Goal: Task Accomplishment & Management: Use online tool/utility

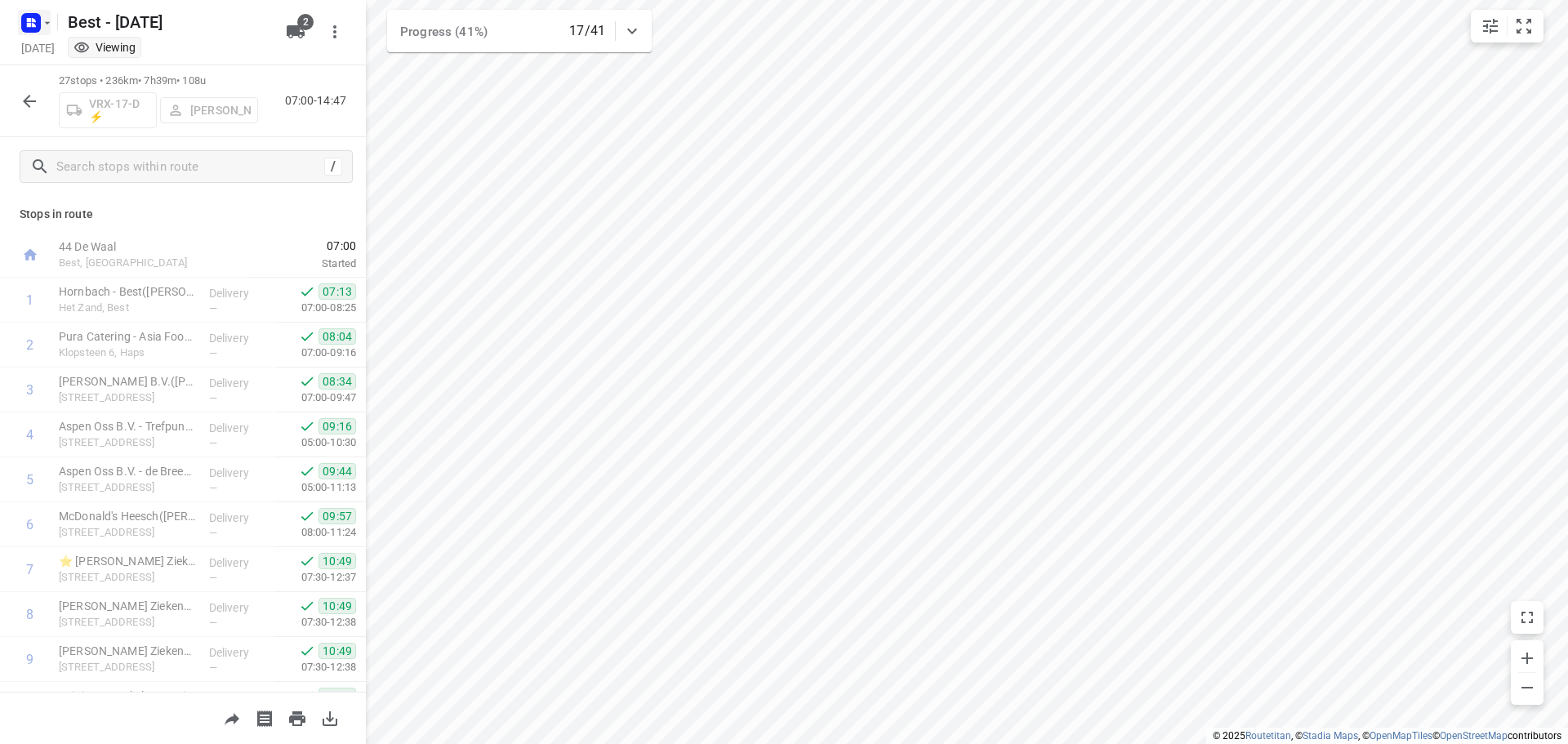
click at [40, 28] on rect "button" at bounding box center [31, 23] width 20 height 20
click at [42, 51] on icon "button" at bounding box center [40, 57] width 16 height 16
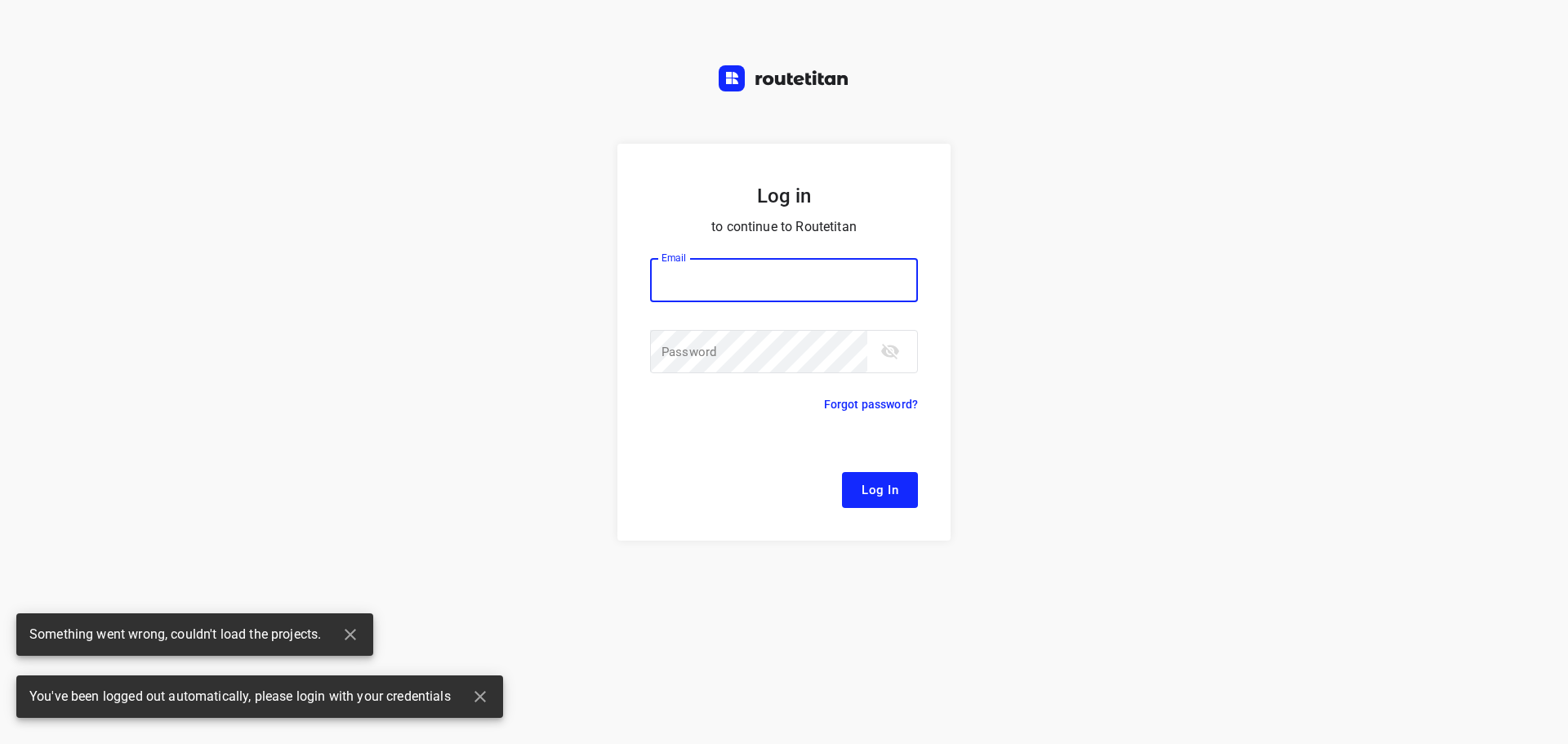
type input "[EMAIL_ADDRESS][DOMAIN_NAME]"
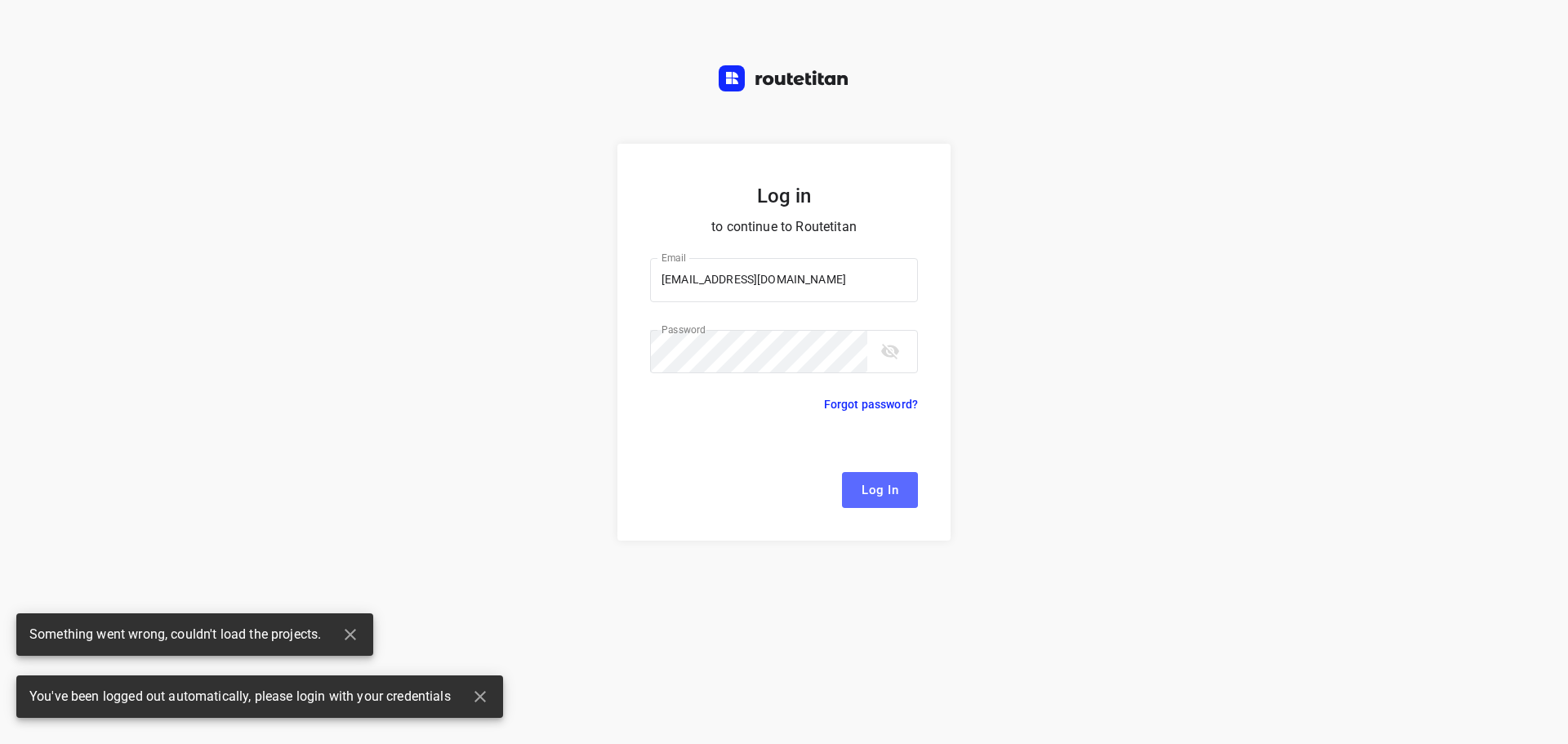
click at [871, 482] on span "Log In" at bounding box center [880, 490] width 36 height 21
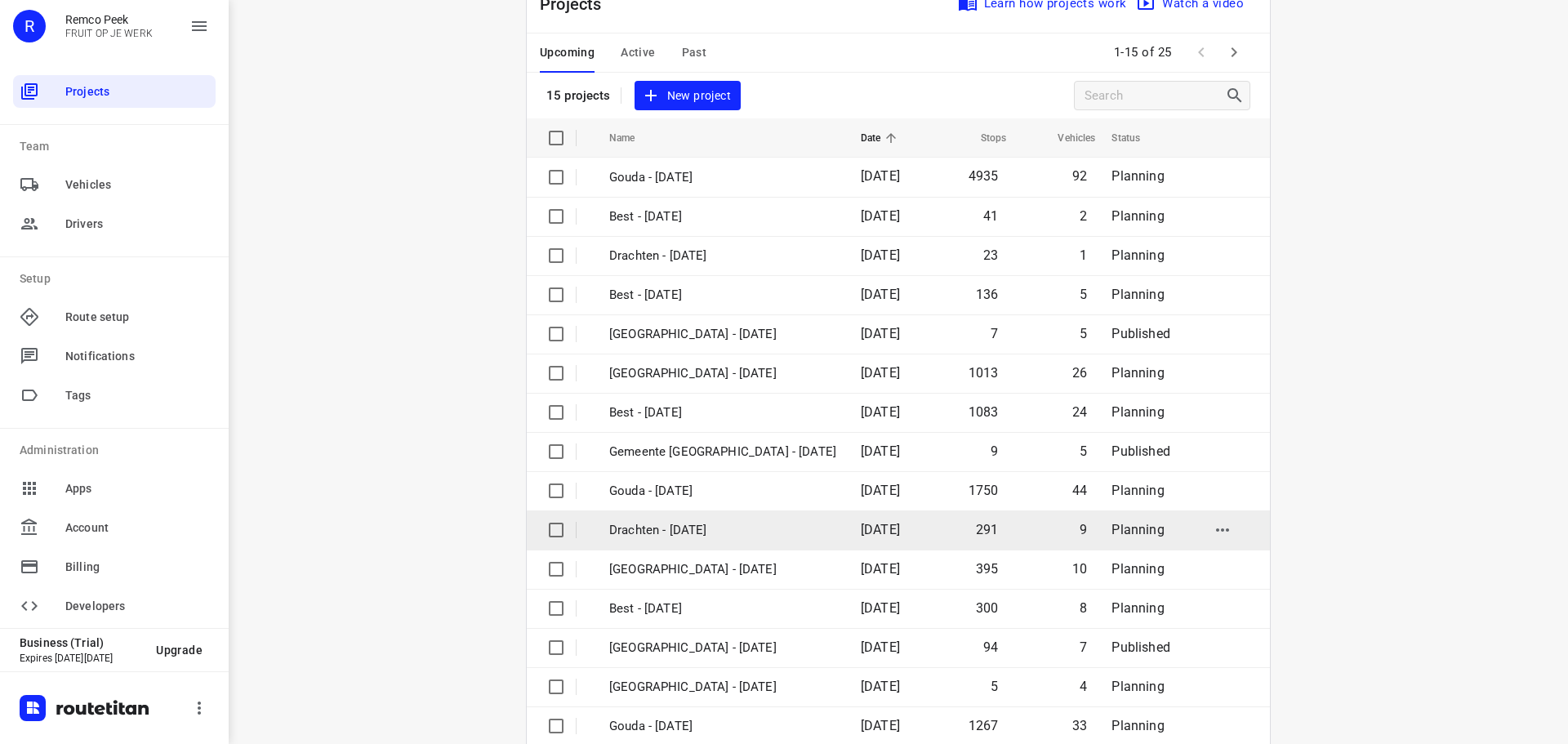
scroll to position [82, 0]
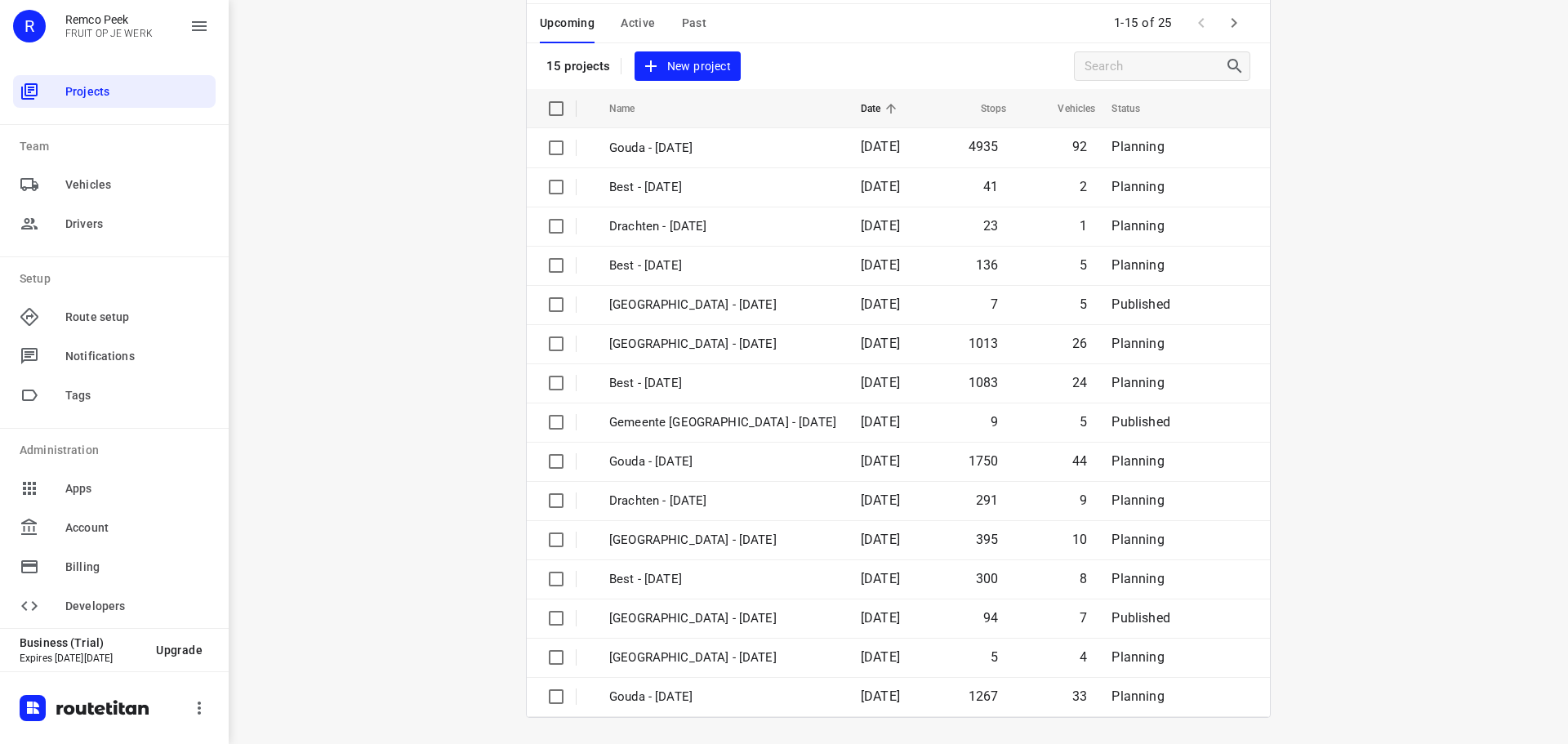
click at [1236, 23] on icon "button" at bounding box center [1234, 23] width 20 height 20
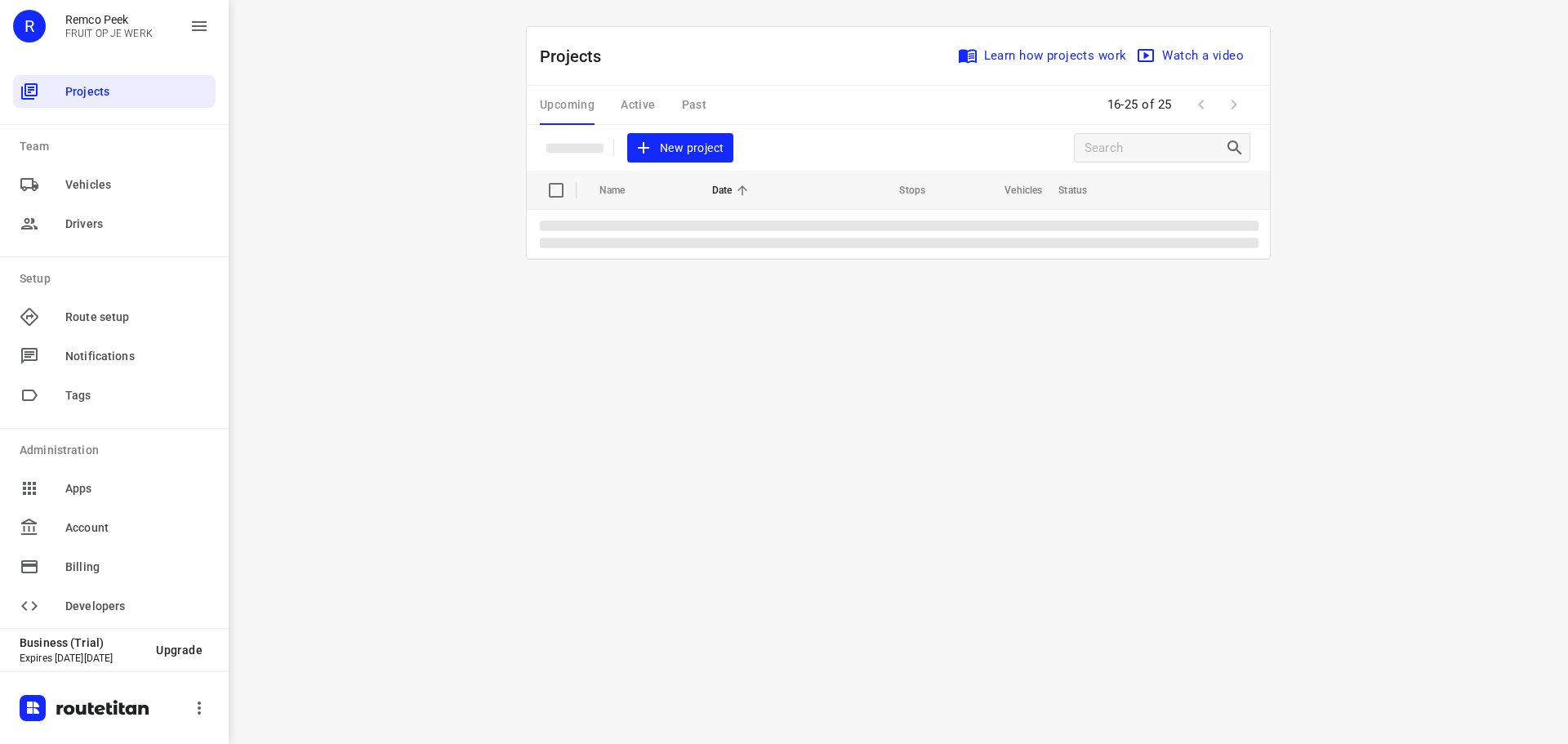
scroll to position [0, 0]
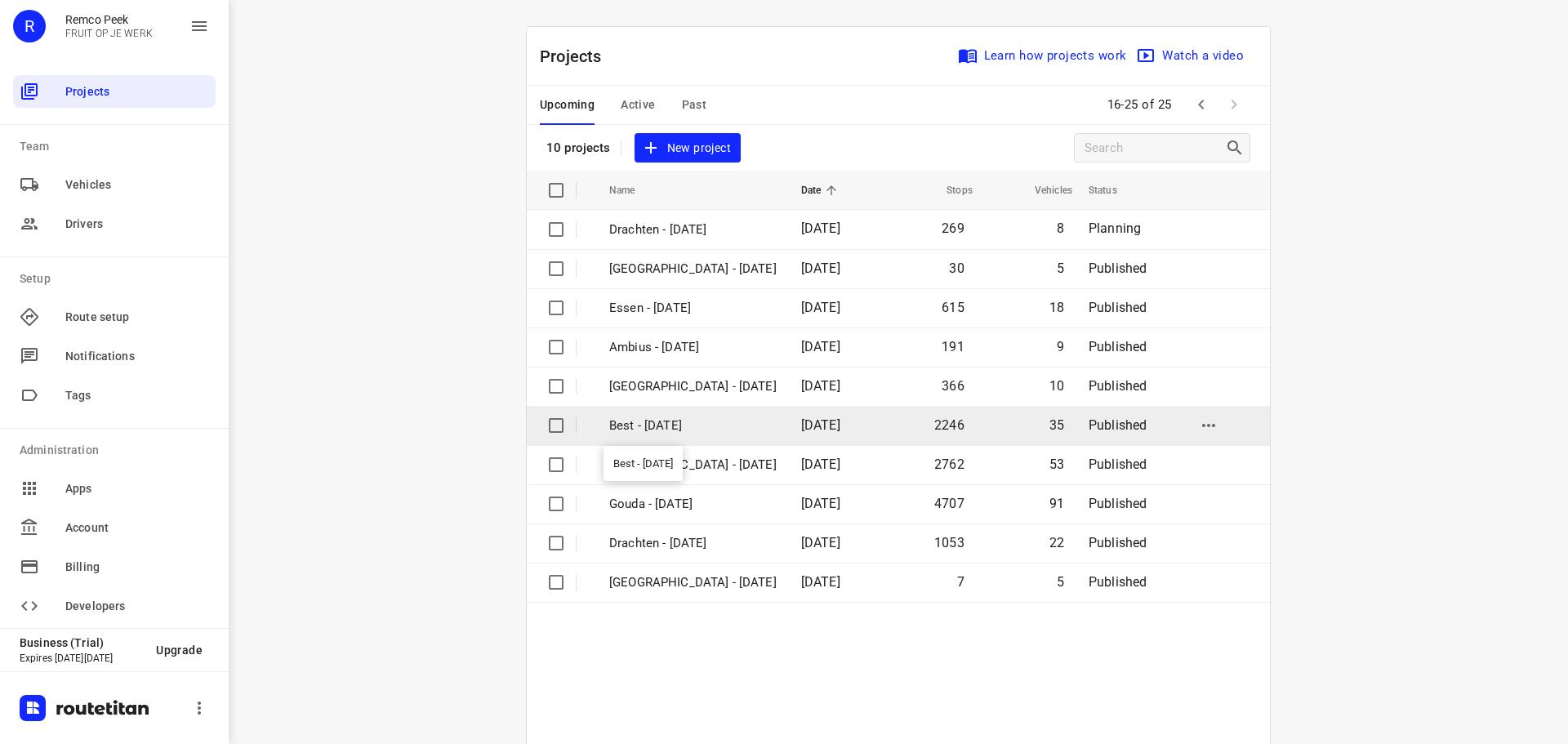
click at [642, 420] on p "Best - [DATE]" at bounding box center [693, 426] width 167 height 19
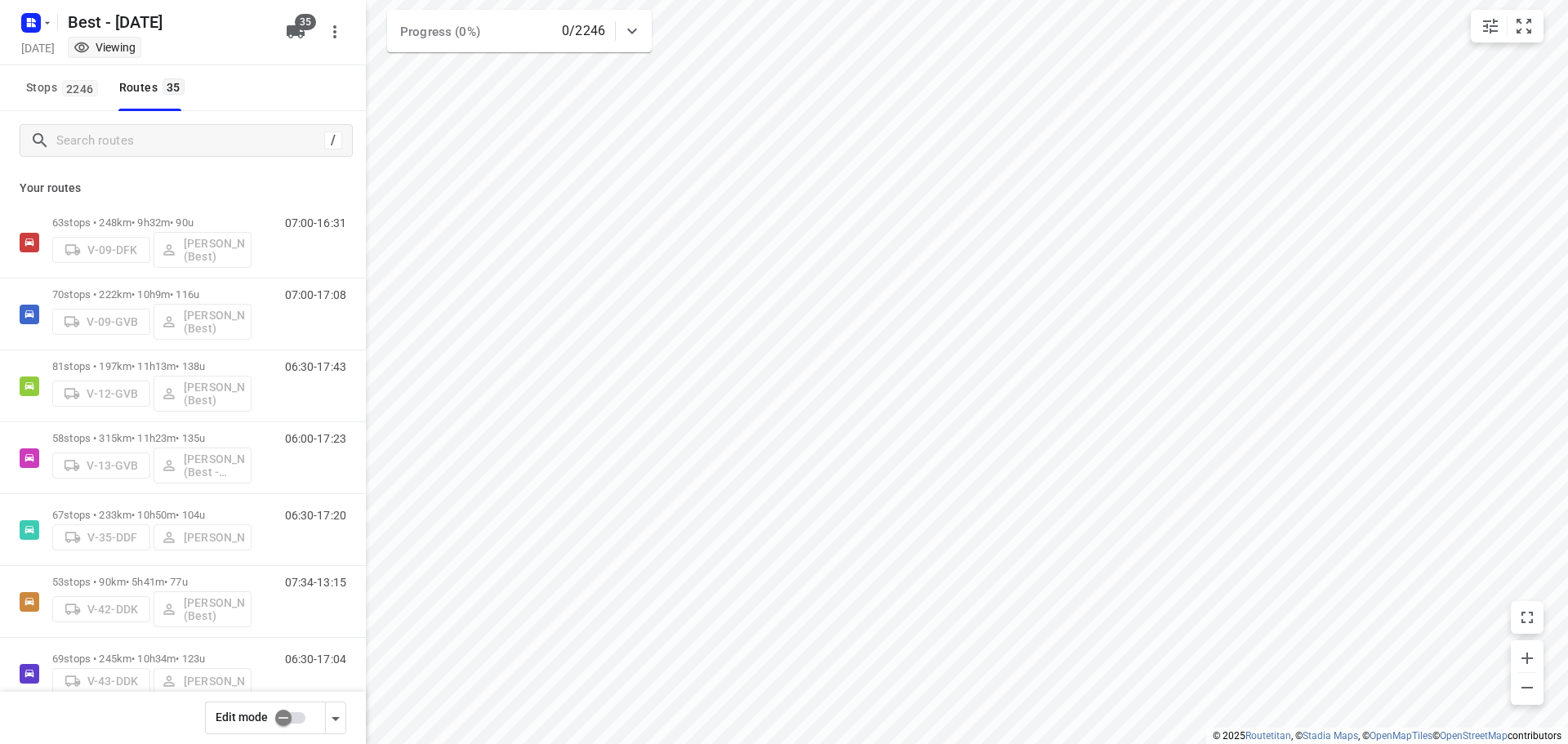
type input "distance"
click at [168, 143] on div "/ Your routes 63 stops • 248km • 9h32m • 90u V-09-DFK [PERSON_NAME] (Best) 07:0…" at bounding box center [183, 402] width 366 height 581
click at [168, 143] on input "Search routes" at bounding box center [204, 141] width 294 height 25
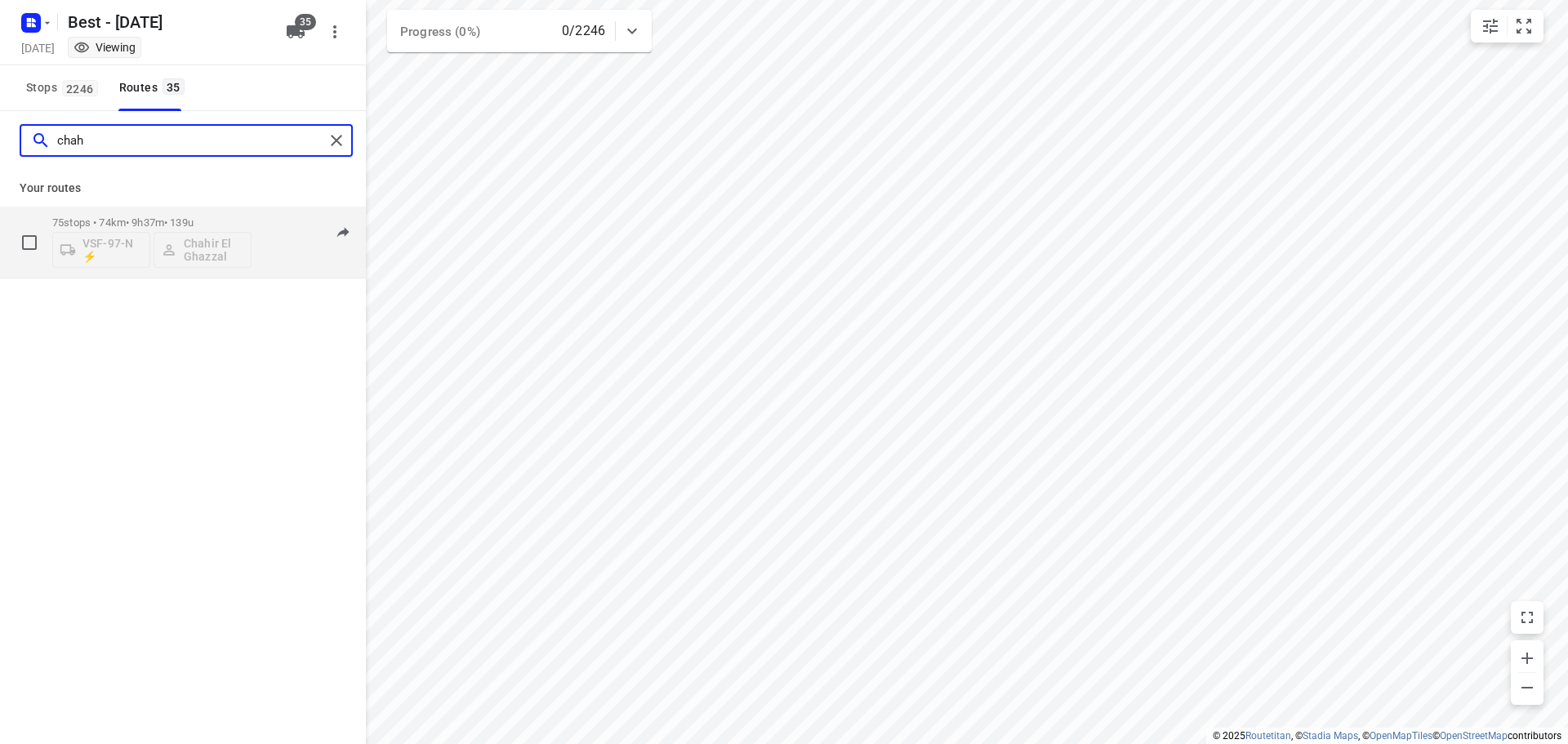
type input "chah"
click at [156, 216] on div "75 stops • 74km • 9h37m • 139u VSF-97-N ⚡ Chahir El Ghazzal" at bounding box center [151, 242] width 199 height 67
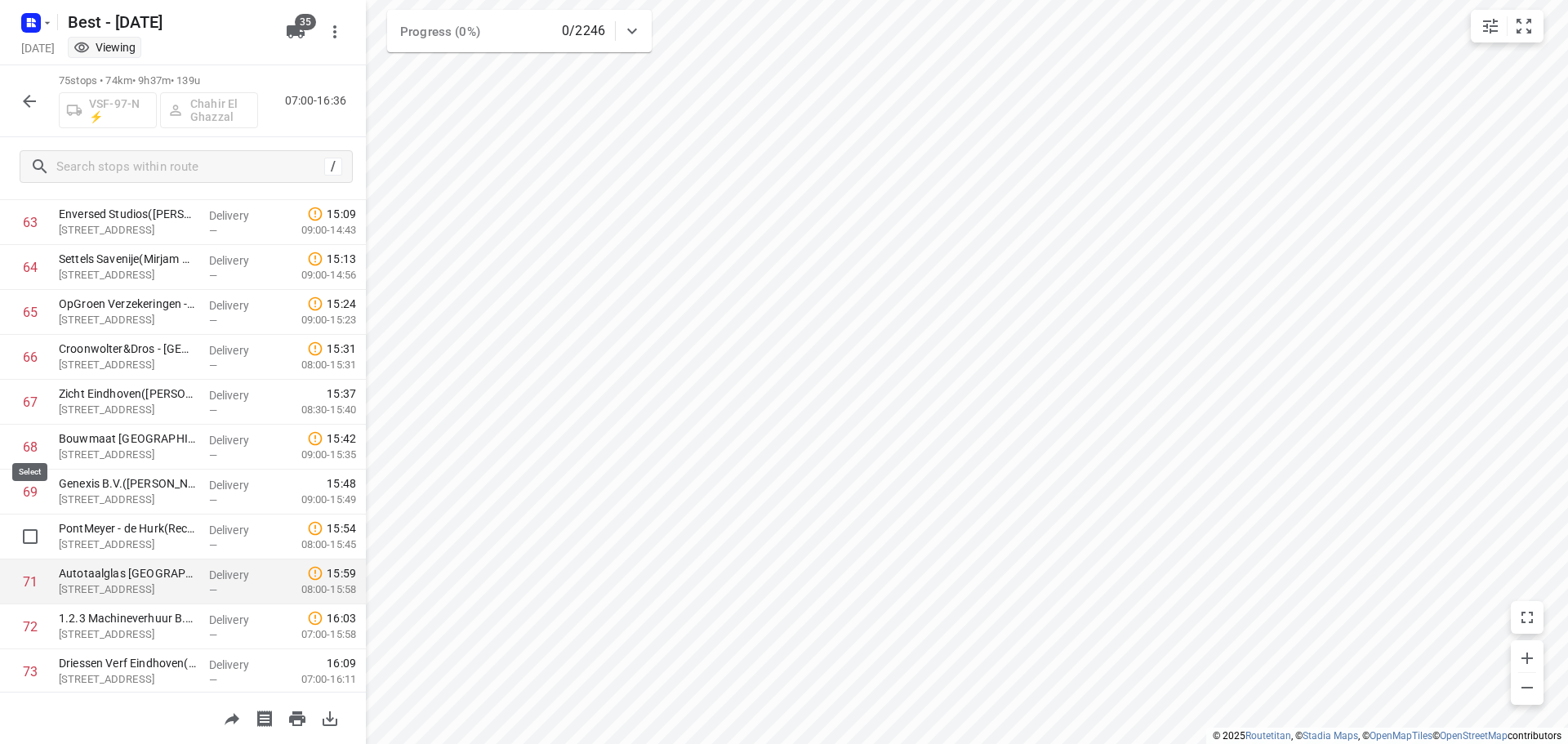
scroll to position [2757, 0]
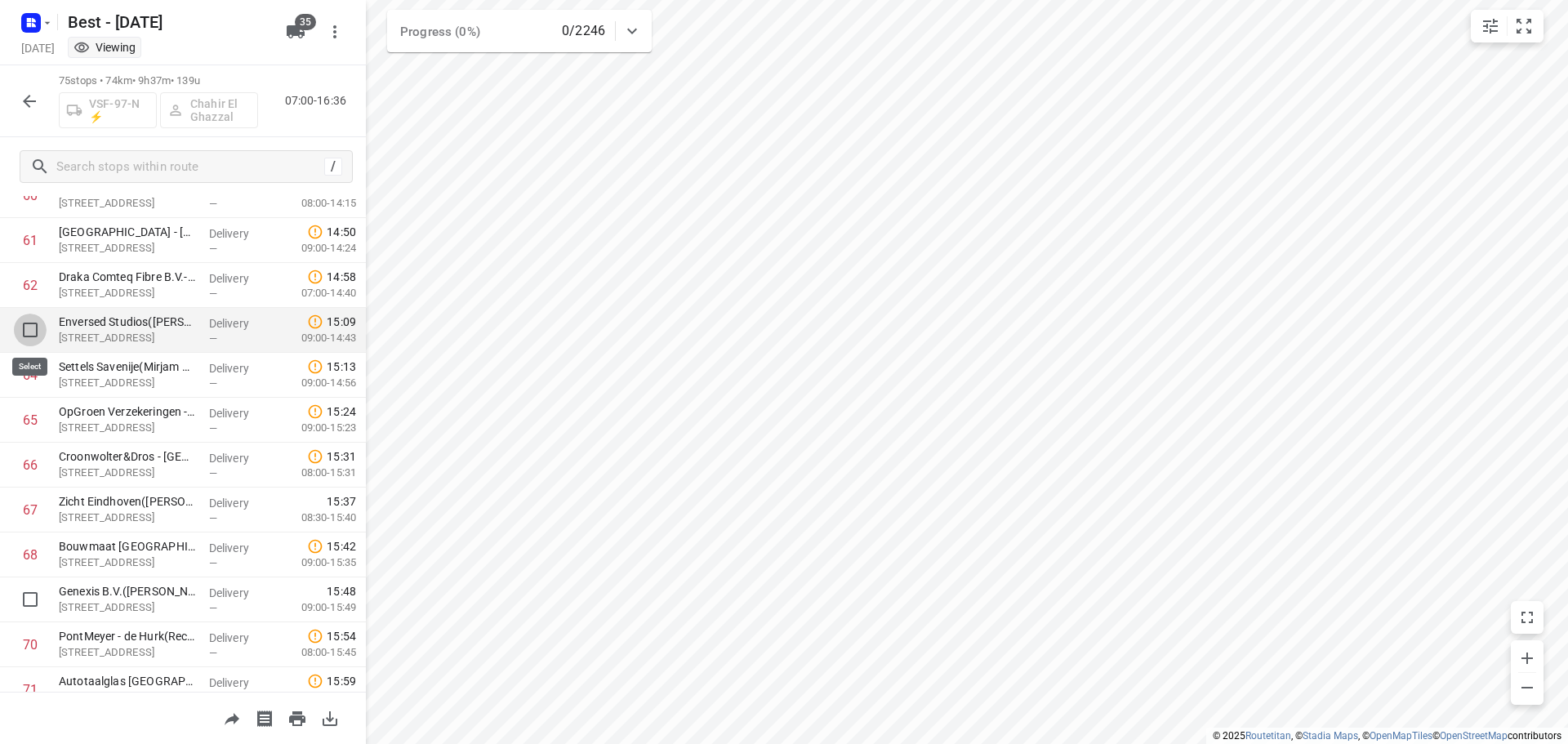
click at [29, 336] on input "checkbox" at bounding box center [30, 331] width 33 height 33
checkbox input "true"
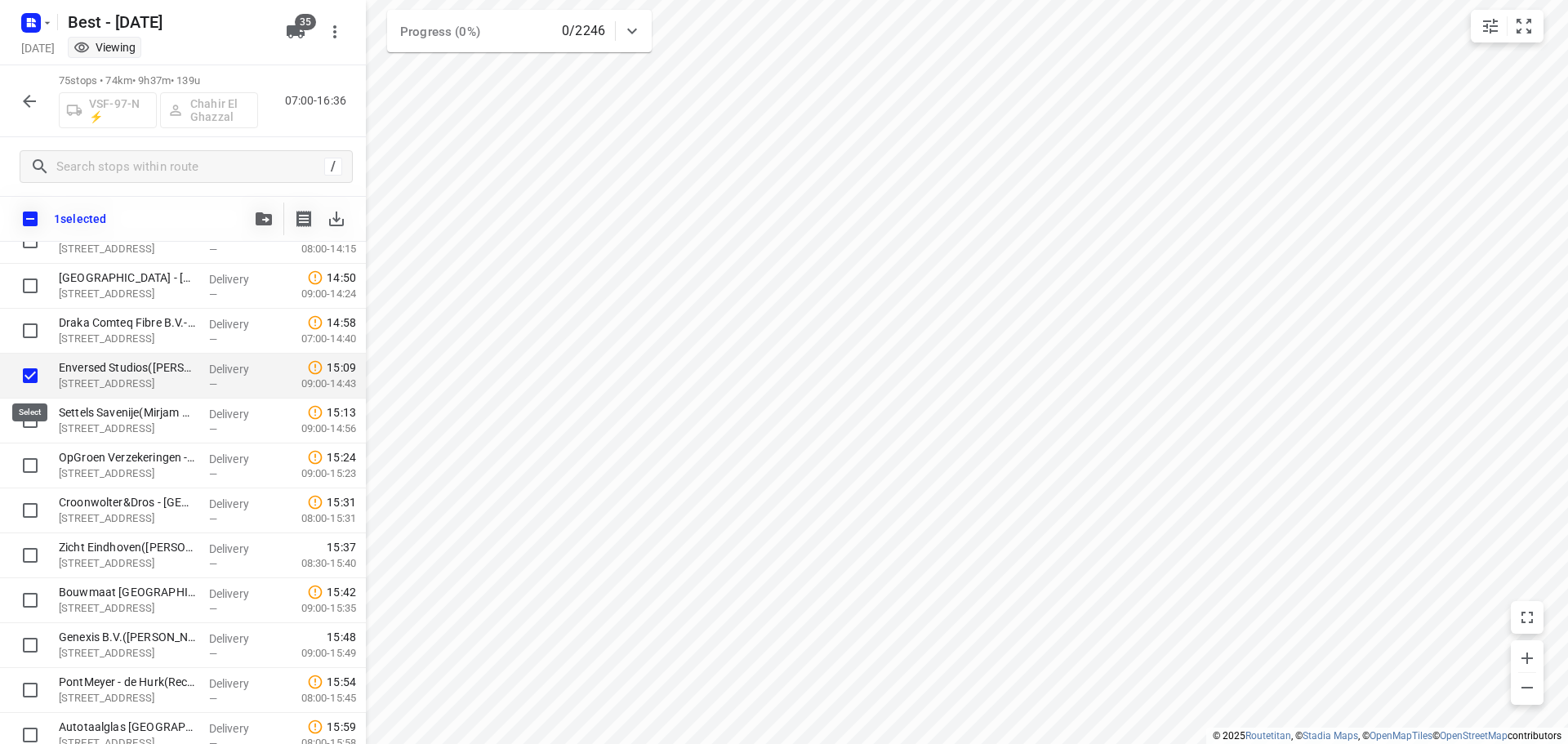
click at [28, 382] on input "checkbox" at bounding box center [30, 376] width 33 height 33
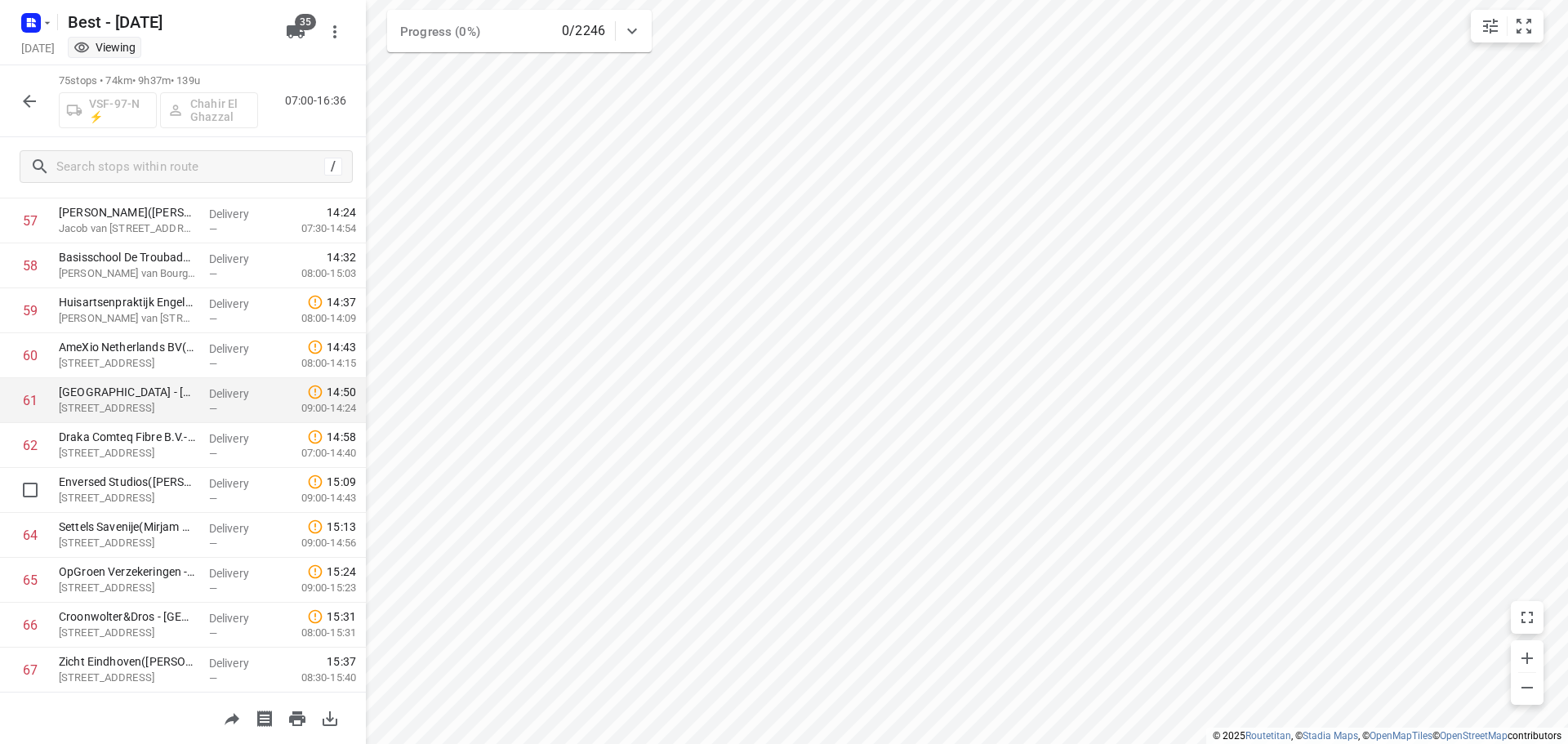
scroll to position [2593, 0]
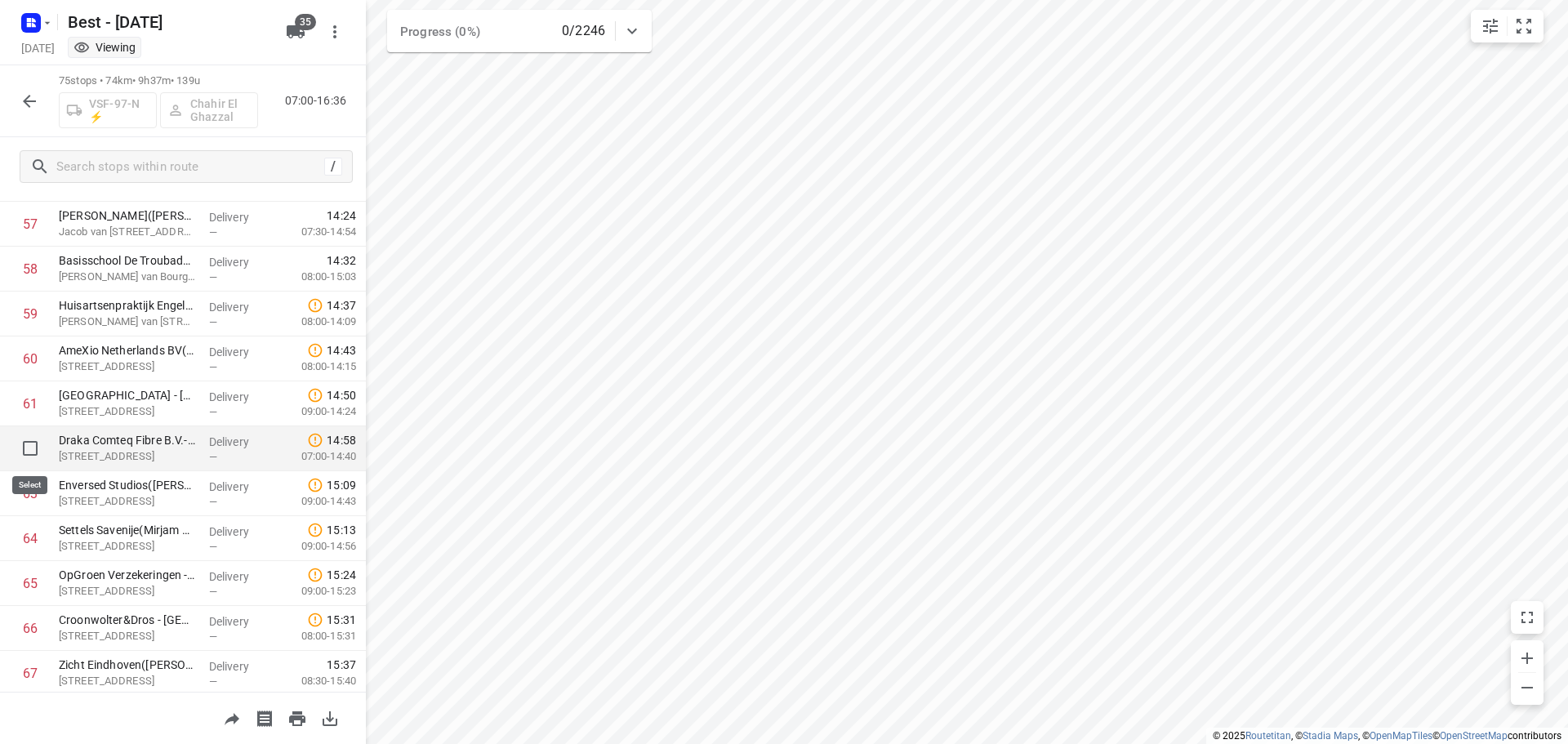
click at [32, 443] on input "checkbox" at bounding box center [30, 449] width 33 height 33
checkbox input "true"
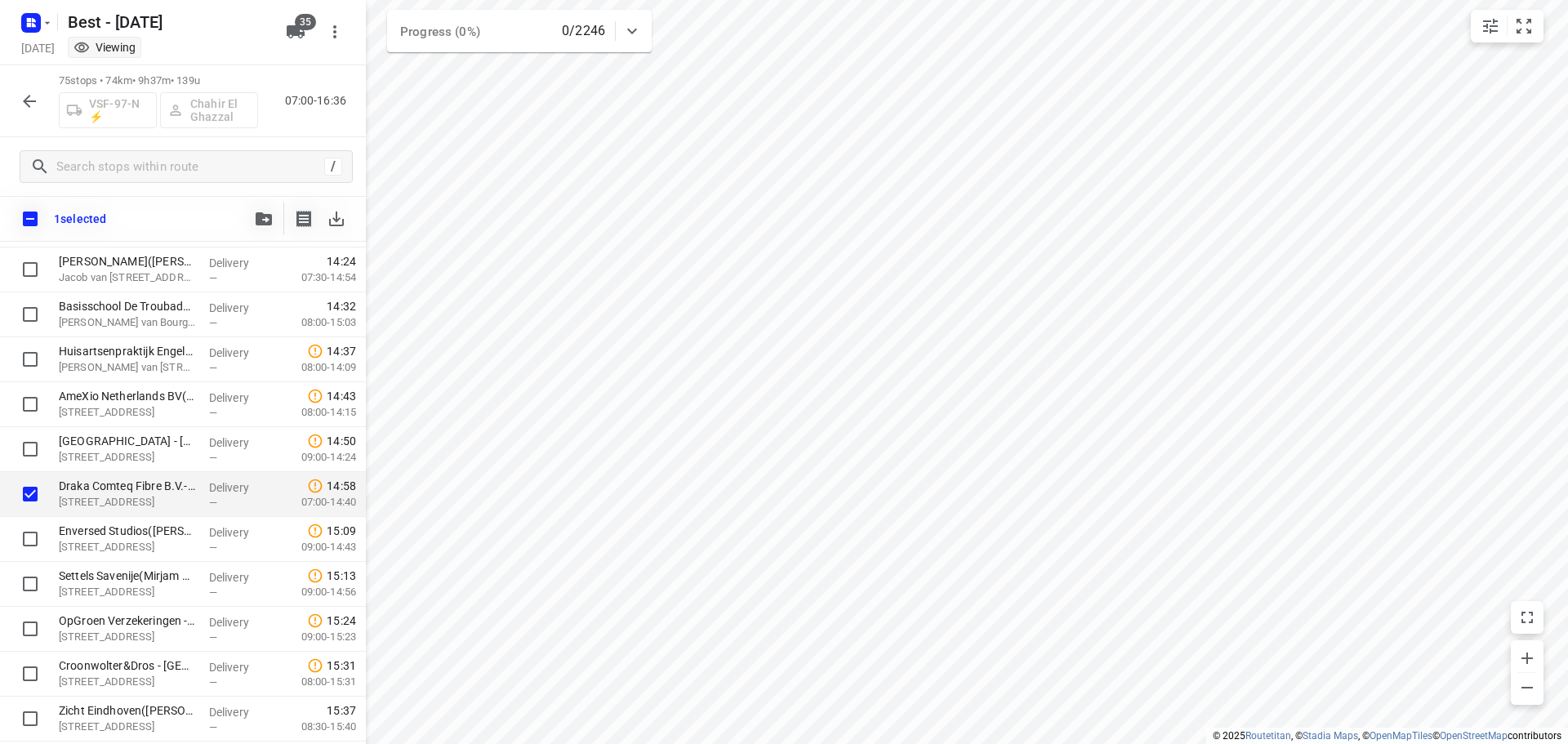
click at [22, 515] on div at bounding box center [25, 494] width 52 height 45
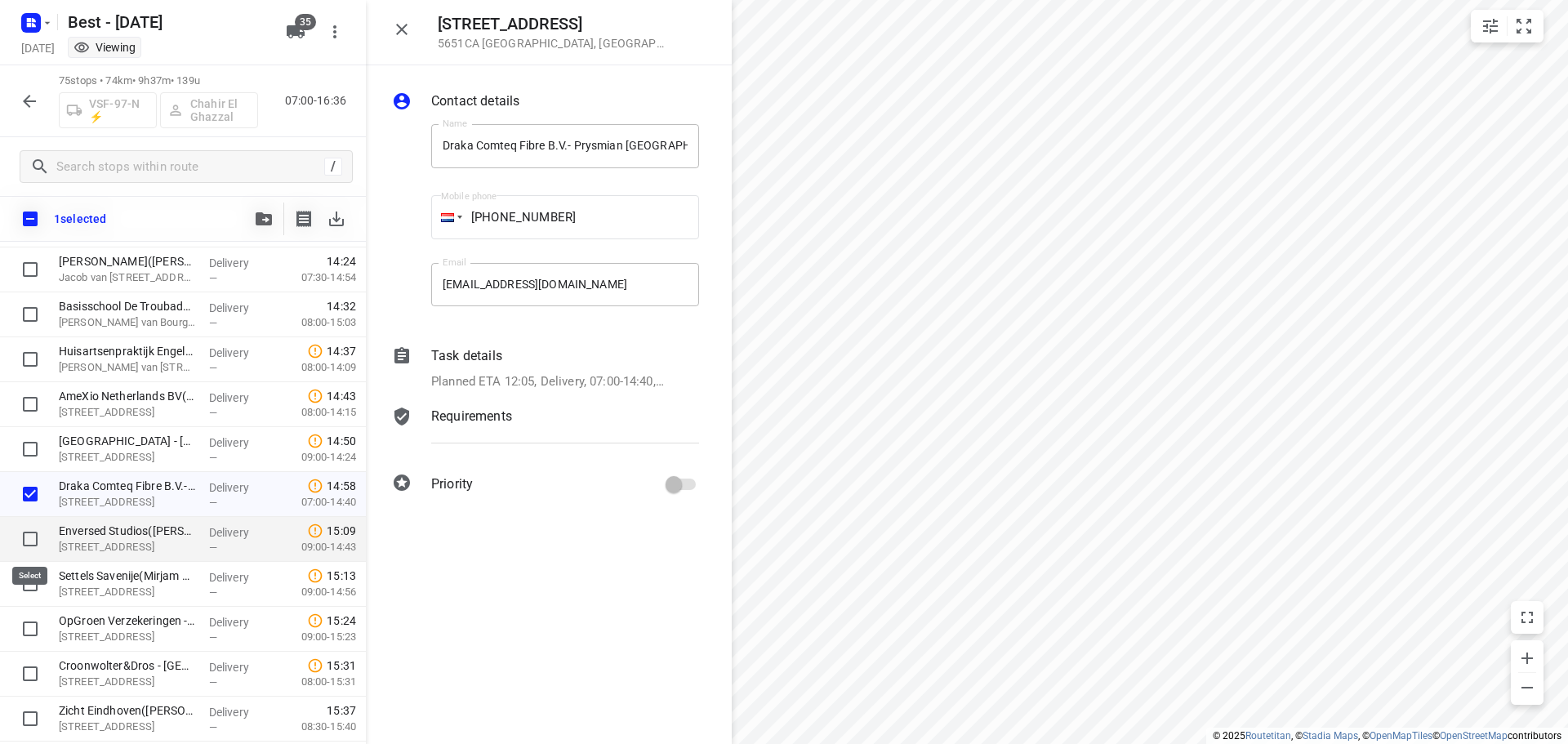
click at [23, 531] on input "checkbox" at bounding box center [30, 539] width 33 height 33
checkbox input "true"
click at [35, 581] on input "checkbox" at bounding box center [30, 585] width 33 height 33
checkbox input "true"
click at [261, 209] on button "button" at bounding box center [264, 219] width 33 height 33
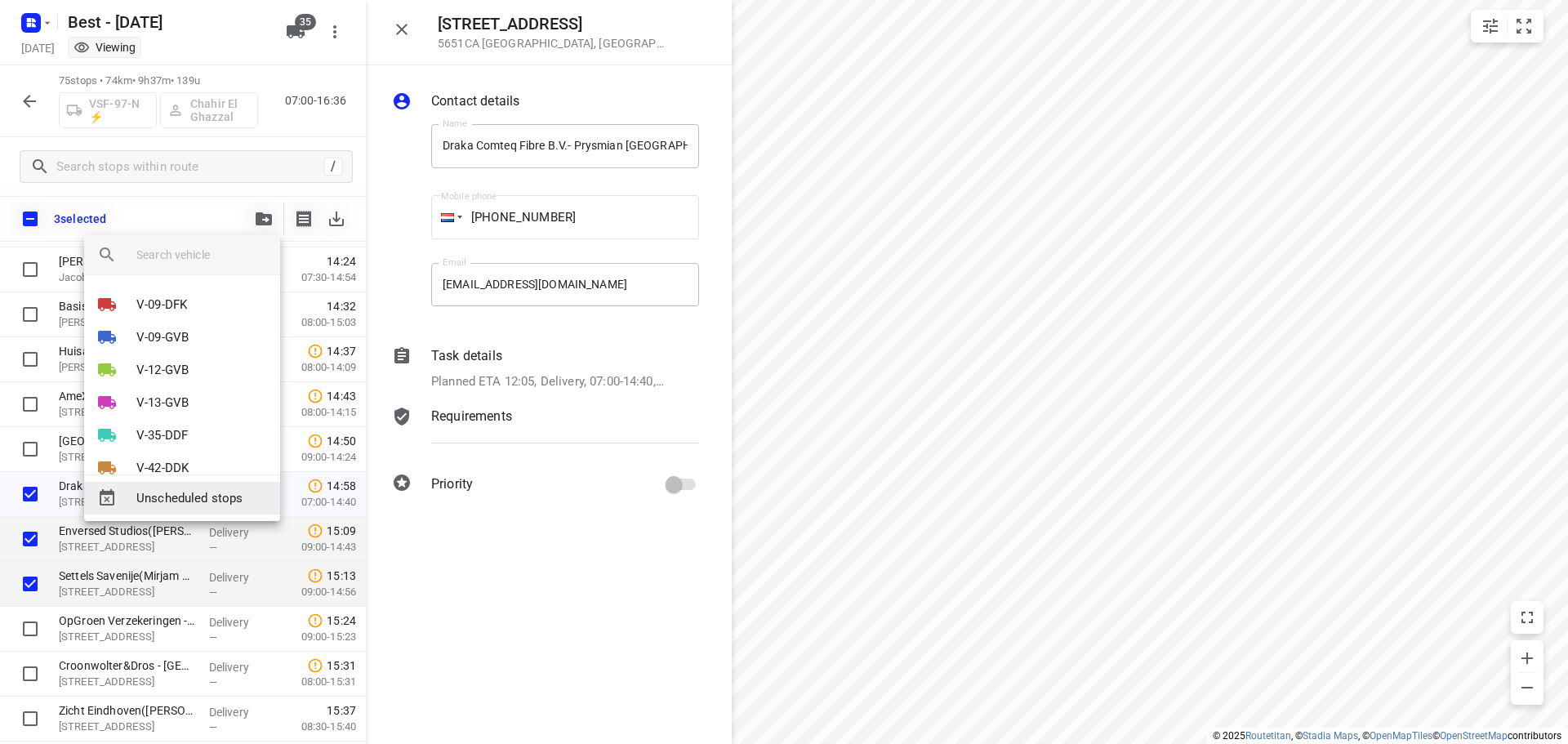
click at [149, 511] on div "Unscheduled stops" at bounding box center [181, 498] width 196 height 33
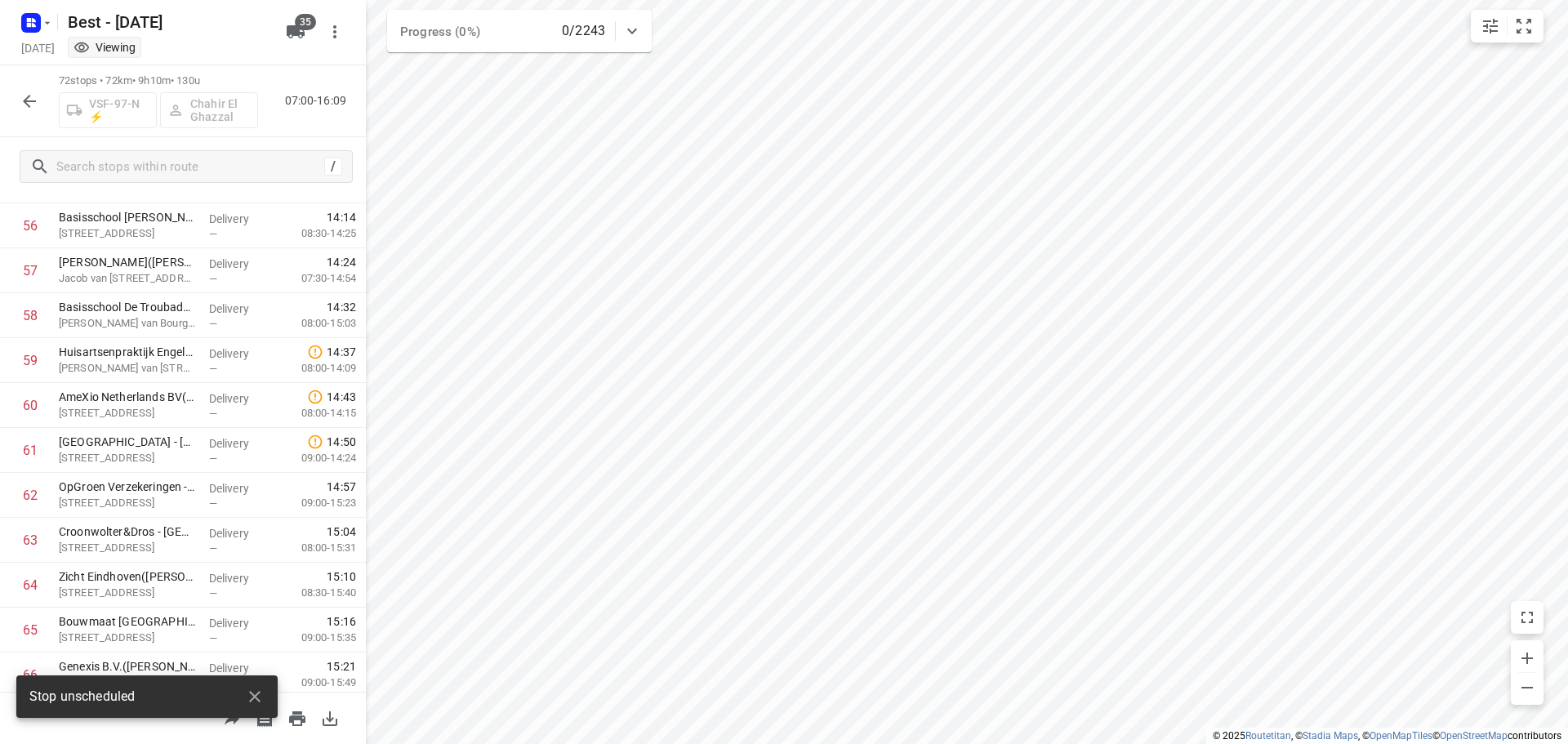
click at [35, 106] on icon "button" at bounding box center [30, 101] width 20 height 20
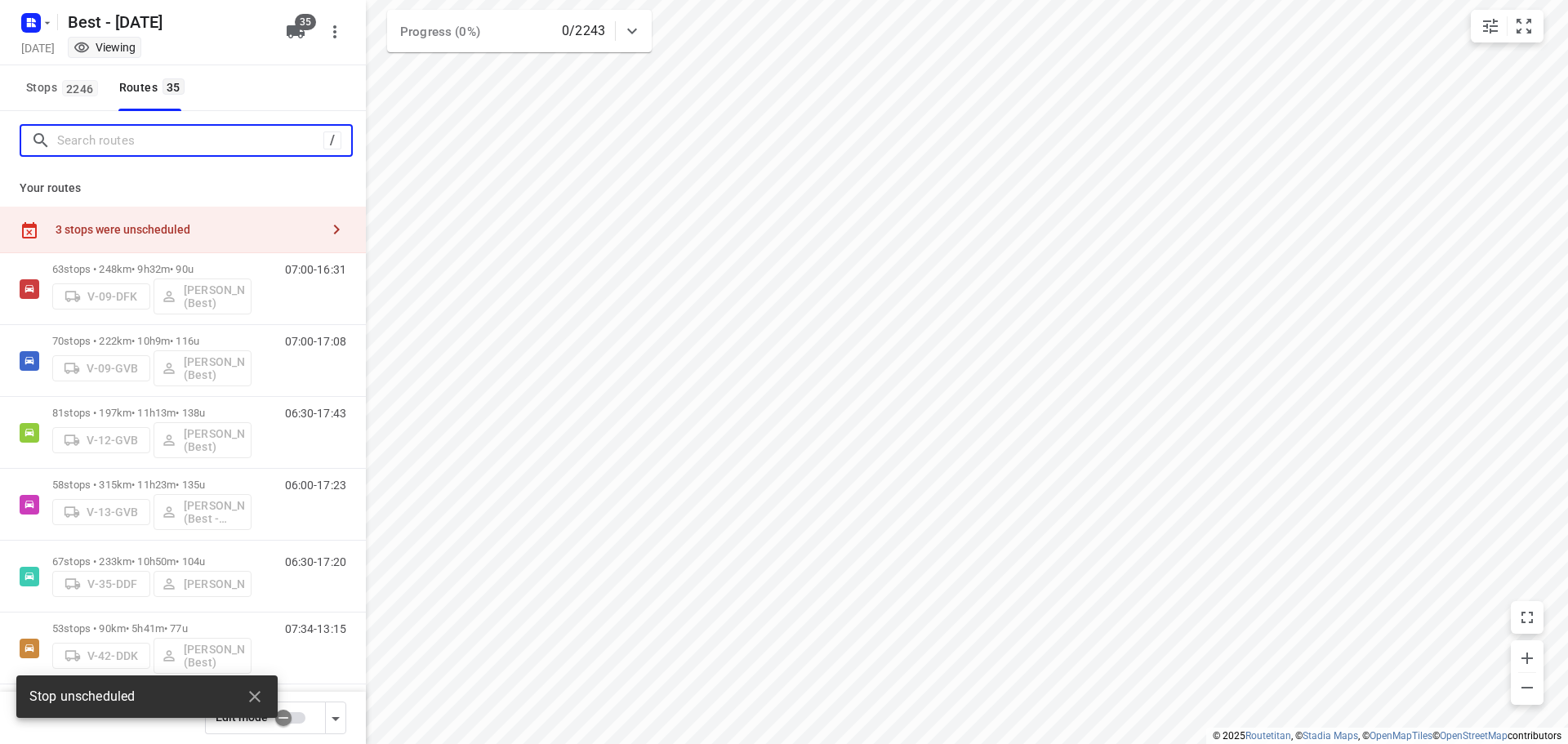
click at [74, 136] on input "Search routes" at bounding box center [190, 141] width 267 height 25
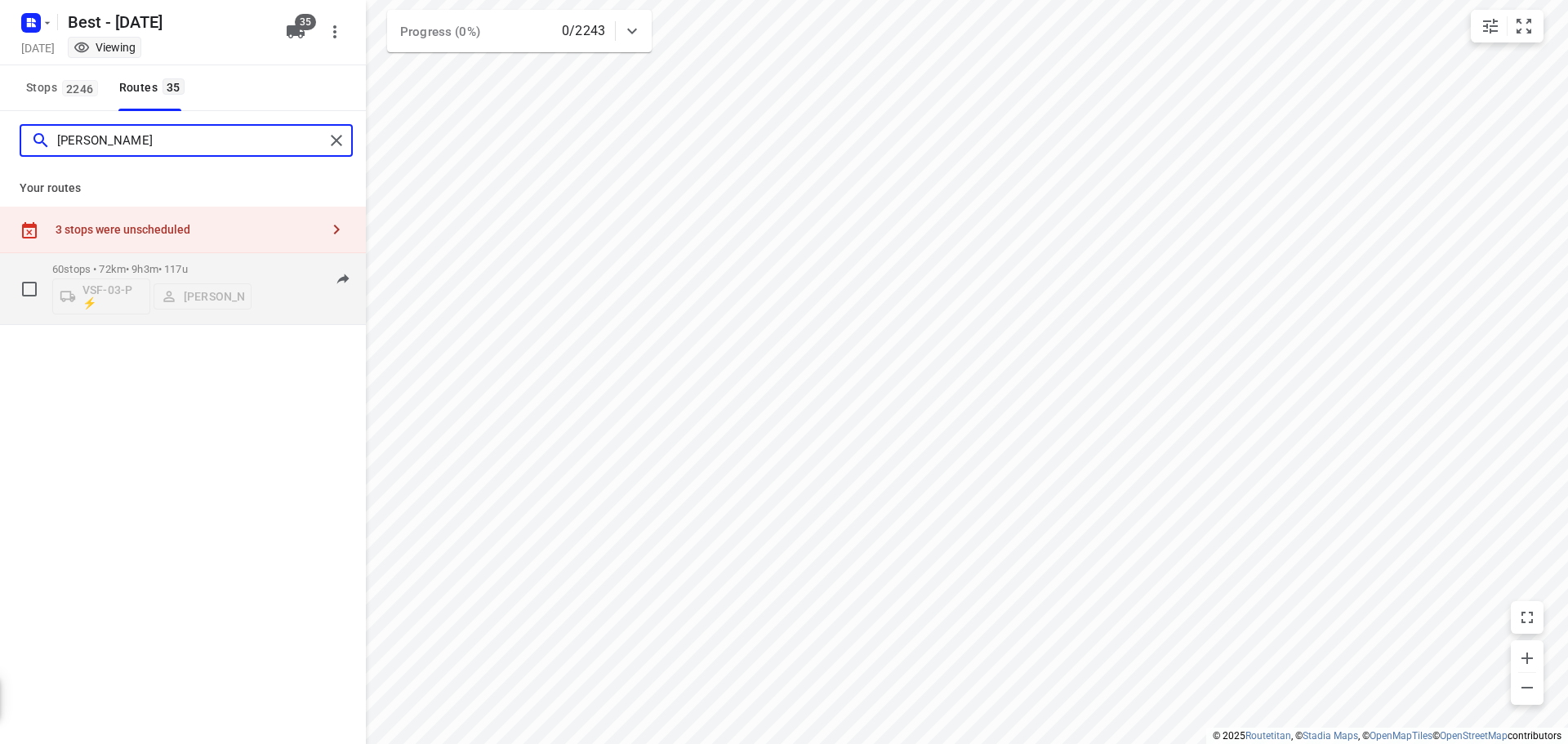
type input "[PERSON_NAME]"
click at [162, 261] on div "60 stops • 72km • 9h3m • 117u VSF-03-P ⚡ [PERSON_NAME]" at bounding box center [151, 289] width 199 height 67
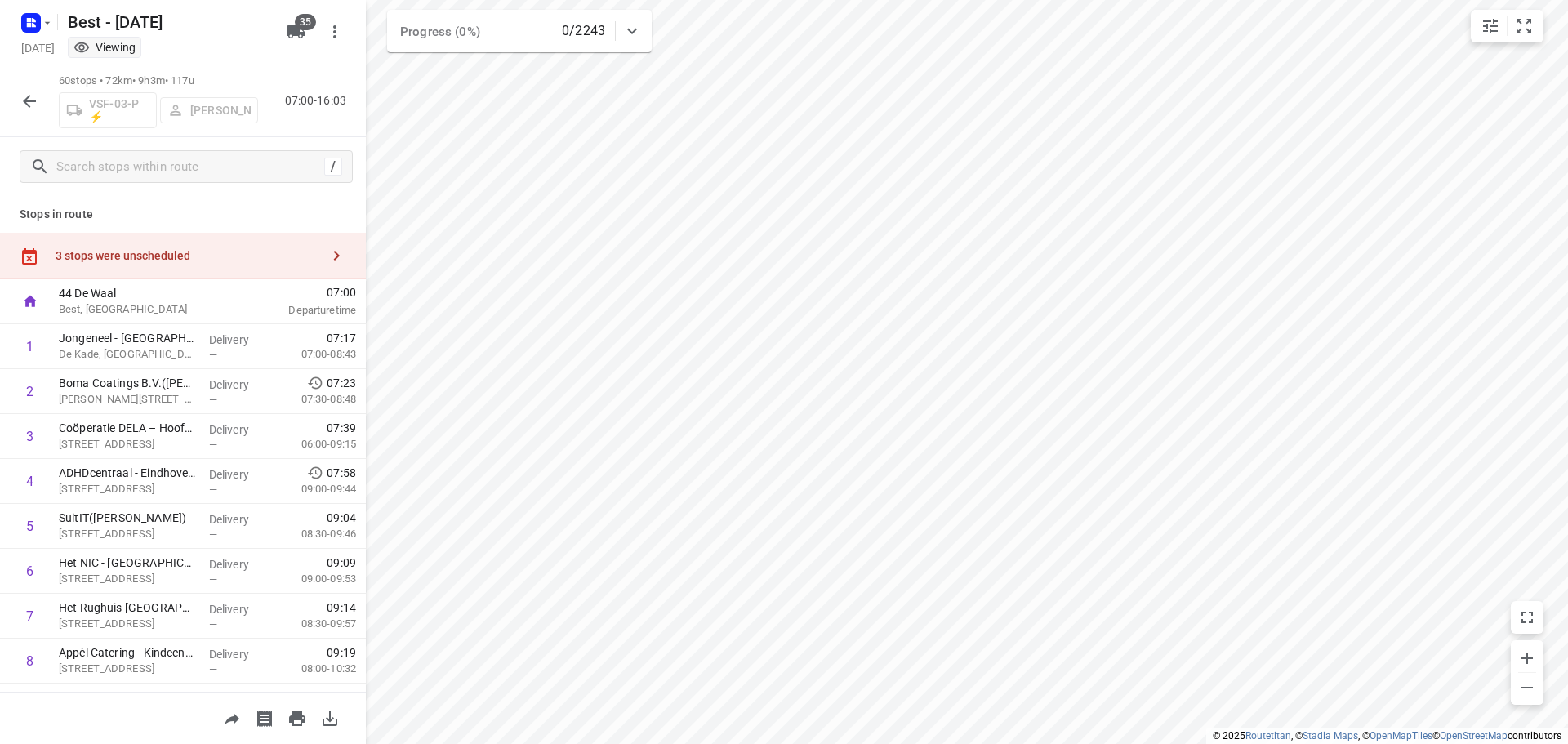
click at [25, 90] on button "button" at bounding box center [29, 101] width 33 height 33
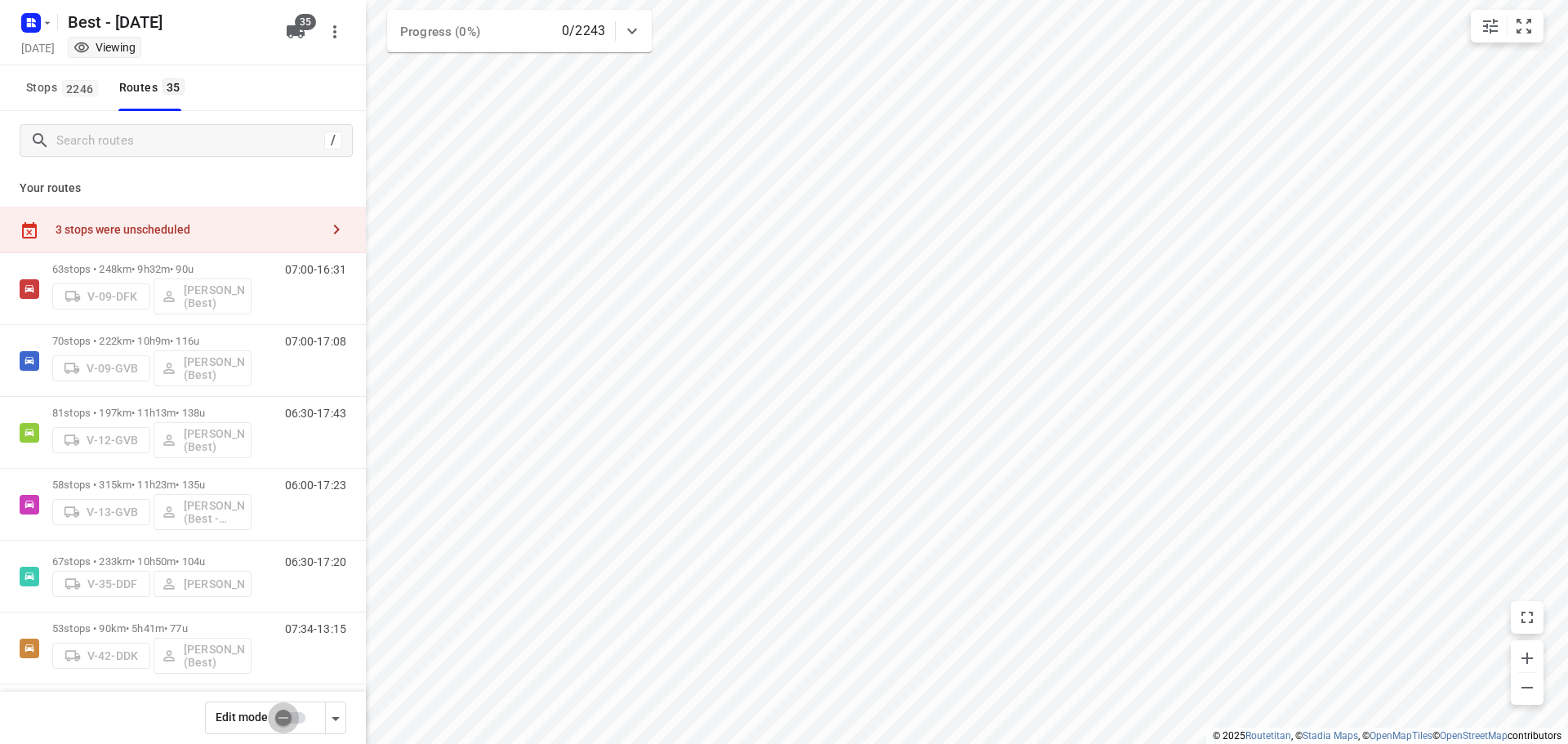
click at [291, 718] on input "checkbox" at bounding box center [283, 719] width 93 height 31
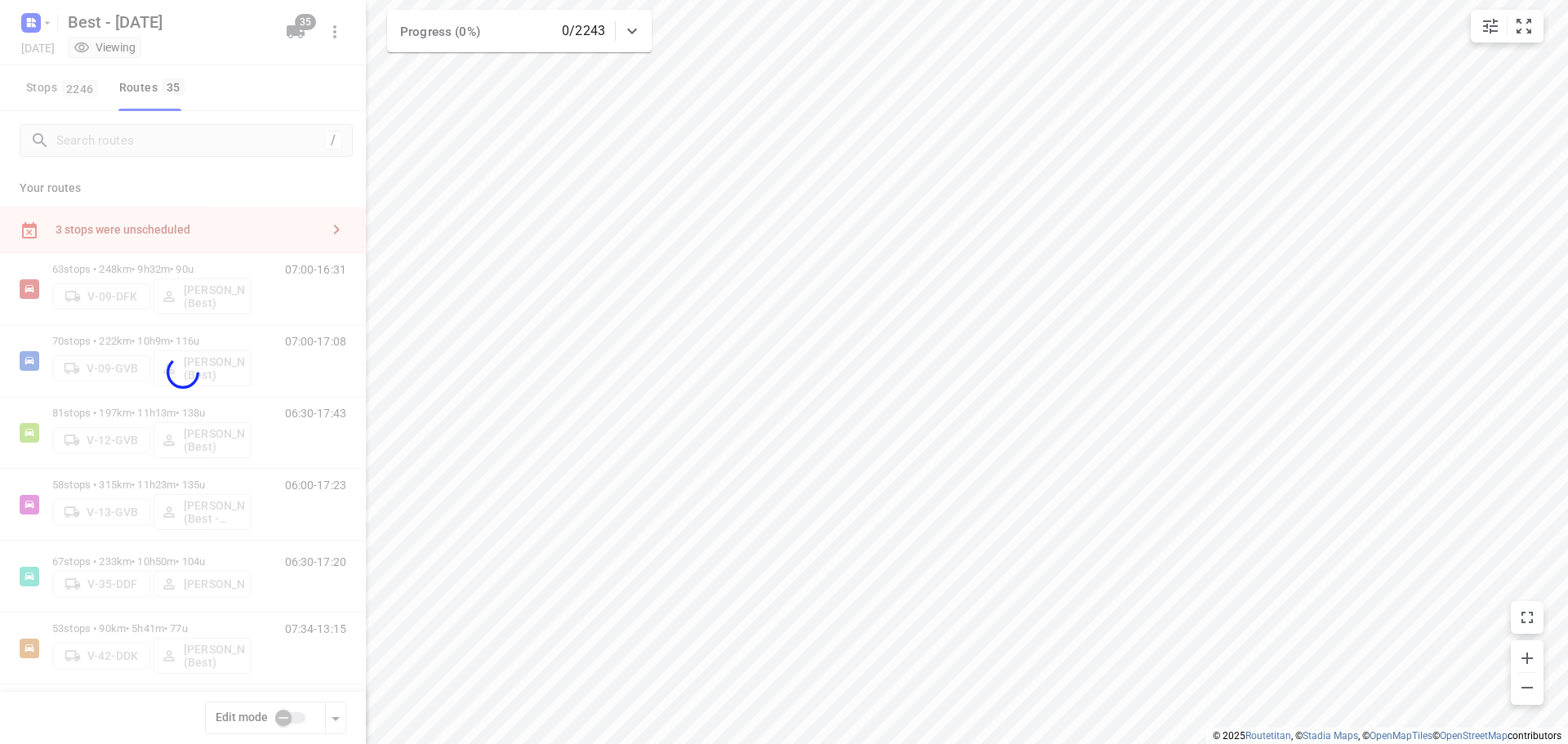
checkbox input "true"
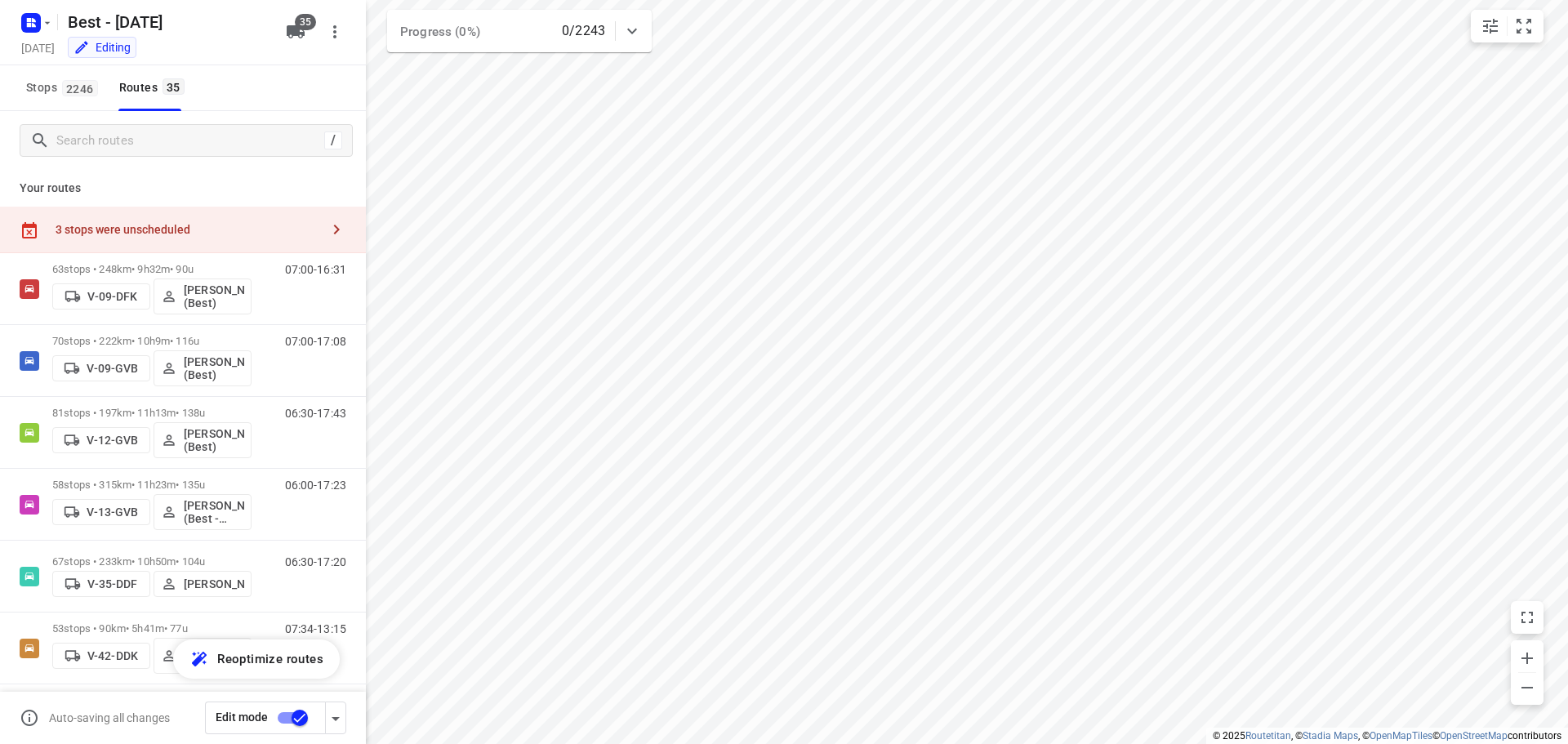
click at [155, 117] on div "/" at bounding box center [183, 140] width 366 height 59
click at [153, 128] on input "Search routes" at bounding box center [190, 141] width 267 height 25
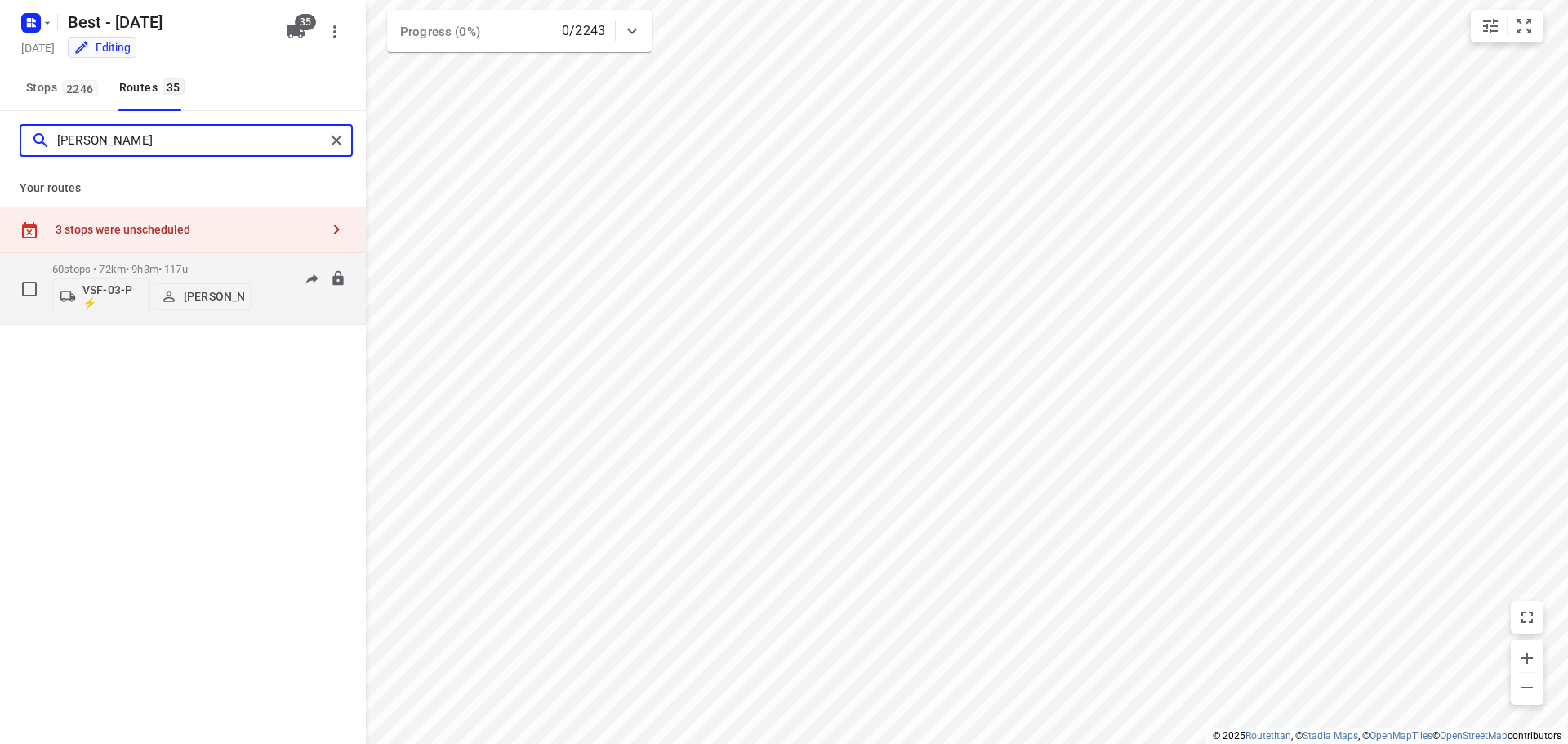
type input "[PERSON_NAME]"
click at [125, 269] on p "60 stops • 72km • 9h3m • 117u" at bounding box center [151, 269] width 199 height 12
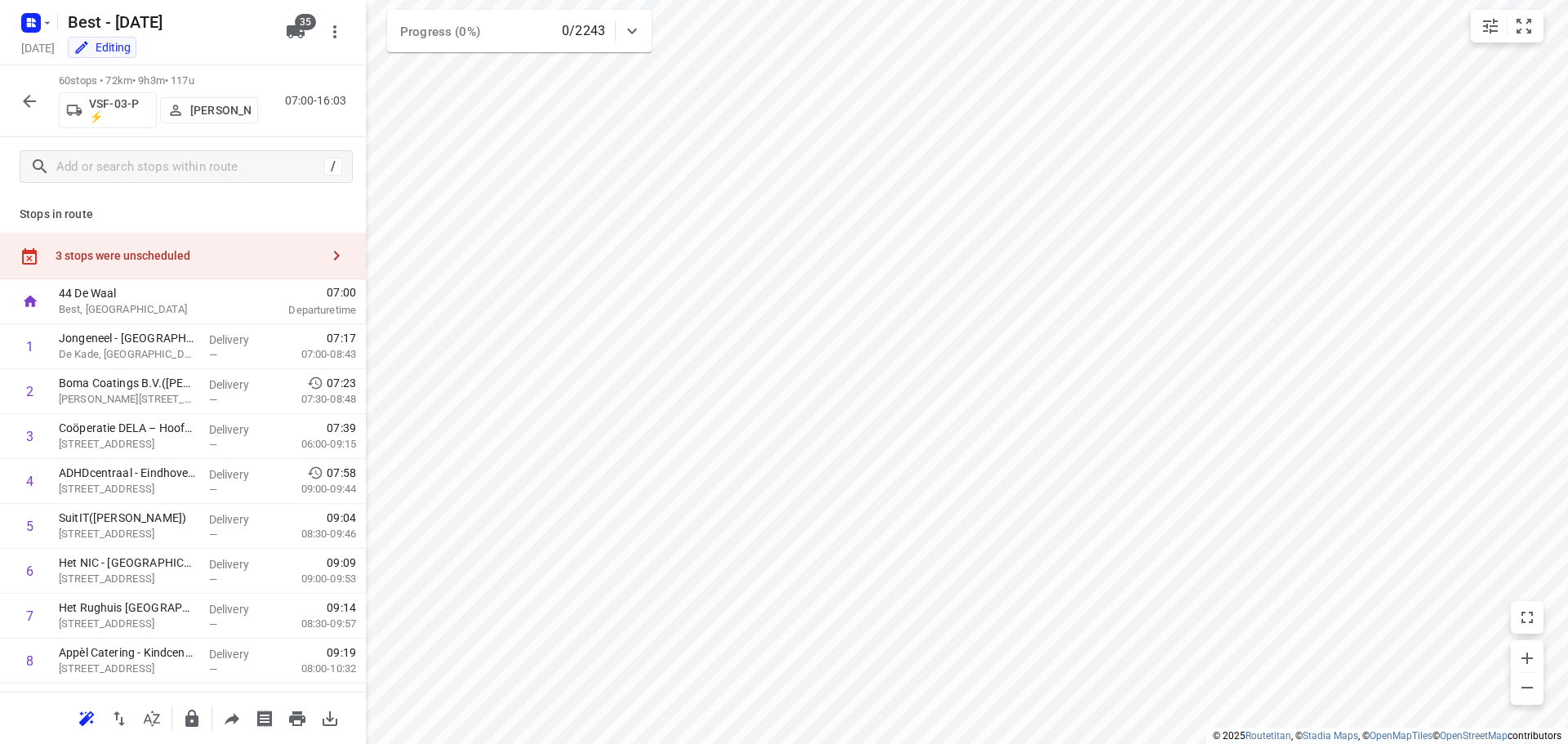
click at [202, 228] on div "Stops in route 3 stops were unscheduled 44 De Waal Best, [GEOGRAPHIC_DATA] 07:0…" at bounding box center [183, 443] width 366 height 496
drag, startPoint x: 211, startPoint y: 238, endPoint x: 315, endPoint y: 267, distance: 108.0
click at [212, 238] on div "3 stops were unscheduled" at bounding box center [183, 256] width 366 height 46
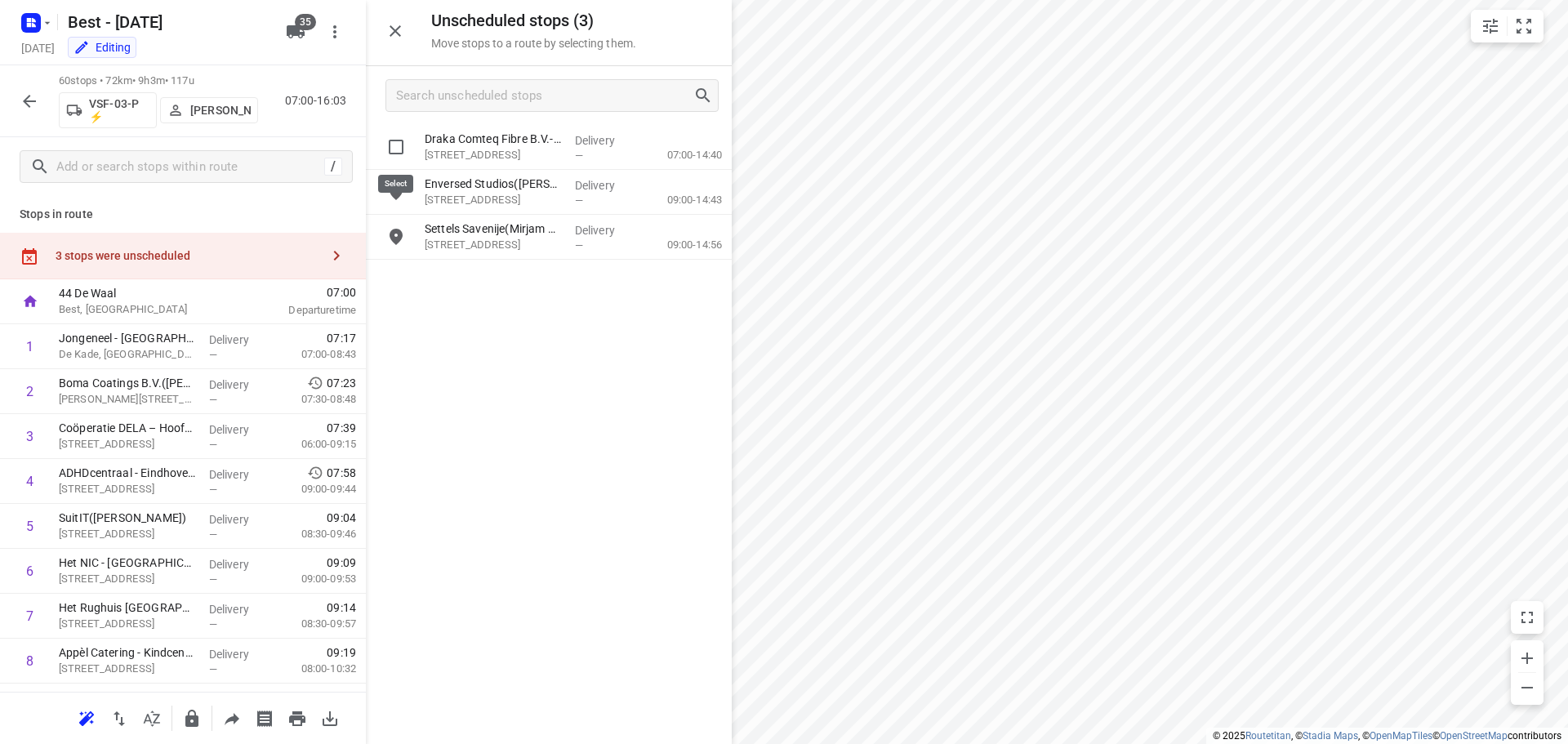
click at [389, 151] on input "grid" at bounding box center [396, 148] width 33 height 33
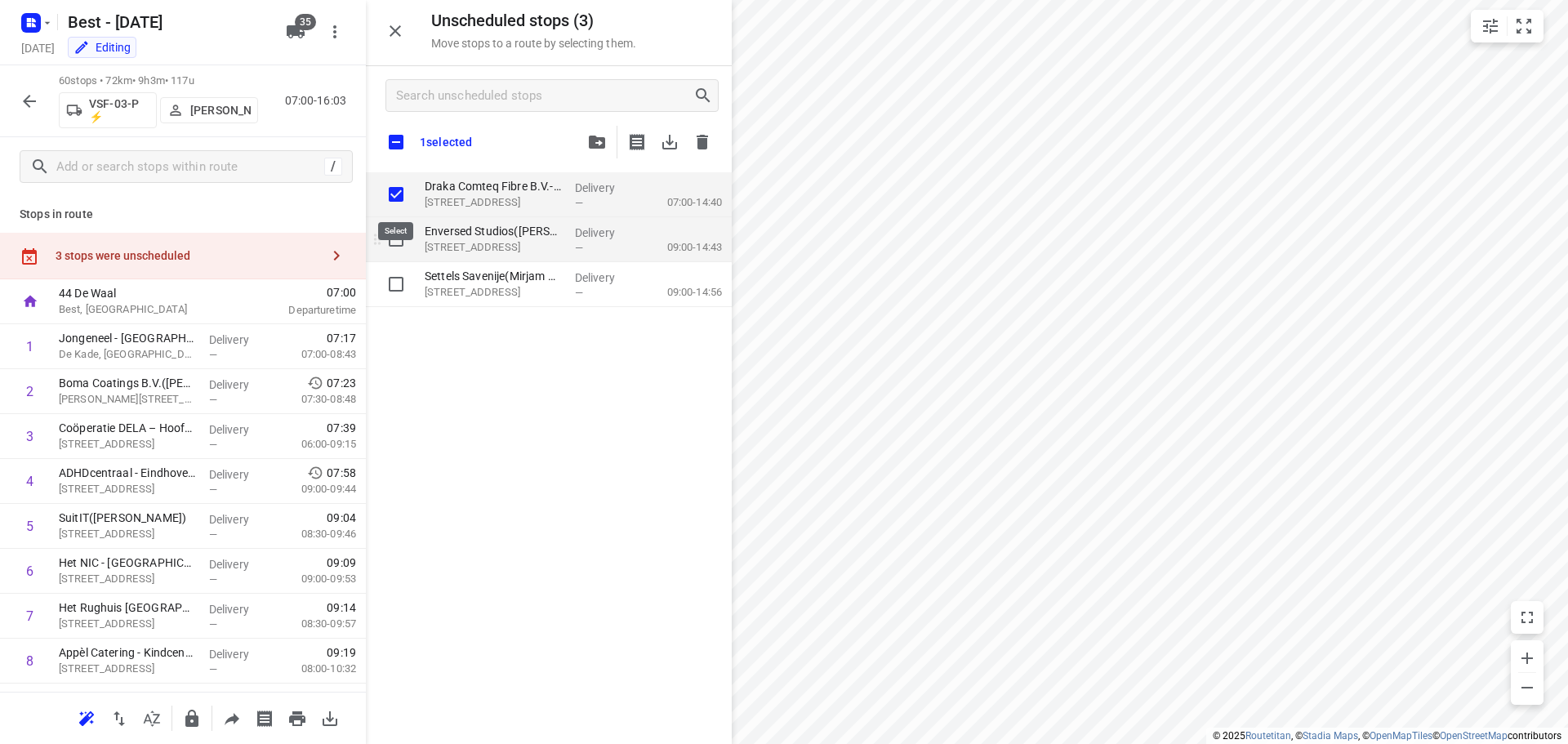
checkbox input "true"
click at [393, 230] on input "grid" at bounding box center [396, 240] width 33 height 33
checkbox input "true"
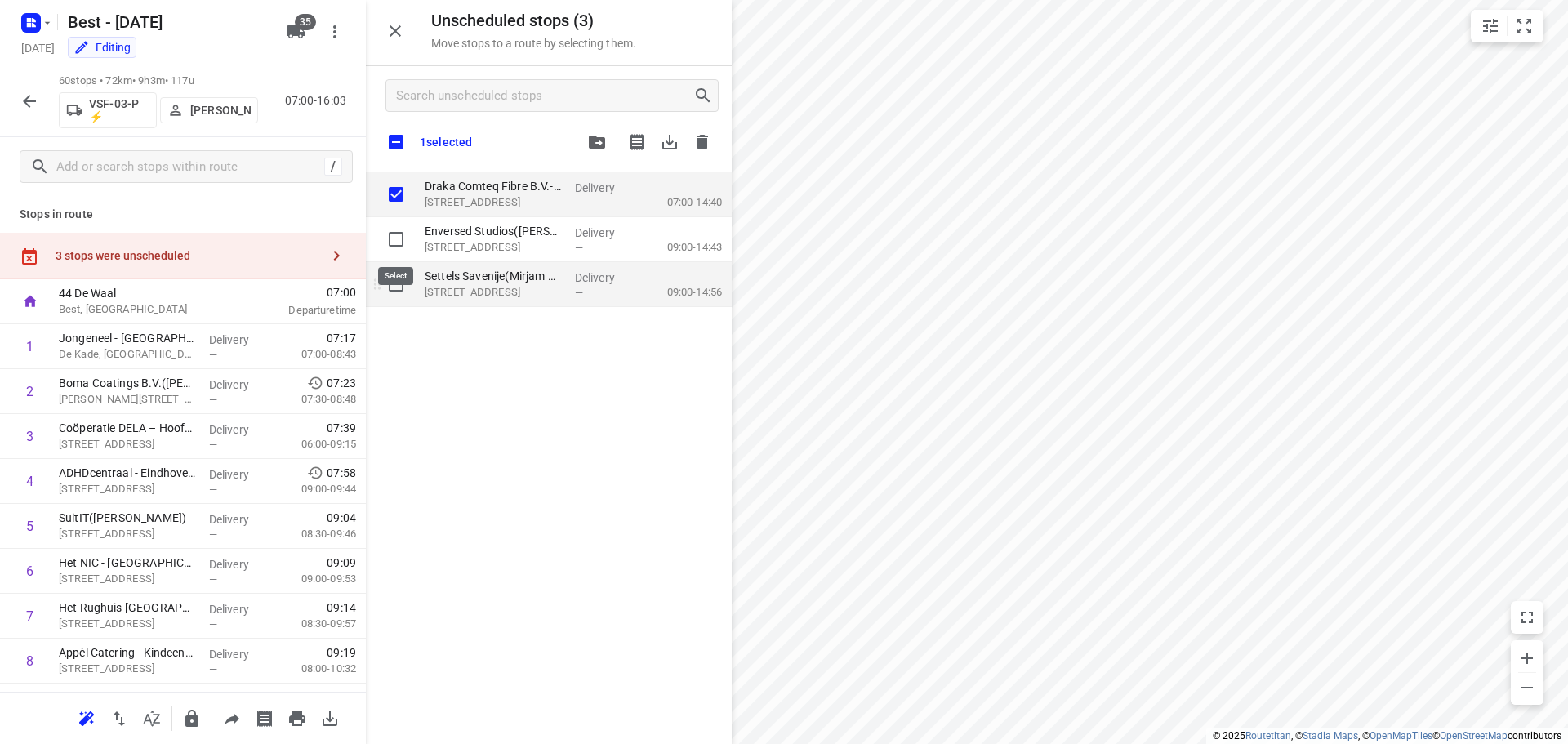
checkbox input "true"
click at [393, 282] on input "grid" at bounding box center [396, 284] width 33 height 33
checkbox input "true"
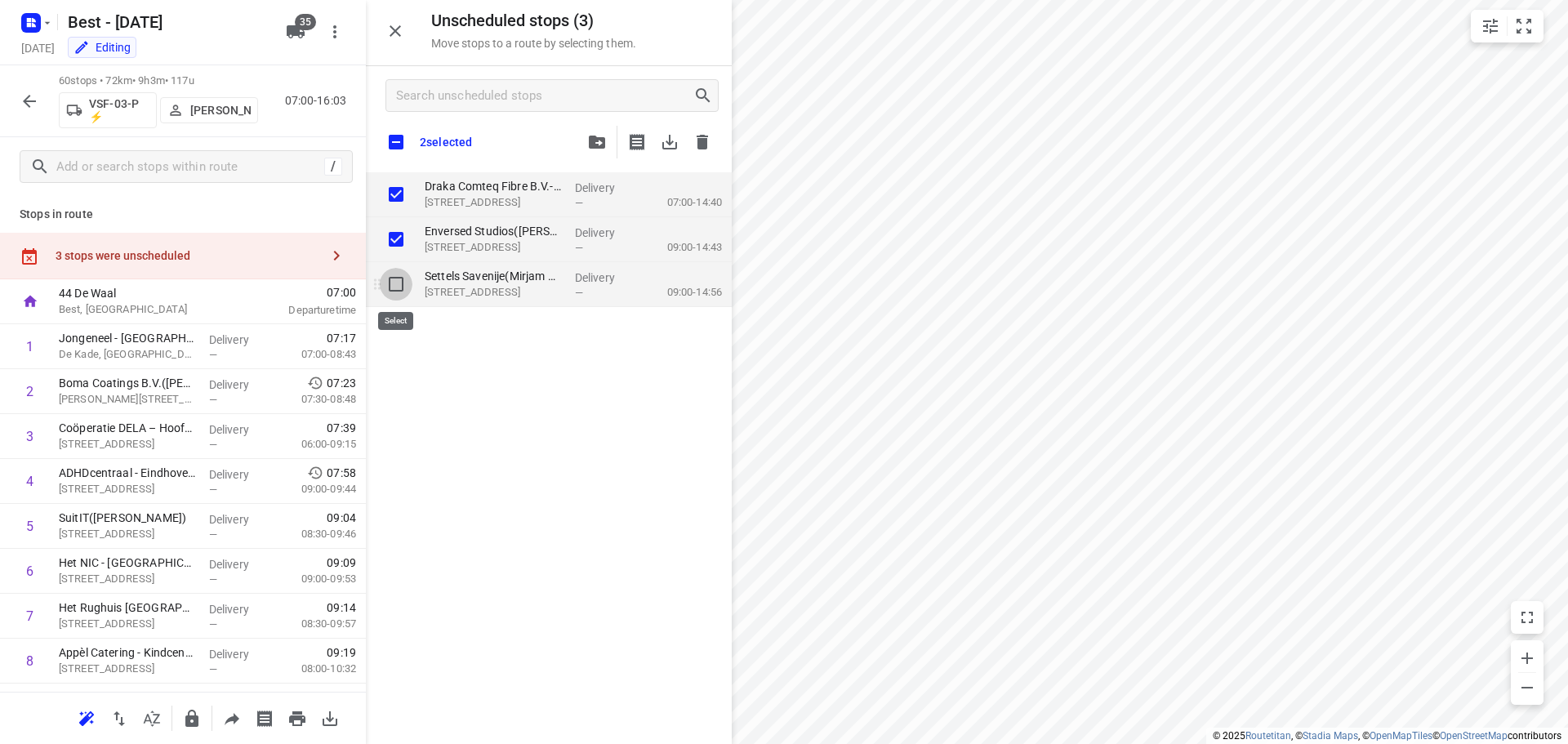
checkbox input "true"
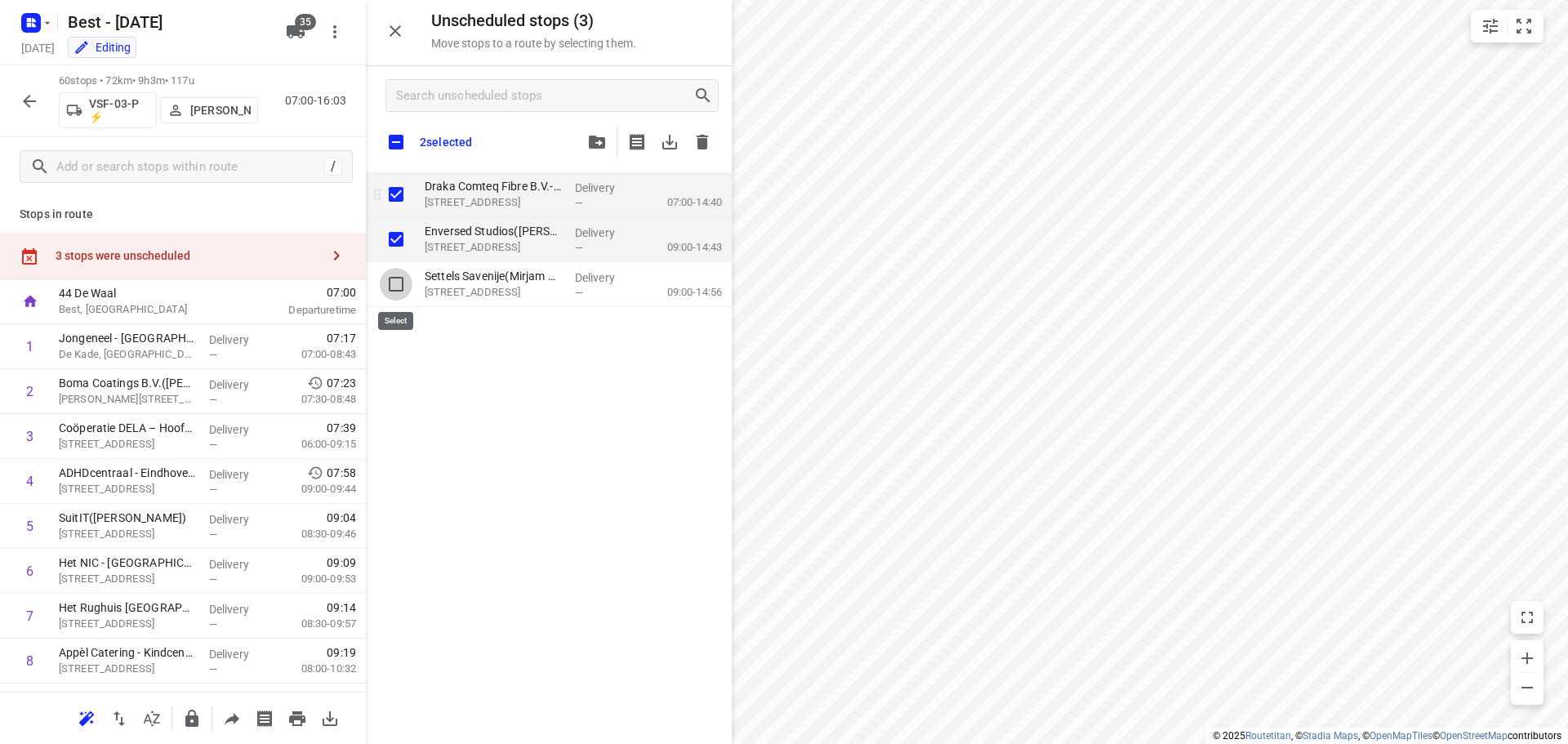
checkbox input "true"
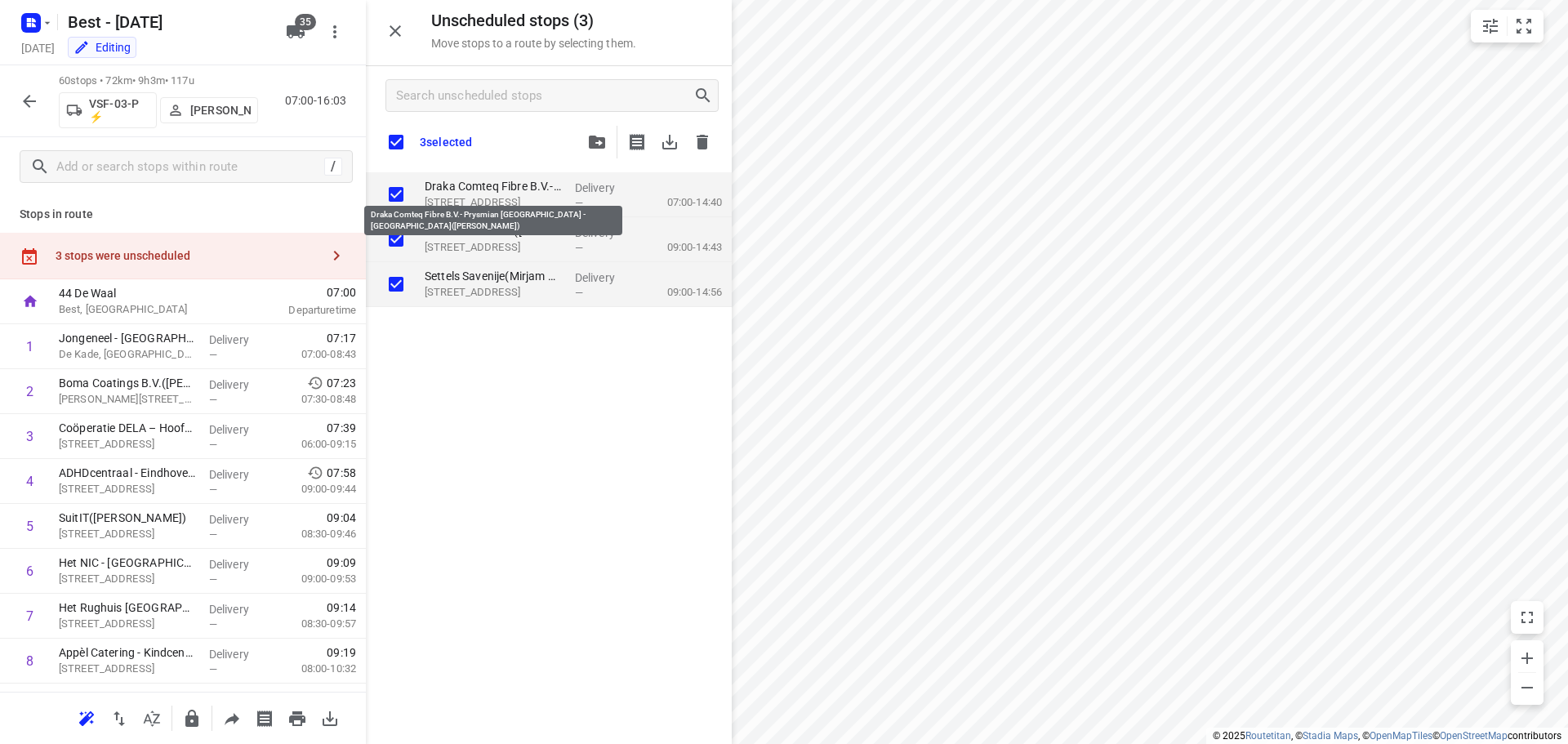
checkbox input "true"
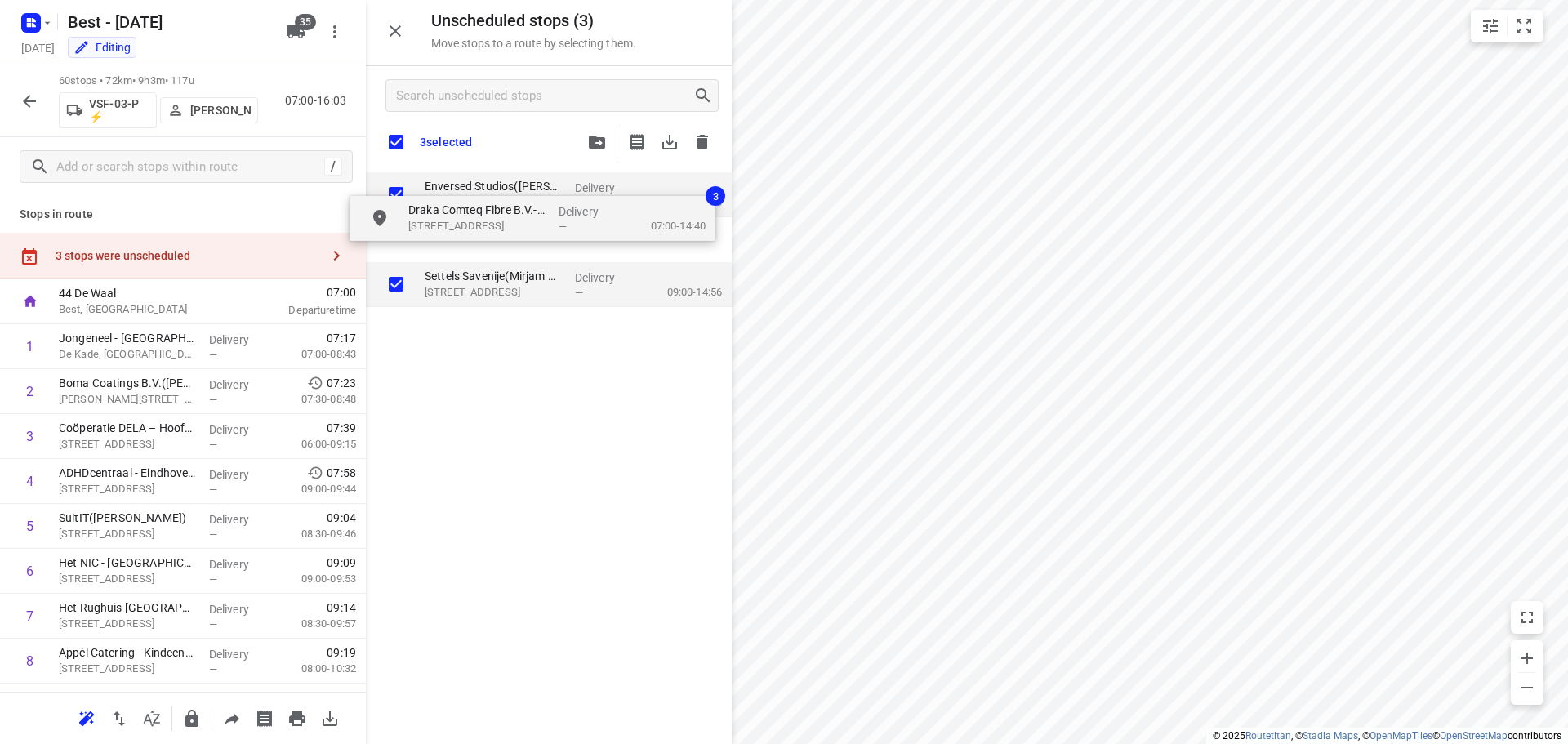
checkbox input "true"
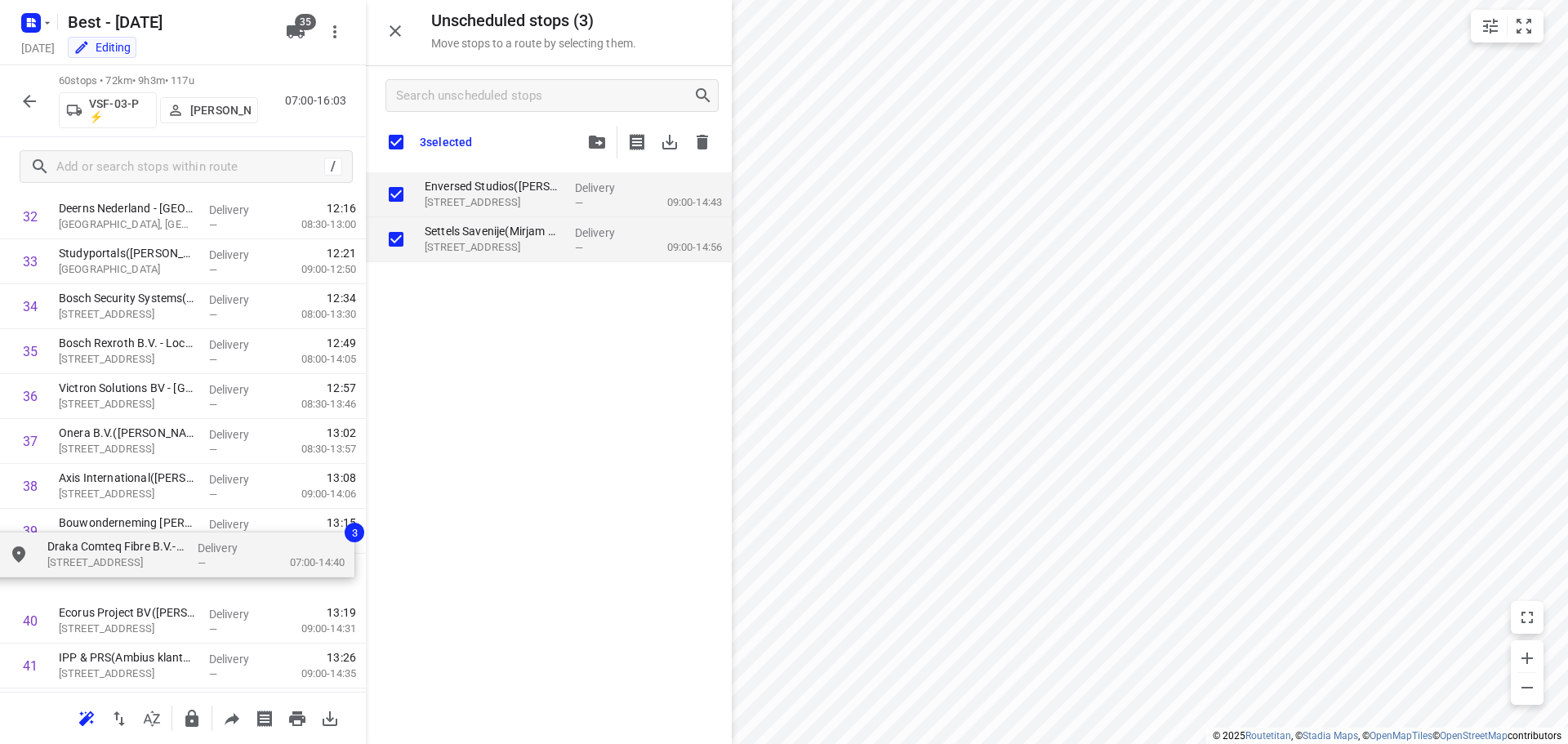
scroll to position [1524, 0]
drag, startPoint x: 472, startPoint y: 180, endPoint x: 78, endPoint y: 543, distance: 535.7
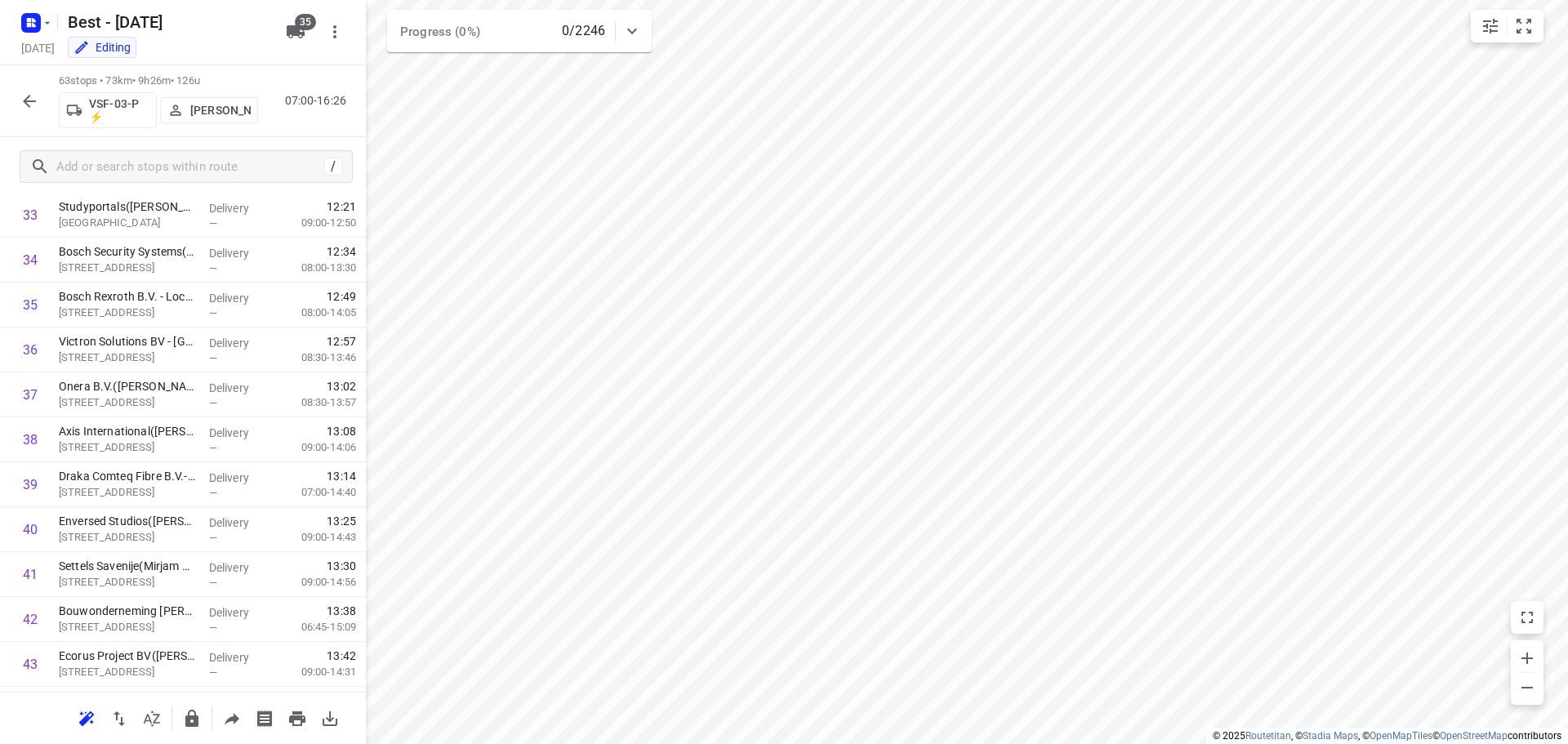
click at [45, 95] on div at bounding box center [29, 101] width 33 height 33
click at [37, 95] on icon "button" at bounding box center [30, 101] width 20 height 20
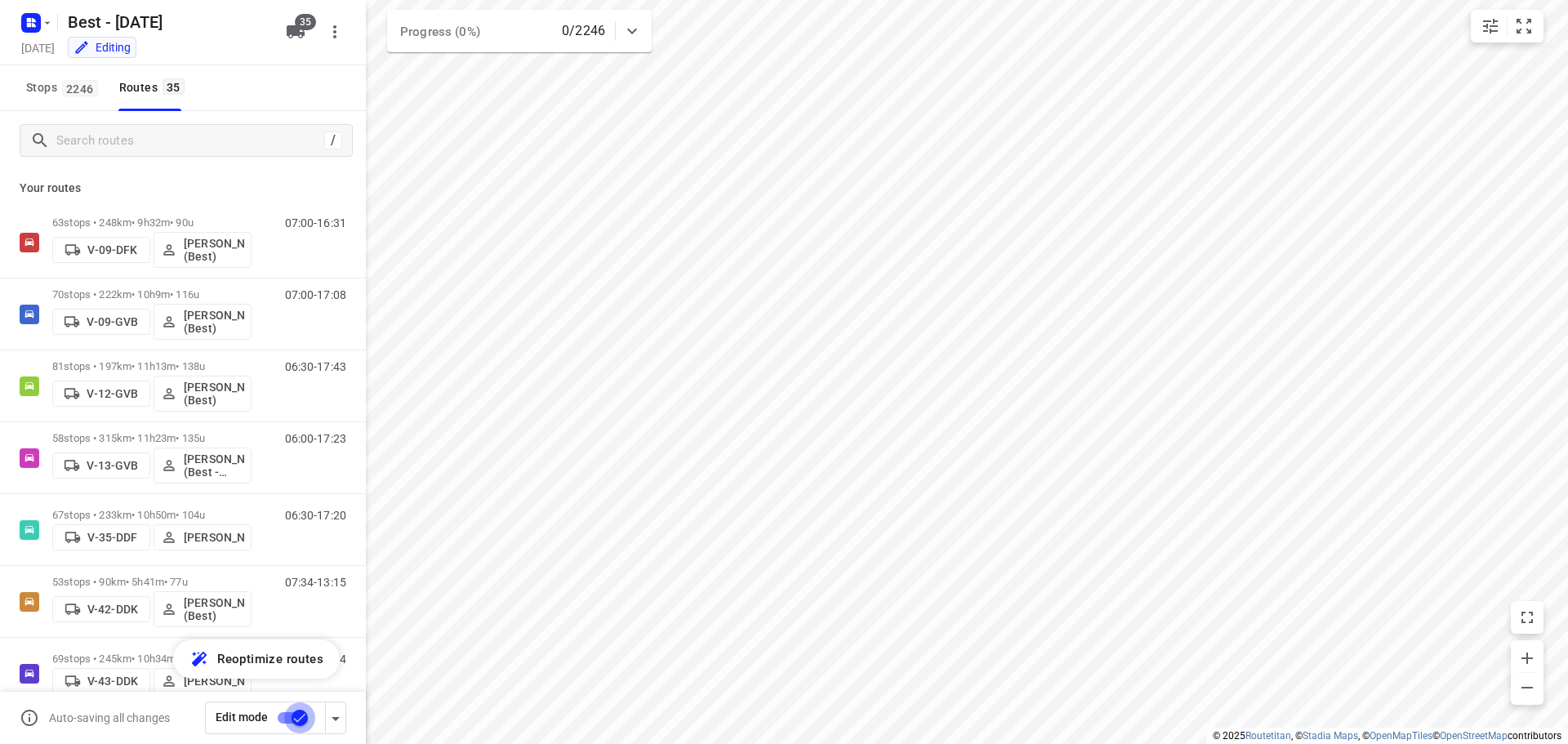
click at [290, 709] on input "checkbox" at bounding box center [299, 719] width 93 height 31
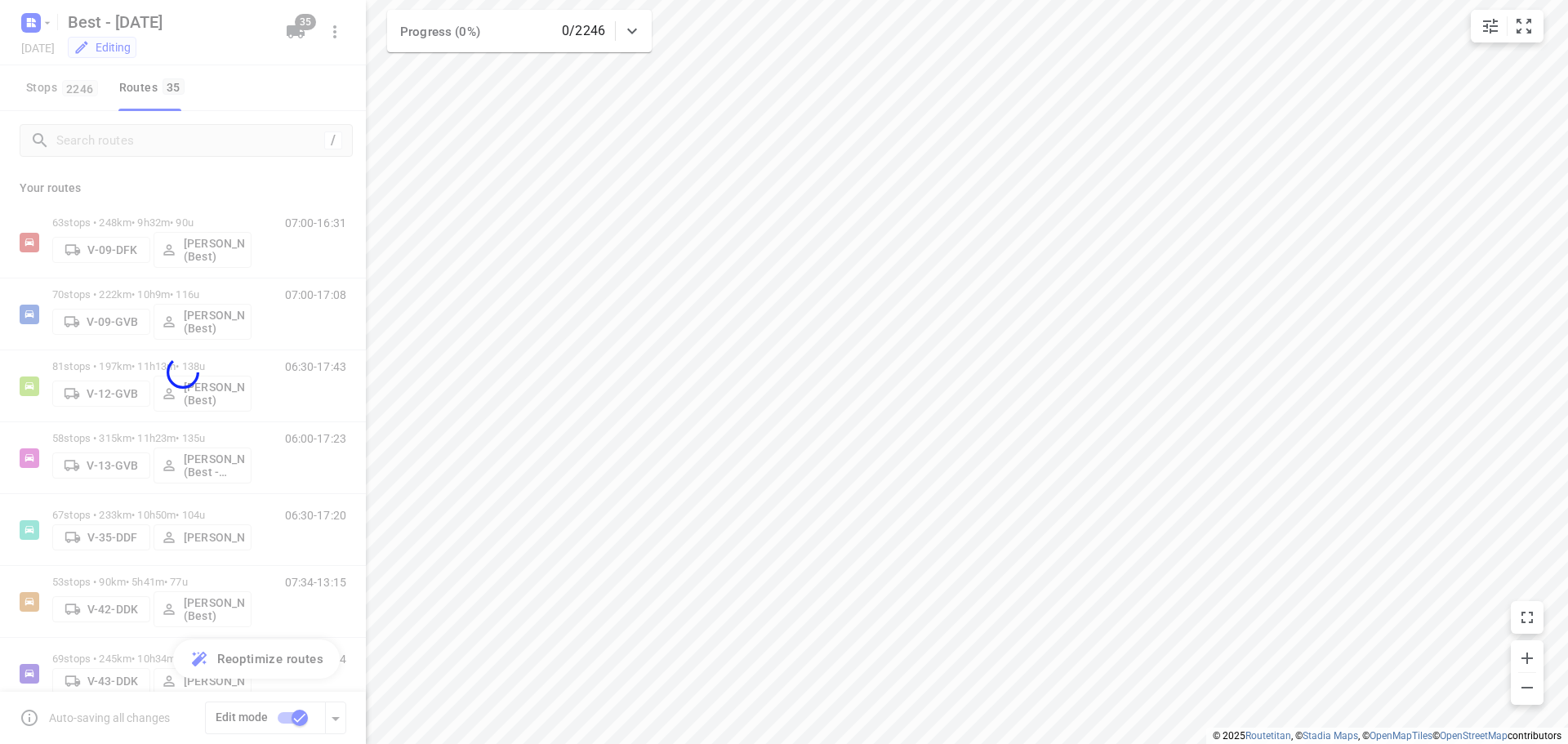
checkbox input "false"
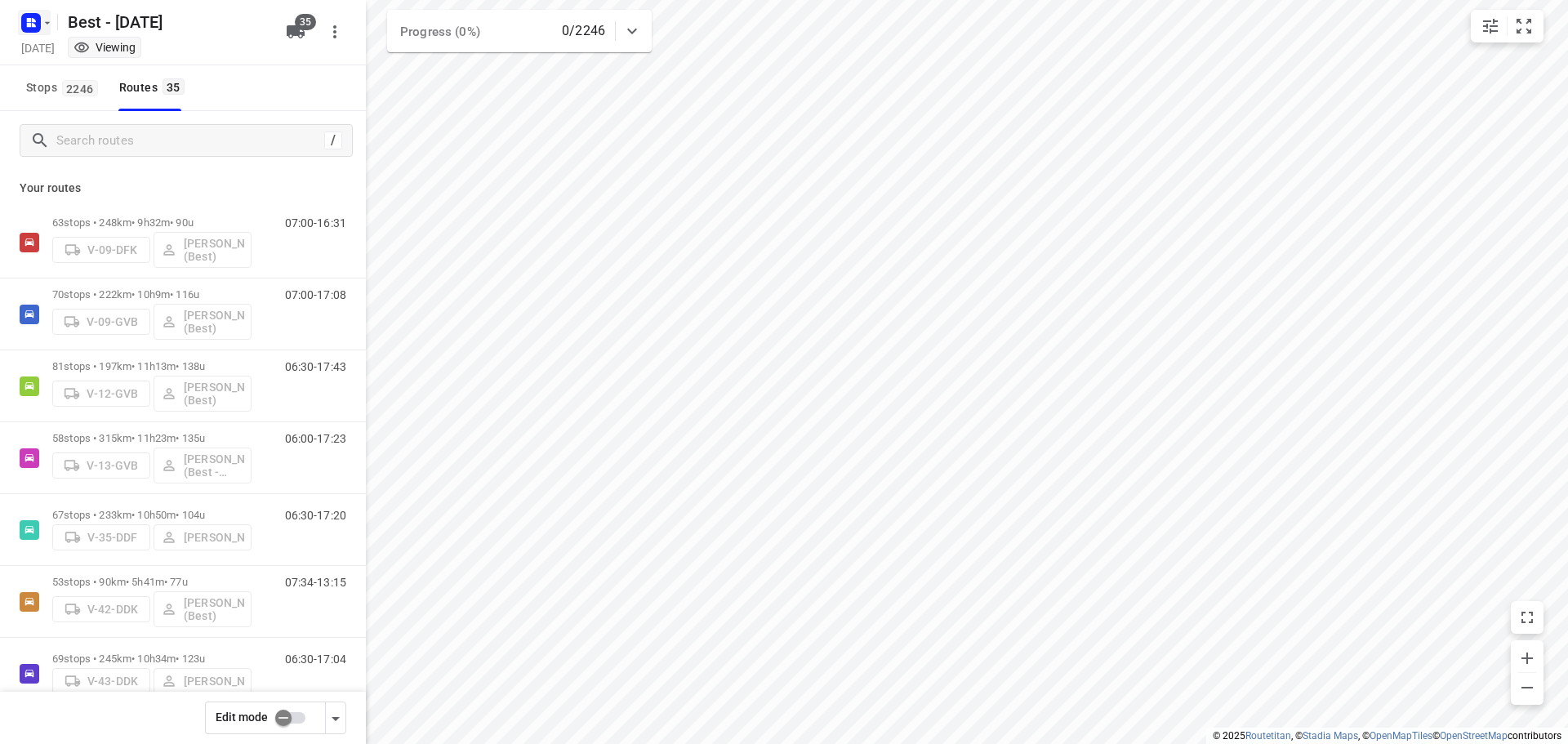
click at [38, 25] on rect "button" at bounding box center [31, 23] width 20 height 20
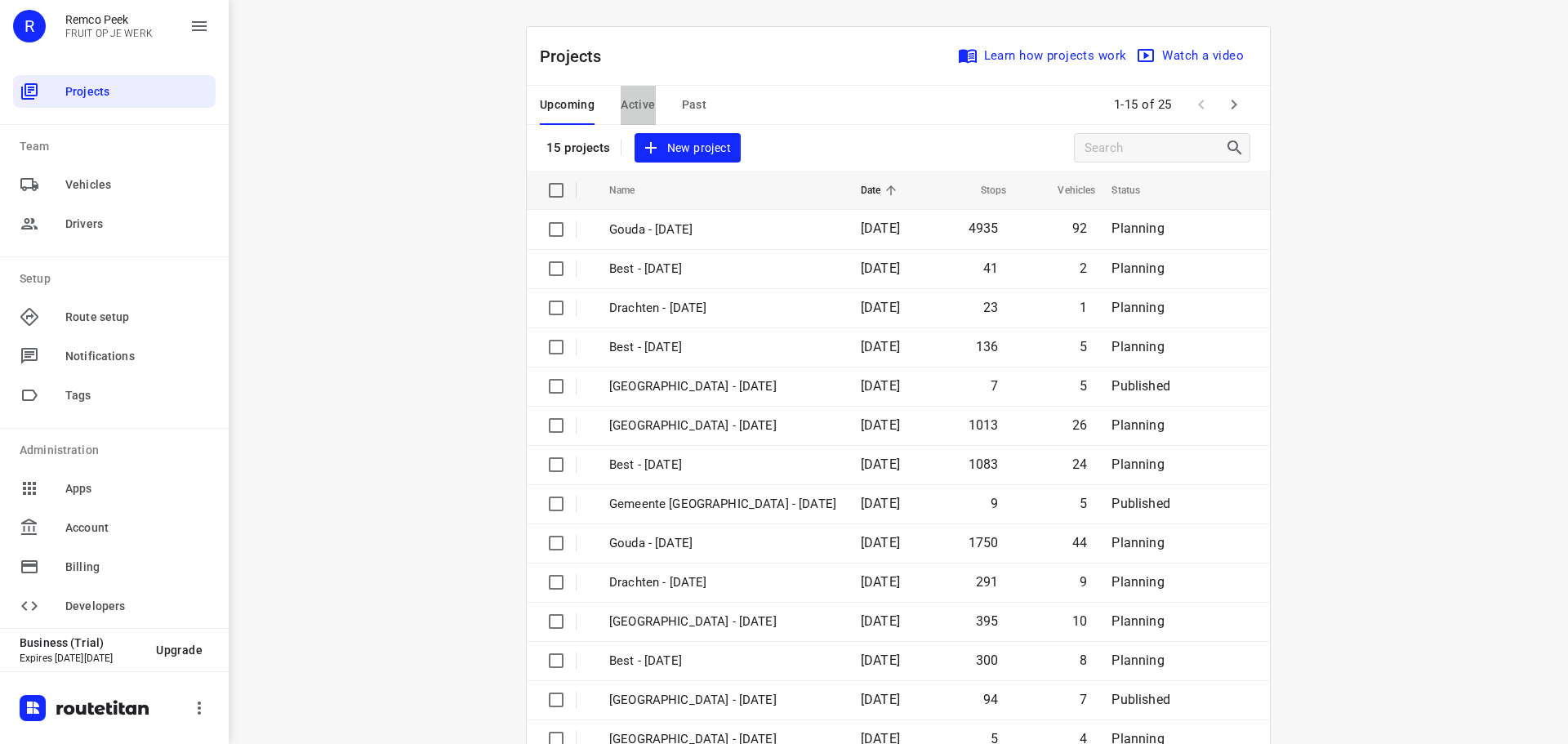
click at [632, 122] on button "Active" at bounding box center [638, 105] width 35 height 39
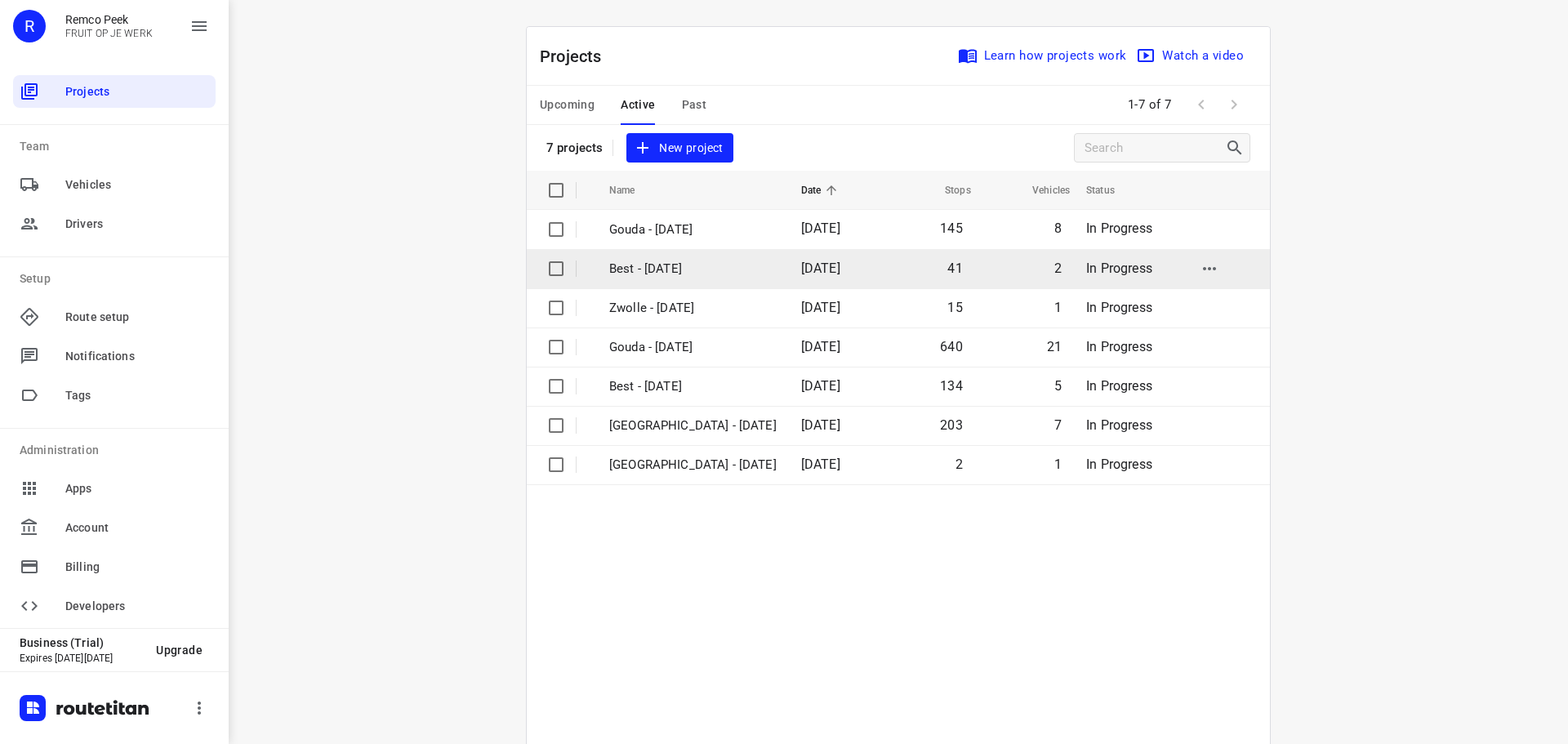
click at [635, 260] on p "Best - [DATE]" at bounding box center [693, 269] width 167 height 19
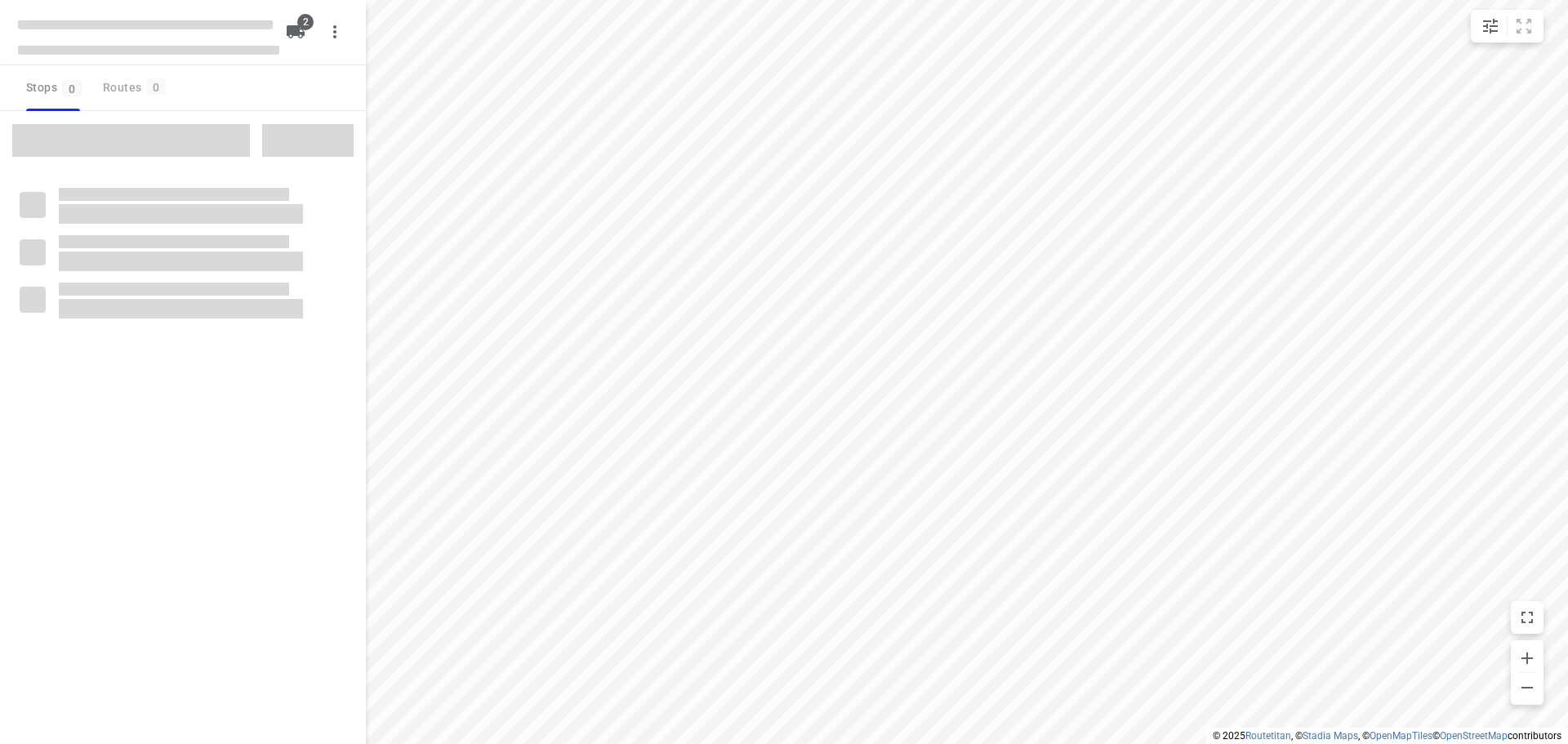
type input "distance"
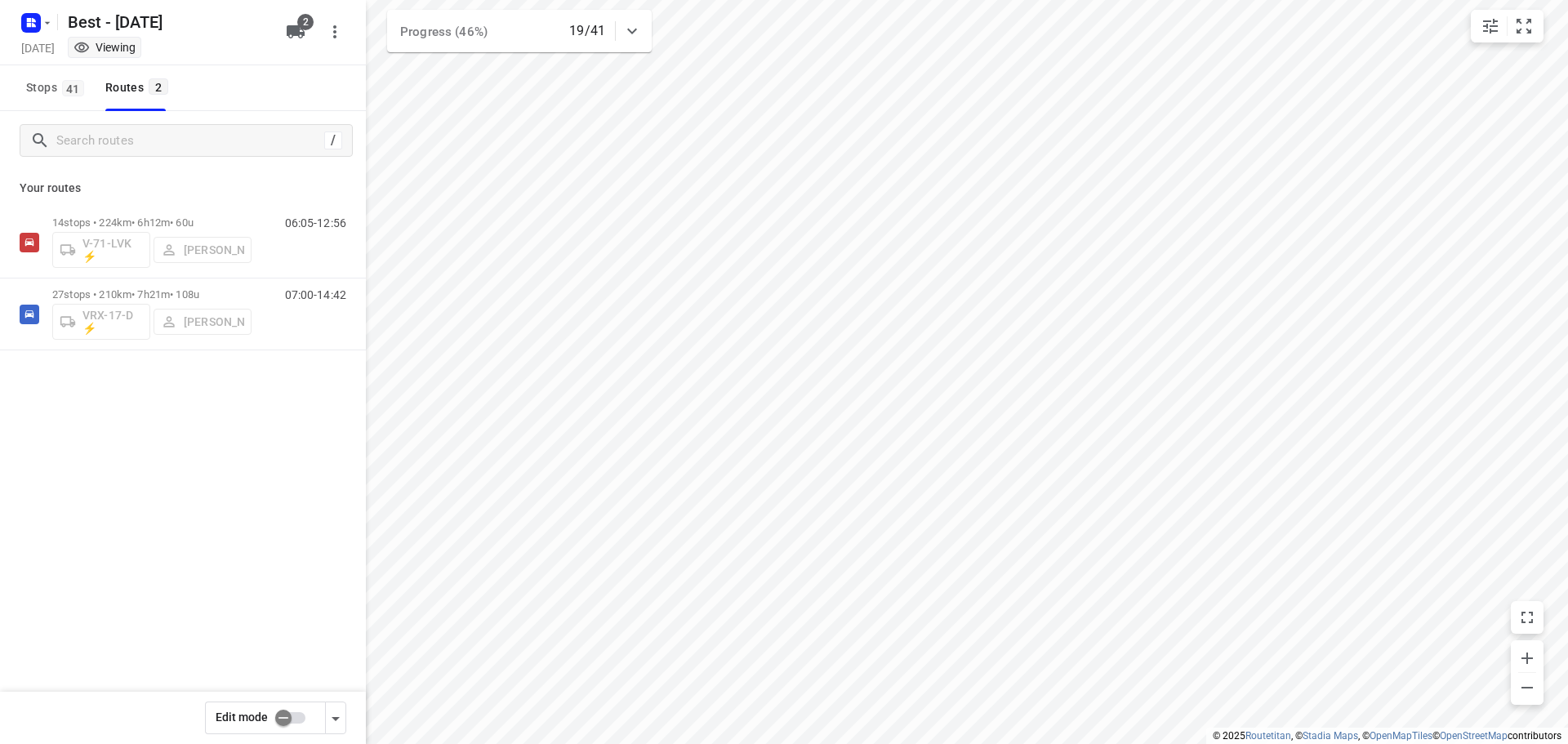
click at [273, 717] on input "checkbox" at bounding box center [283, 719] width 93 height 31
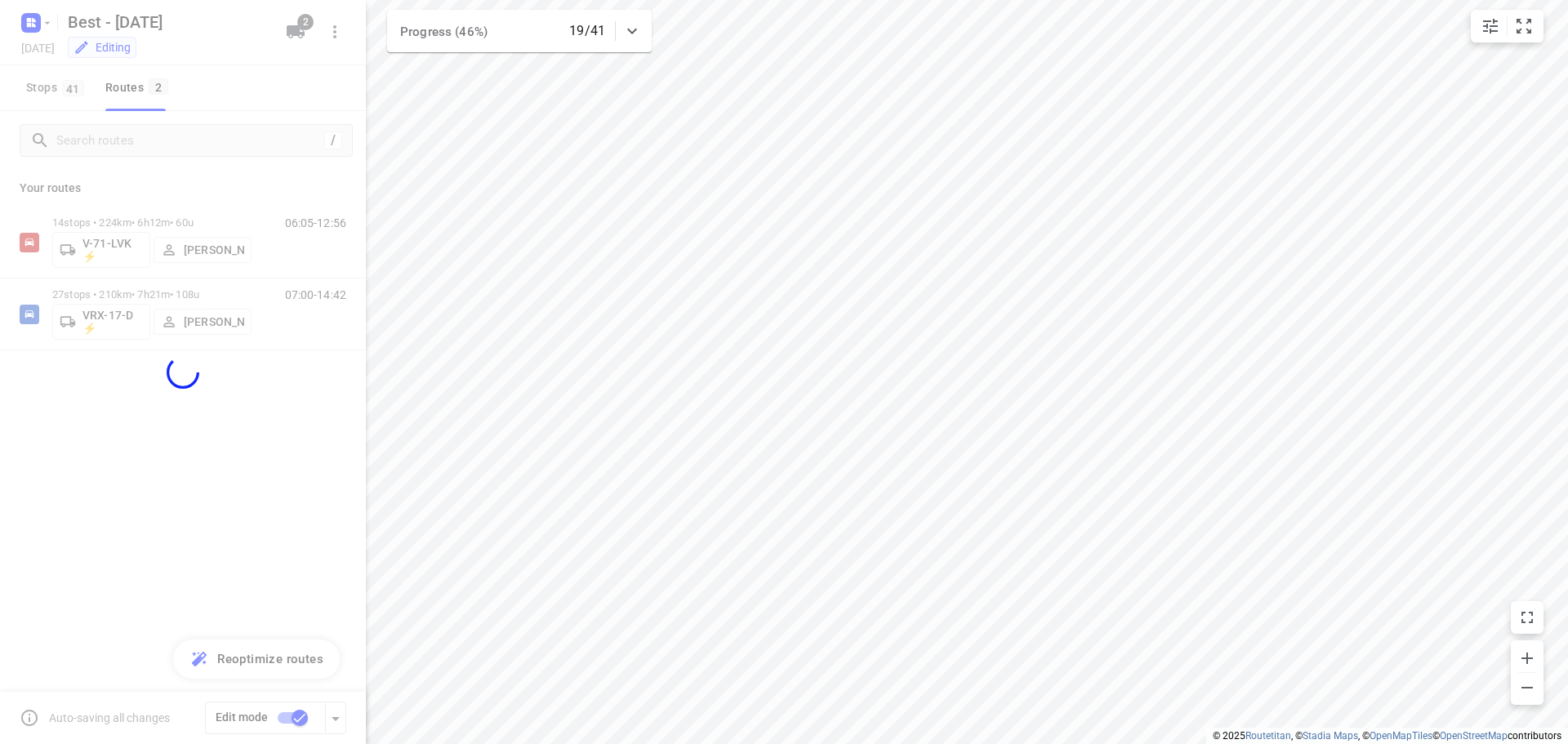
checkbox input "true"
click at [155, 293] on div at bounding box center [183, 372] width 366 height 744
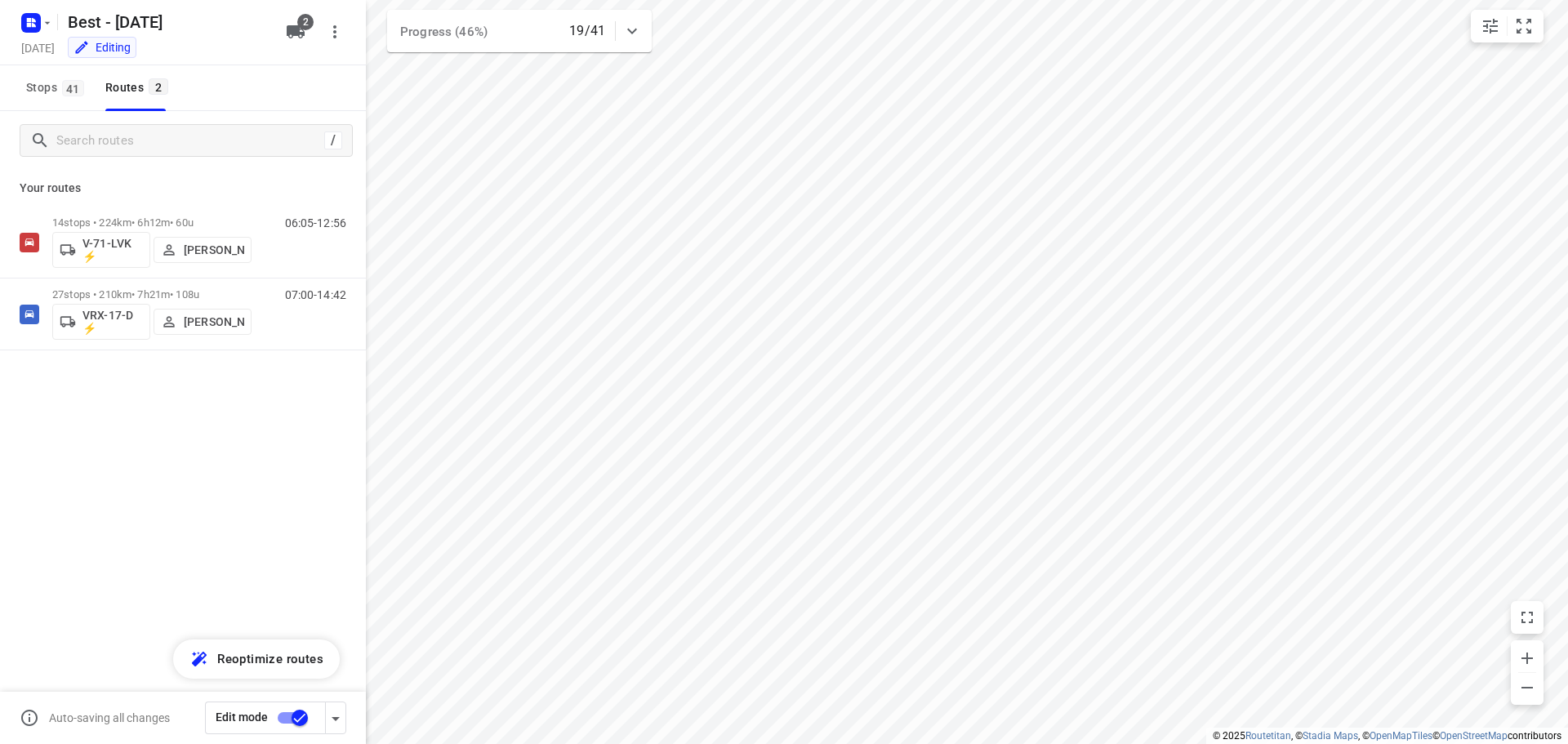
click at [190, 315] on p "[PERSON_NAME]" at bounding box center [214, 321] width 60 height 13
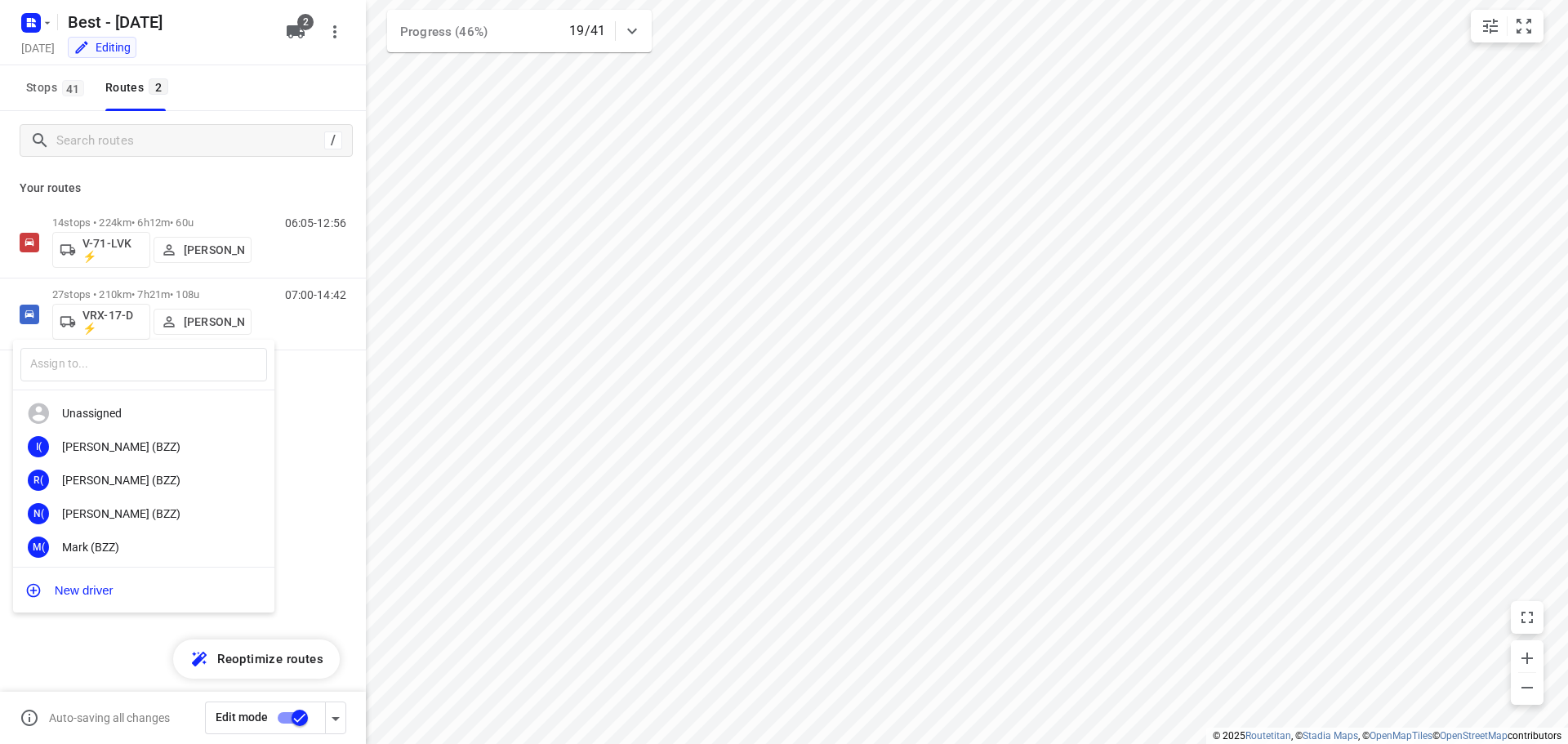
click at [133, 290] on div at bounding box center [784, 372] width 1568 height 744
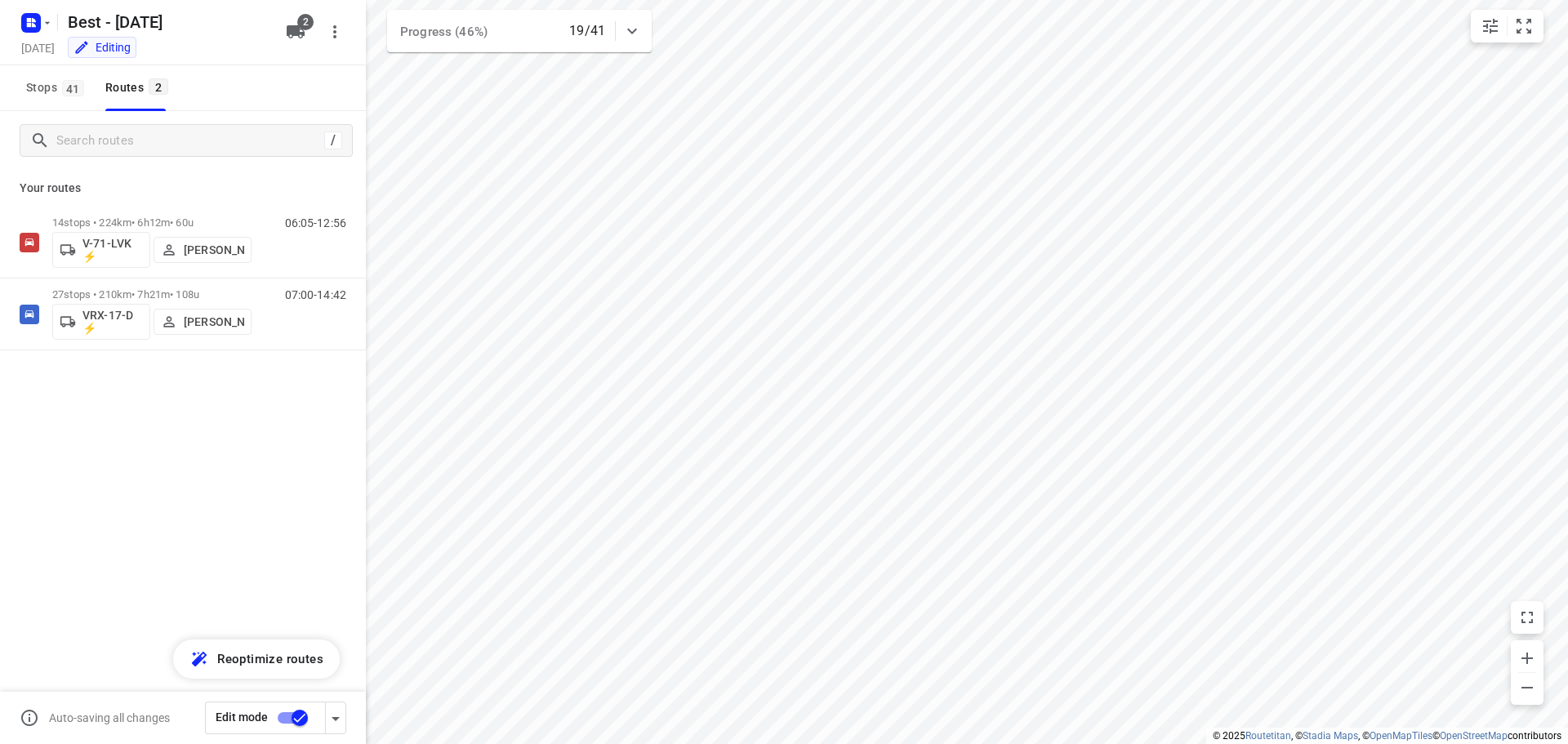
click at [133, 290] on div "​ Unassigned I( [PERSON_NAME] (BZZ) R( [PERSON_NAME] (BZZ) N( [PERSON_NAME] (BZ…" at bounding box center [784, 372] width 1568 height 744
click at [133, 290] on p "27 stops • 210km • 7h21m • 108u" at bounding box center [151, 294] width 199 height 12
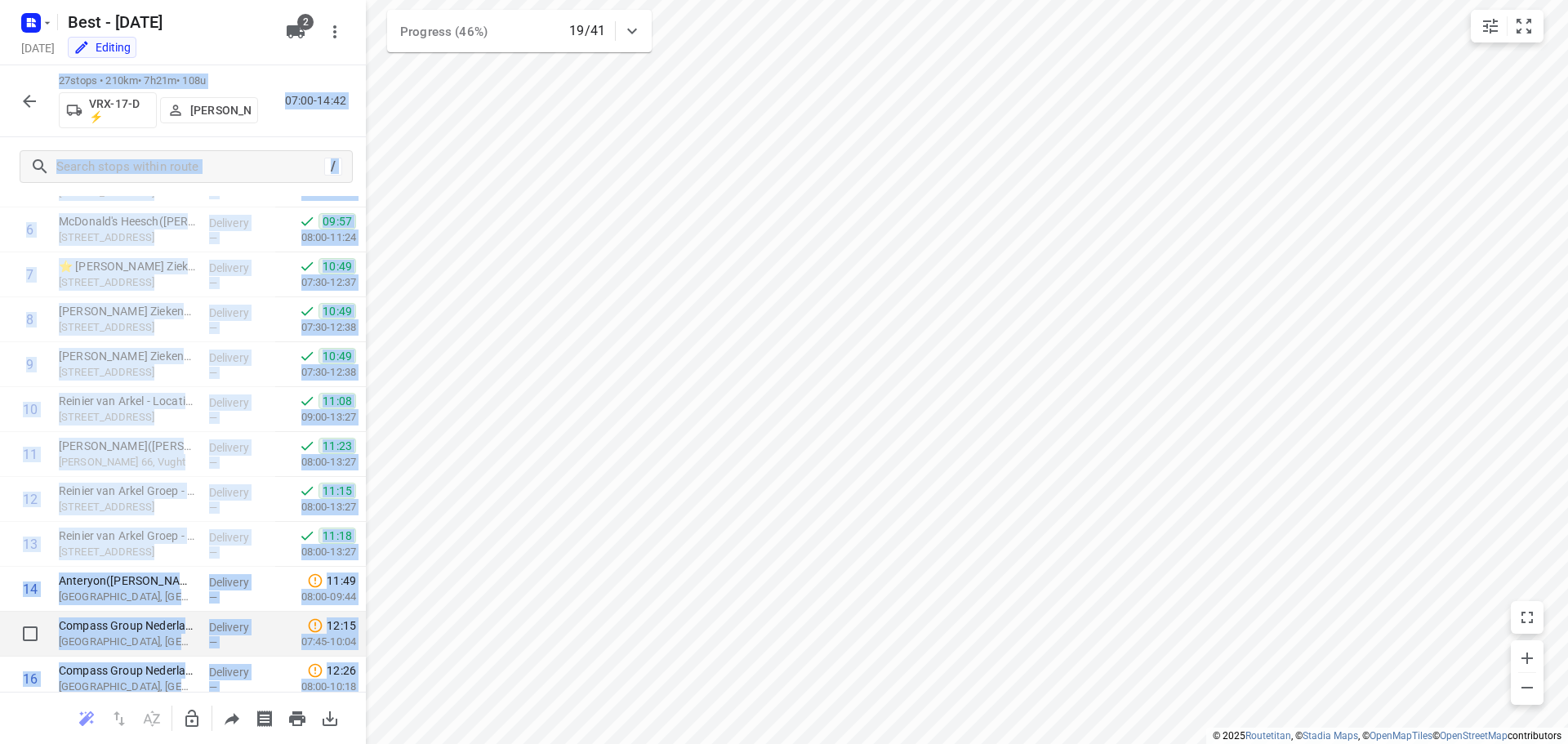
scroll to position [572, 0]
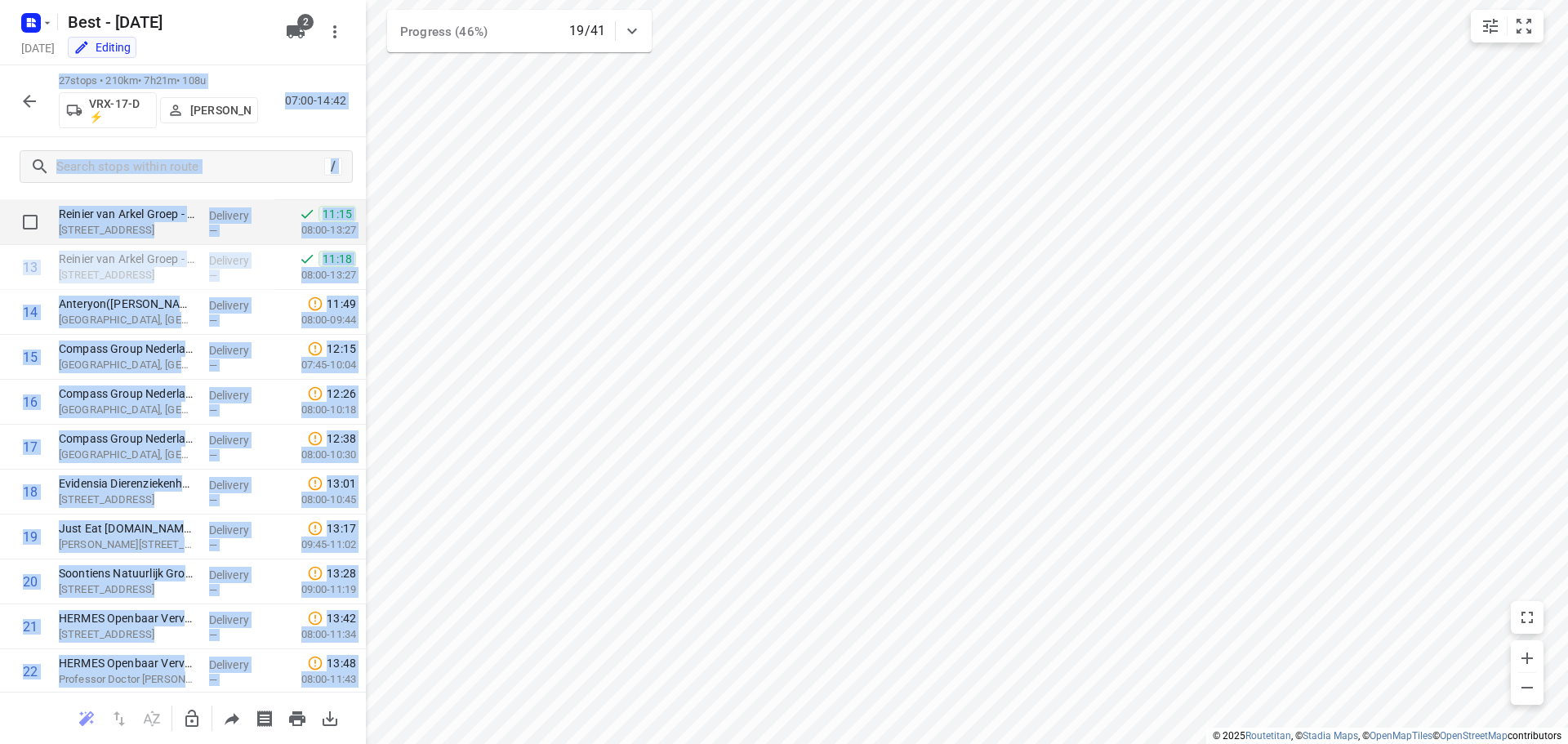
click at [251, 235] on div "—" at bounding box center [239, 230] width 60 height 12
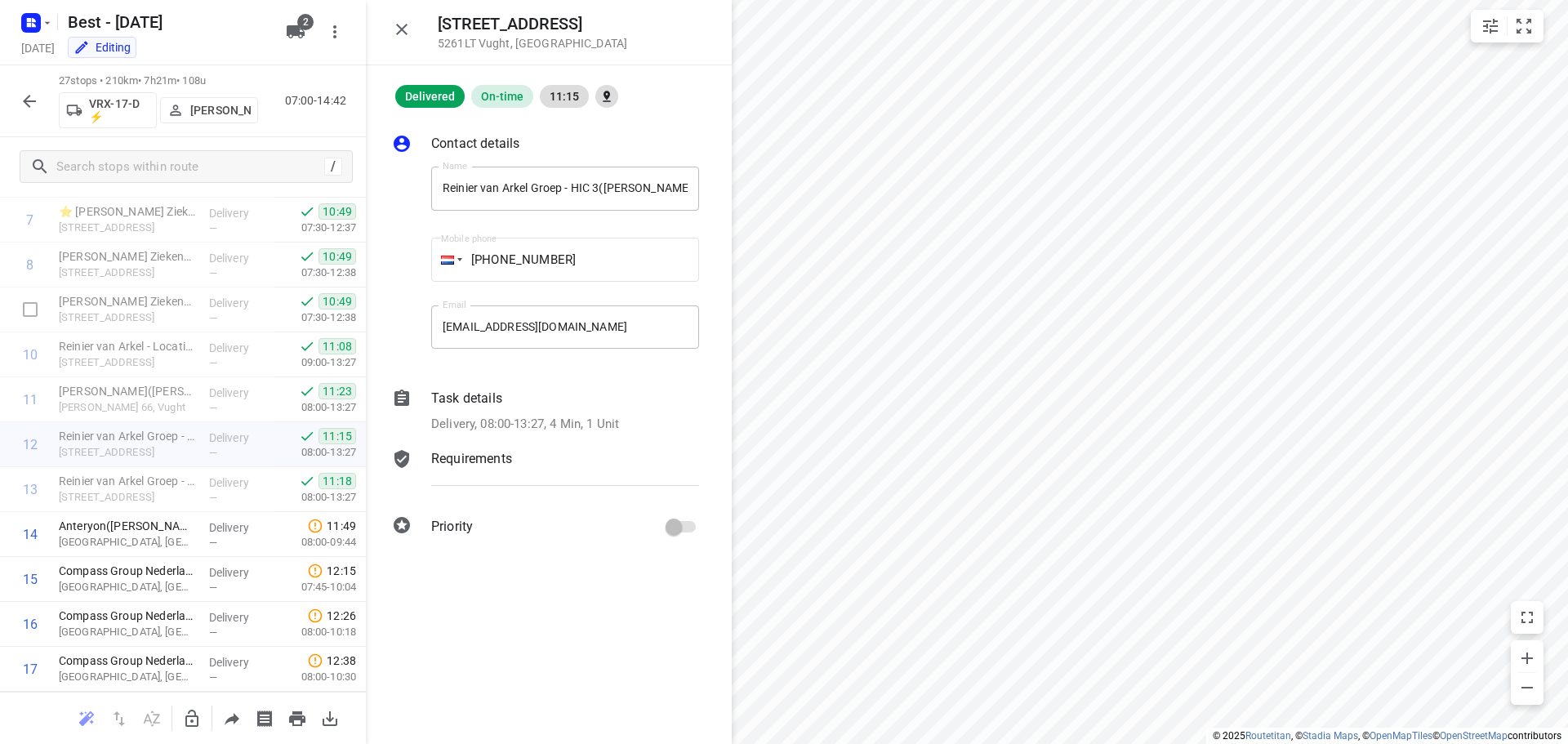
scroll to position [327, 0]
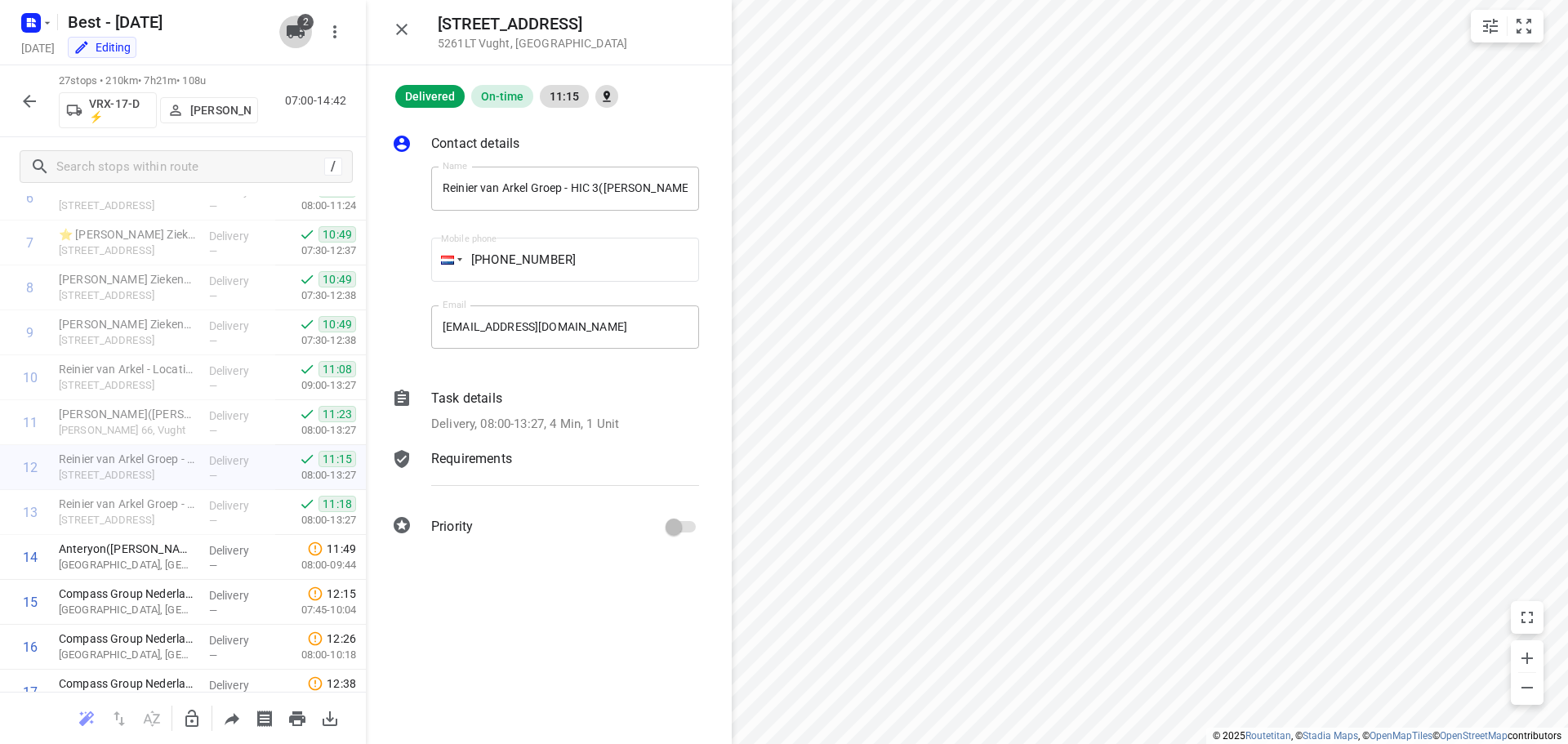
click at [286, 20] on button "2" at bounding box center [296, 32] width 33 height 33
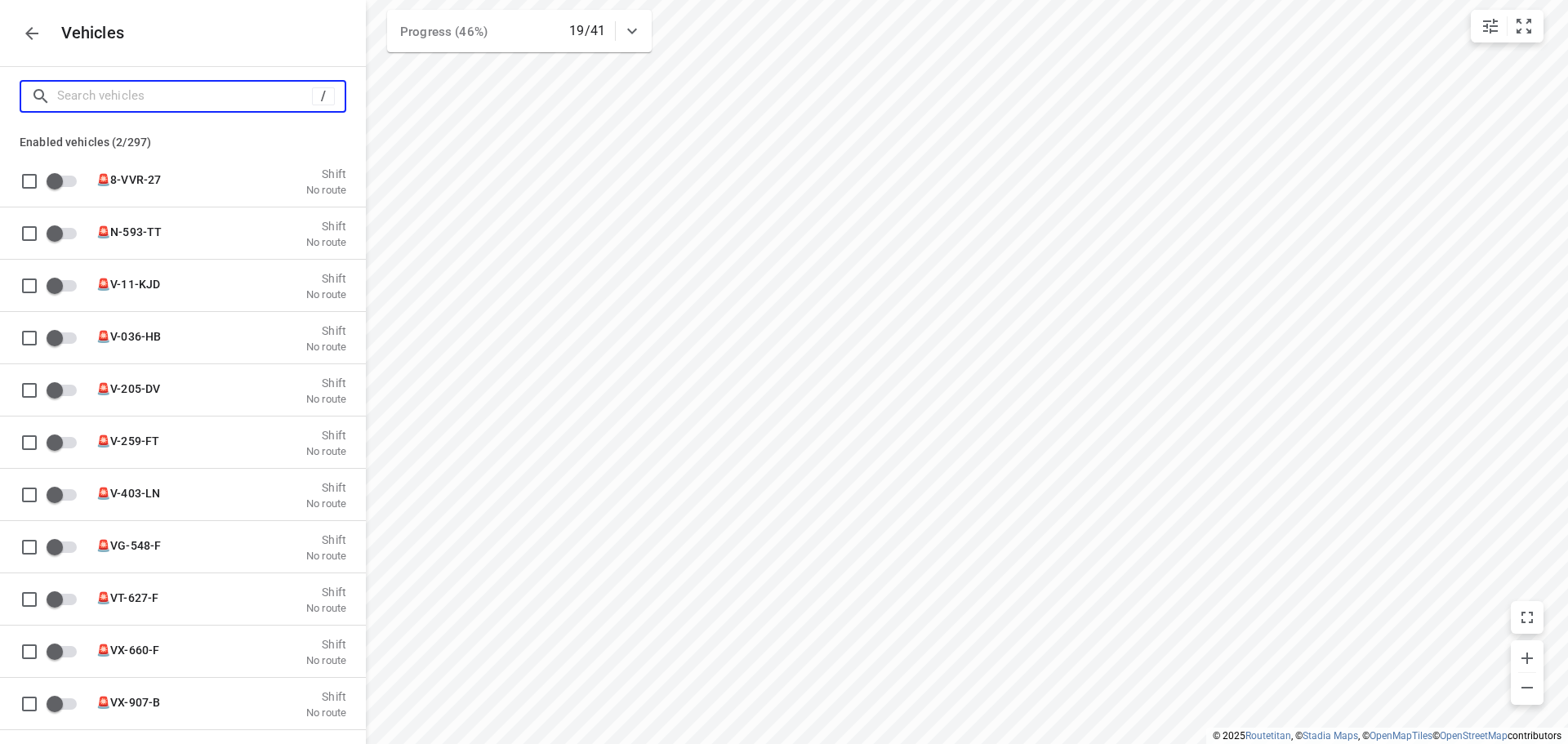
click at [221, 92] on input "Search vehicles" at bounding box center [185, 97] width 255 height 25
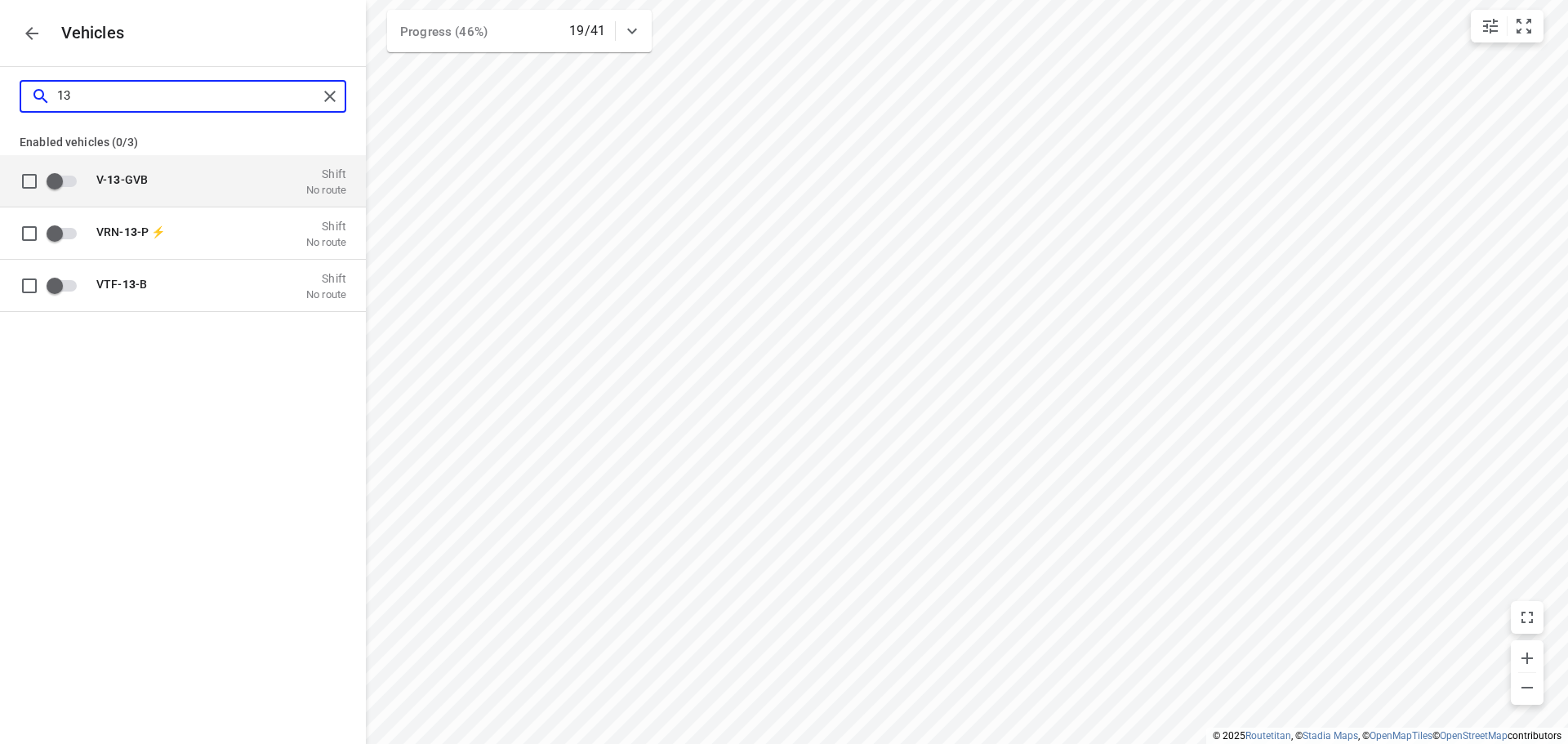
type input "13"
click at [215, 162] on div "V- 13 -GVB Shift No route" at bounding box center [196, 180] width 300 height 52
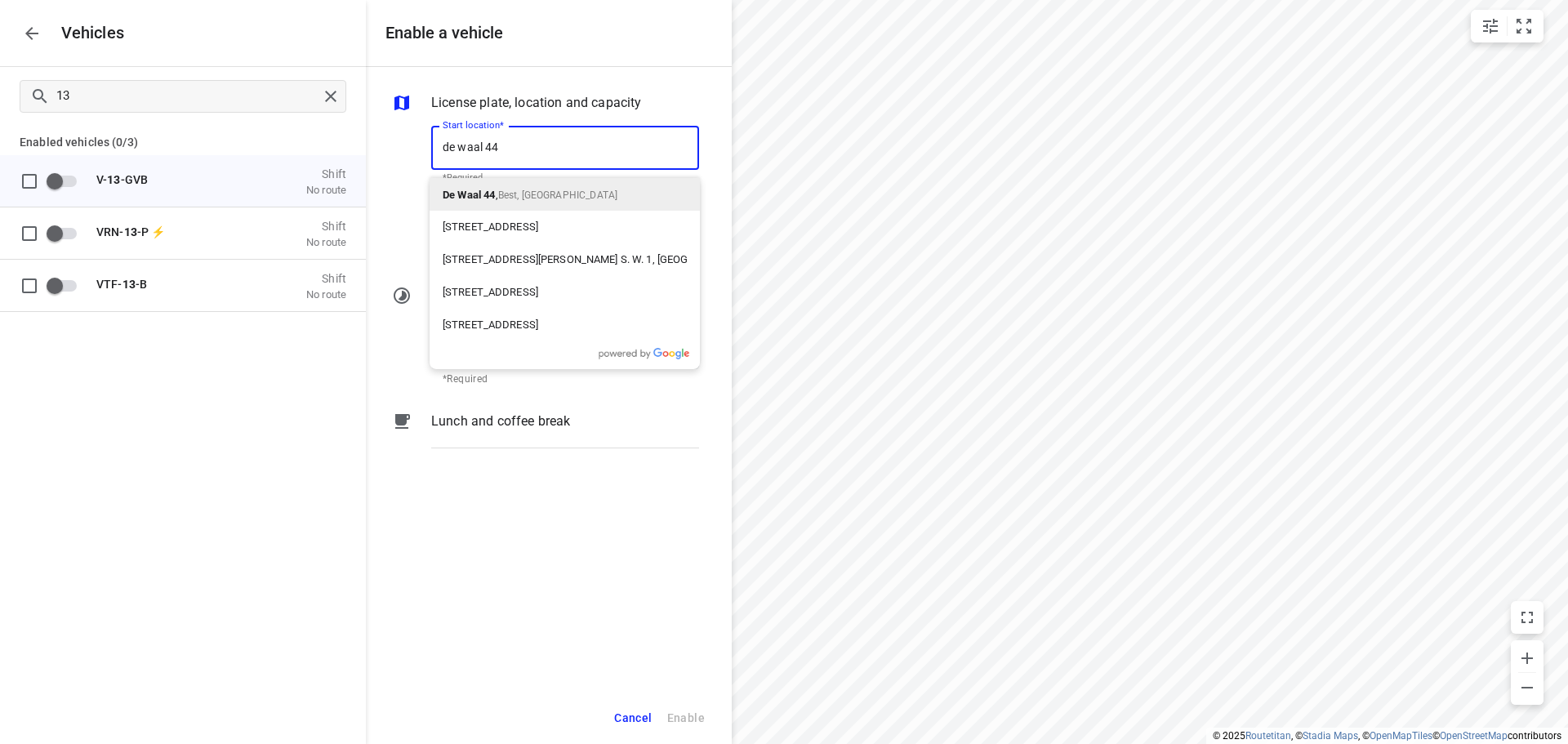
click at [561, 184] on div "De Waal 44 , Best, [GEOGRAPHIC_DATA]" at bounding box center [564, 195] width 270 height 33
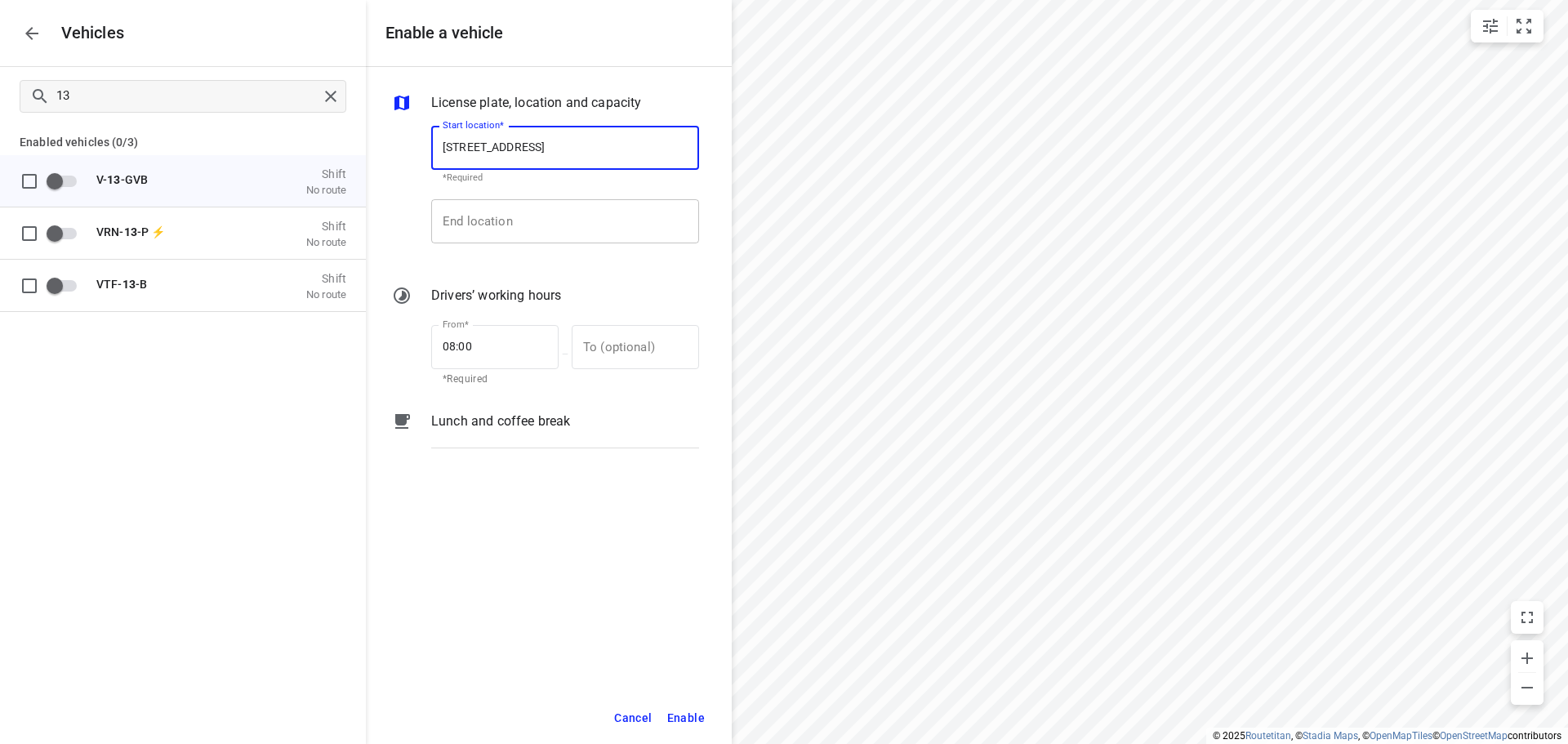
type input "[STREET_ADDRESS]"
click at [508, 230] on input "End location" at bounding box center [565, 221] width 268 height 44
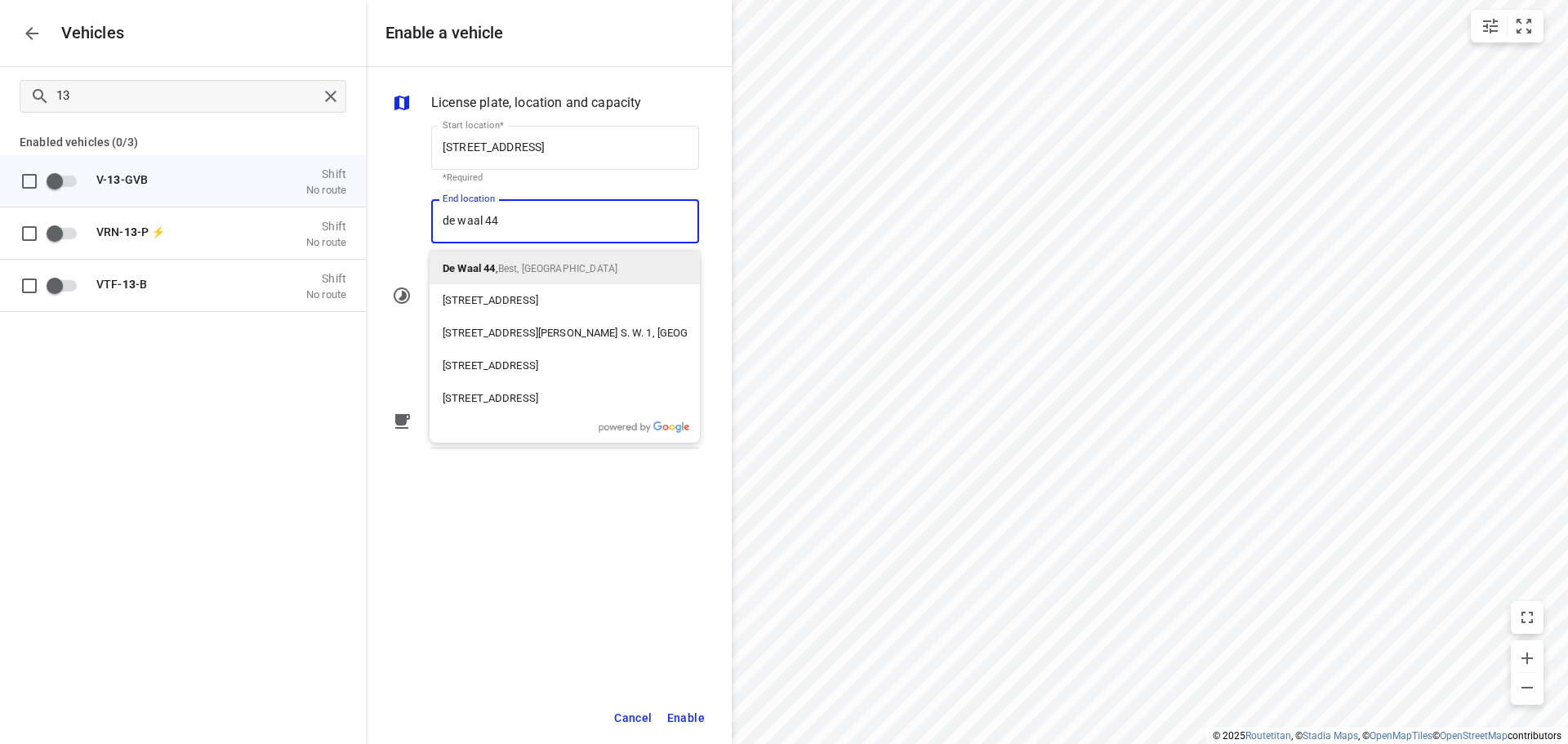
click at [519, 275] on p "De Waal 44 , Best, [GEOGRAPHIC_DATA]" at bounding box center [530, 269] width 175 height 20
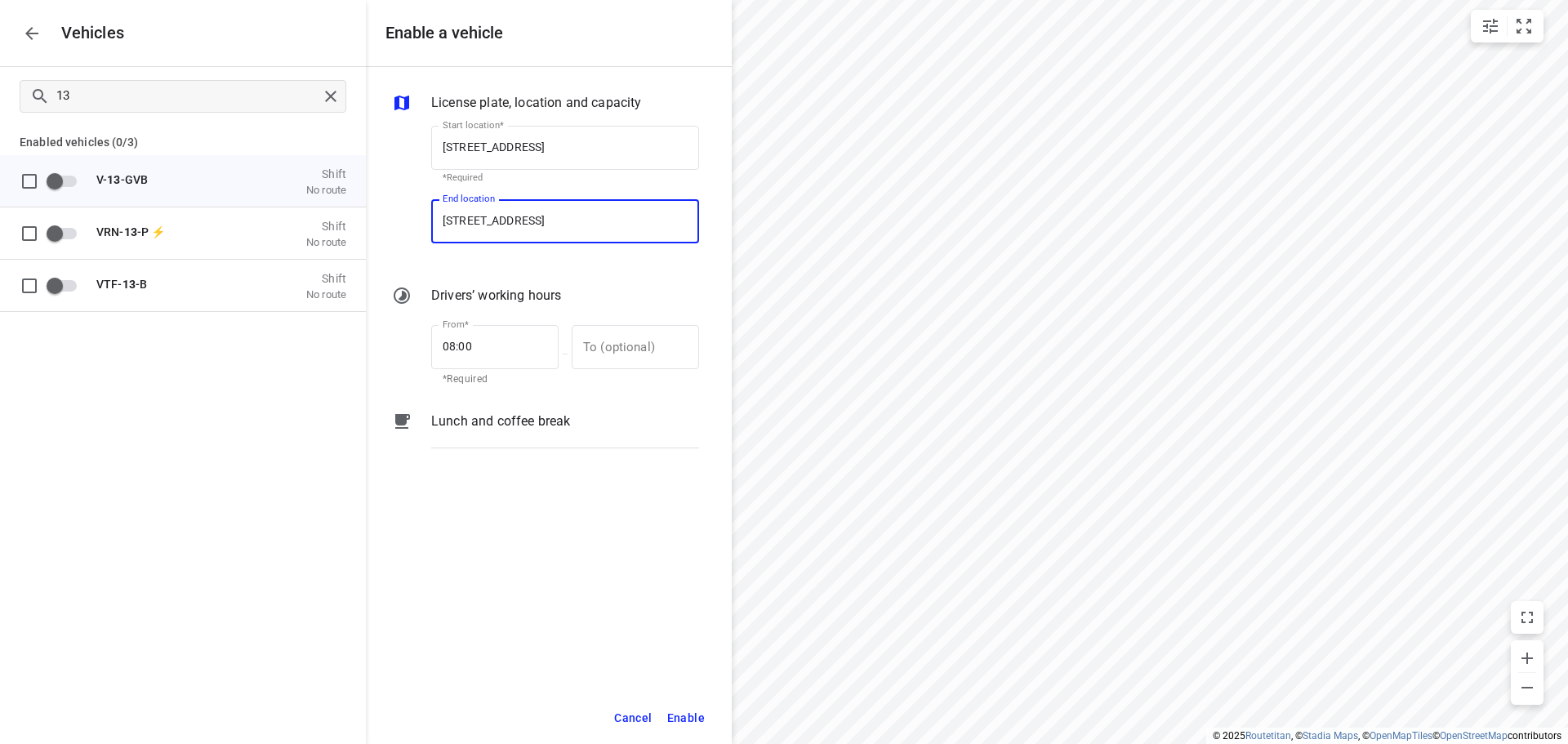
type input "[STREET_ADDRESS]"
click at [688, 728] on button "Enable" at bounding box center [685, 719] width 52 height 34
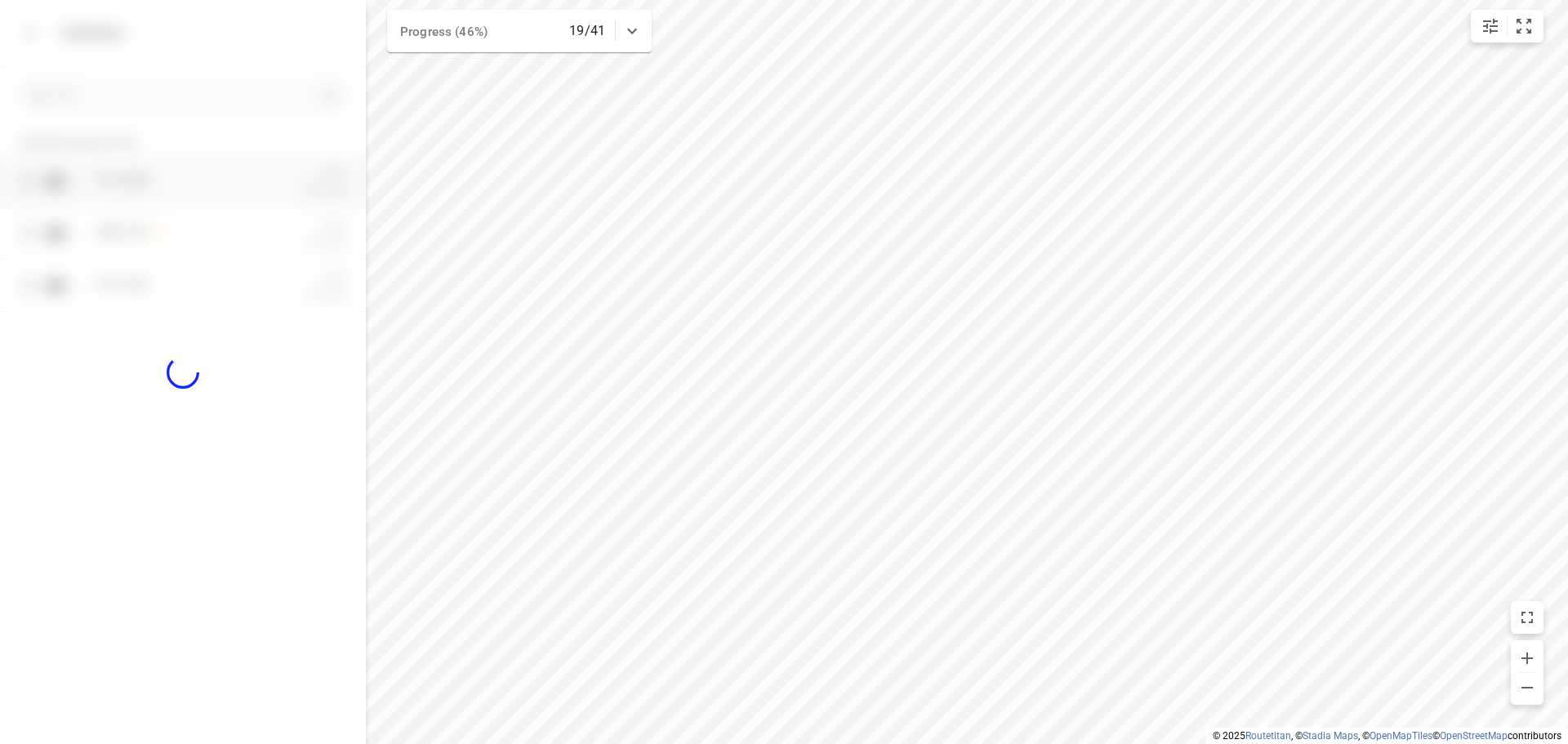
checkbox input "true"
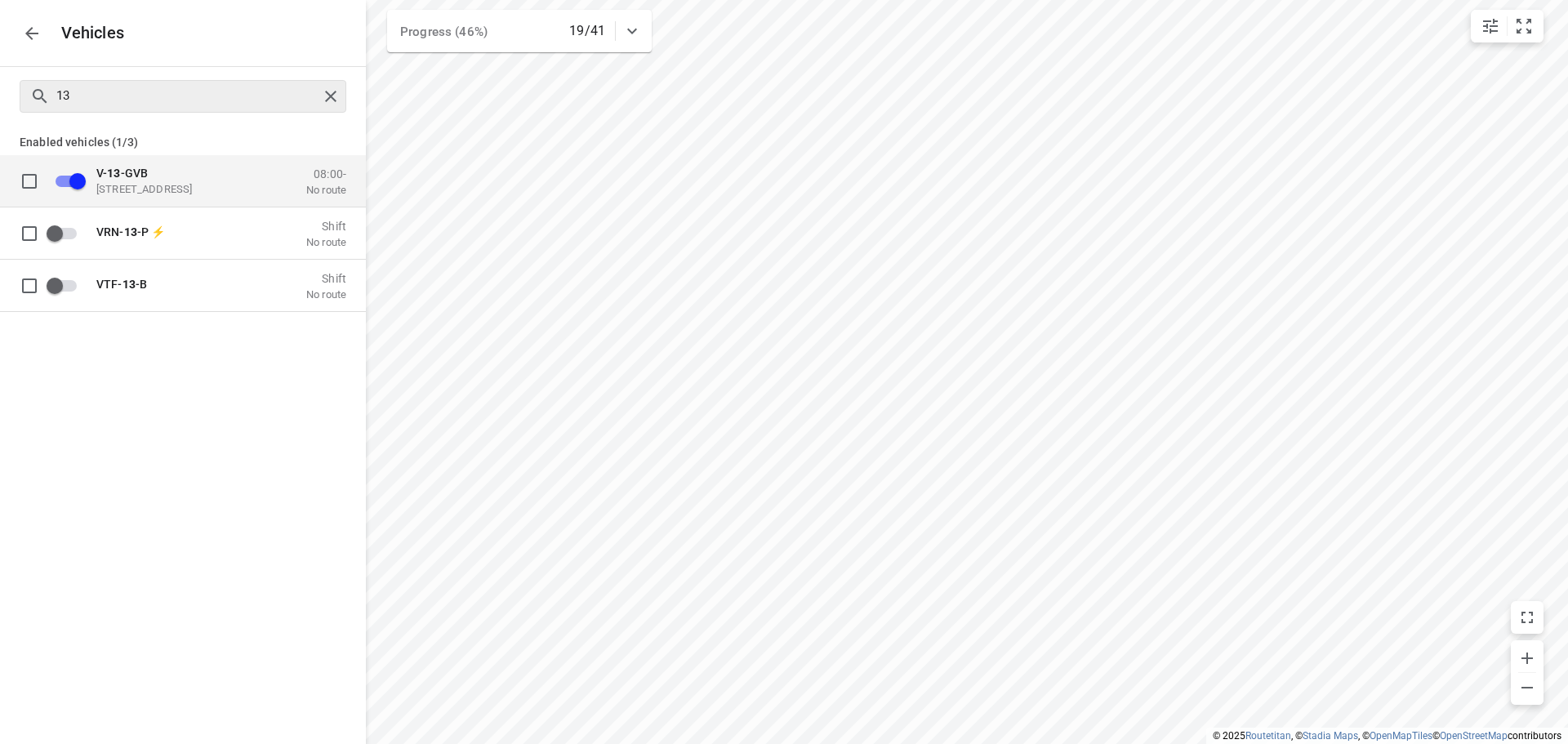
checkbox input "false"
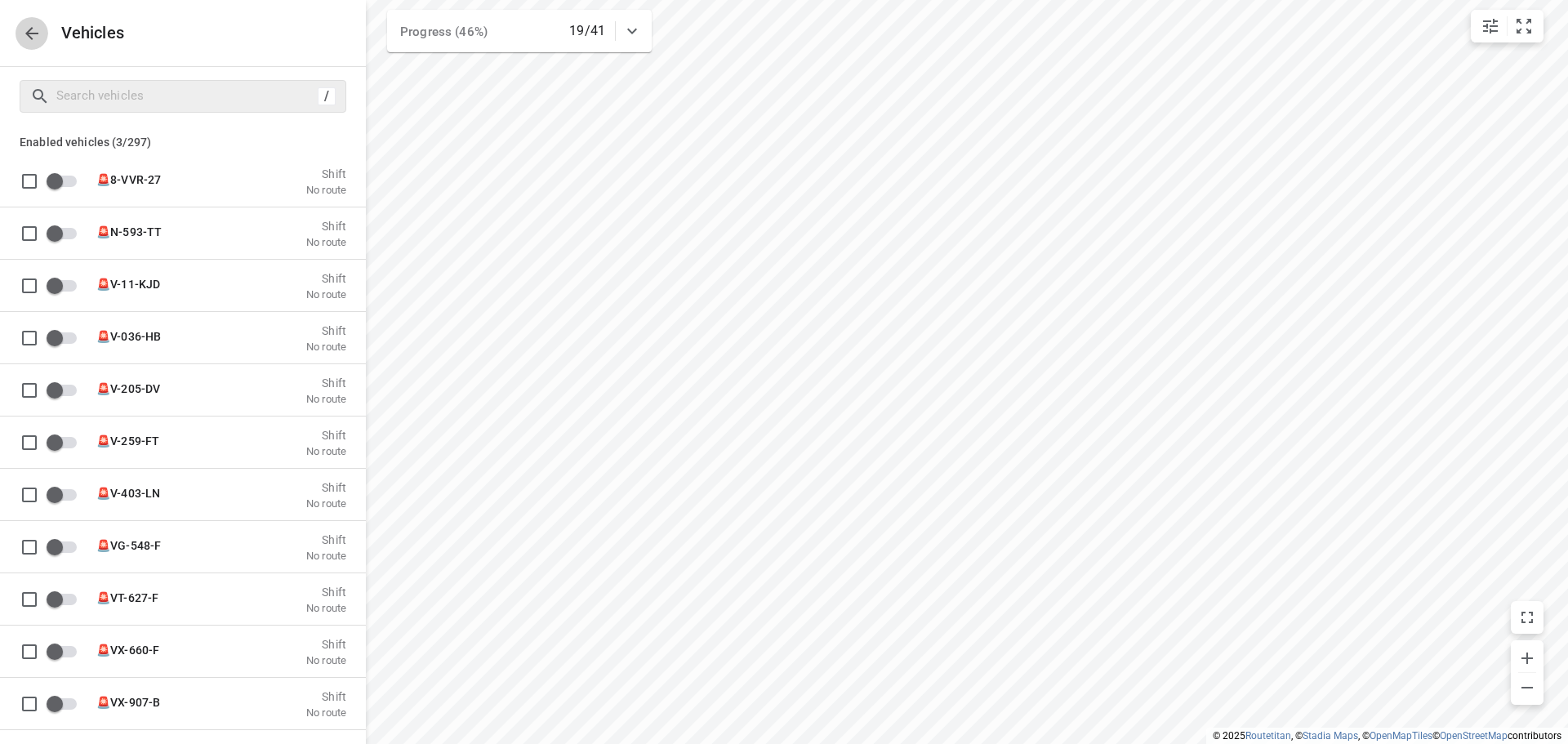
click at [27, 26] on icon "button" at bounding box center [32, 34] width 20 height 20
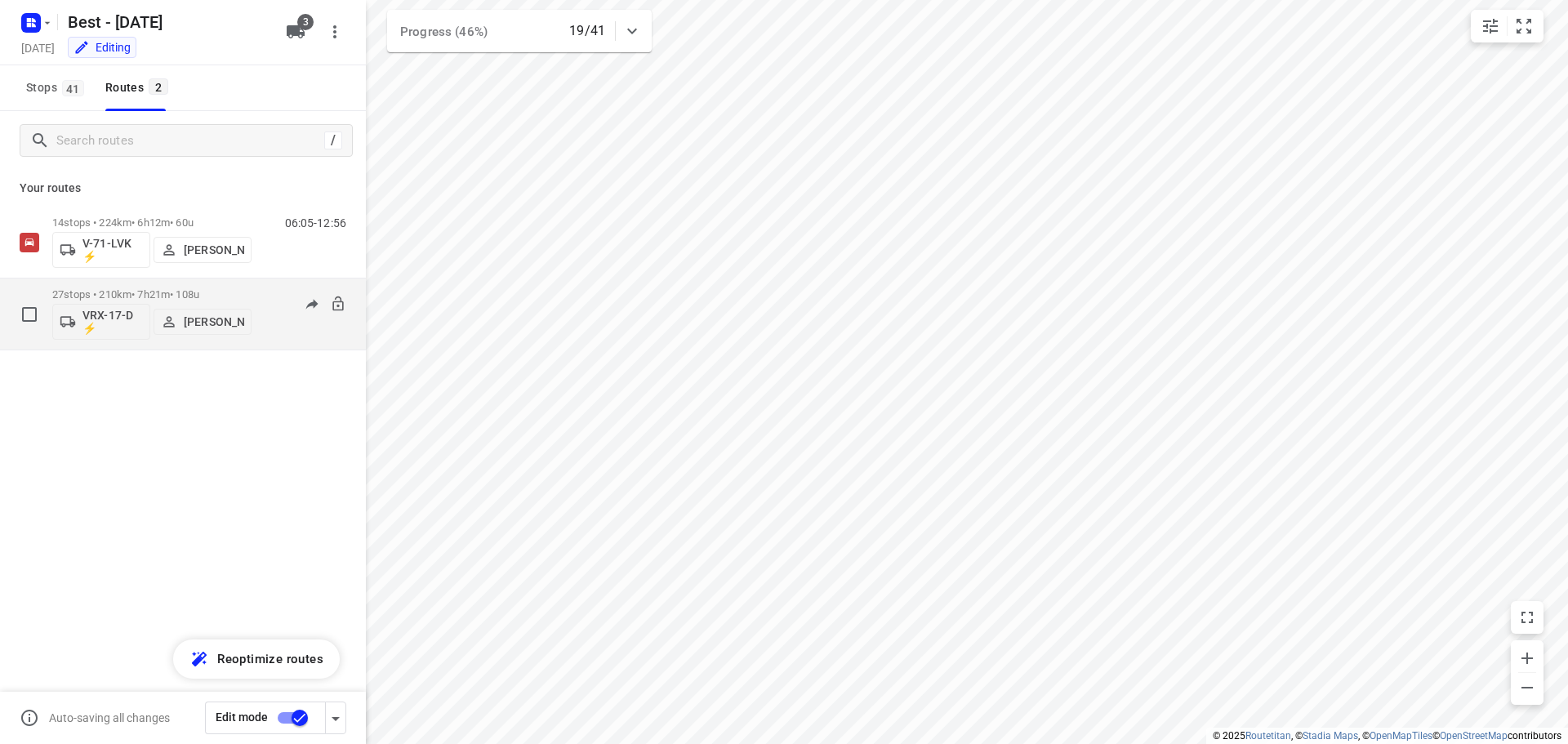
click at [108, 304] on button "VRX-17-D ⚡" at bounding box center [101, 321] width 98 height 36
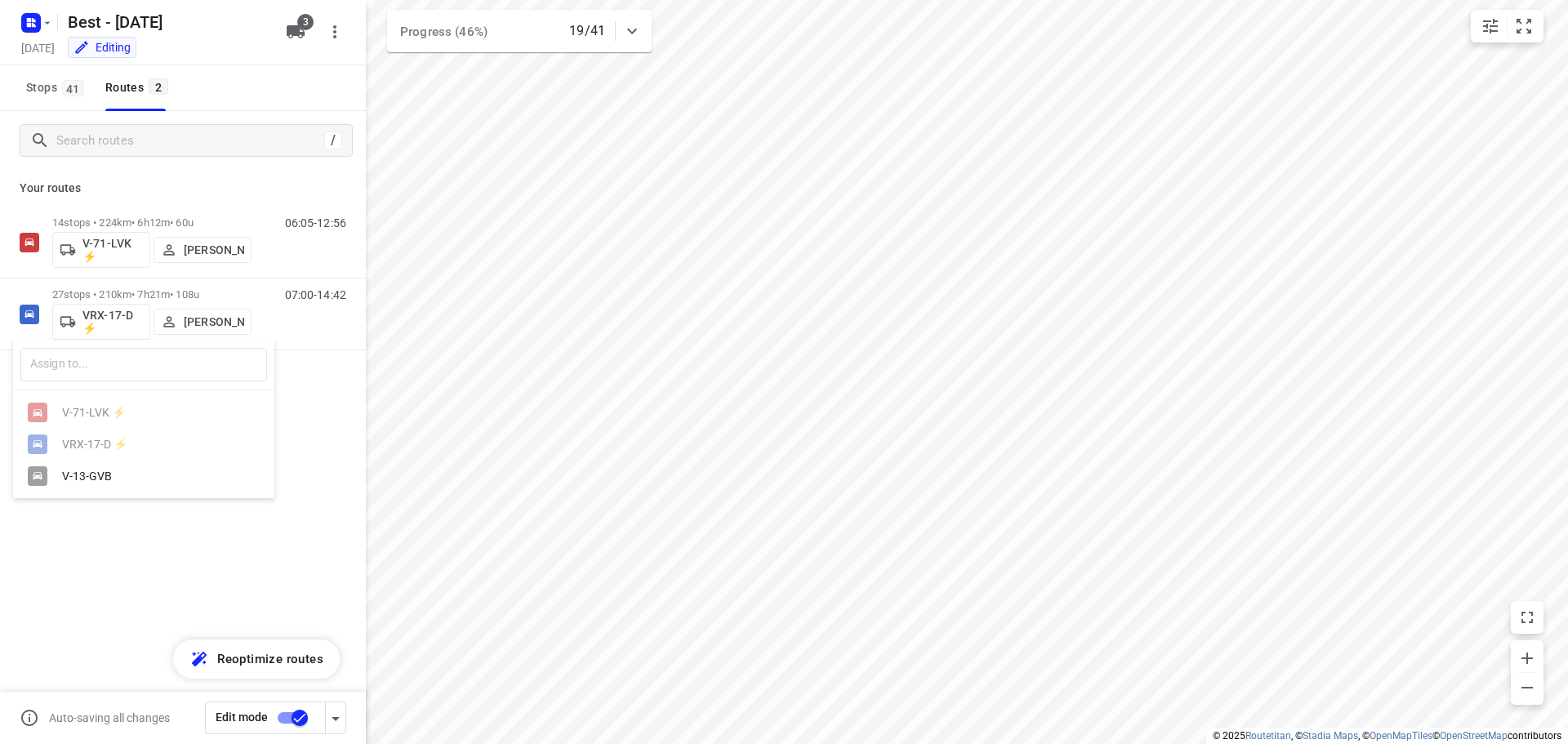
click at [115, 285] on div at bounding box center [784, 372] width 1568 height 744
click at [115, 290] on p "27 stops • 210km • 7h21m • 108u" at bounding box center [151, 294] width 199 height 12
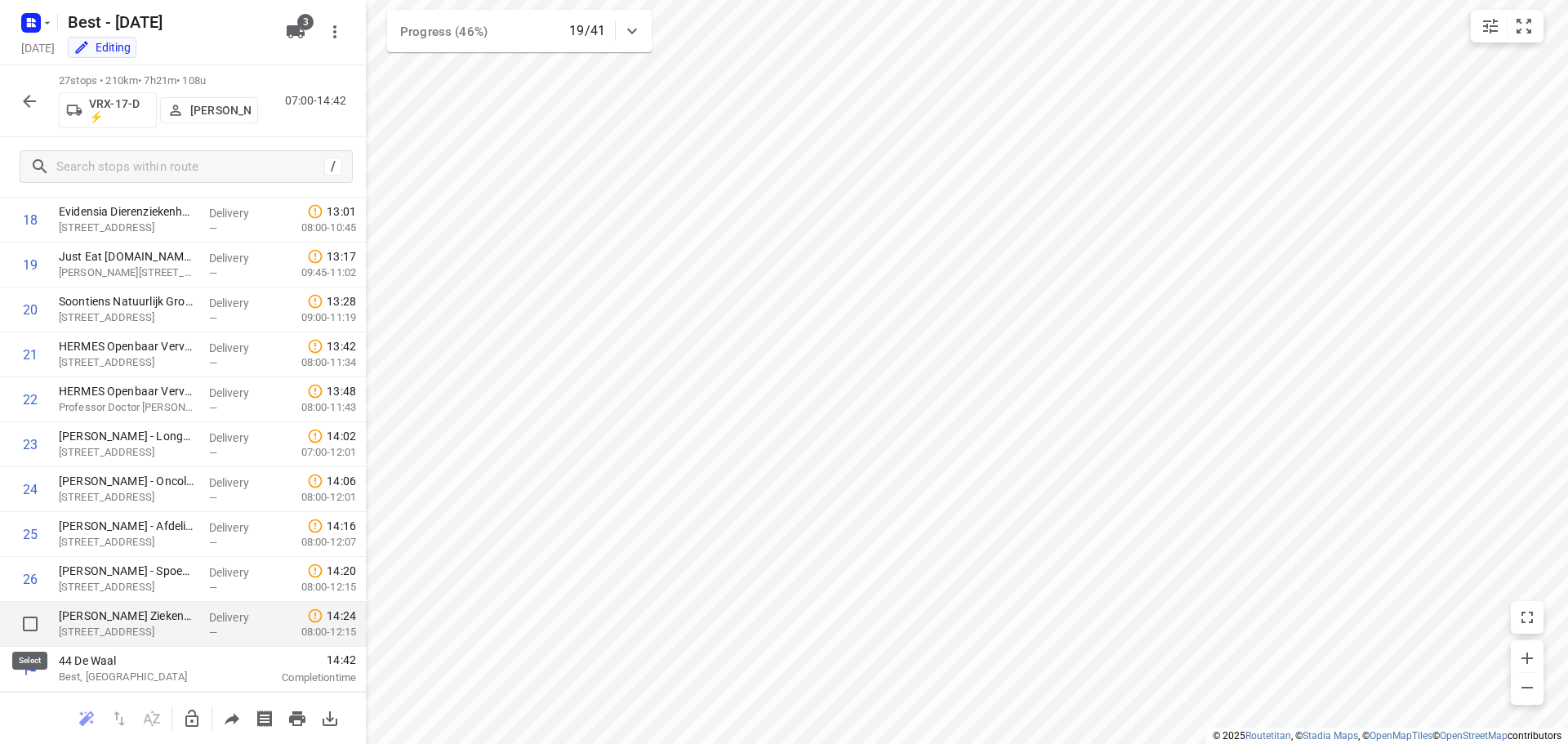
click at [31, 630] on input "checkbox" at bounding box center [30, 625] width 33 height 33
checkbox input "true"
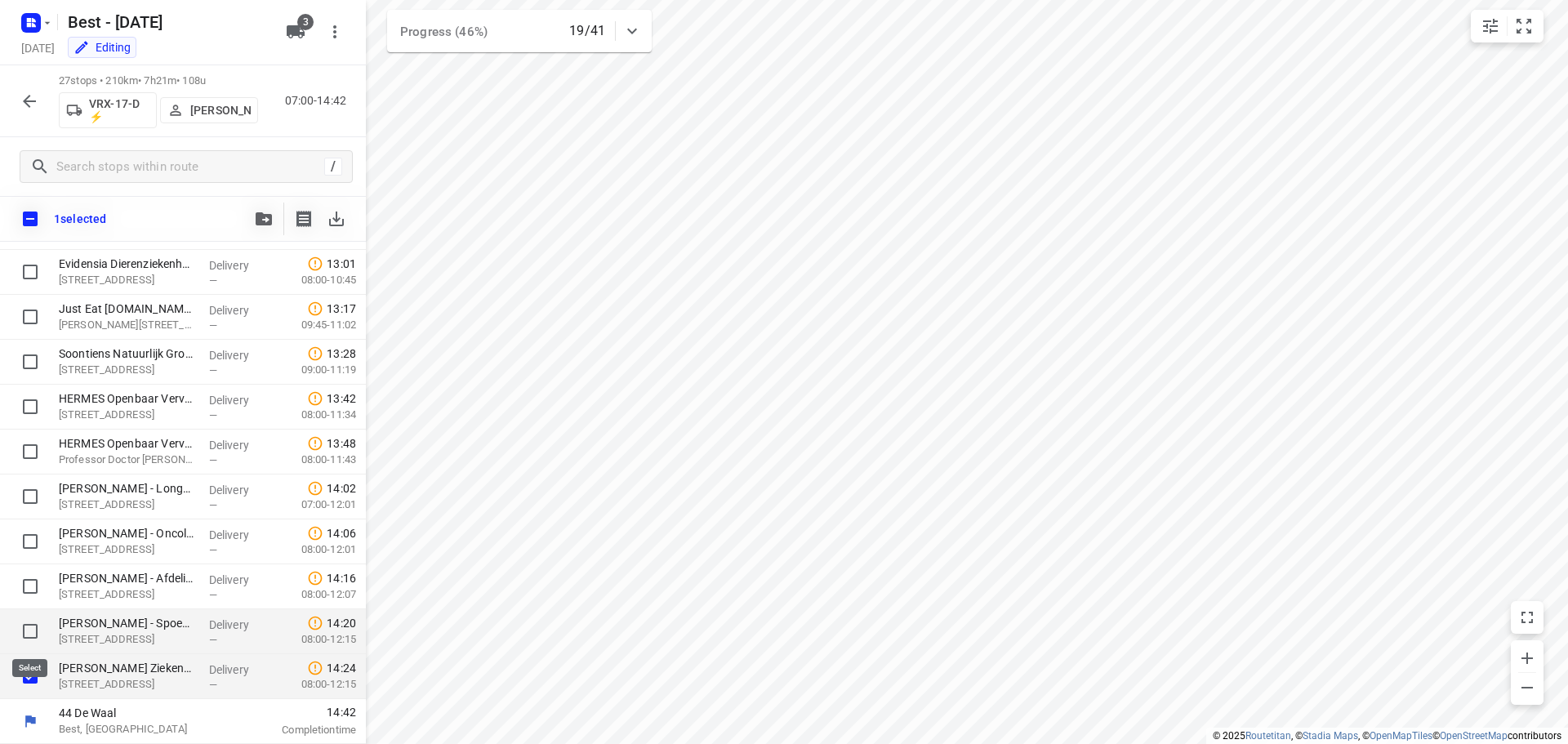
scroll to position [838, 0]
click at [28, 617] on input "checkbox" at bounding box center [30, 632] width 33 height 33
checkbox input "true"
click at [28, 584] on input "checkbox" at bounding box center [30, 586] width 33 height 33
checkbox input "true"
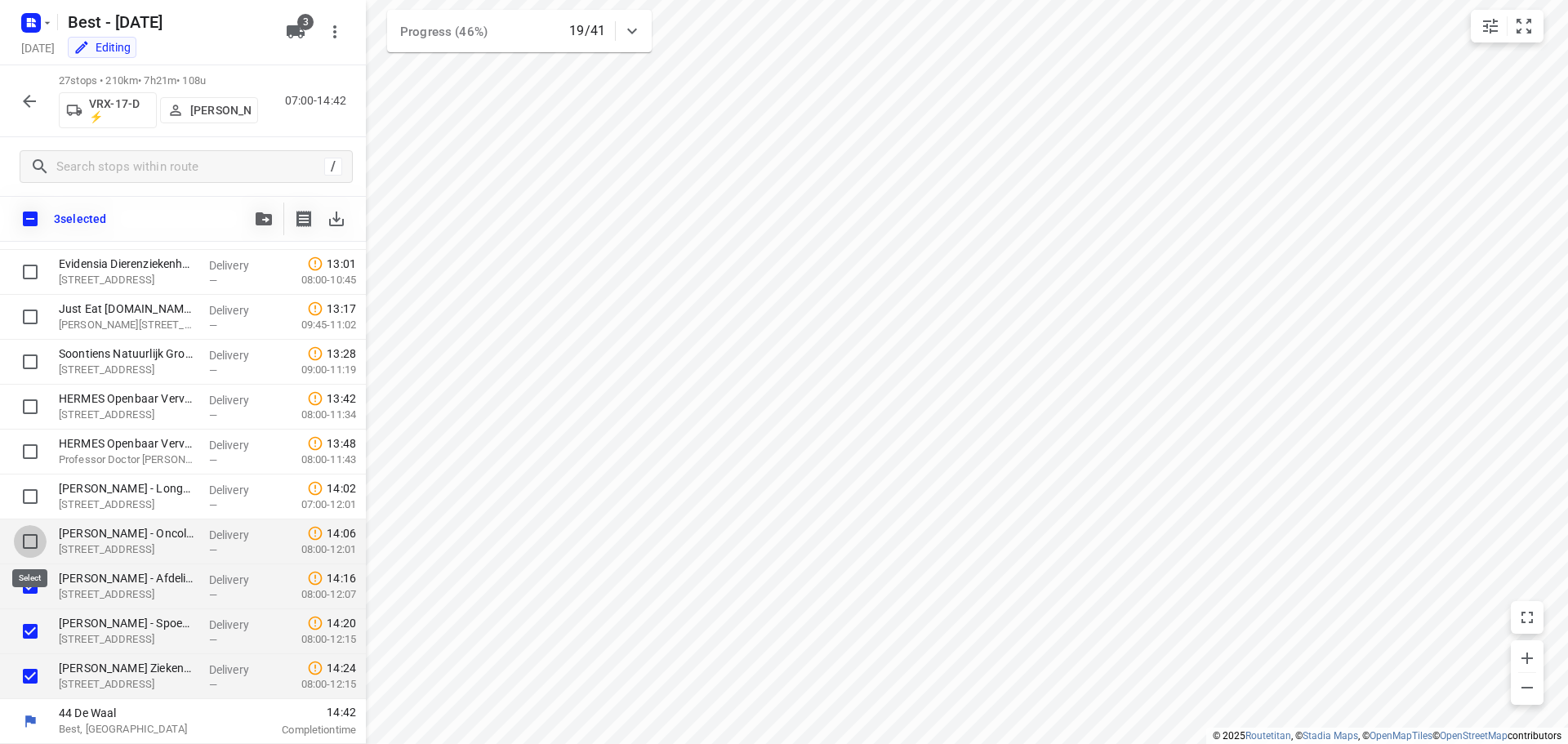
click at [28, 540] on input "checkbox" at bounding box center [30, 542] width 33 height 33
checkbox input "true"
drag, startPoint x: 27, startPoint y: 496, endPoint x: 25, endPoint y: 476, distance: 20.1
click at [27, 494] on input "checkbox" at bounding box center [30, 497] width 33 height 33
checkbox input "true"
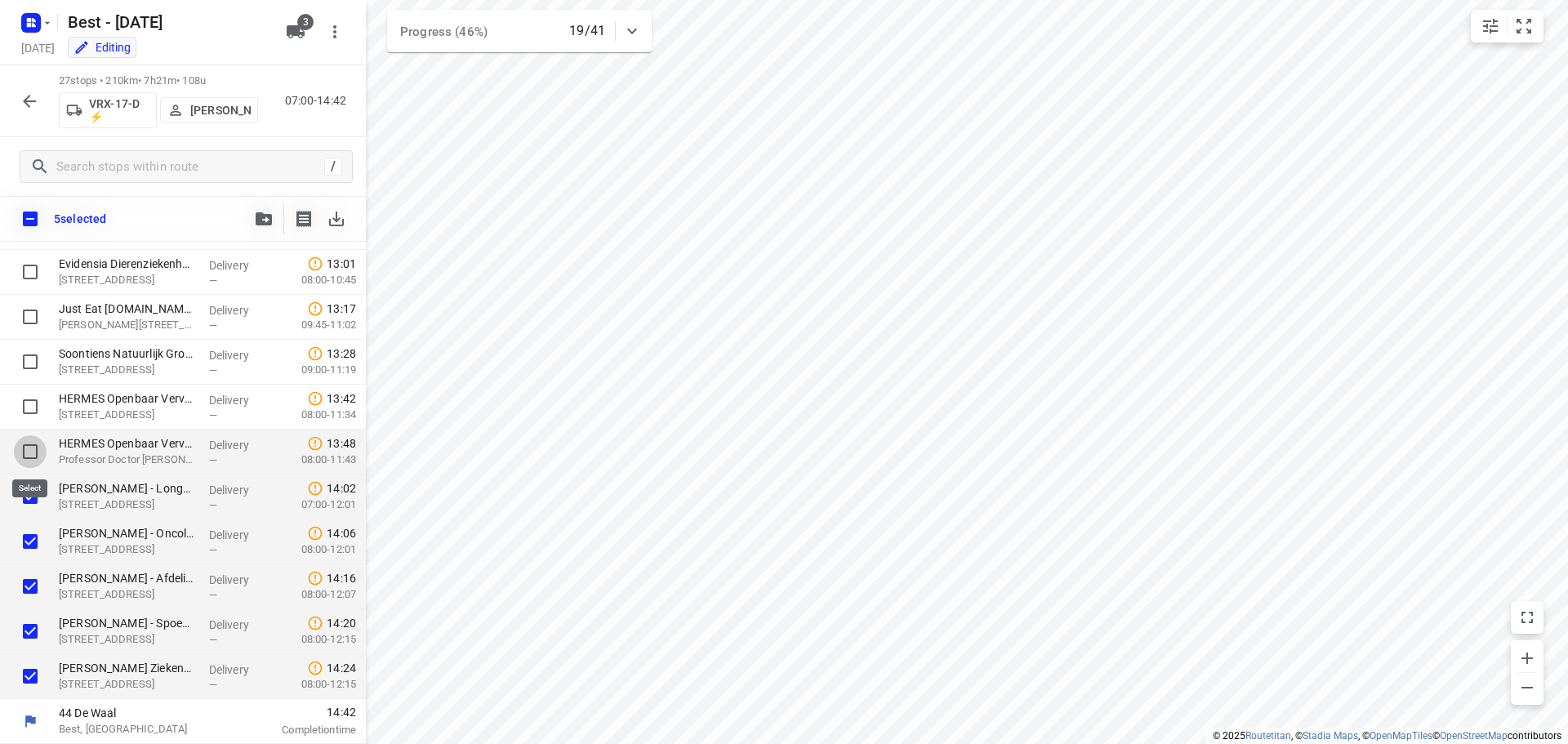
click at [21, 449] on input "checkbox" at bounding box center [30, 452] width 33 height 33
checkbox input "true"
drag, startPoint x: 25, startPoint y: 398, endPoint x: 26, endPoint y: 369, distance: 29.0
click at [25, 397] on input "checkbox" at bounding box center [30, 407] width 33 height 33
checkbox input "true"
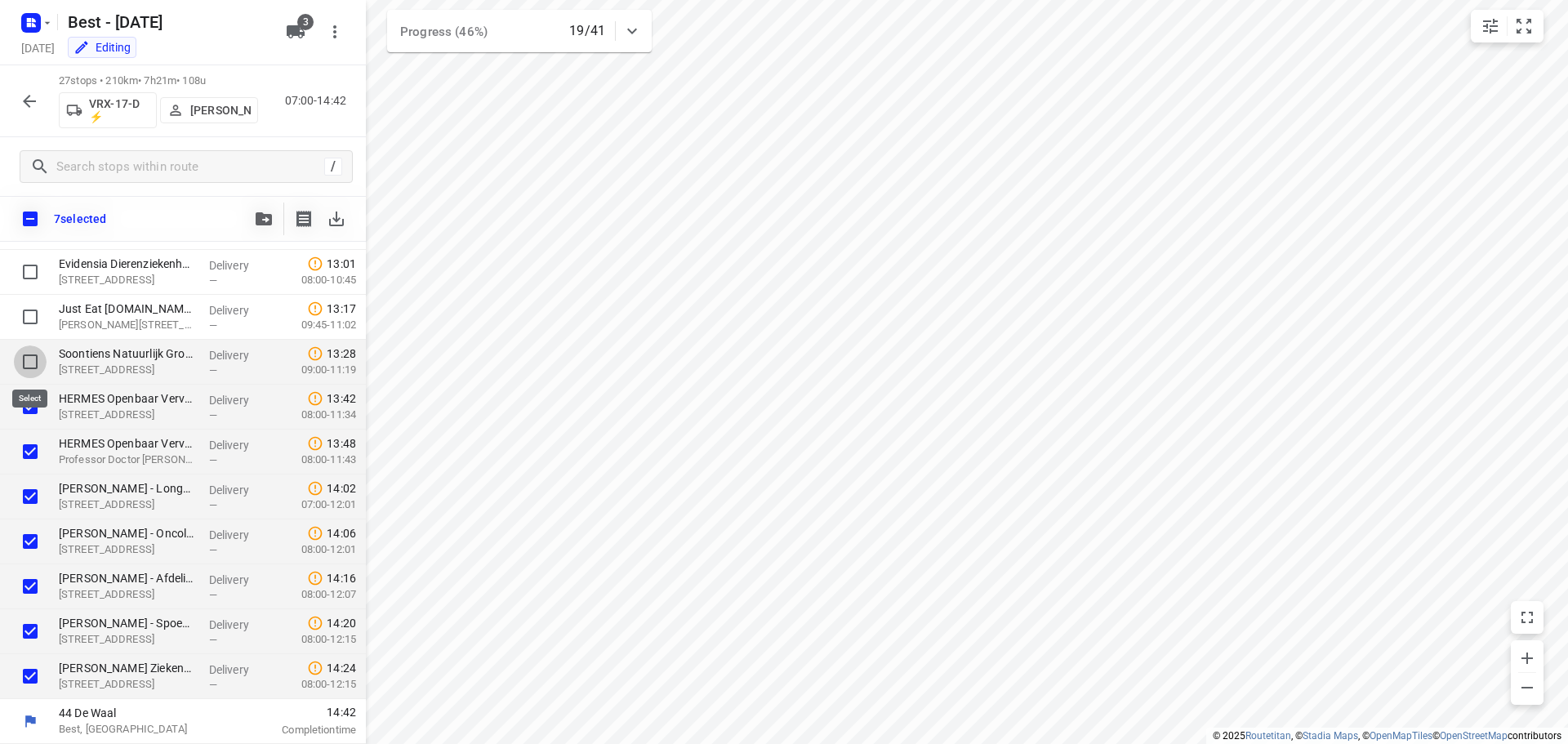
click at [28, 353] on input "checkbox" at bounding box center [30, 362] width 33 height 33
checkbox input "true"
click at [28, 321] on input "checkbox" at bounding box center [30, 317] width 33 height 33
checkbox input "true"
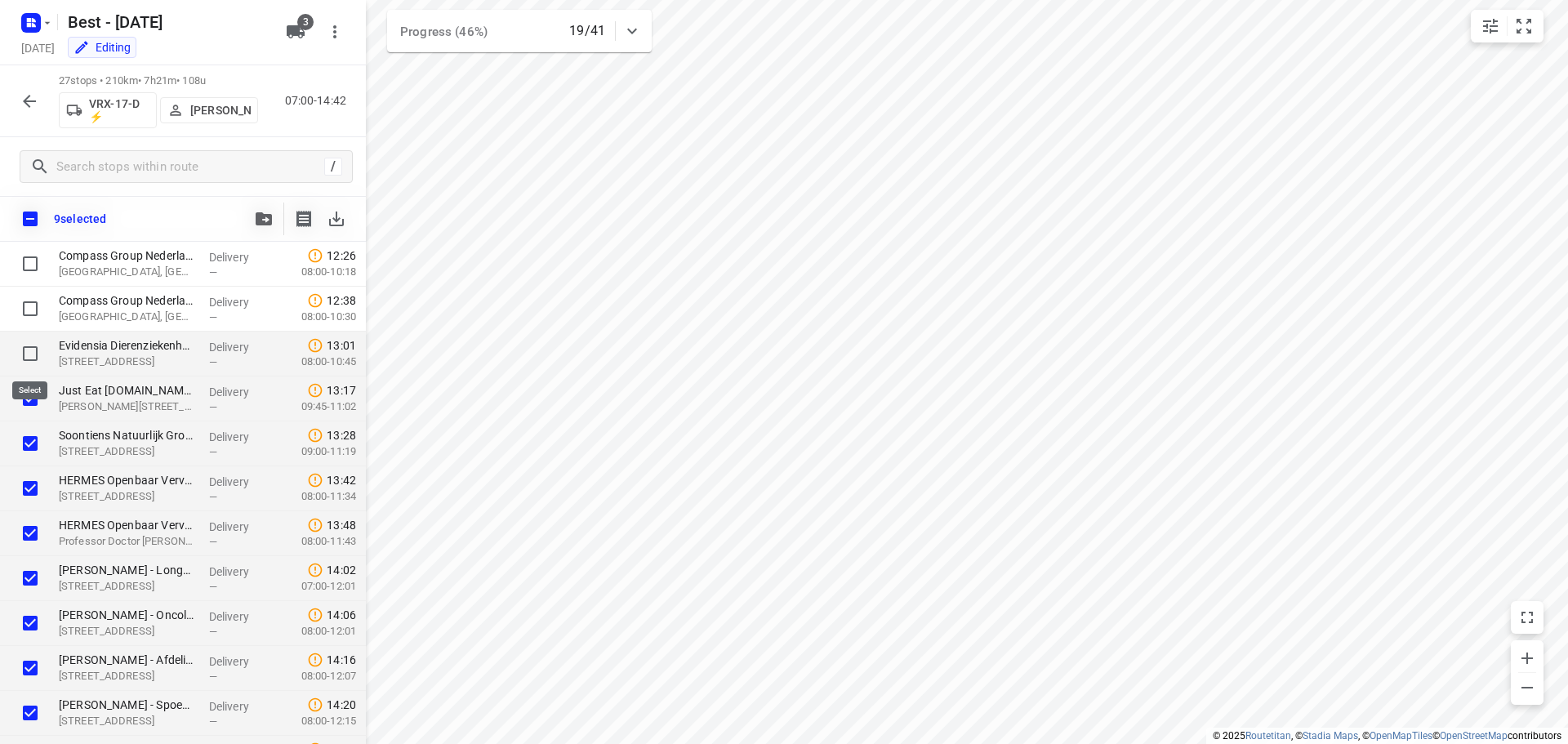
click at [23, 346] on input "checkbox" at bounding box center [30, 354] width 33 height 33
checkbox input "true"
click at [28, 311] on input "checkbox" at bounding box center [30, 309] width 33 height 33
checkbox input "true"
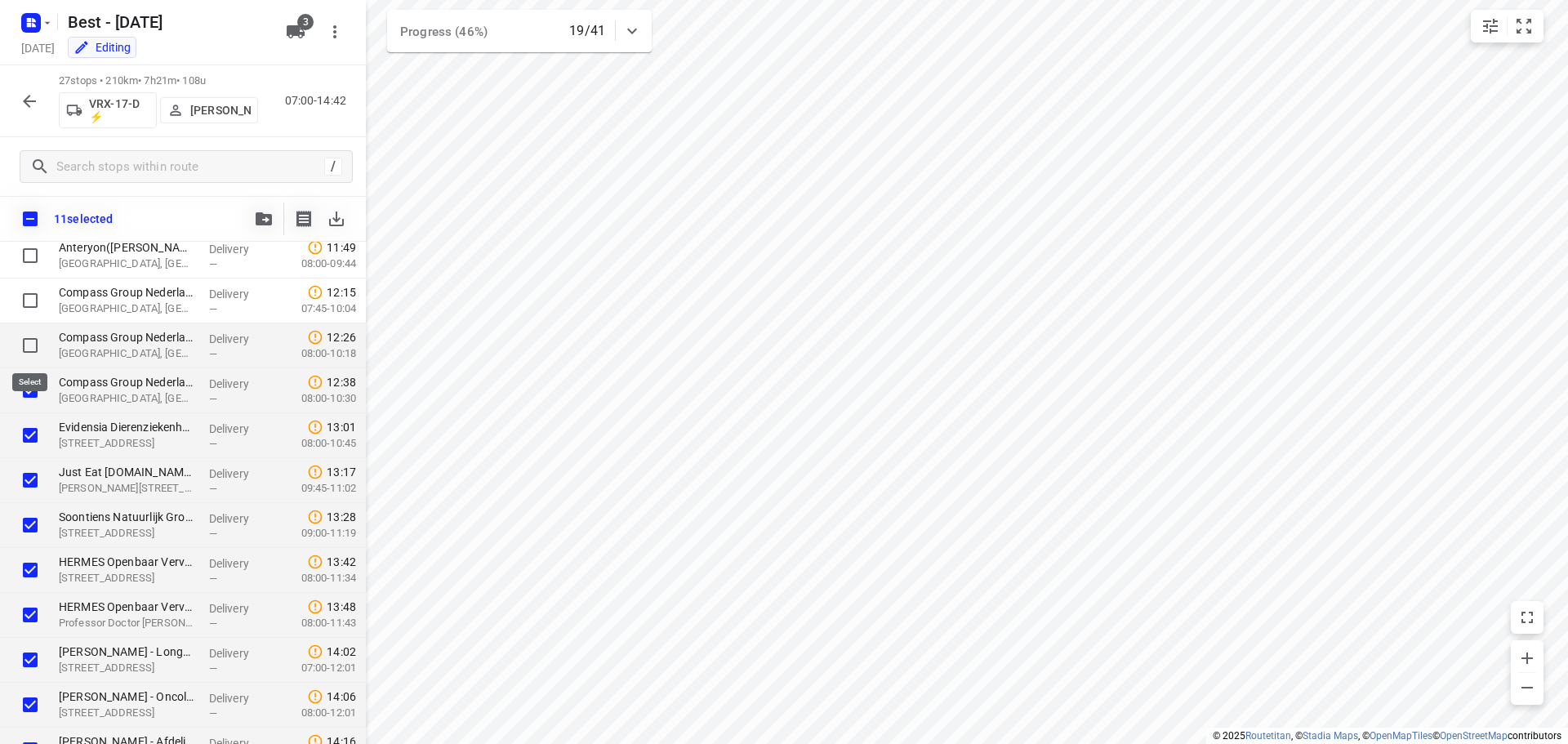
click at [28, 331] on input "checkbox" at bounding box center [30, 346] width 33 height 33
checkbox input "true"
click at [30, 291] on input "checkbox" at bounding box center [30, 301] width 33 height 33
checkbox input "true"
click at [258, 204] on button "button" at bounding box center [264, 219] width 33 height 33
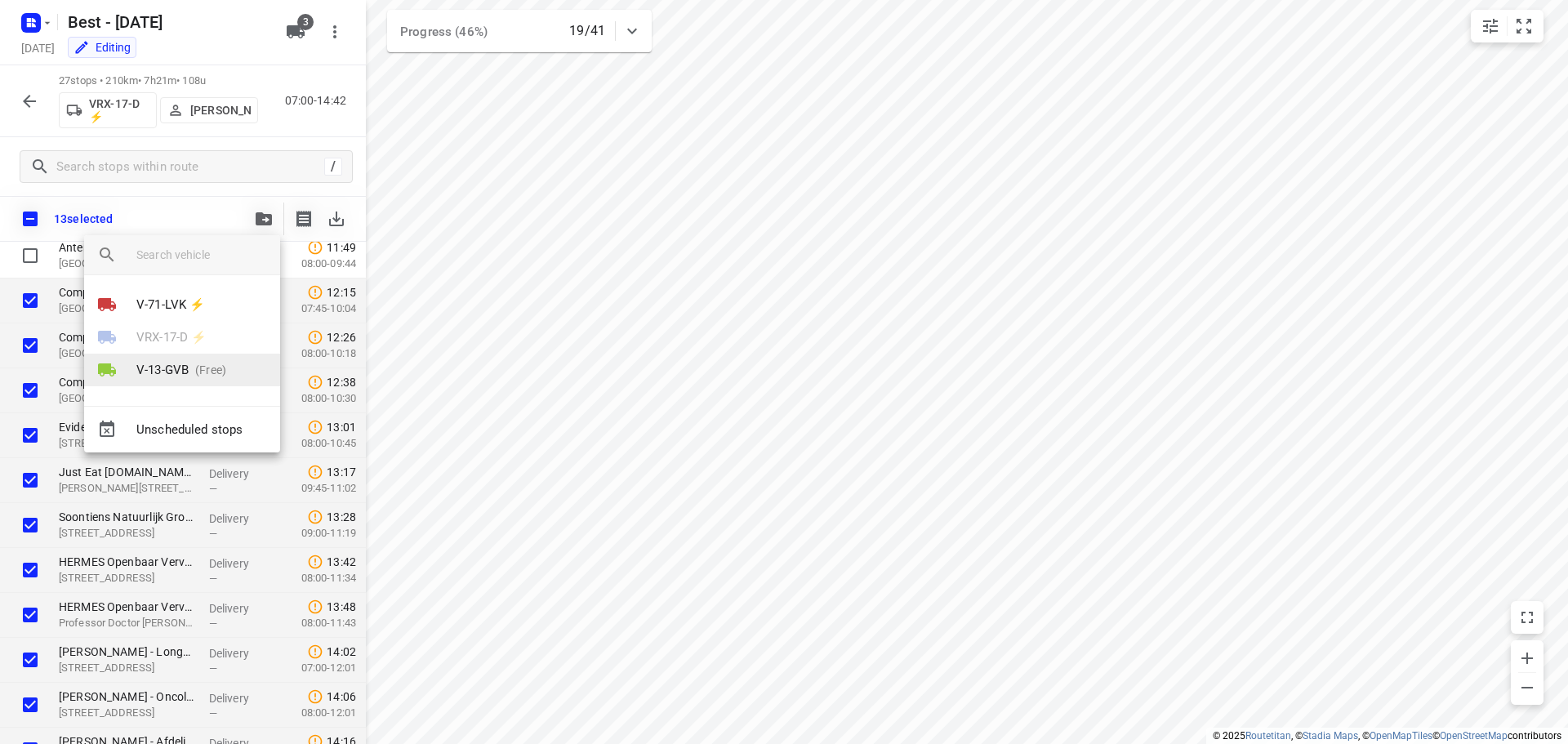
click at [203, 363] on p "(Free)" at bounding box center [207, 370] width 37 height 17
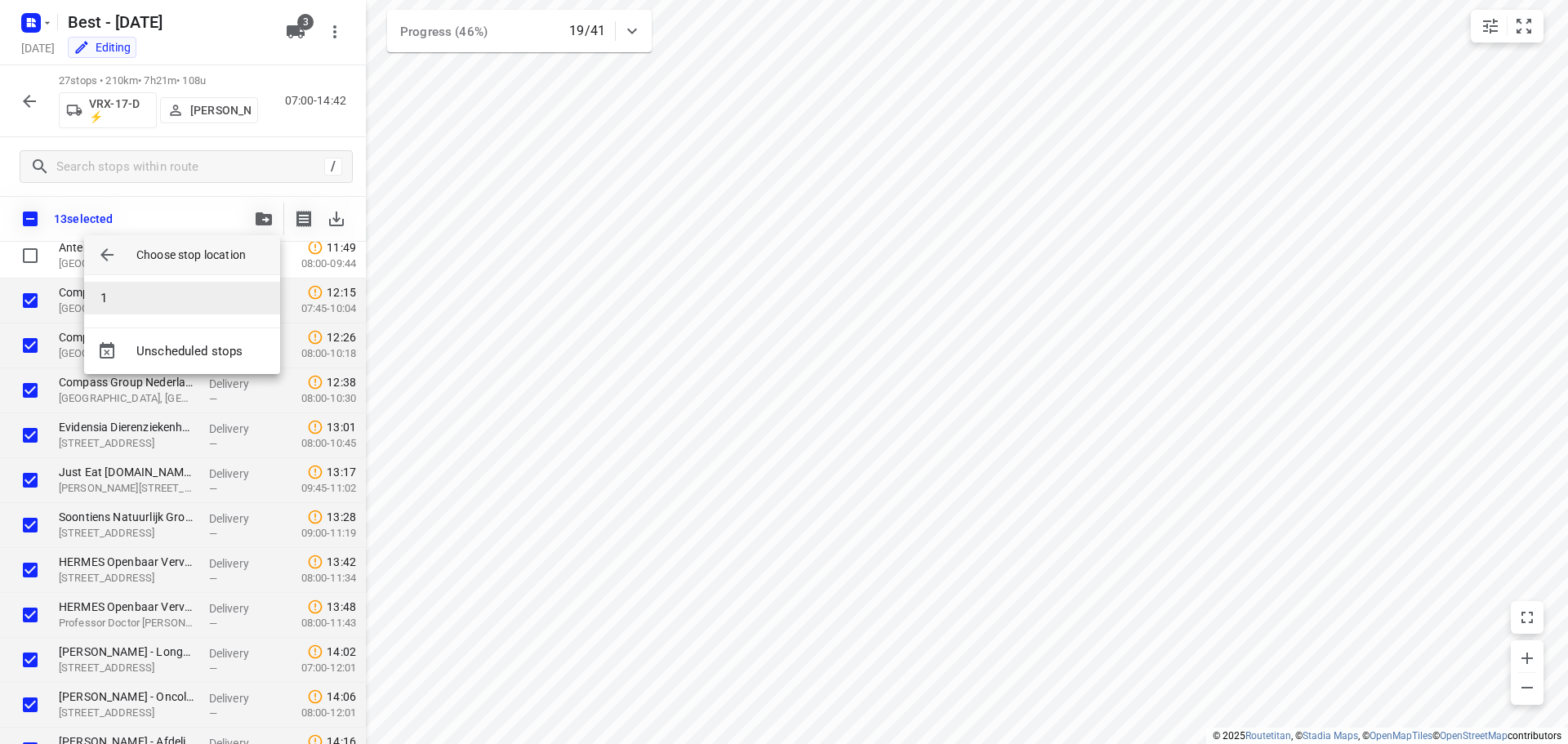
click at [179, 303] on li "1" at bounding box center [181, 299] width 196 height 33
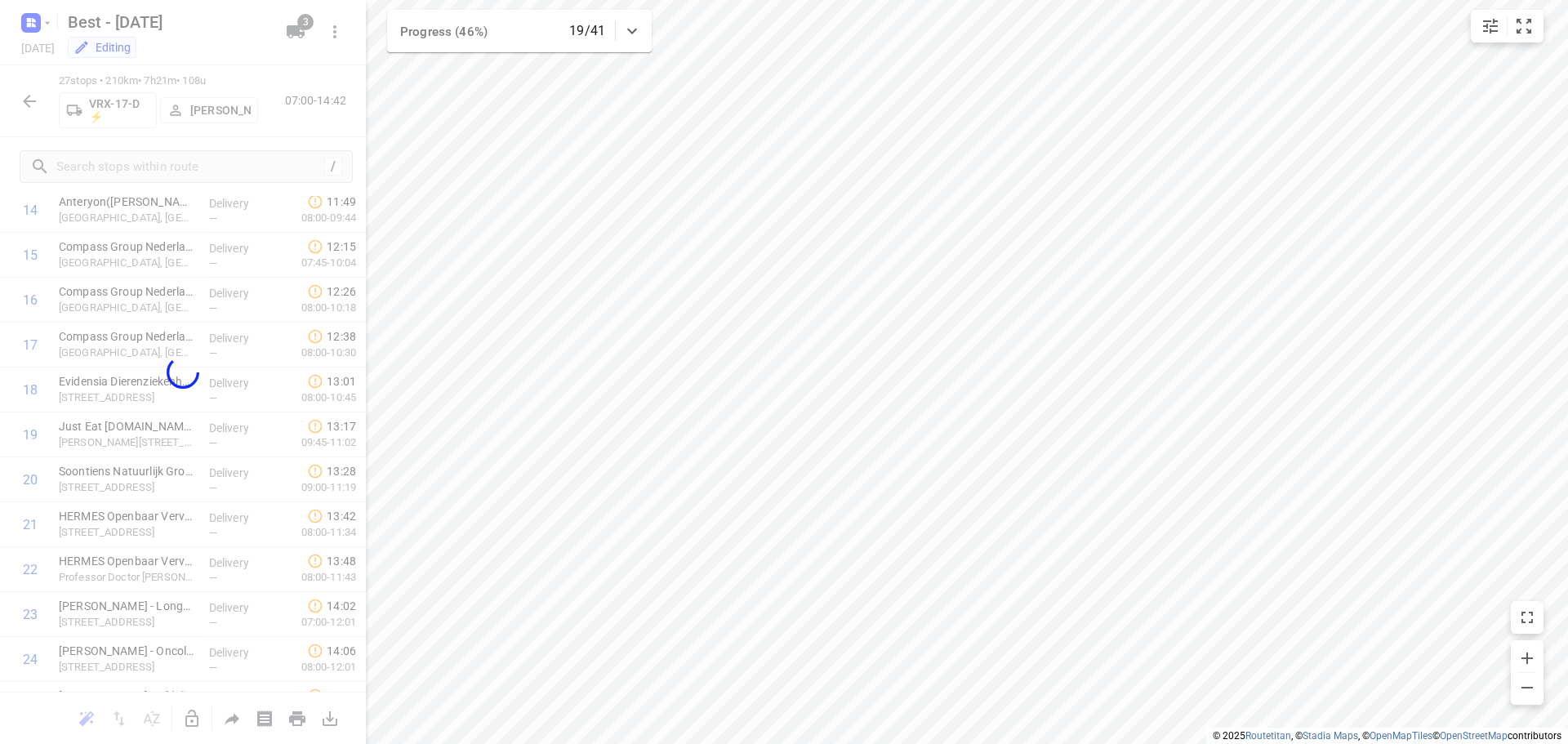
scroll to position [260, 0]
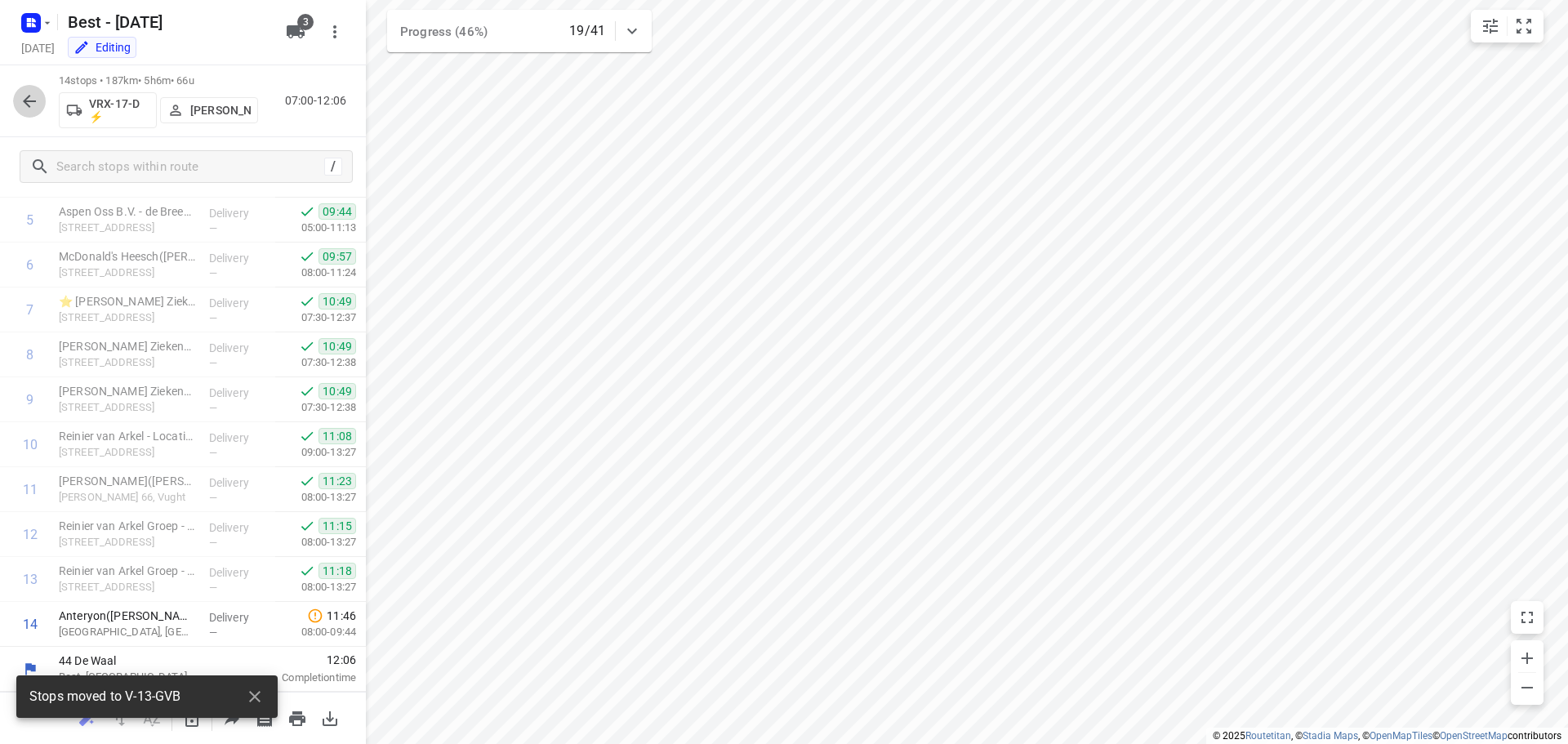
click at [24, 97] on icon "button" at bounding box center [30, 101] width 20 height 20
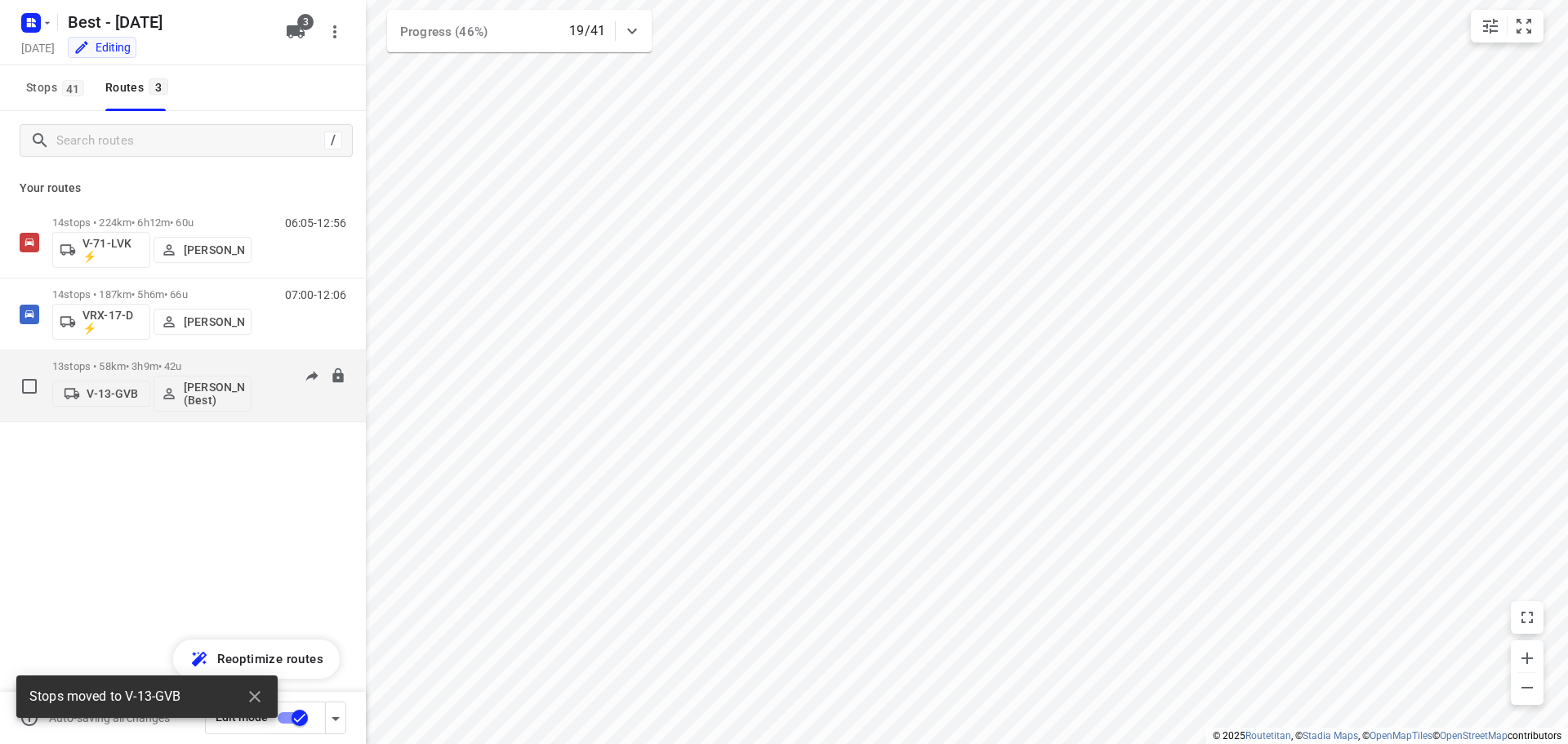
click at [211, 373] on div "V-13-GVB [PERSON_NAME] (Best)" at bounding box center [151, 392] width 199 height 39
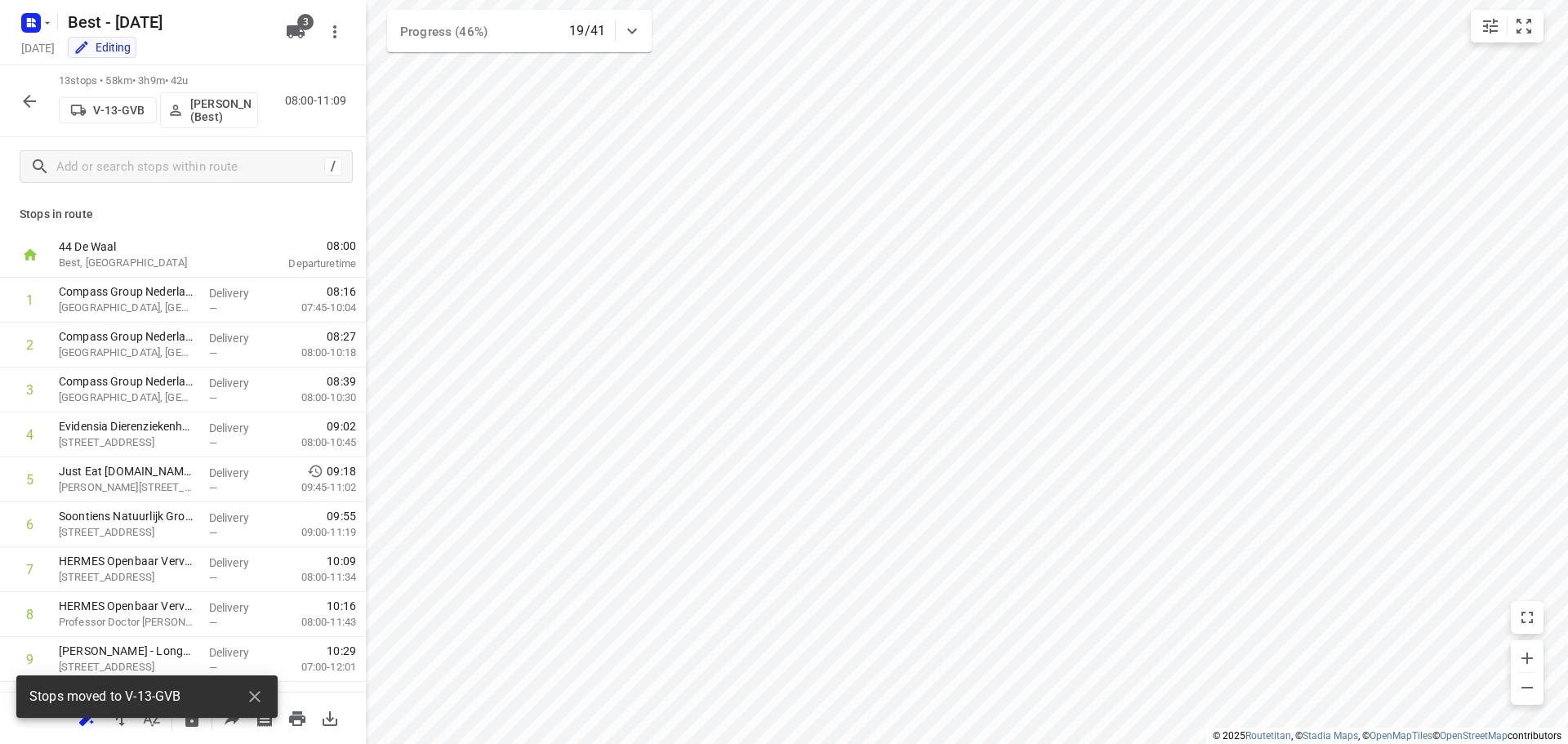
click at [214, 109] on p "[PERSON_NAME] (Best)" at bounding box center [220, 110] width 60 height 26
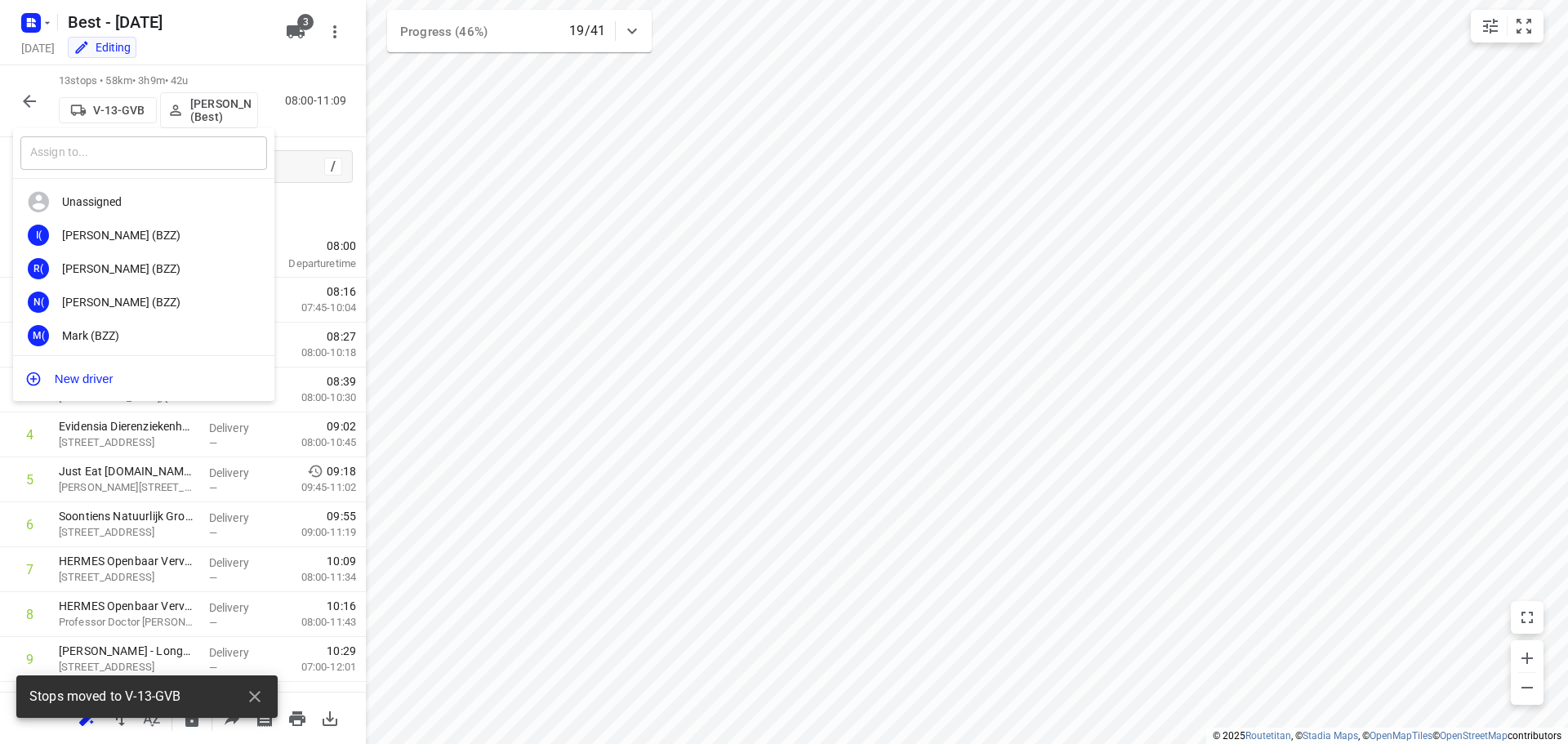
click at [186, 143] on input "text" at bounding box center [143, 153] width 247 height 34
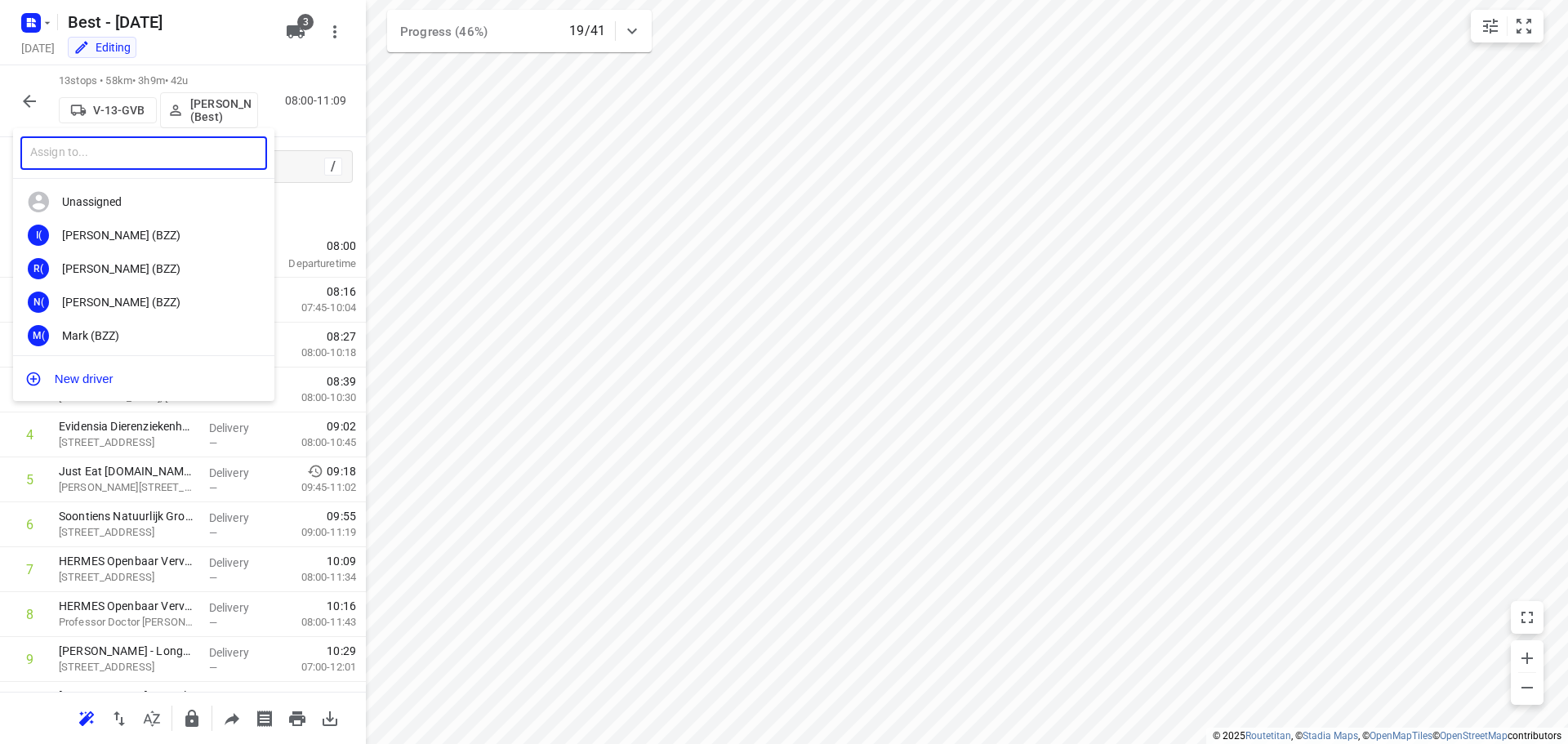
click at [186, 160] on input "text" at bounding box center [143, 153] width 247 height 34
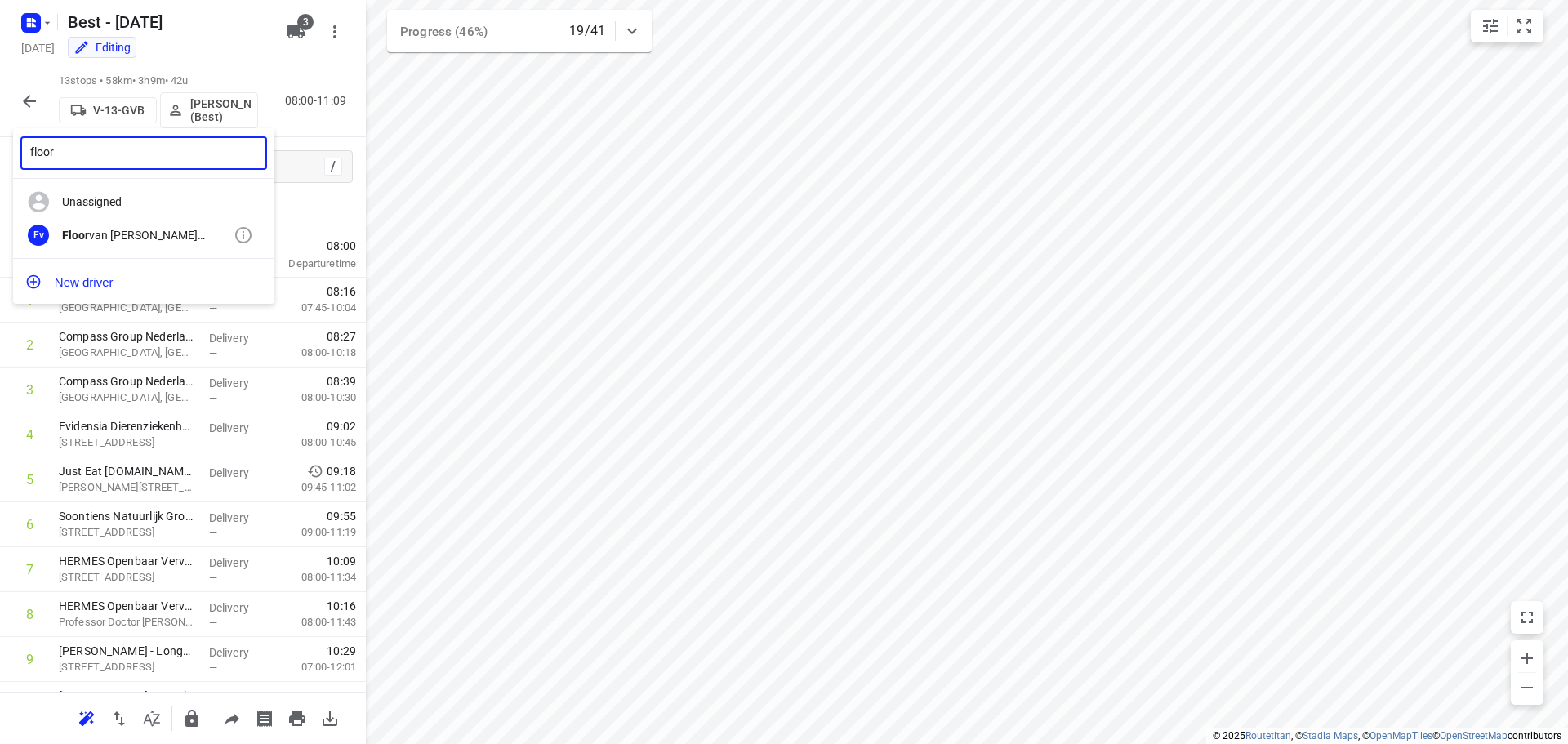
type input "floor"
click at [168, 243] on div "Fv Floor van [PERSON_NAME] (Best)" at bounding box center [143, 235] width 261 height 34
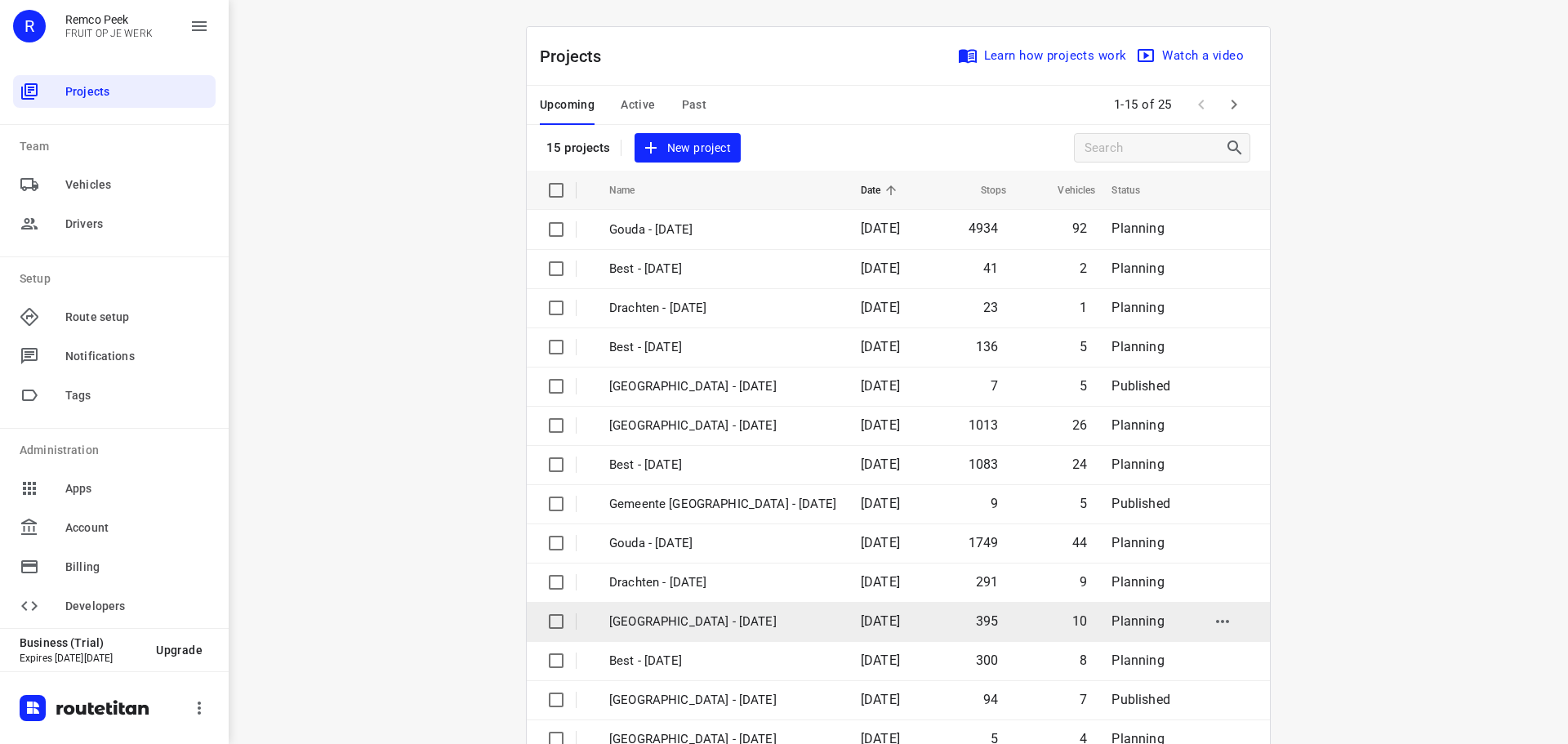
scroll to position [82, 0]
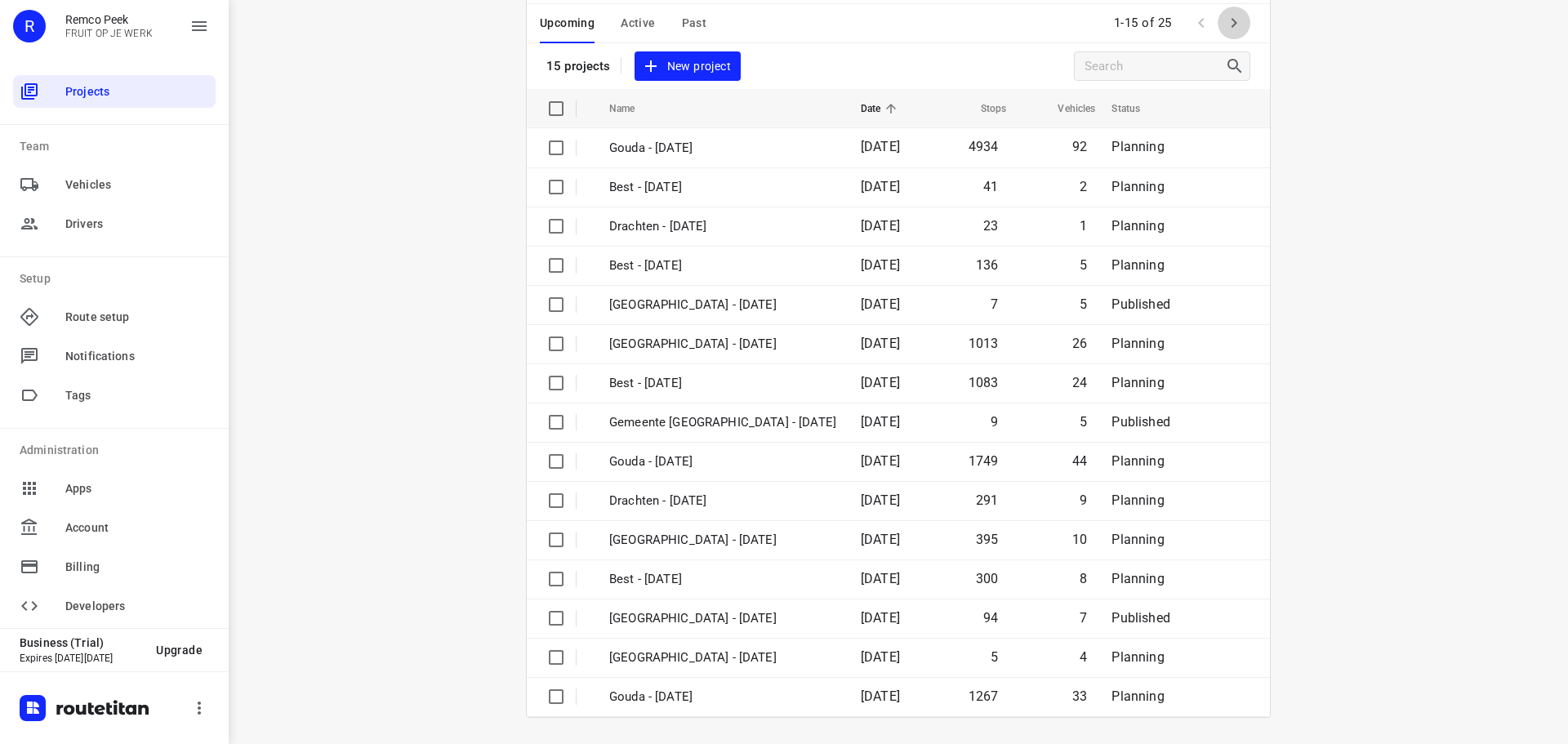
click at [1239, 20] on button "button" at bounding box center [1234, 23] width 33 height 33
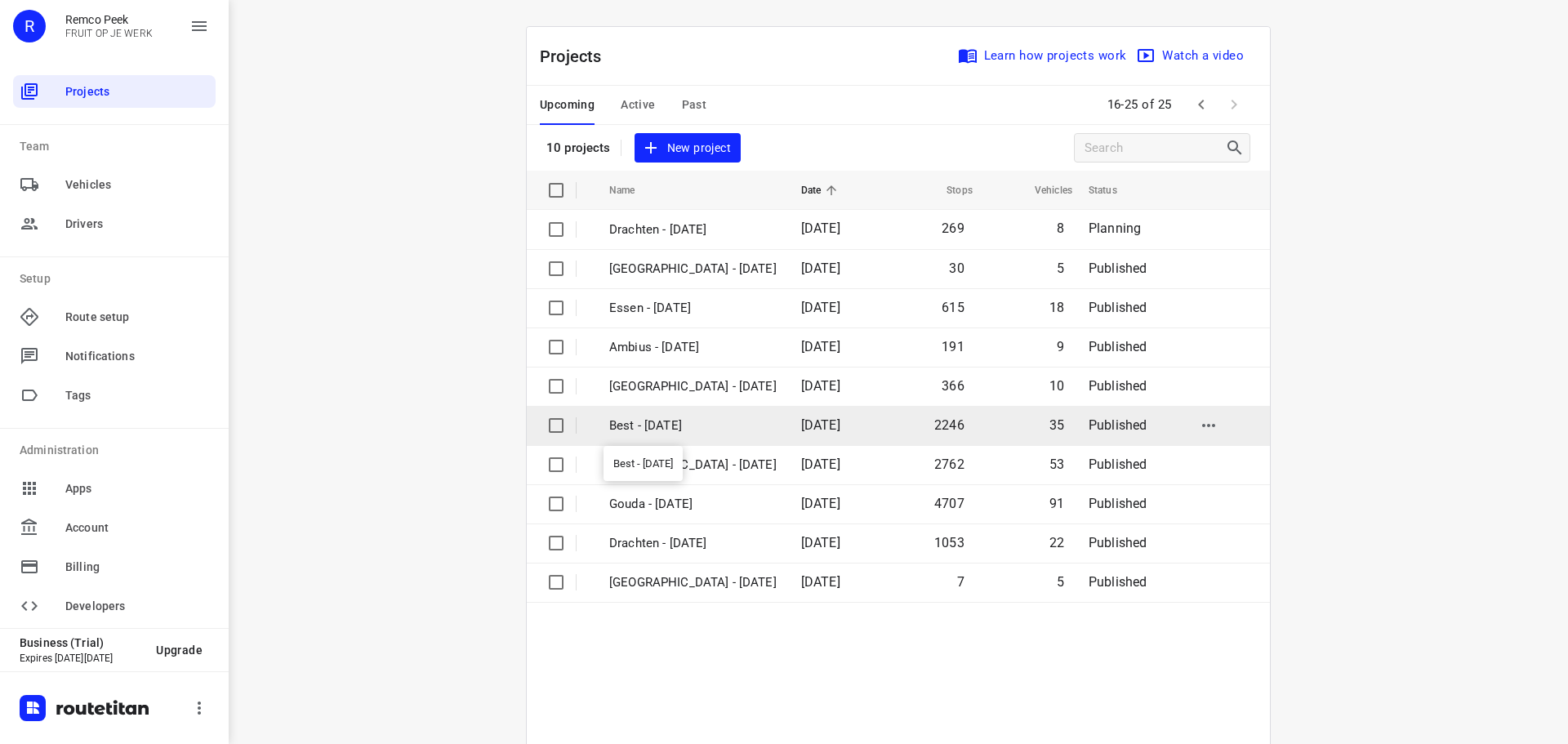
click at [624, 427] on p "Best - [DATE]" at bounding box center [693, 426] width 167 height 19
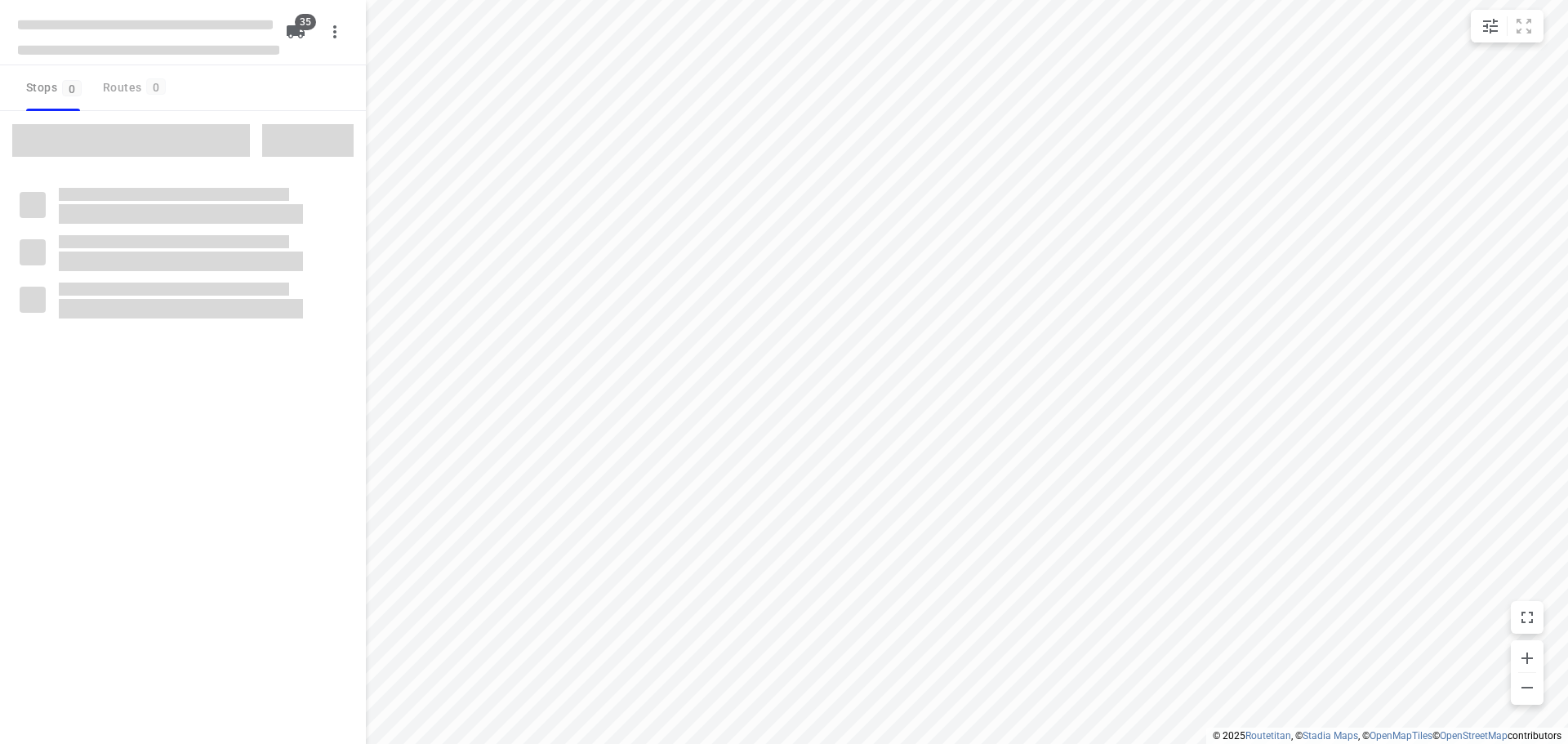
type input "distance"
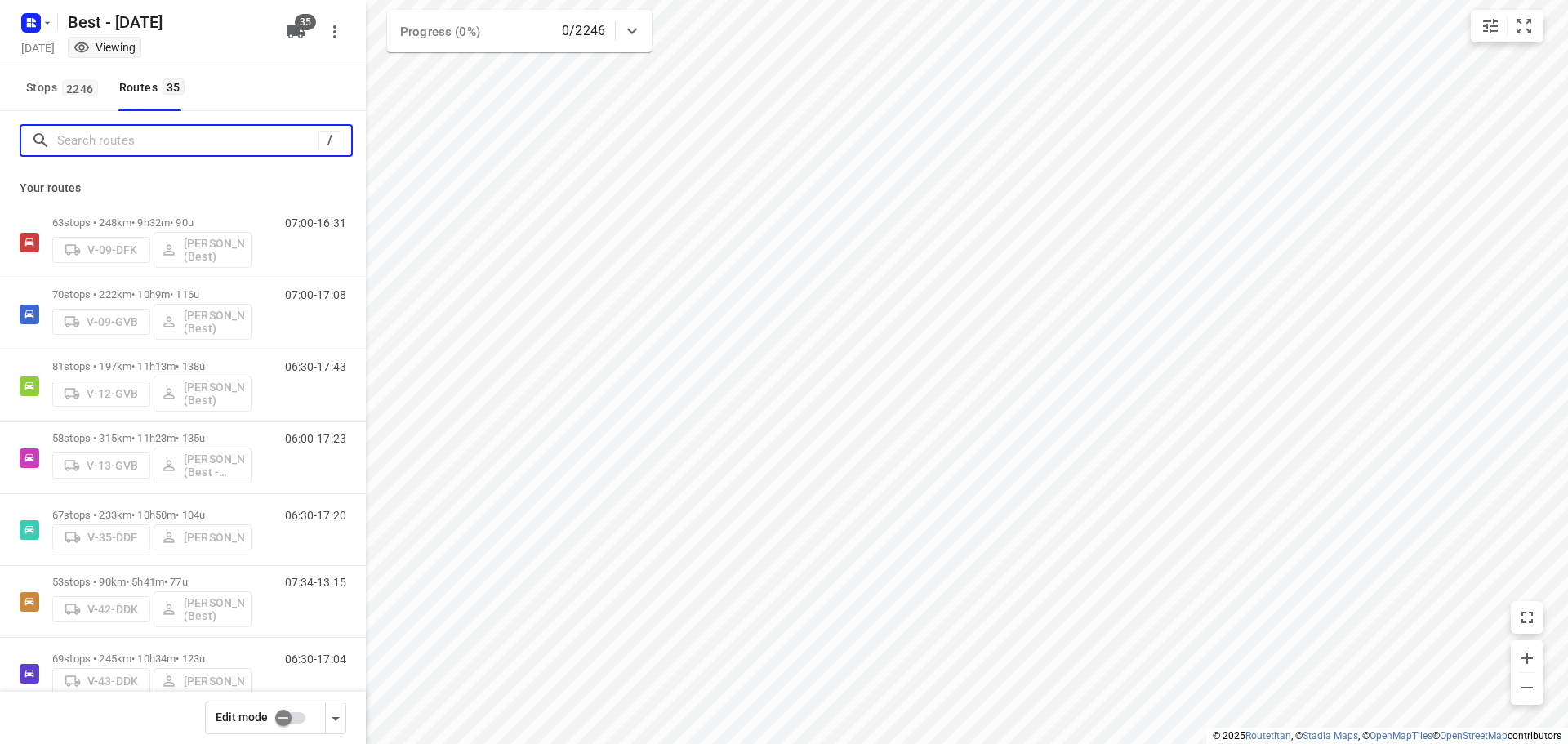
click at [161, 137] on input "Search routes" at bounding box center [187, 141] width 261 height 25
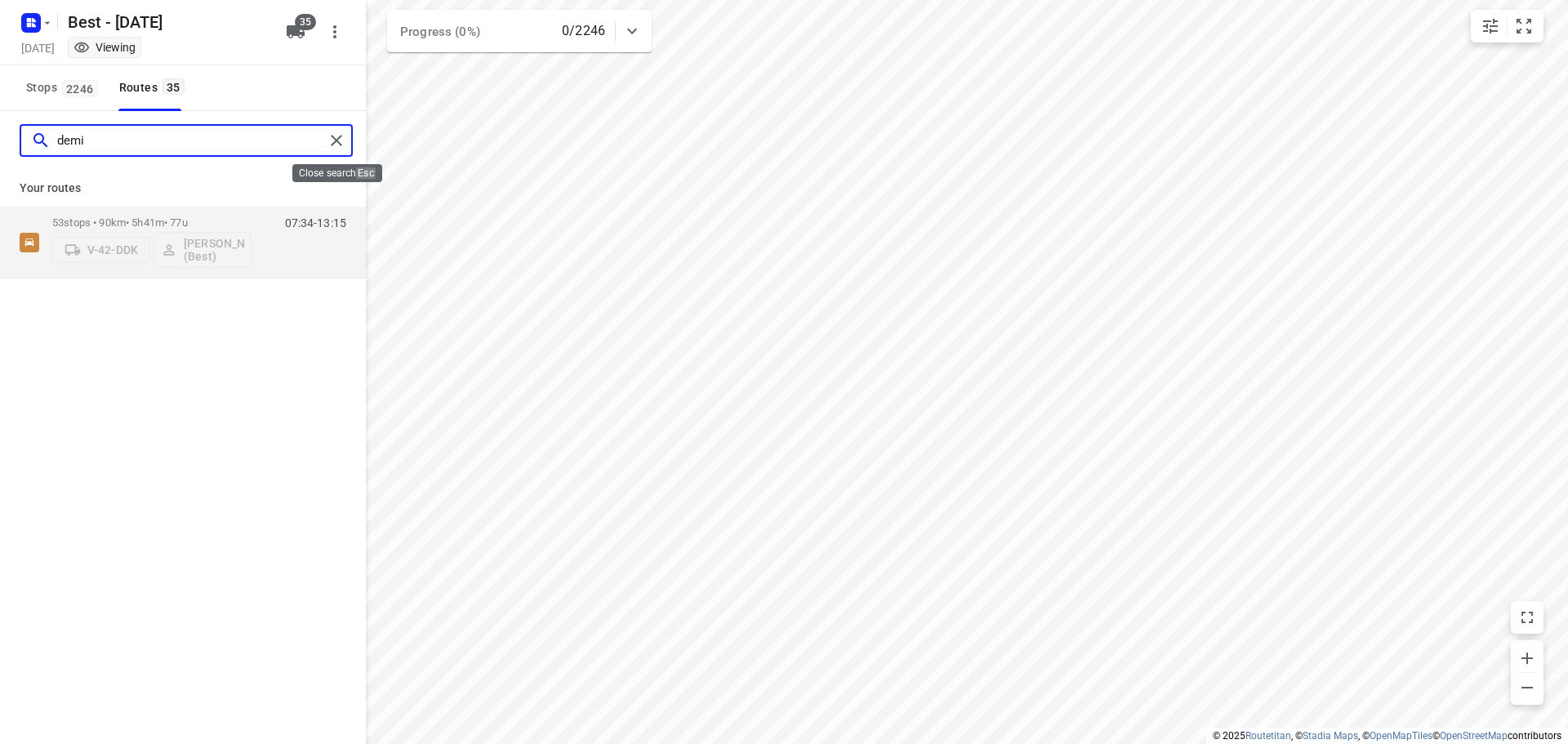
type input "demi"
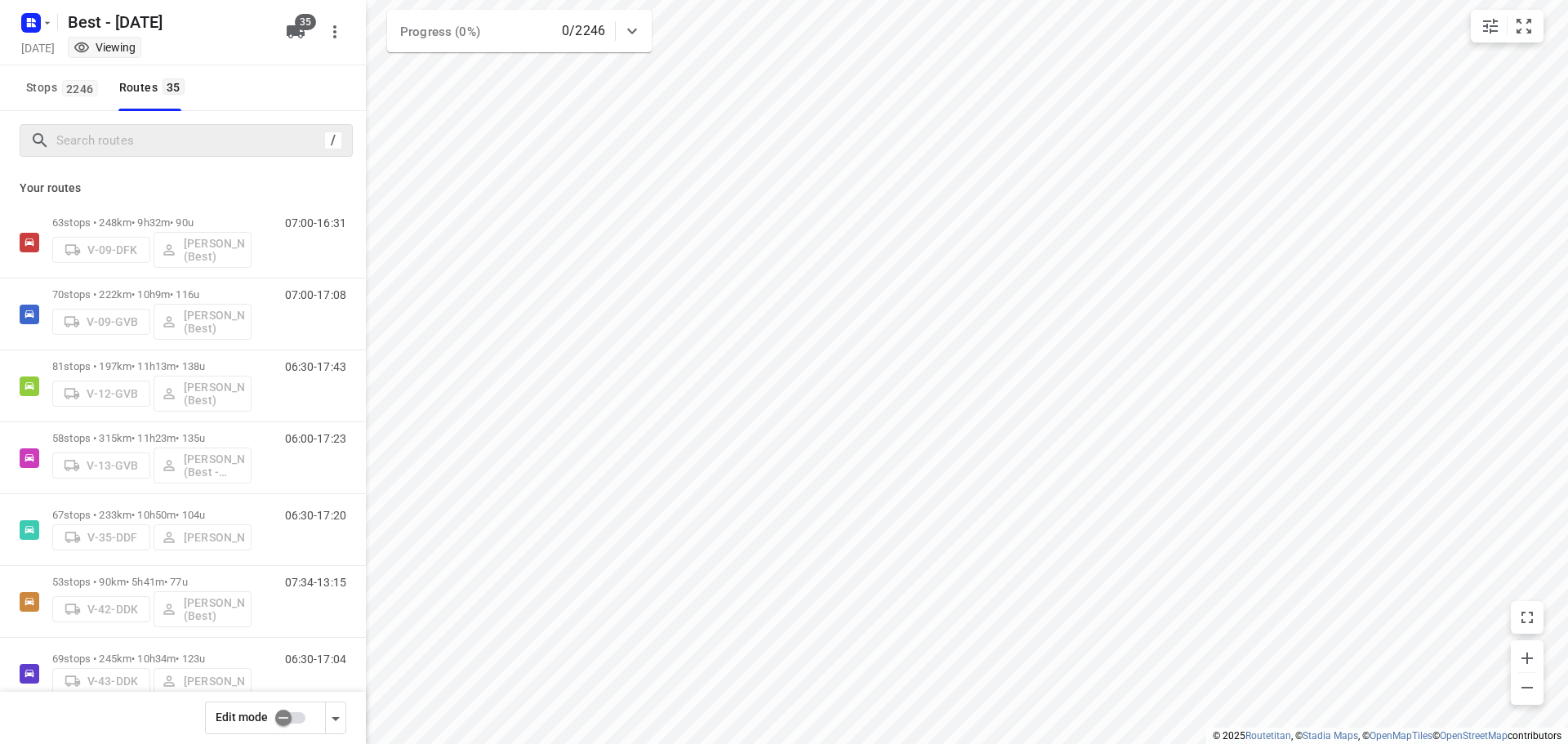
click at [282, 719] on input "checkbox" at bounding box center [283, 719] width 93 height 31
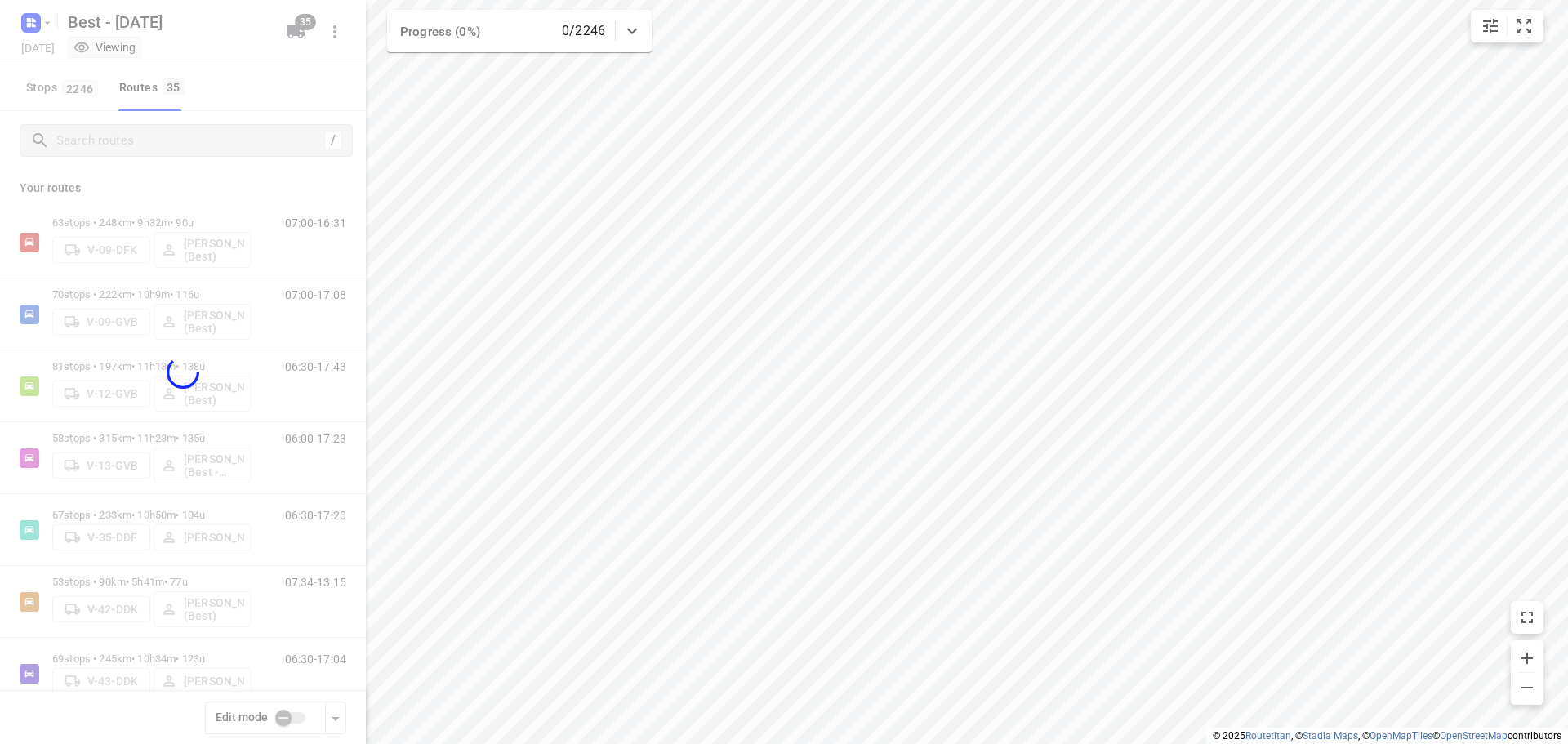
checkbox input "true"
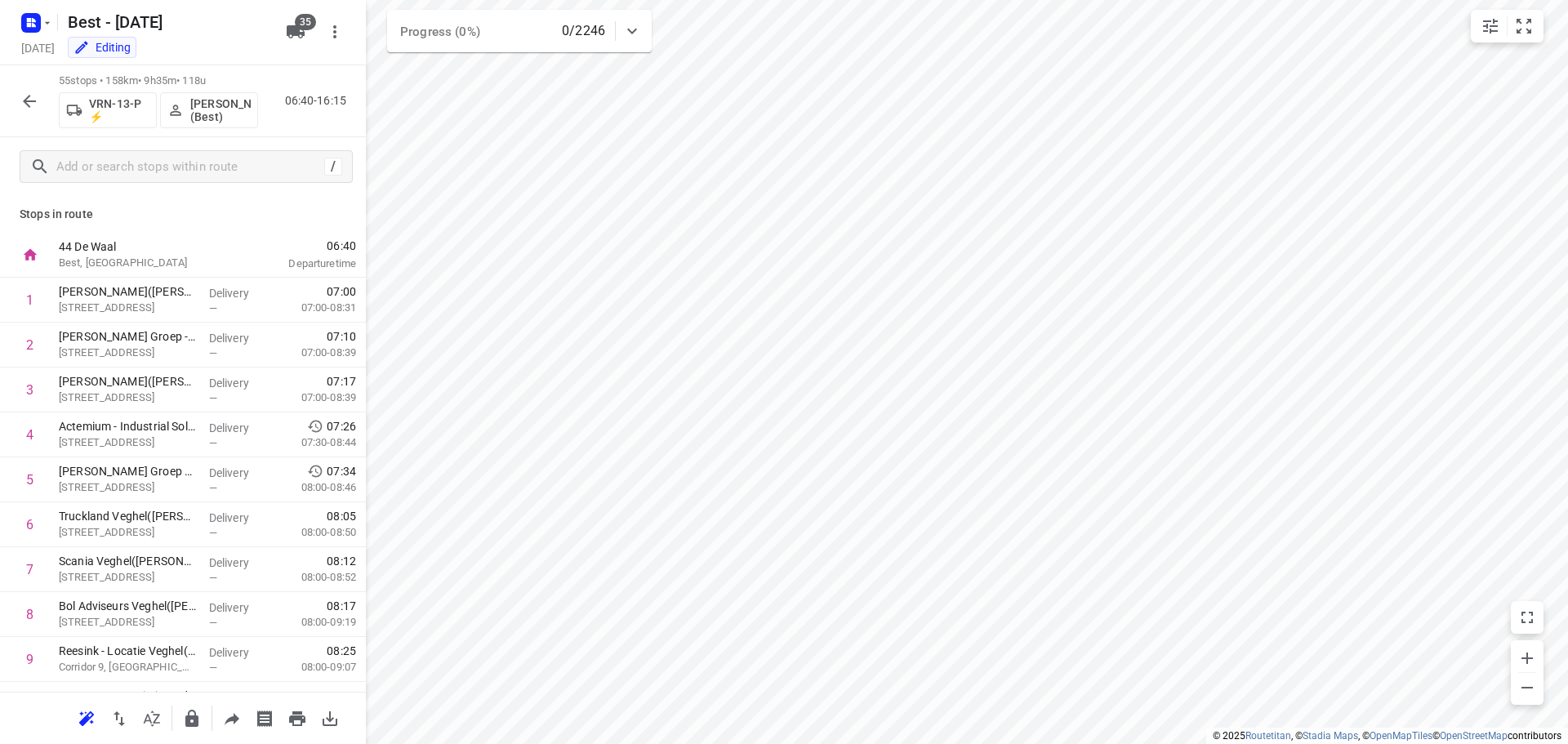
click at [18, 95] on button "button" at bounding box center [29, 101] width 33 height 33
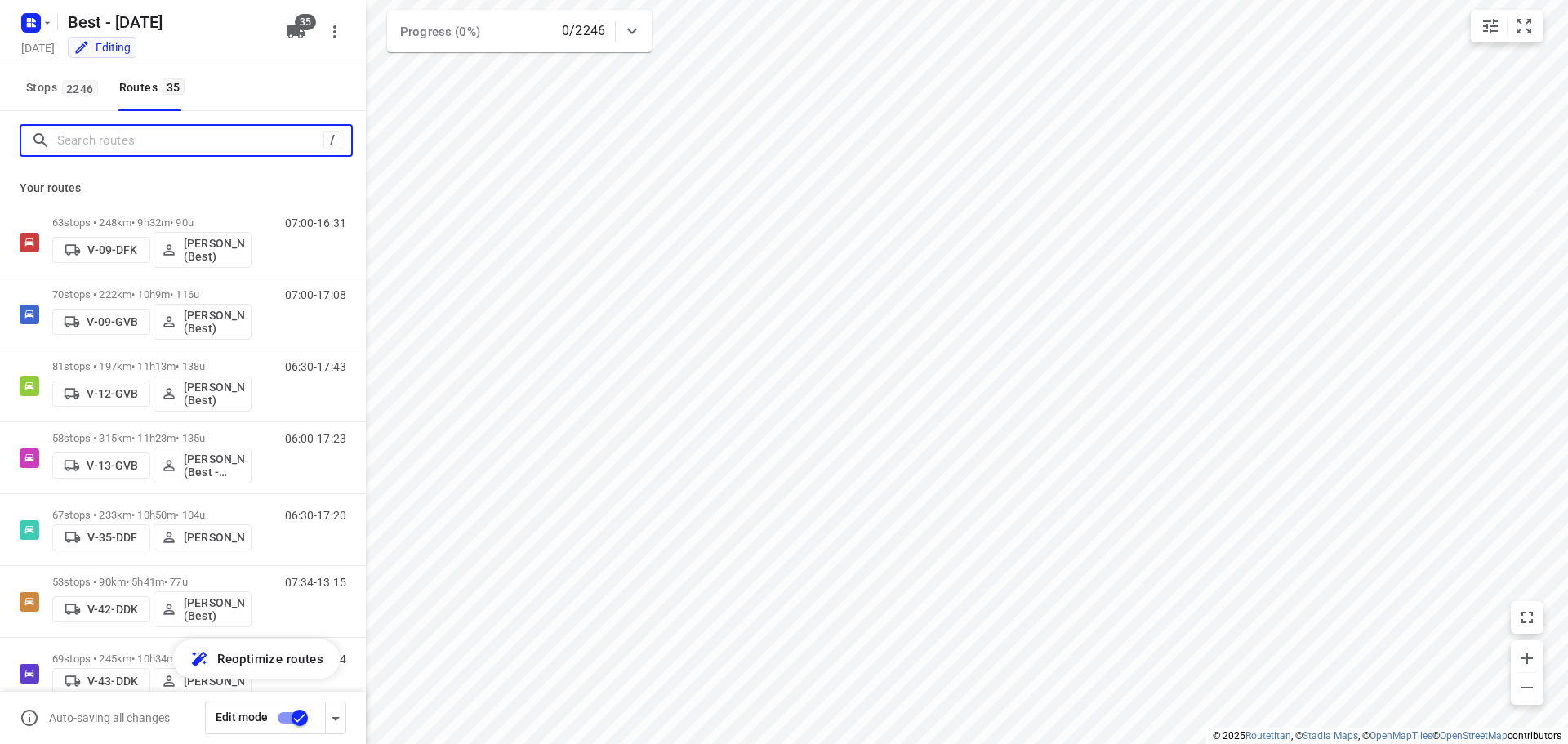
click at [132, 144] on input "Search routes" at bounding box center [190, 141] width 267 height 25
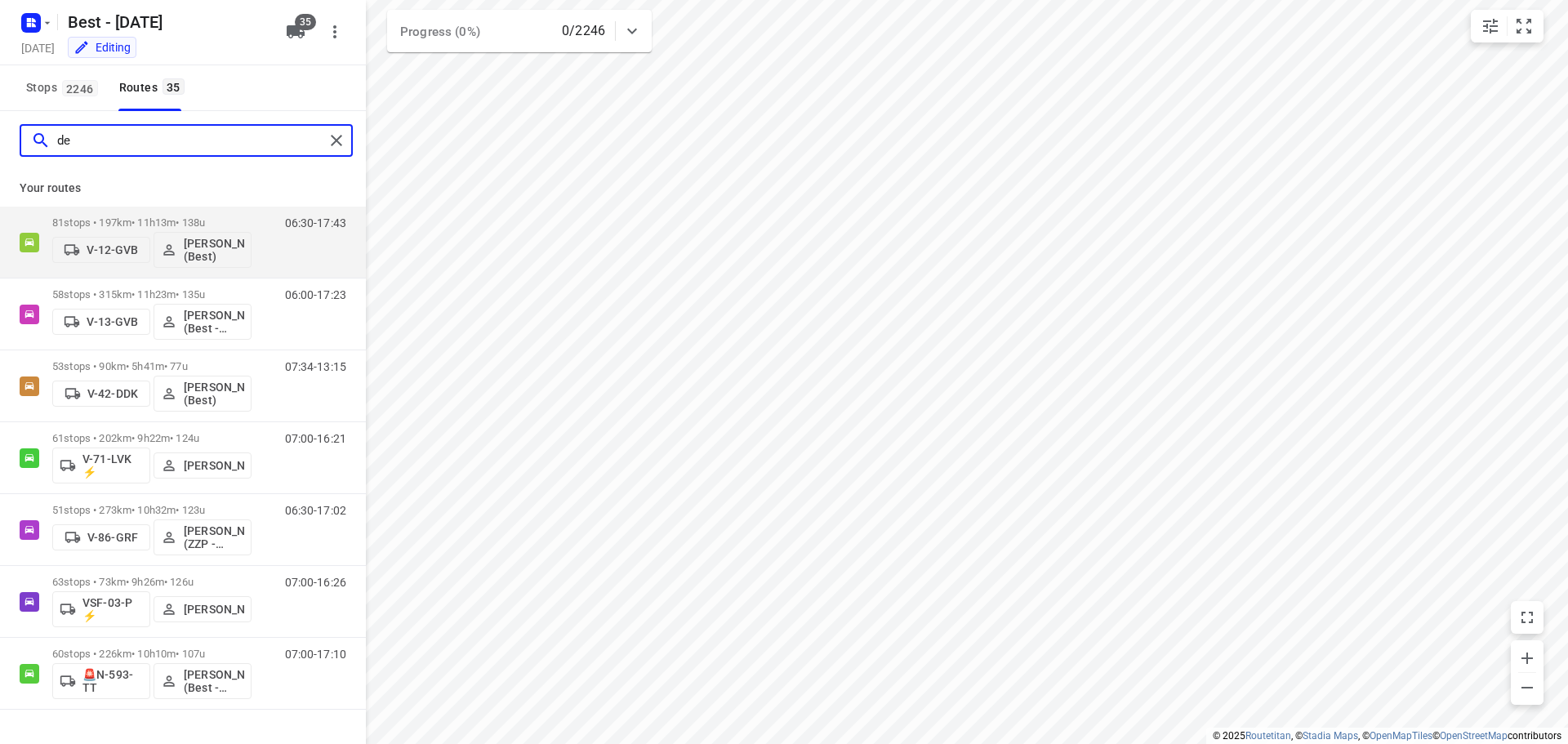
type input "d"
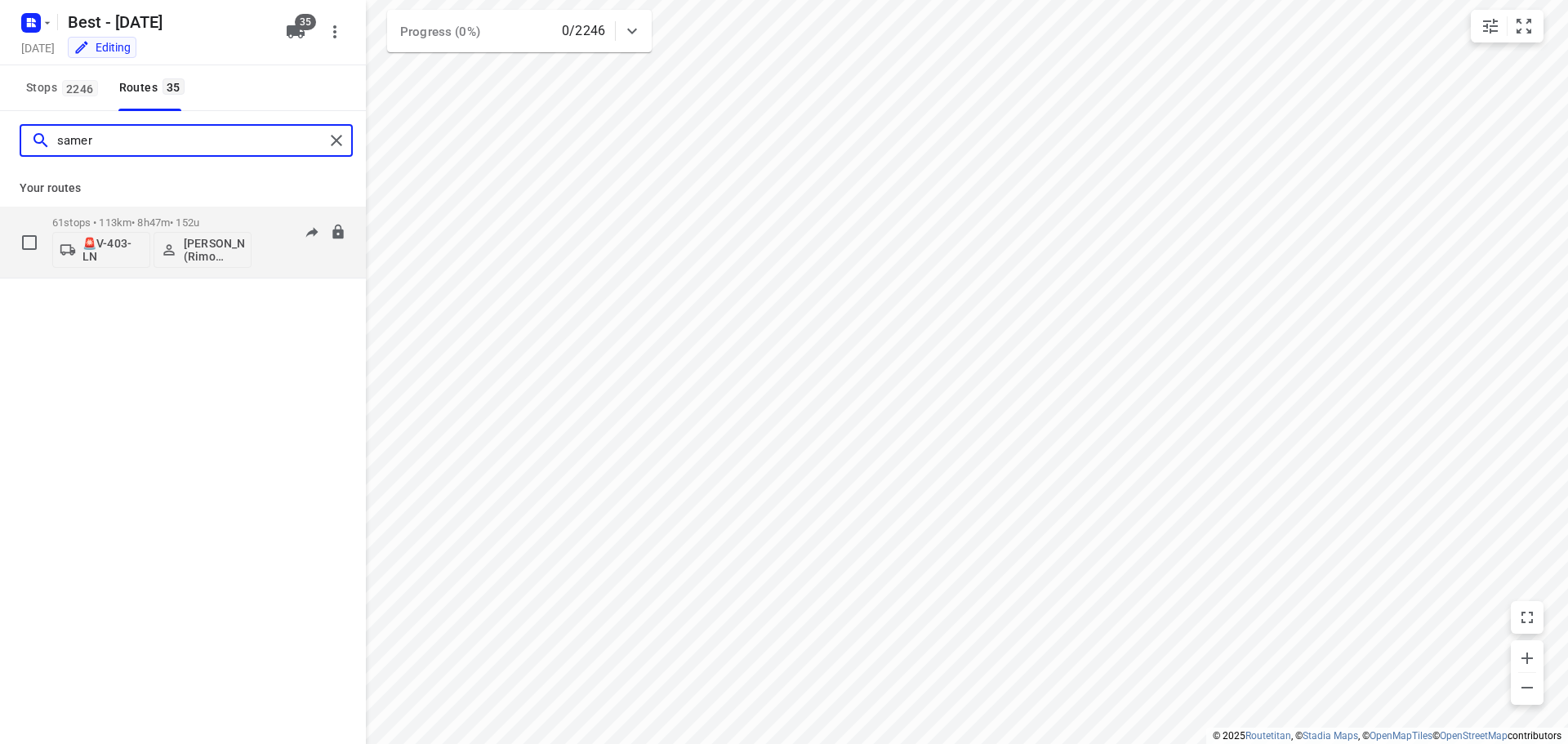
type input "samer"
click at [139, 219] on p "61 stops • 113km • 8h47m • 152u" at bounding box center [151, 222] width 199 height 12
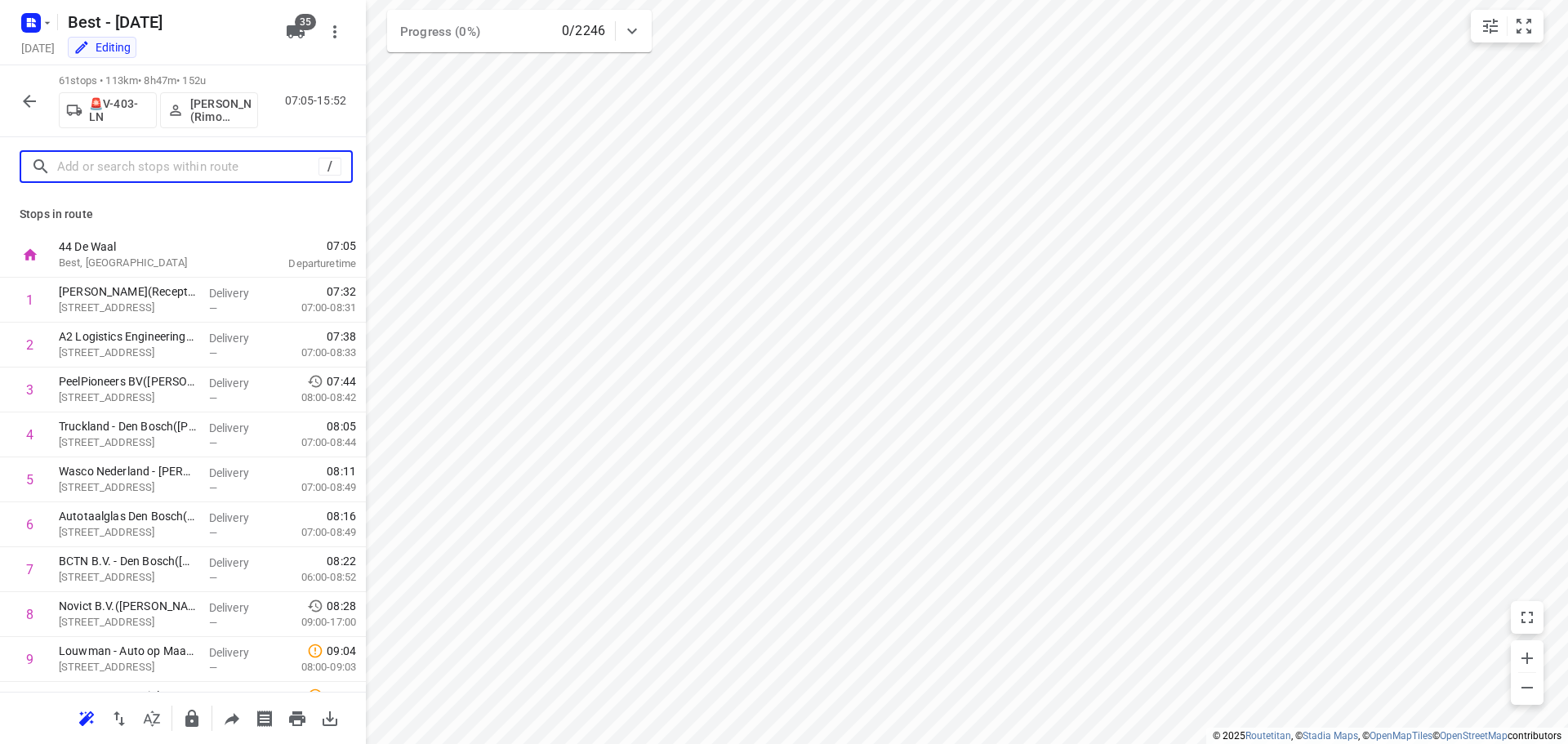
click at [135, 167] on input "text" at bounding box center [187, 168] width 261 height 25
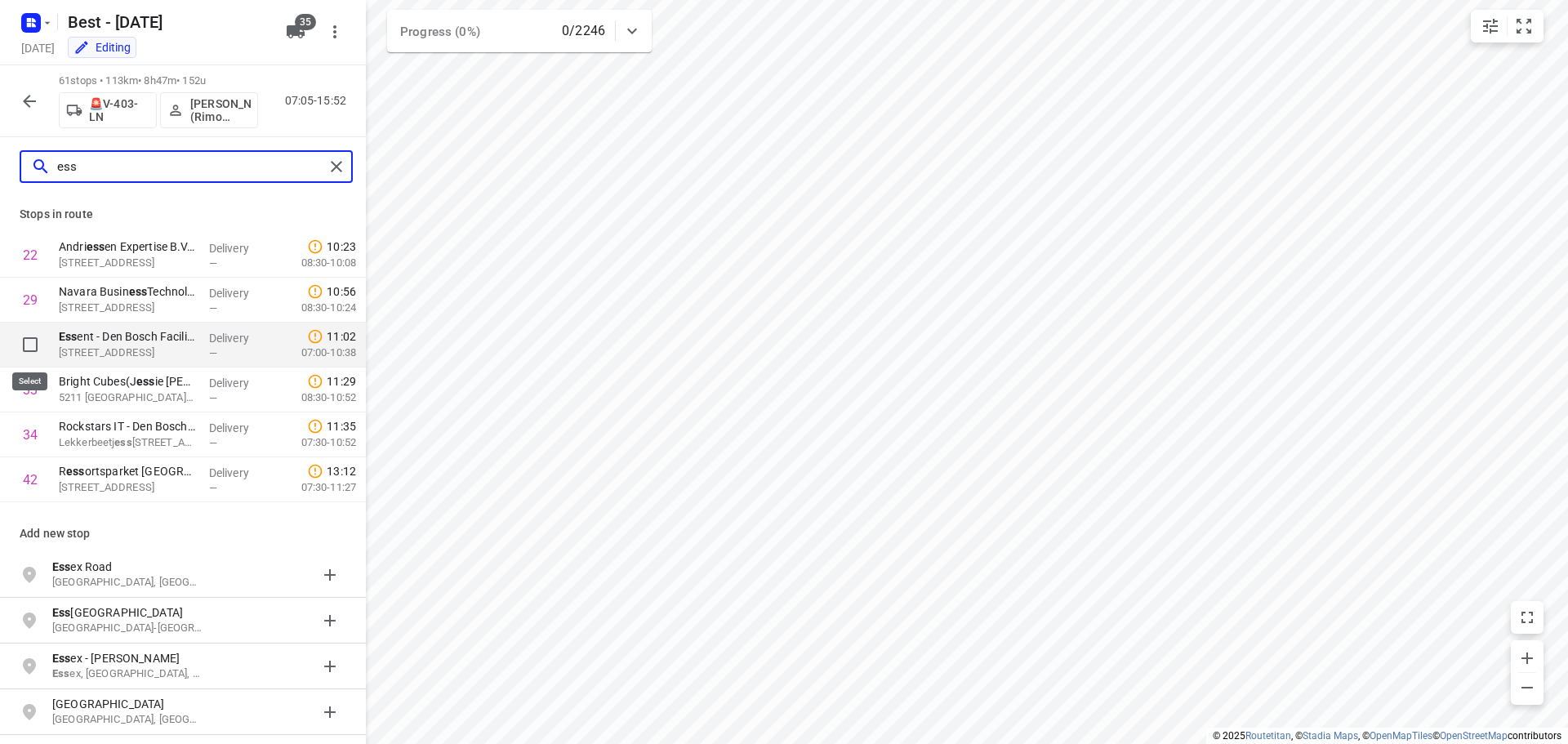
type input "ess"
click at [34, 335] on input "checkbox" at bounding box center [30, 345] width 33 height 33
checkbox input "true"
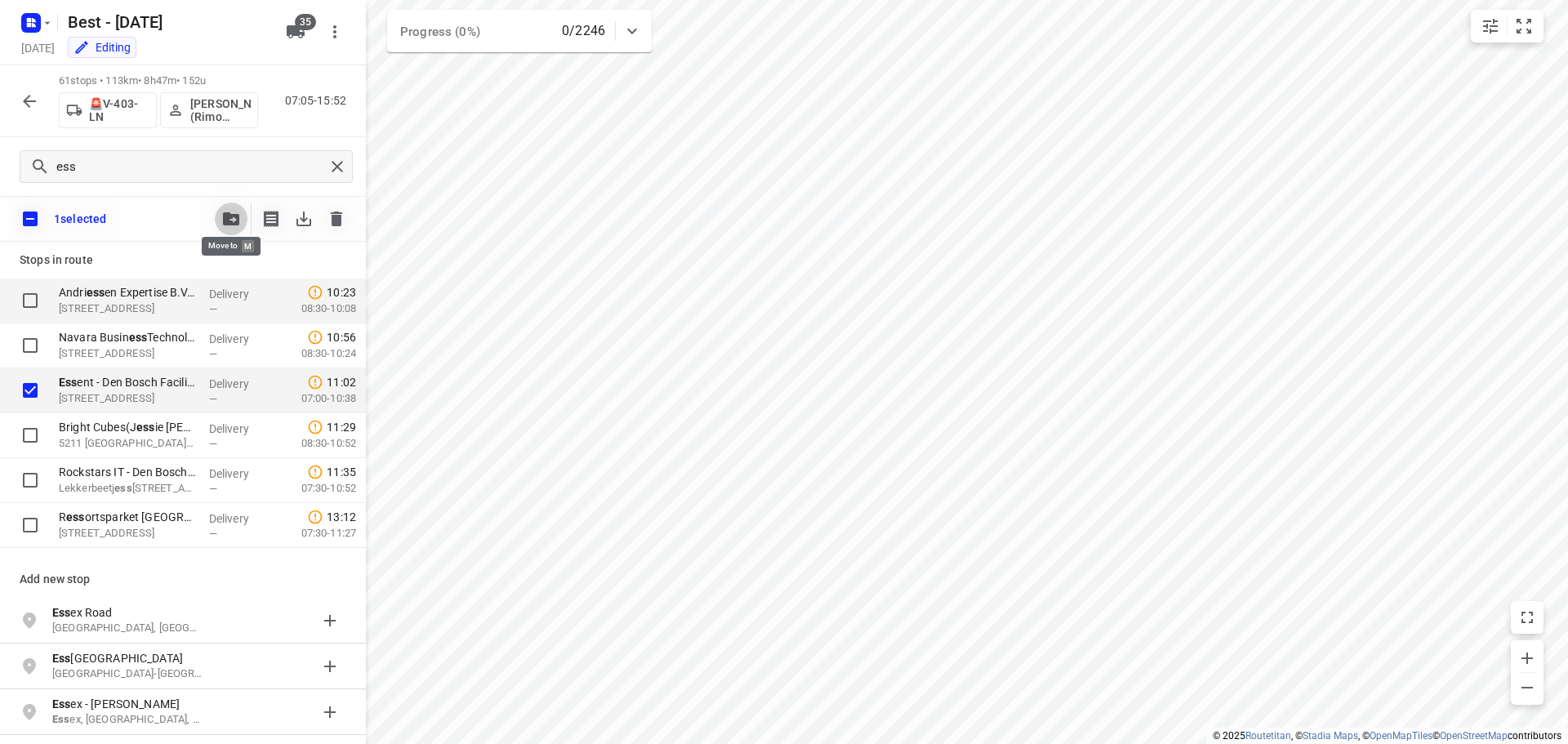
click at [235, 203] on button "button" at bounding box center [231, 219] width 33 height 33
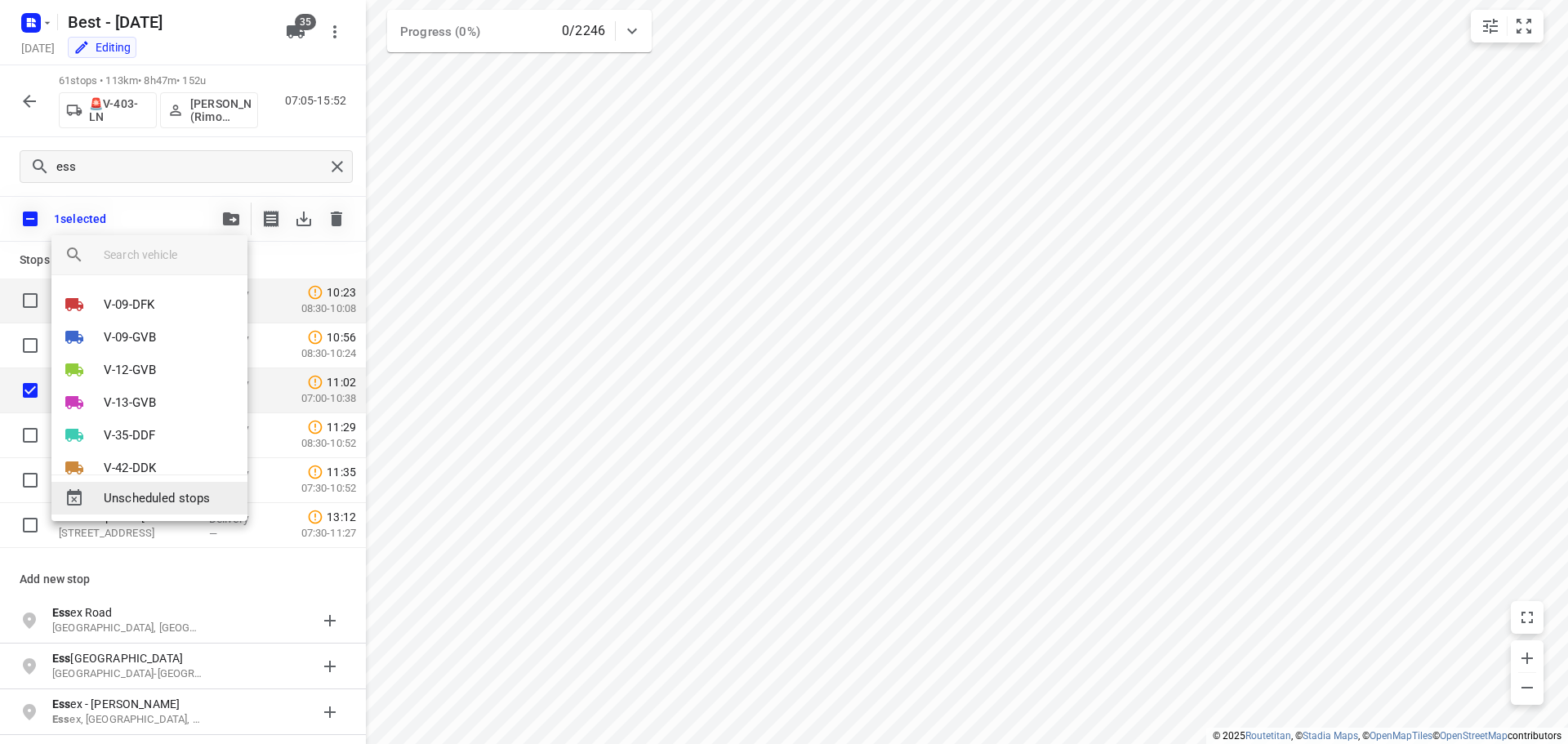
click at [147, 493] on span "Unscheduled stops" at bounding box center [169, 498] width 131 height 19
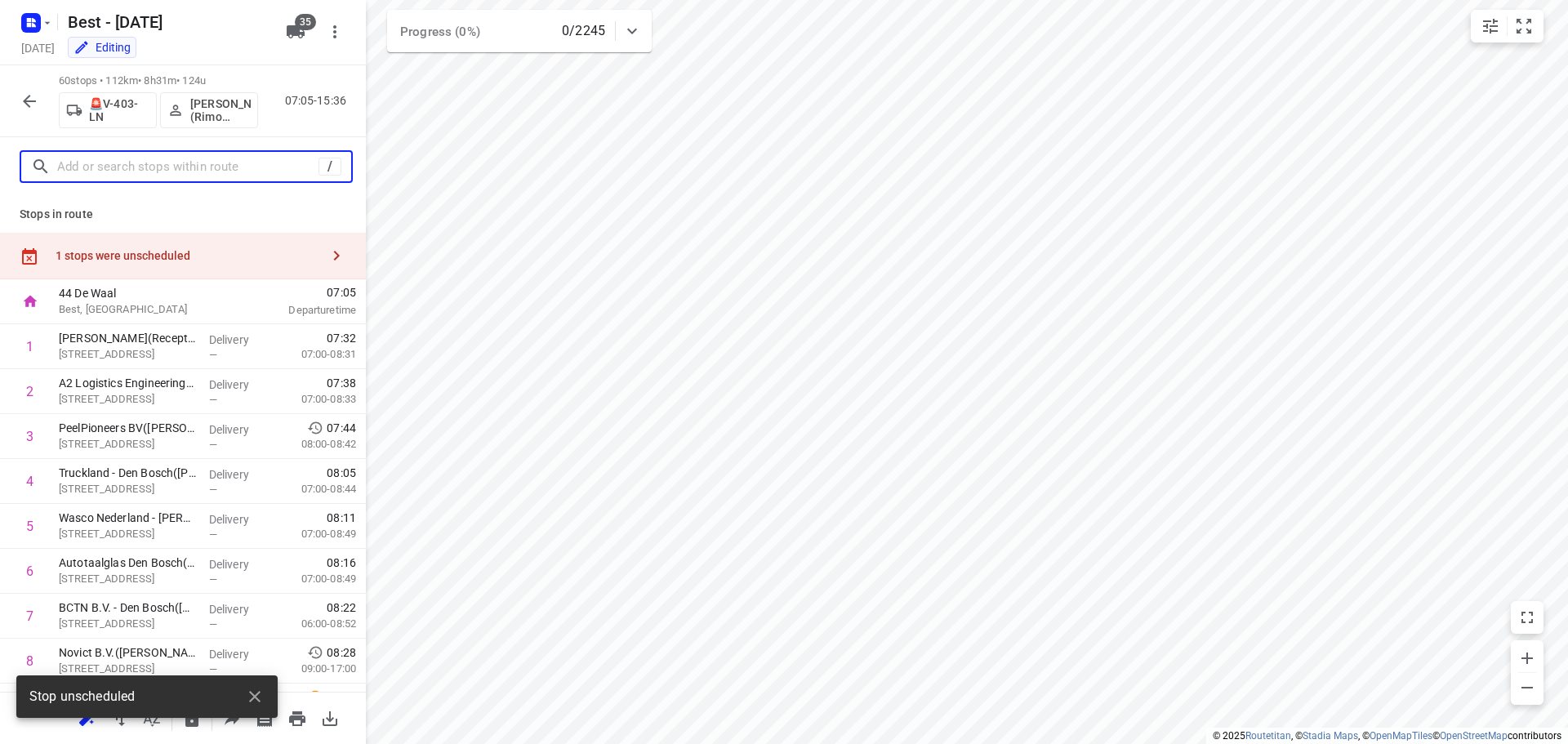
click at [273, 172] on input "text" at bounding box center [187, 168] width 261 height 25
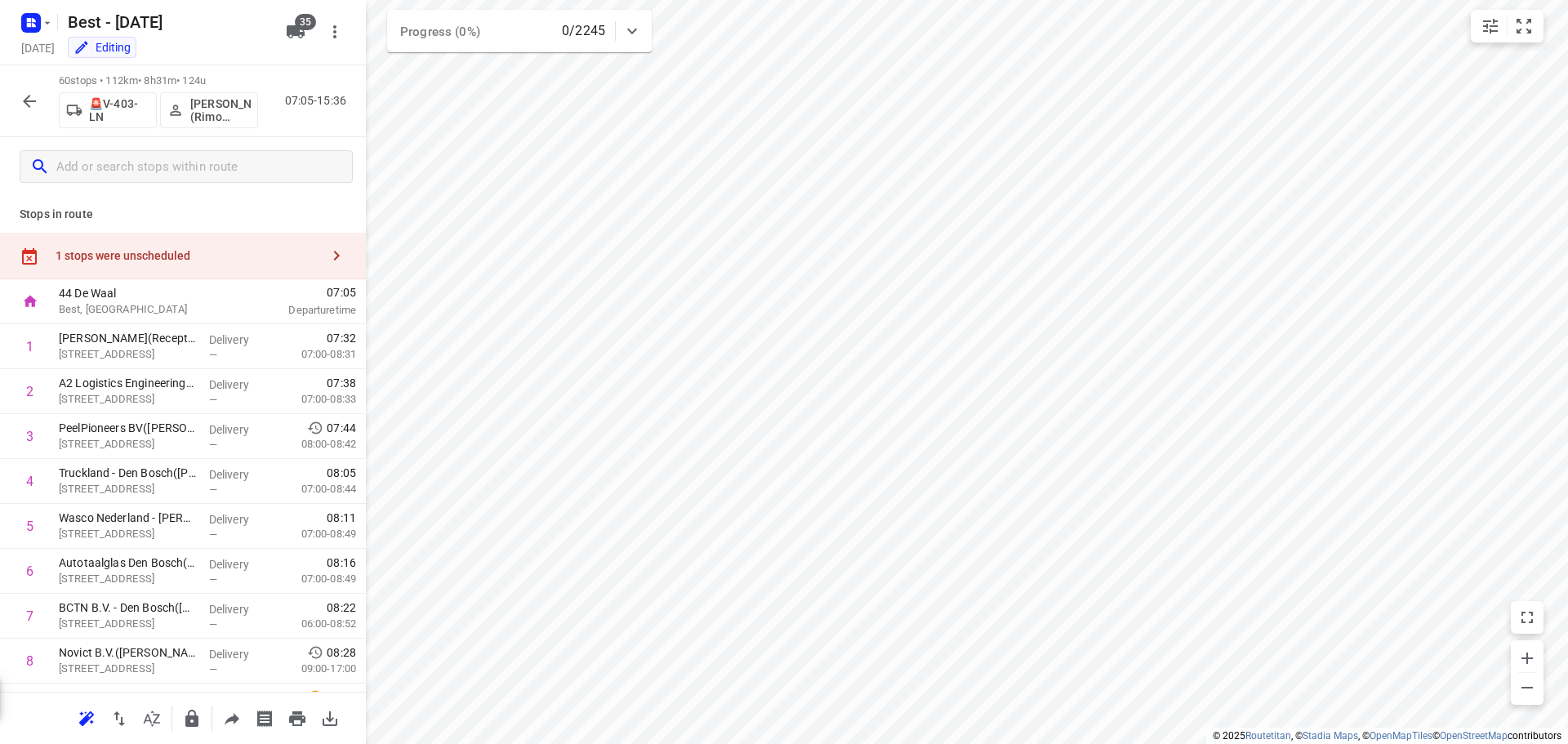
click at [251, 694] on div "Stop unscheduled" at bounding box center [147, 697] width 261 height 43
click at [31, 110] on button "button" at bounding box center [29, 101] width 33 height 33
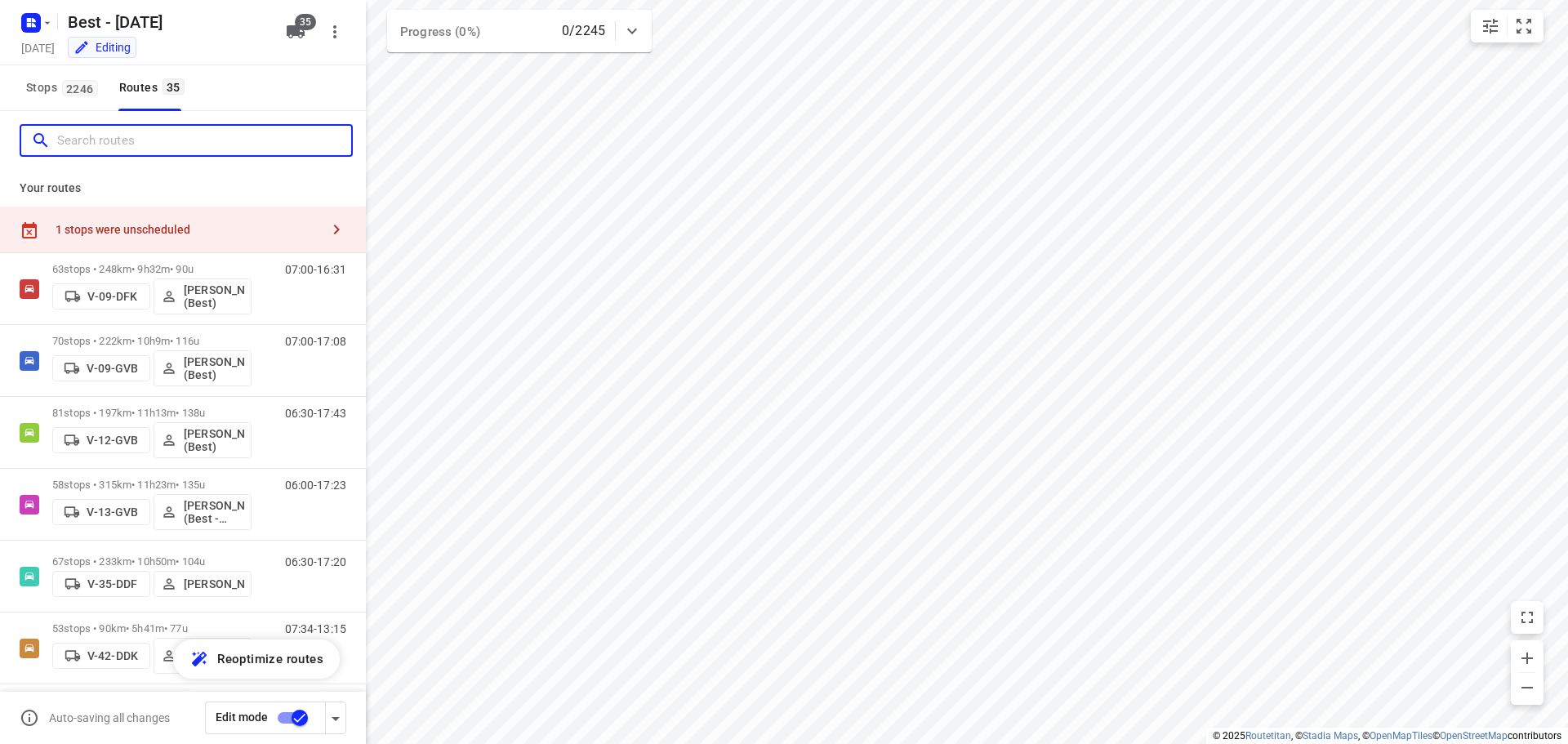
click at [191, 128] on input "Search routes" at bounding box center [204, 141] width 294 height 25
type input "e"
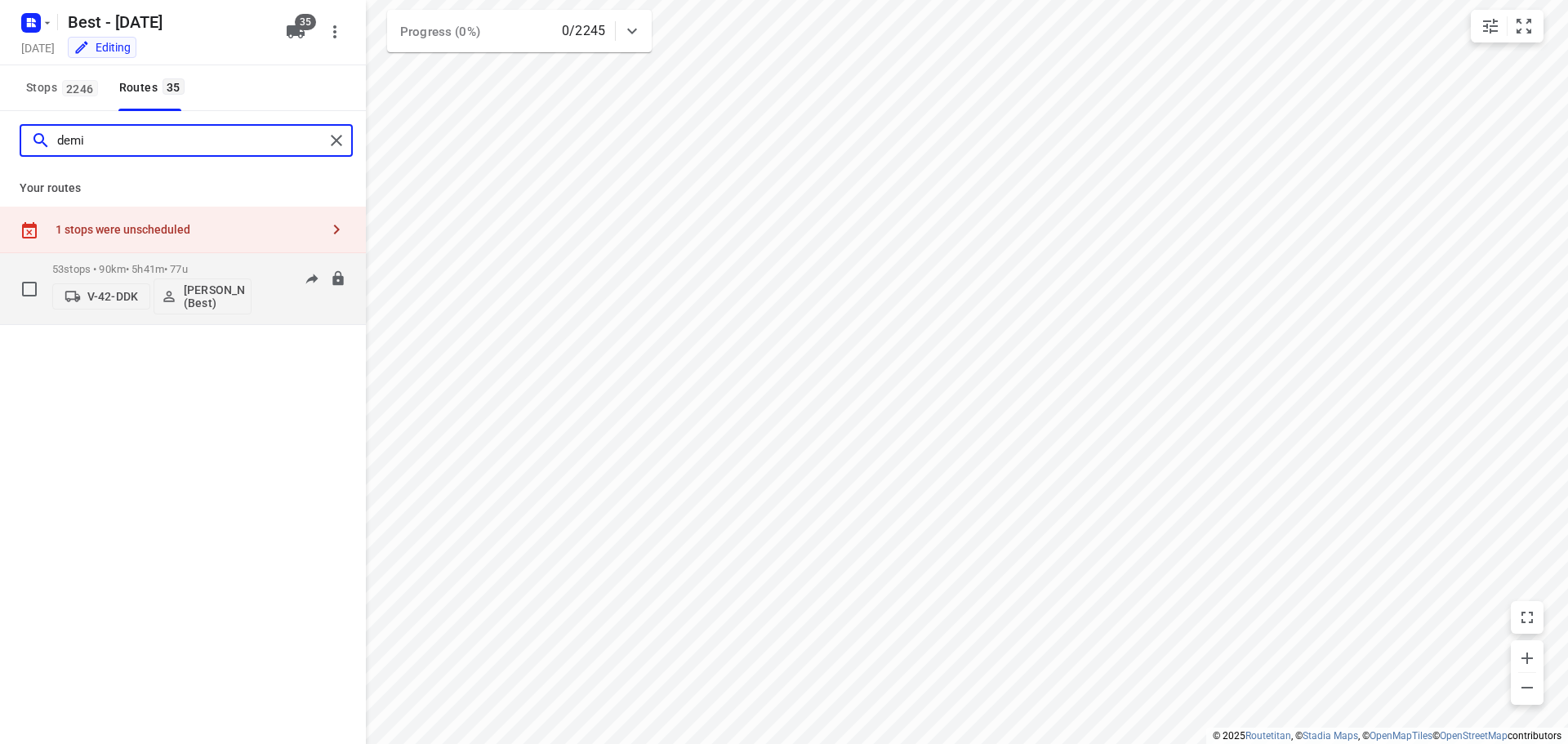
type input "demi"
click at [147, 260] on div "53 stops • 90km • 5h41m • 77u V-42-DDK Demi Walraven (Best)" at bounding box center [151, 289] width 199 height 67
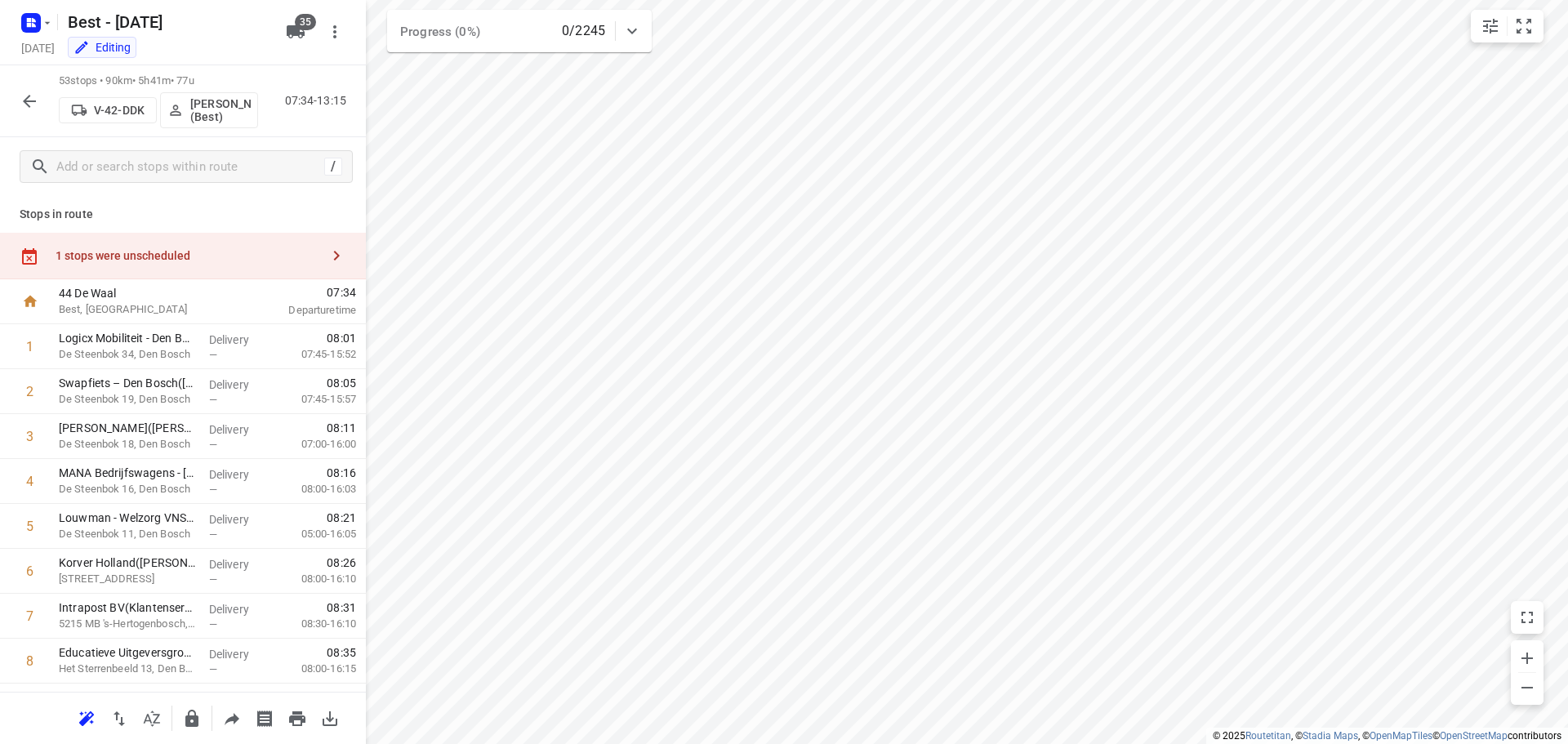
click at [183, 243] on div "1 stops were unscheduled" at bounding box center [183, 256] width 366 height 46
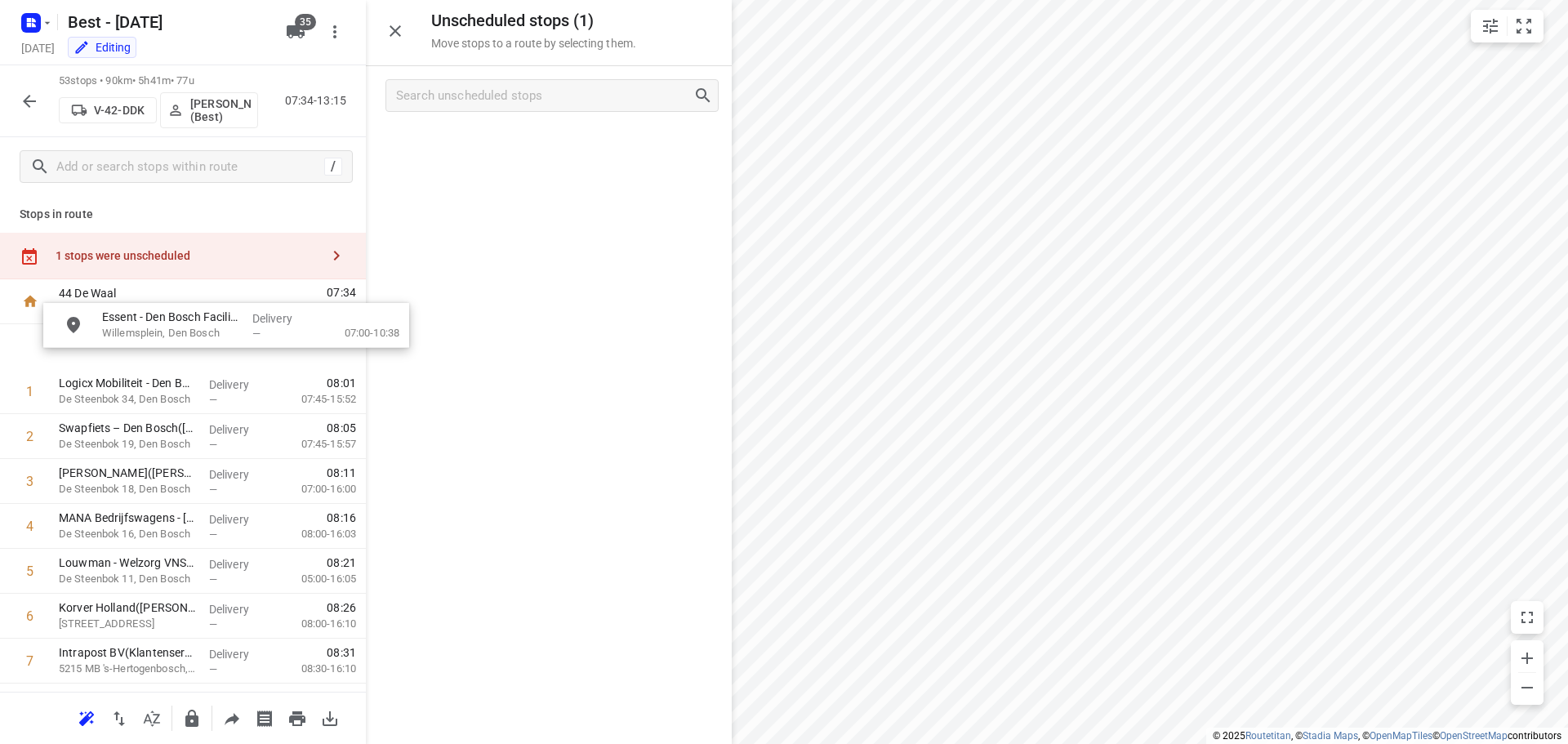
drag, startPoint x: 481, startPoint y: 159, endPoint x: 164, endPoint y: 332, distance: 361.1
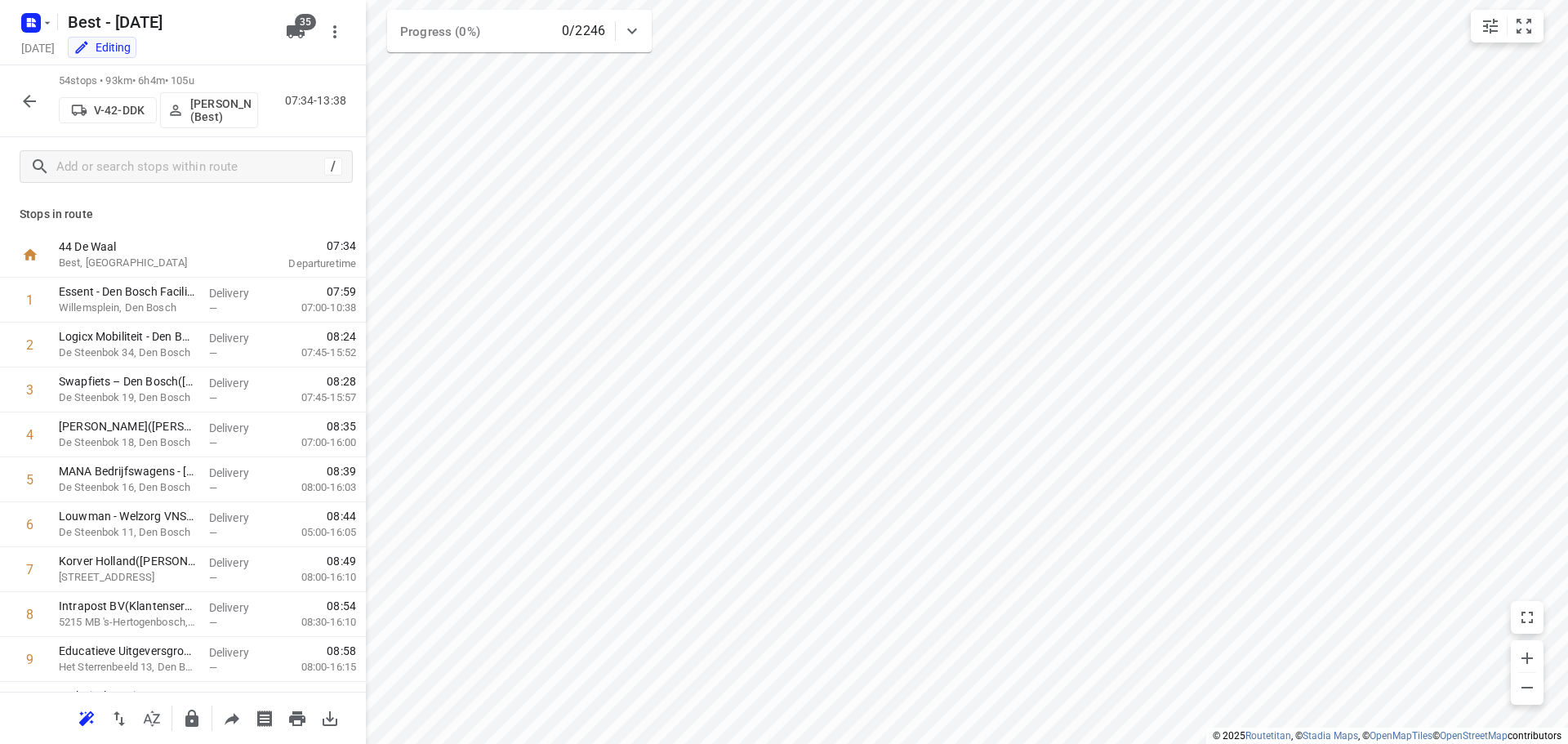
click at [396, 35] on div "Progress (0%) 0/2246" at bounding box center [519, 31] width 265 height 43
click at [396, 32] on div "Progress (0%) 0/2246" at bounding box center [519, 37] width 265 height 56
click at [27, 94] on icon "button" at bounding box center [30, 101] width 20 height 20
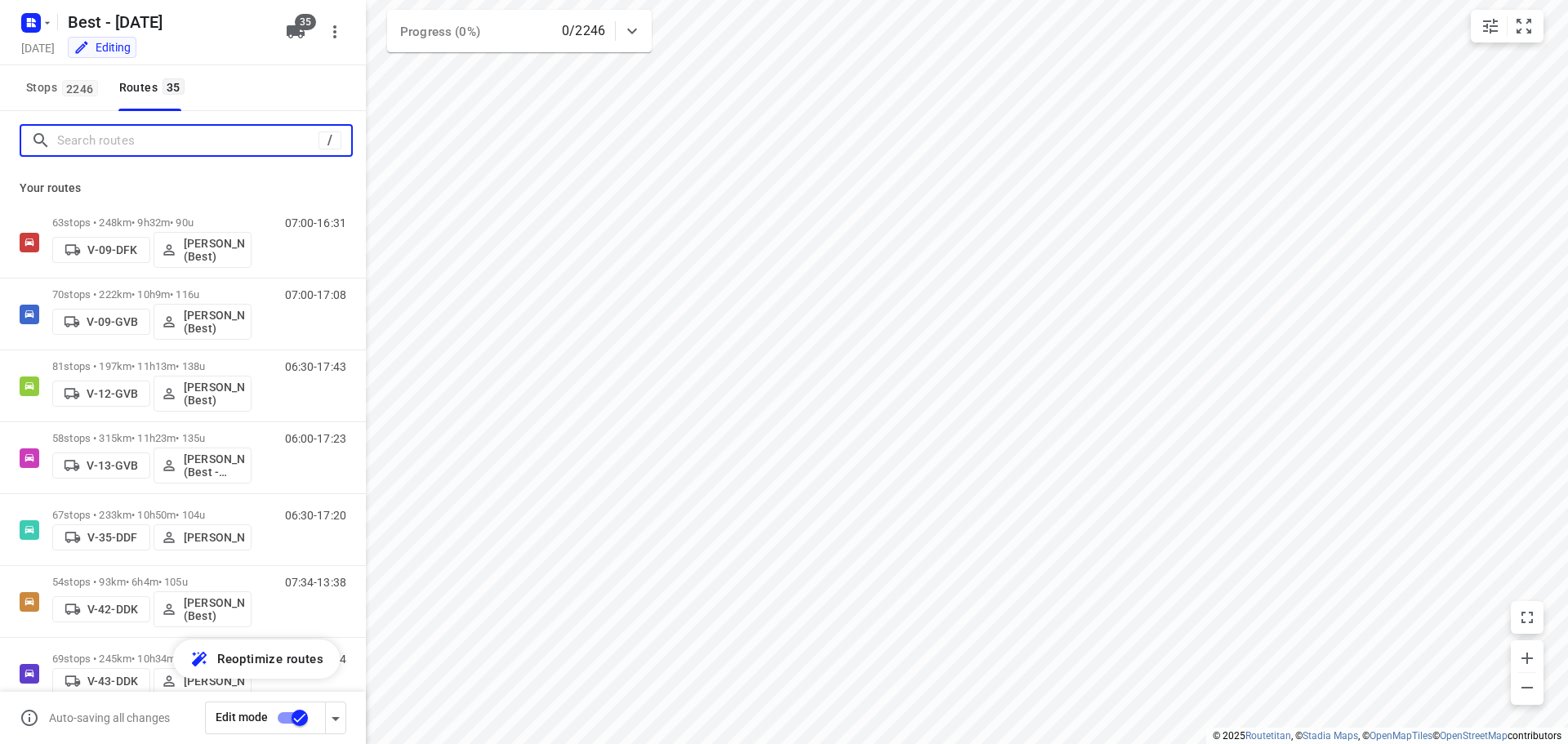
click at [92, 129] on input "Search routes" at bounding box center [187, 141] width 261 height 25
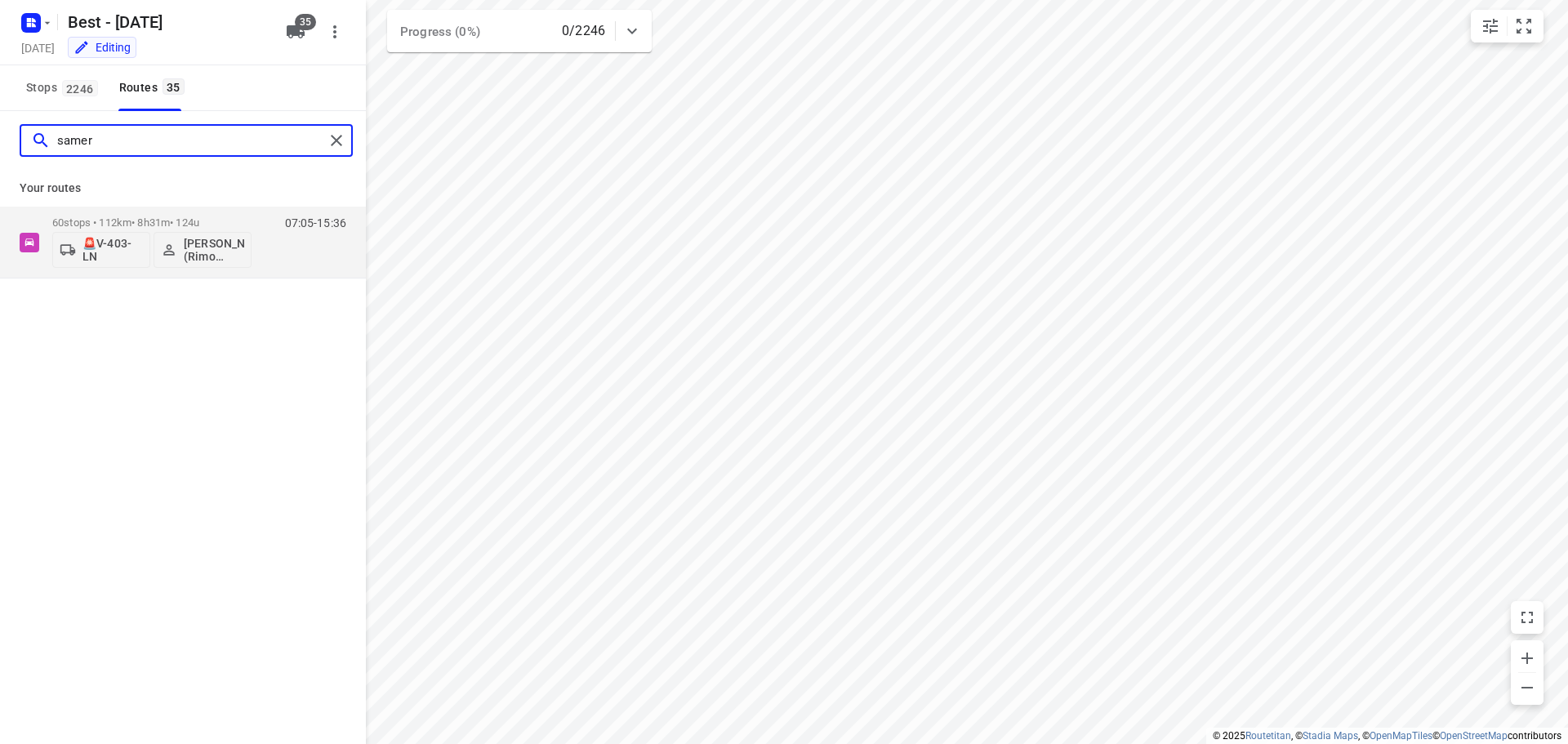
type input "samer"
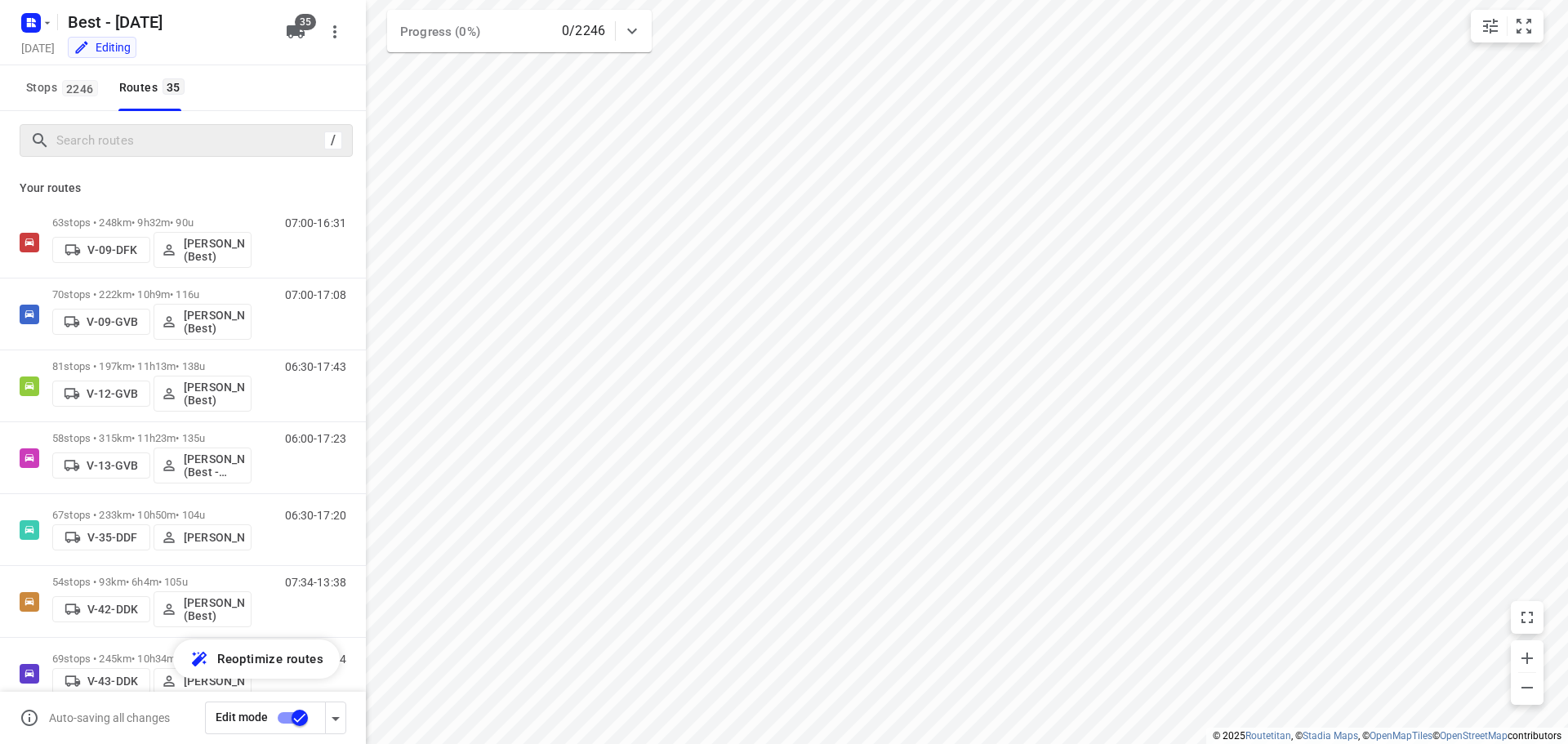
click at [290, 727] on input "checkbox" at bounding box center [299, 719] width 93 height 31
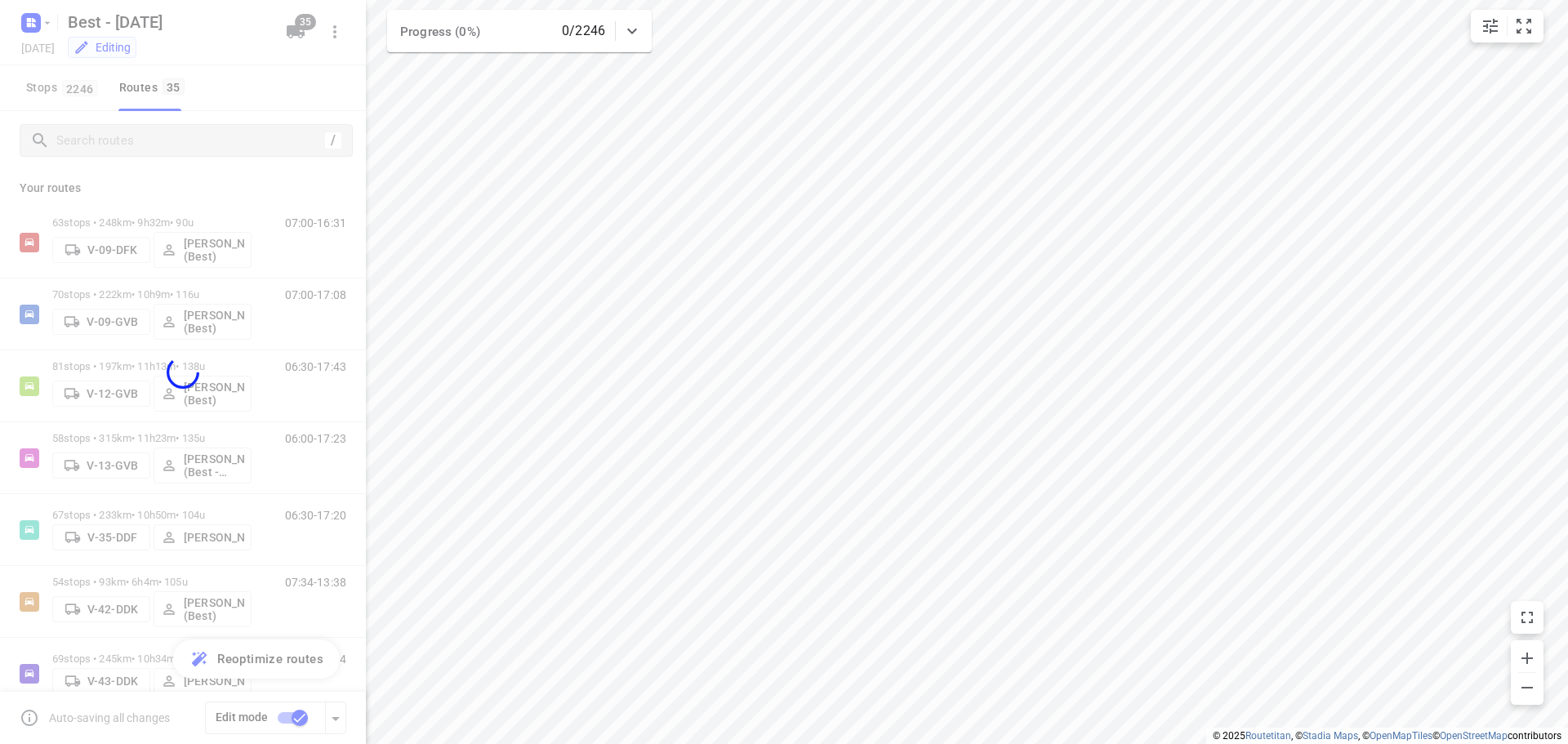
checkbox input "false"
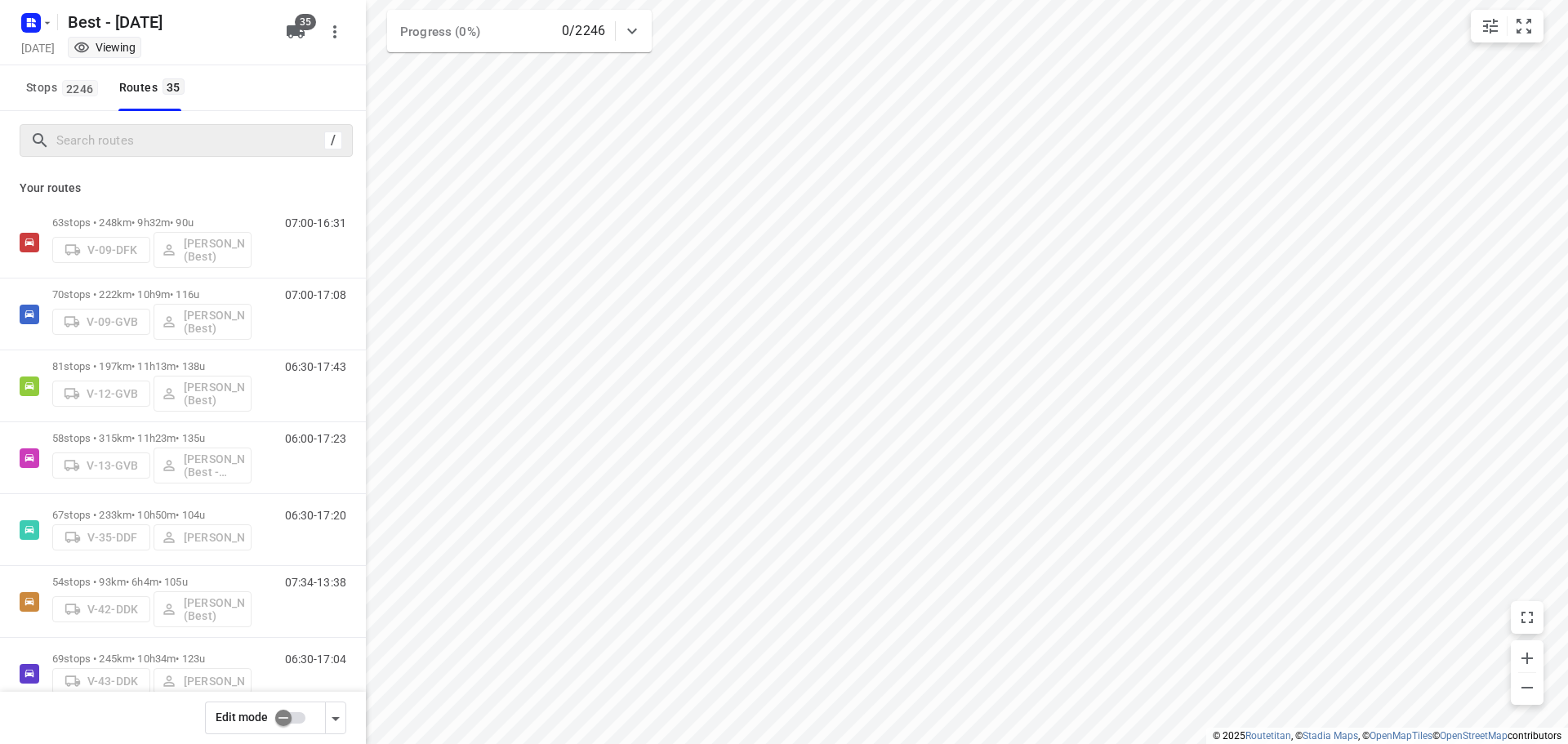
click at [121, 113] on div "/" at bounding box center [183, 140] width 366 height 59
click at [123, 130] on input "Search routes" at bounding box center [187, 141] width 261 height 25
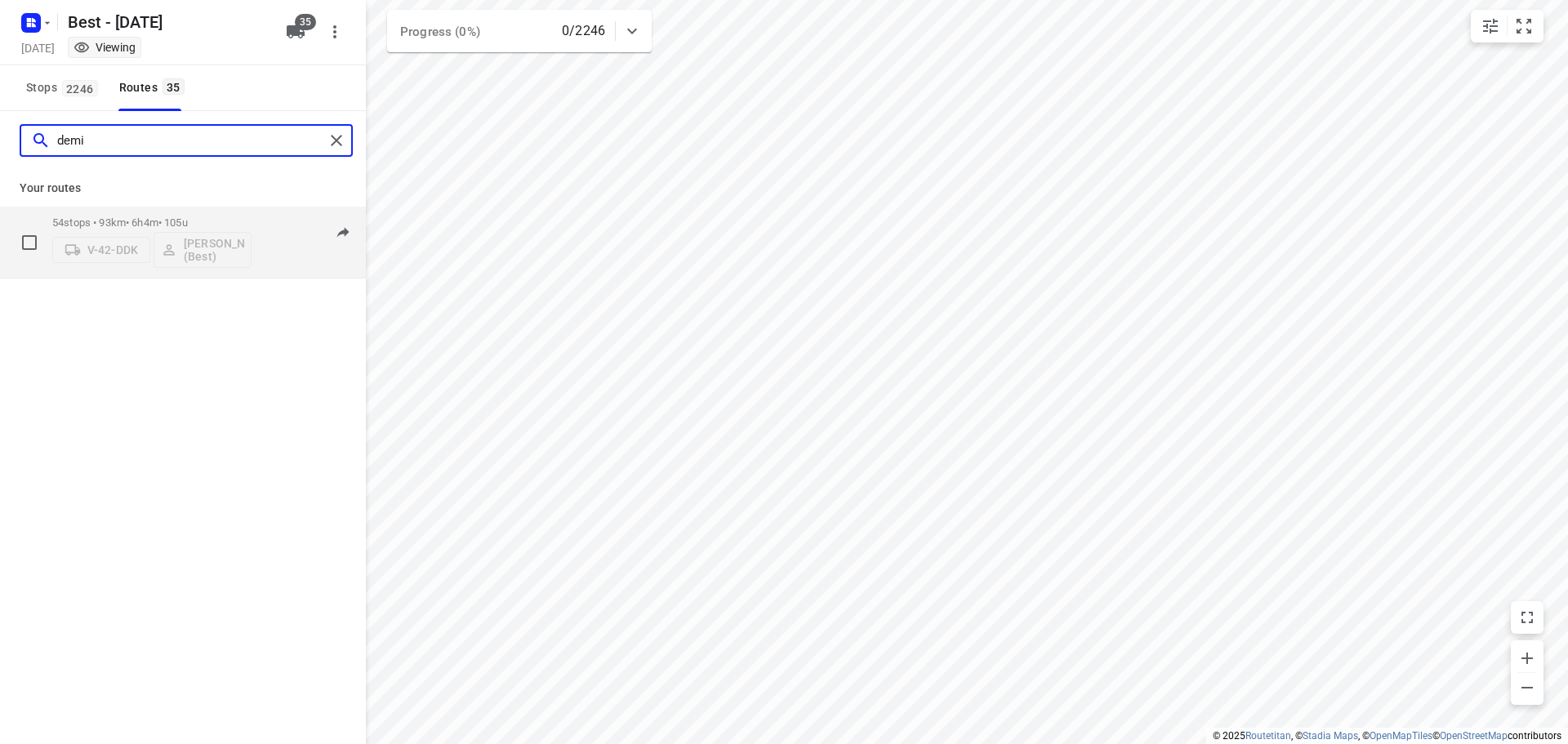
type input "demi"
click at [129, 208] on div "54 stops • 93km • 6h4m • 105u V-42-DDK Demi Walraven (Best) 07:34-13:38" at bounding box center [183, 242] width 366 height 72
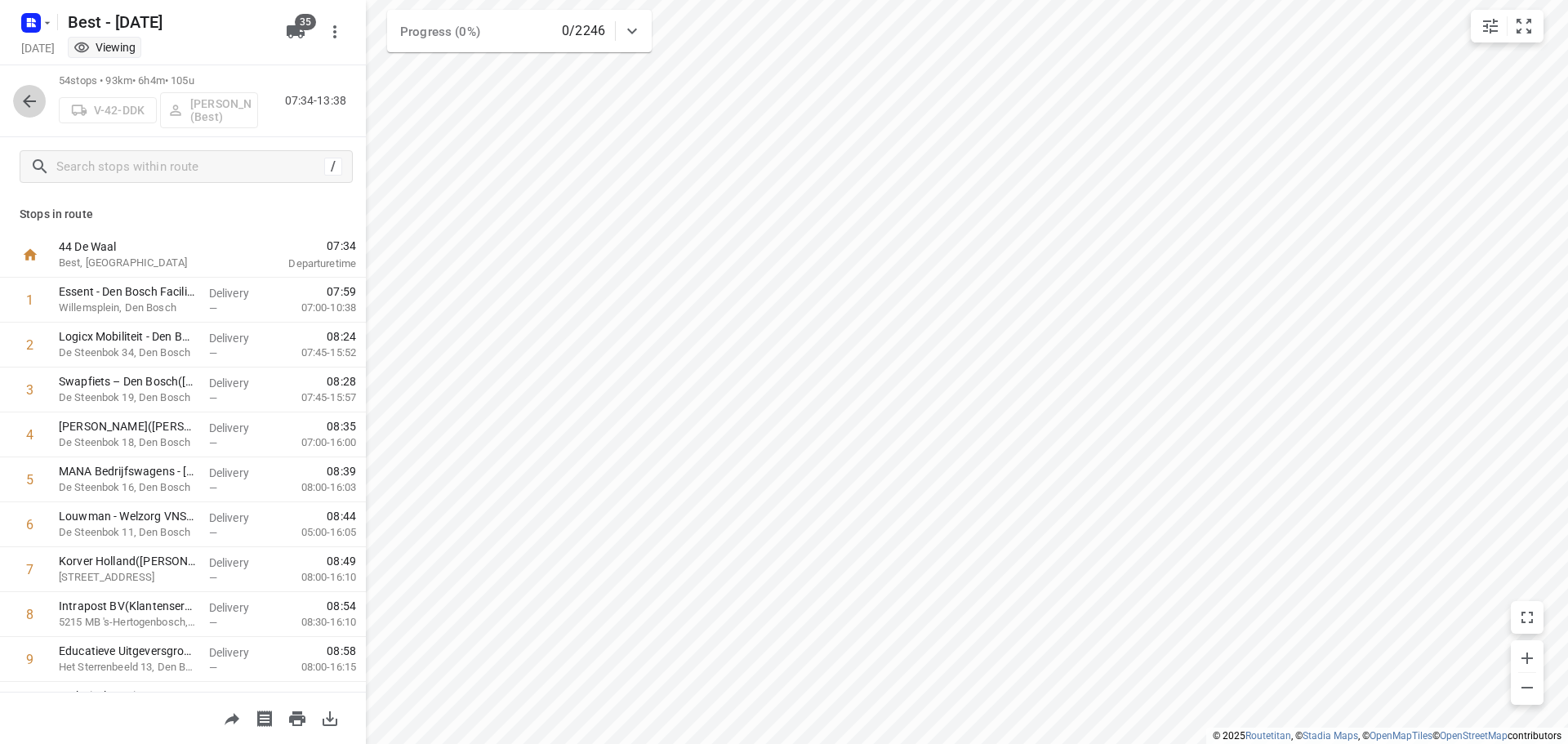
click at [32, 100] on icon "button" at bounding box center [29, 101] width 13 height 13
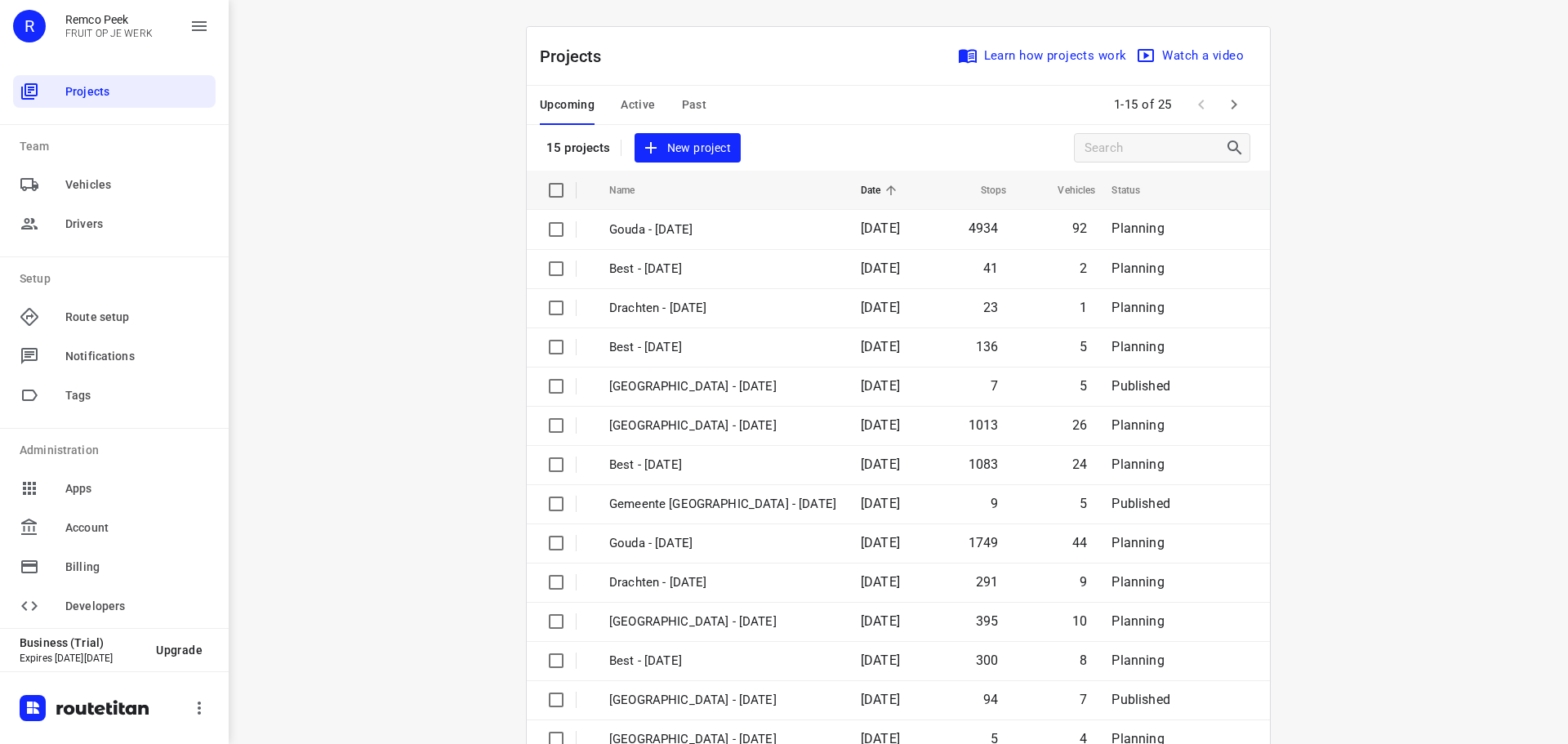
click at [1229, 124] on div "Upcoming Active Past 1-15 of 25" at bounding box center [898, 105] width 744 height 39
click at [1229, 111] on icon "button" at bounding box center [1234, 105] width 20 height 20
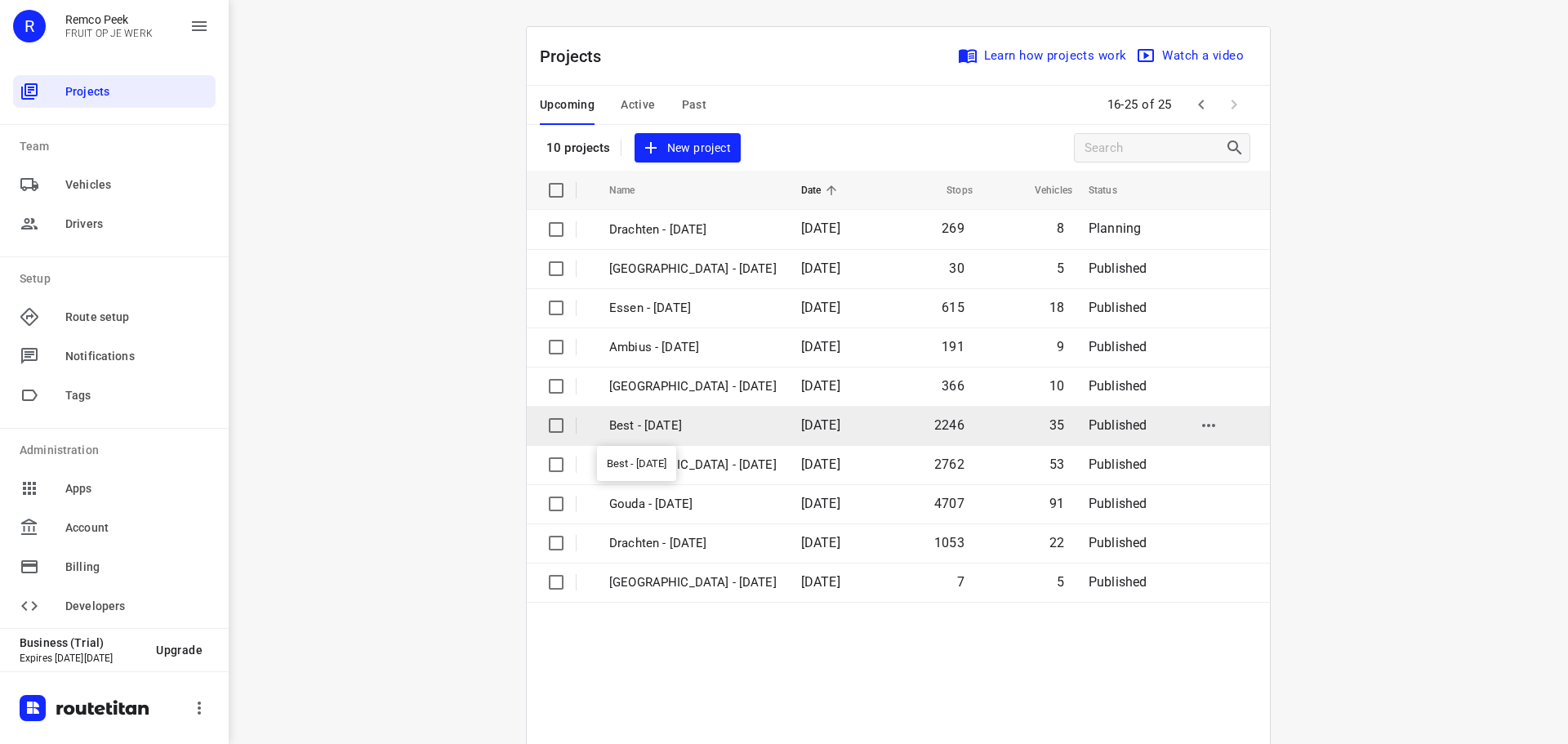
click at [652, 427] on p "Best - [DATE]" at bounding box center [693, 426] width 167 height 19
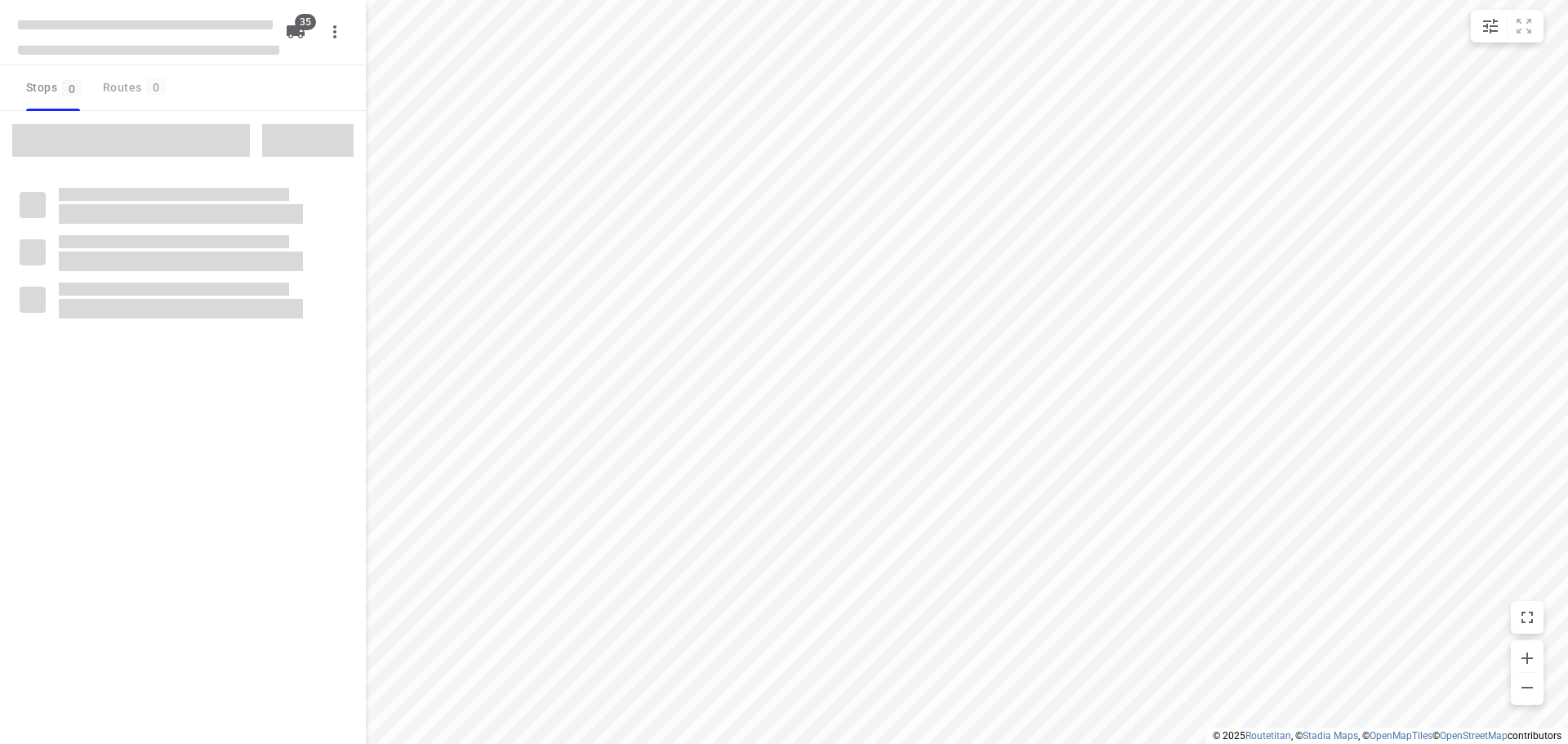
type input "distance"
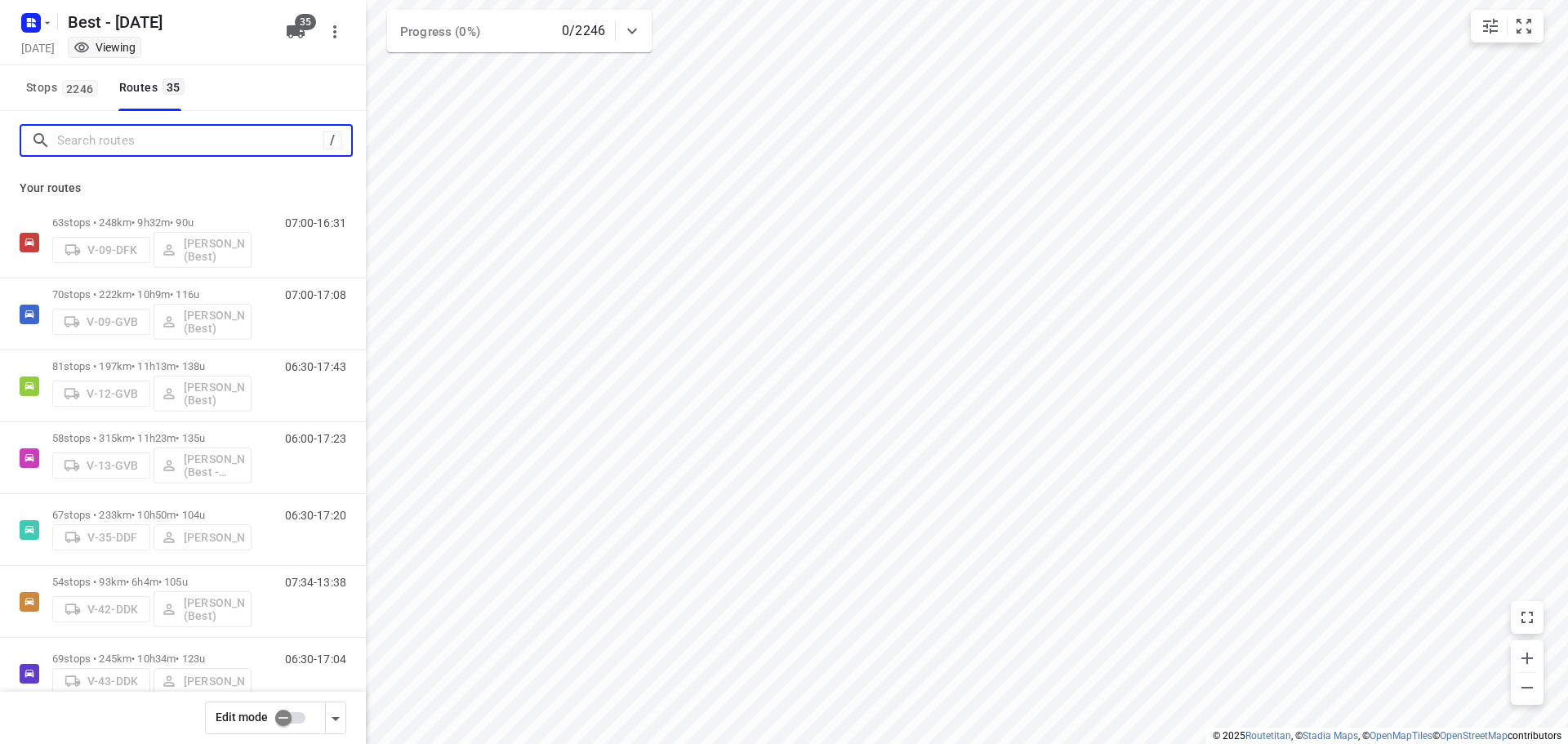
click at [174, 139] on input "Search routes" at bounding box center [190, 141] width 267 height 25
type input "s"
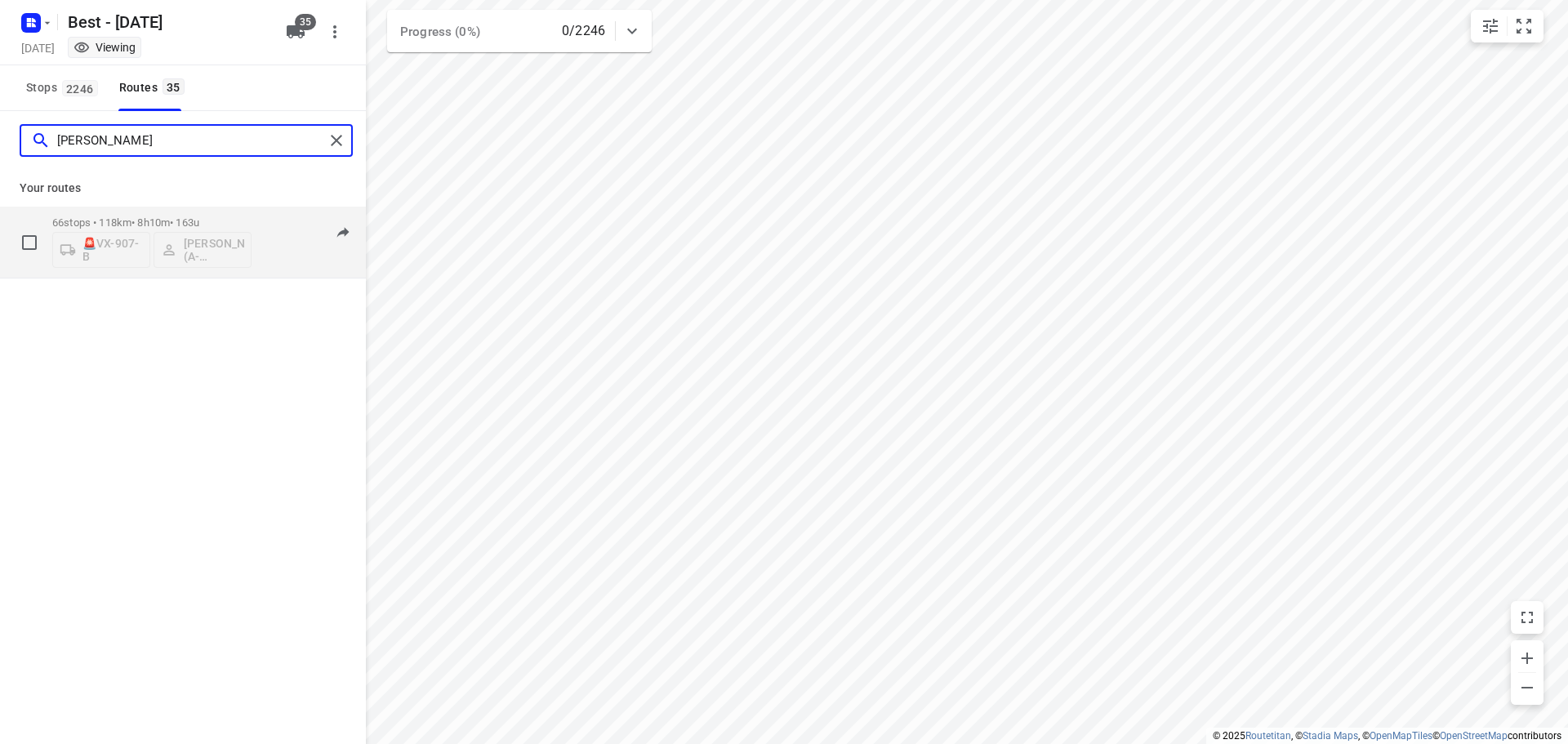
type input "jamal"
click at [137, 228] on p "66 stops • 118km • 8h10m • 163u" at bounding box center [151, 222] width 199 height 12
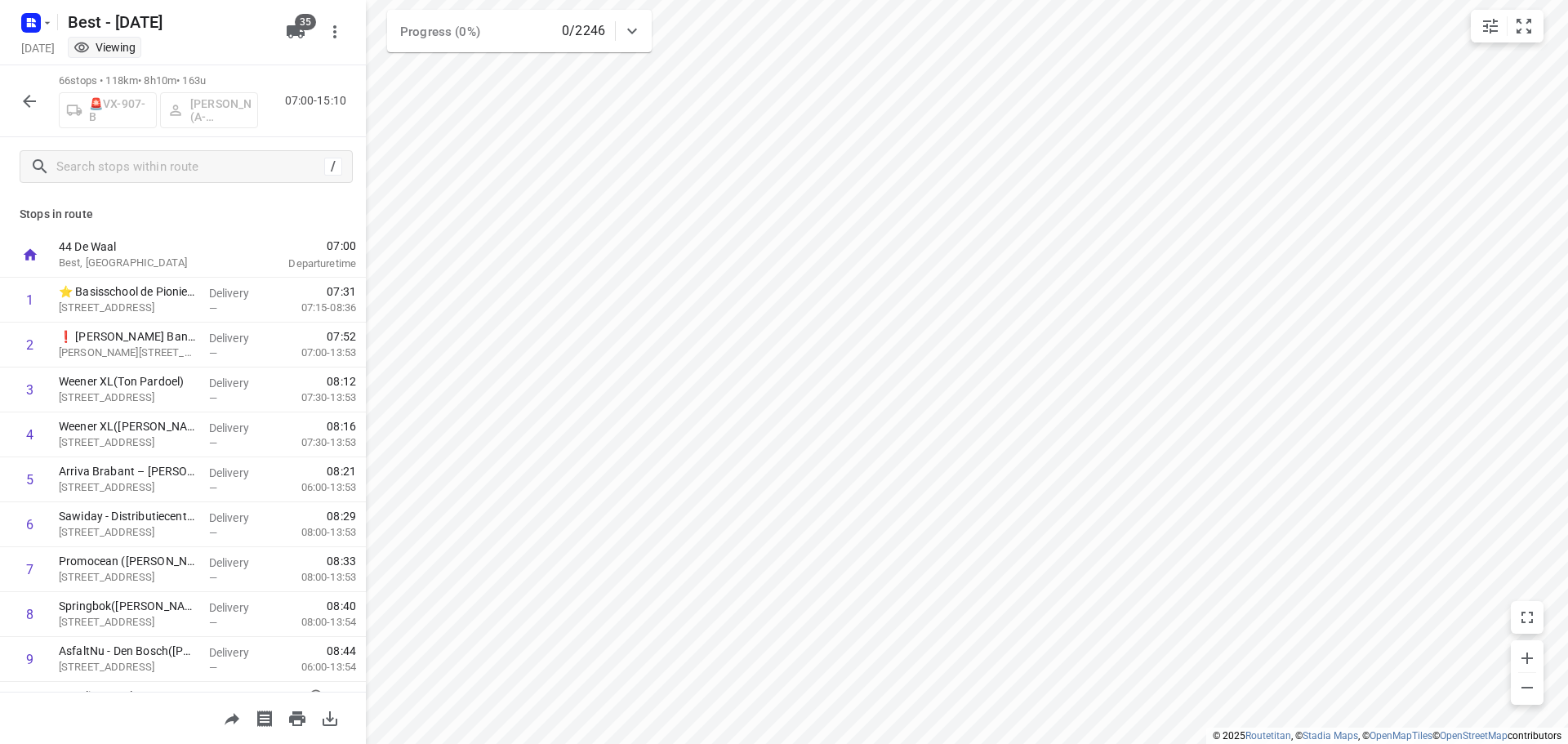
drag, startPoint x: 2, startPoint y: 97, endPoint x: 11, endPoint y: 97, distance: 9.0
click at [4, 97] on div "66 stops • 118km • 8h10m • 163u 🚨VX-907-B Jamal Elmoukhtari (A-flexibelservice …" at bounding box center [183, 101] width 366 height 72
click at [16, 97] on button "button" at bounding box center [29, 101] width 33 height 33
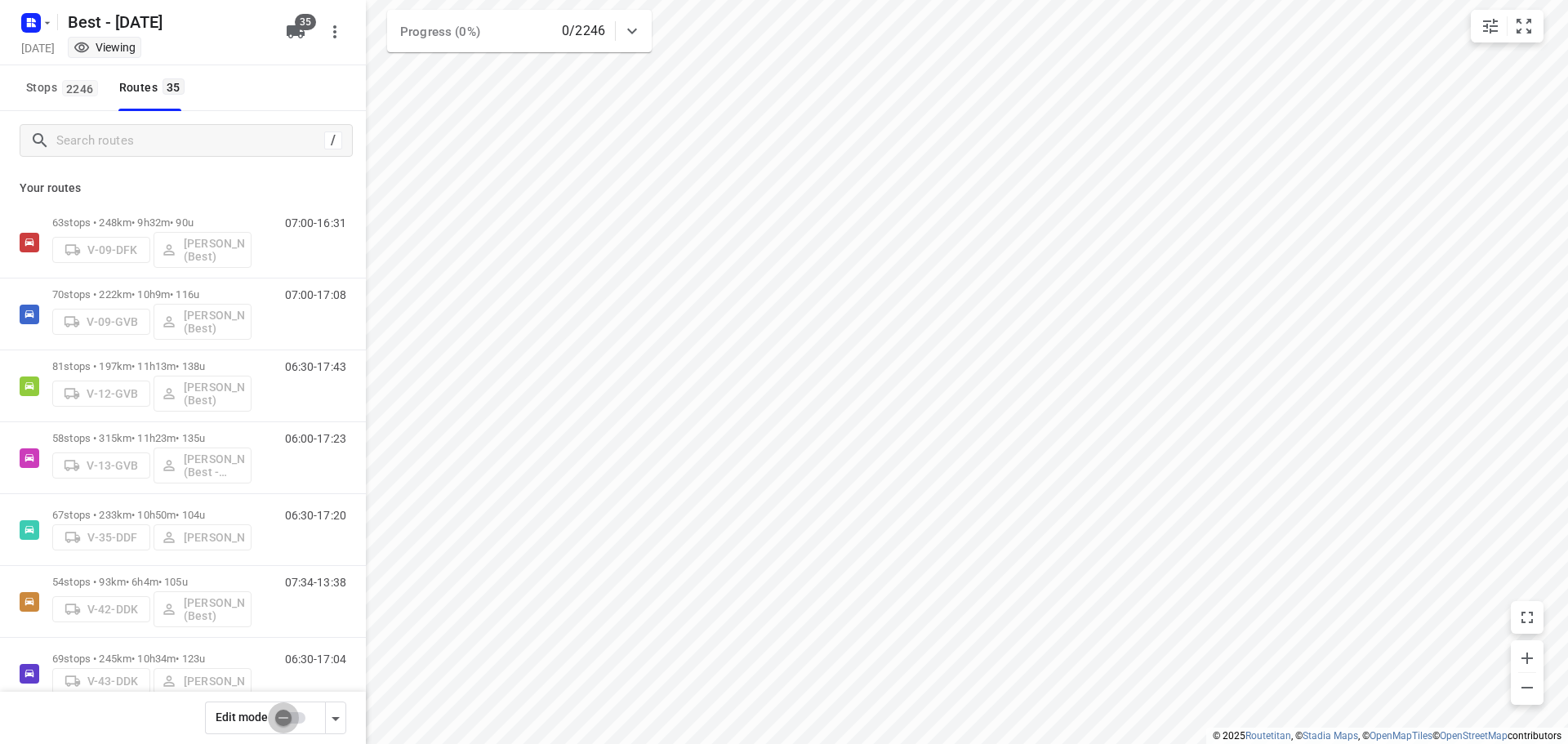
click at [268, 716] on input "checkbox" at bounding box center [283, 719] width 93 height 31
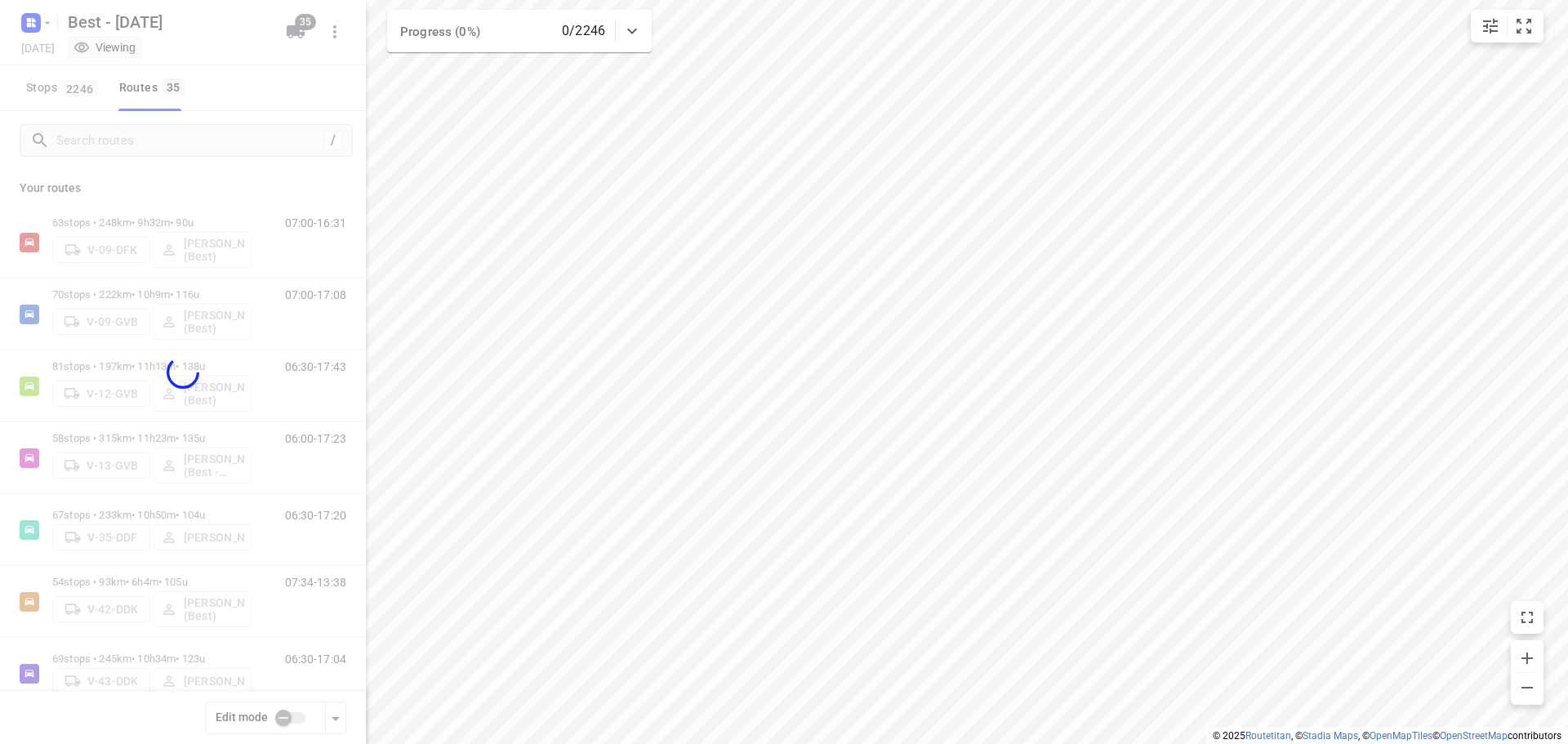
checkbox input "true"
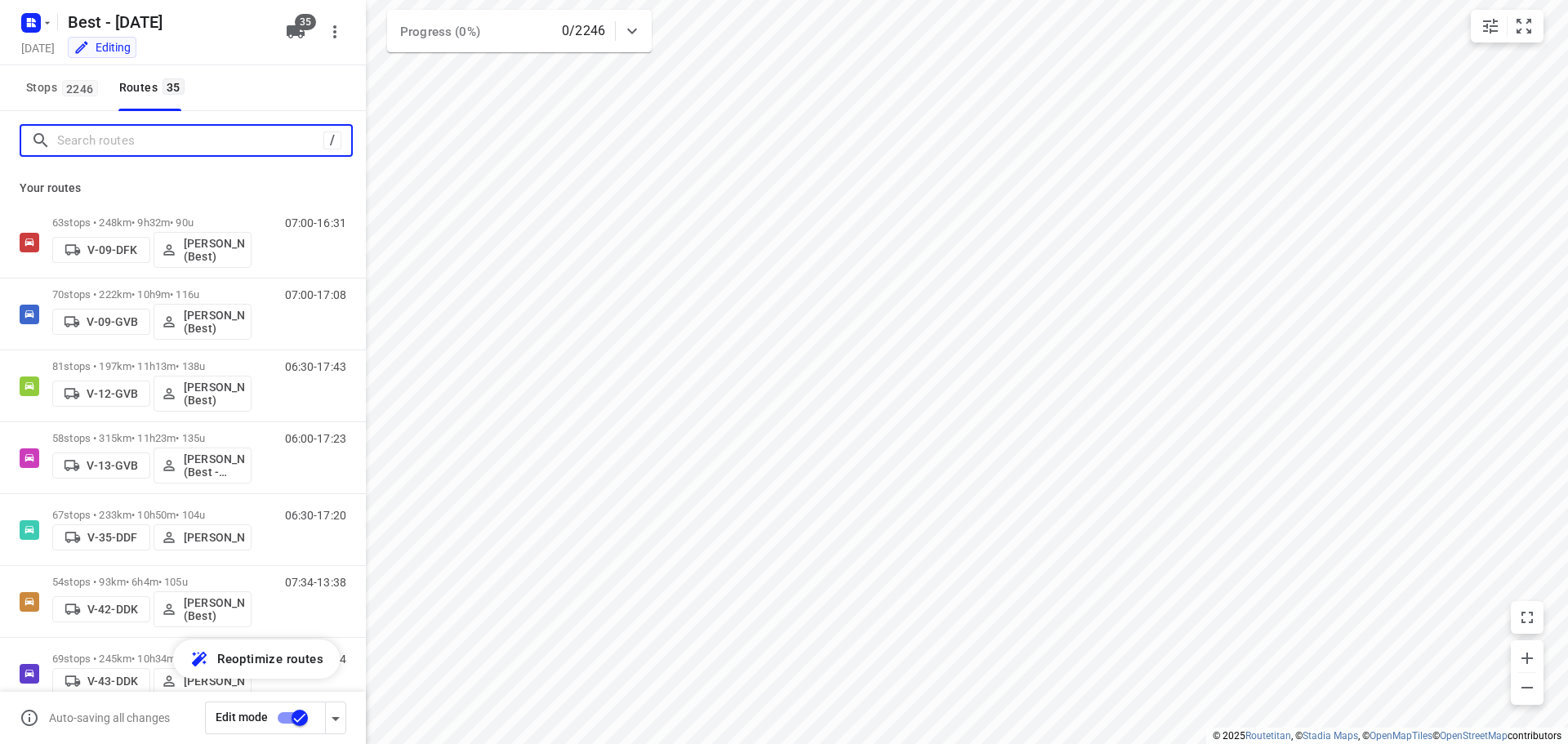
click at [222, 143] on input "Search routes" at bounding box center [190, 141] width 267 height 25
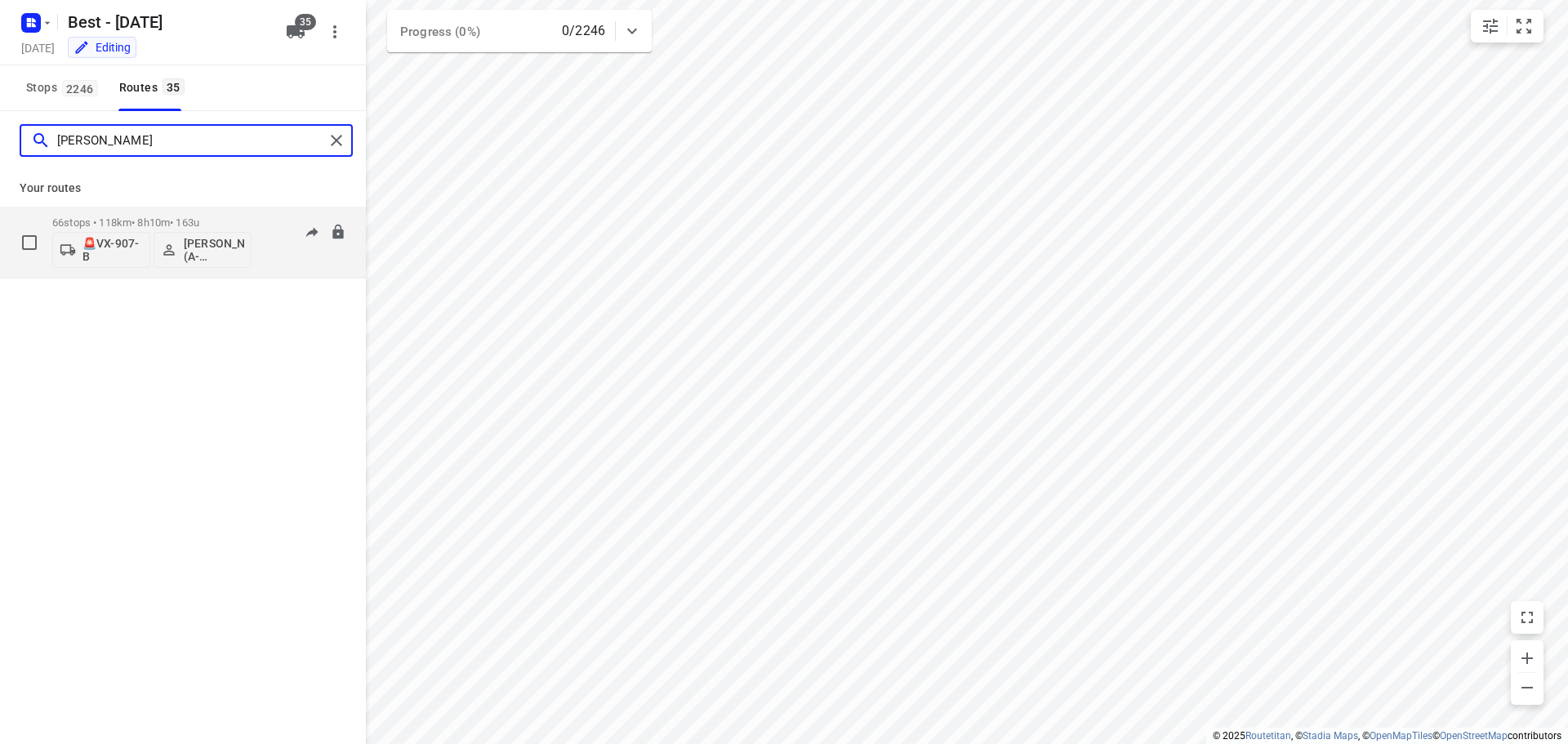
type input "jamal"
click at [178, 211] on div "66 stops • 118km • 8h10m • 163u 🚨VX-907-B Jamal Elmoukhtari (A-flexibelservice …" at bounding box center [151, 242] width 199 height 67
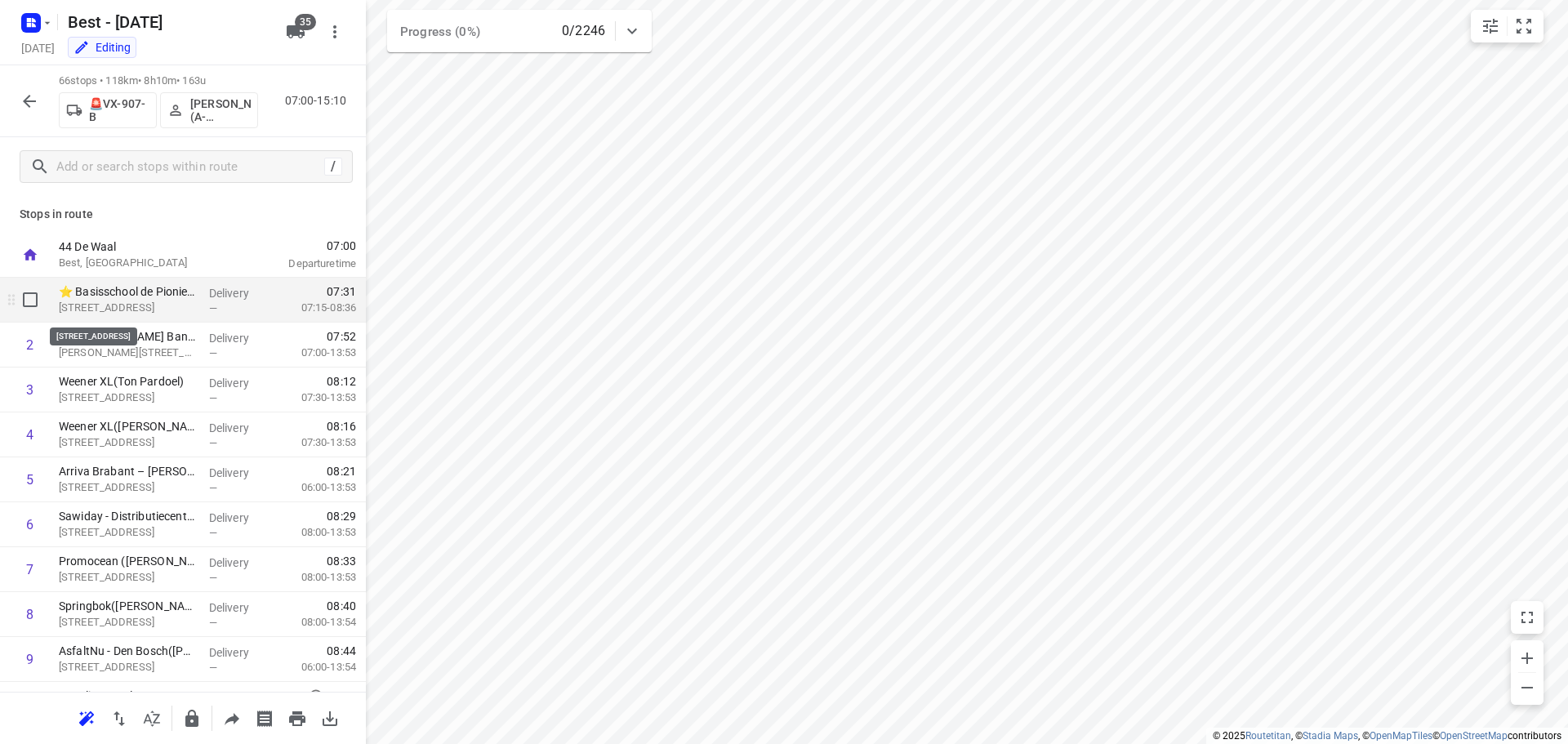
click at [176, 313] on p "Hambakendreef 2A, 's-hertogenbosch" at bounding box center [127, 308] width 137 height 16
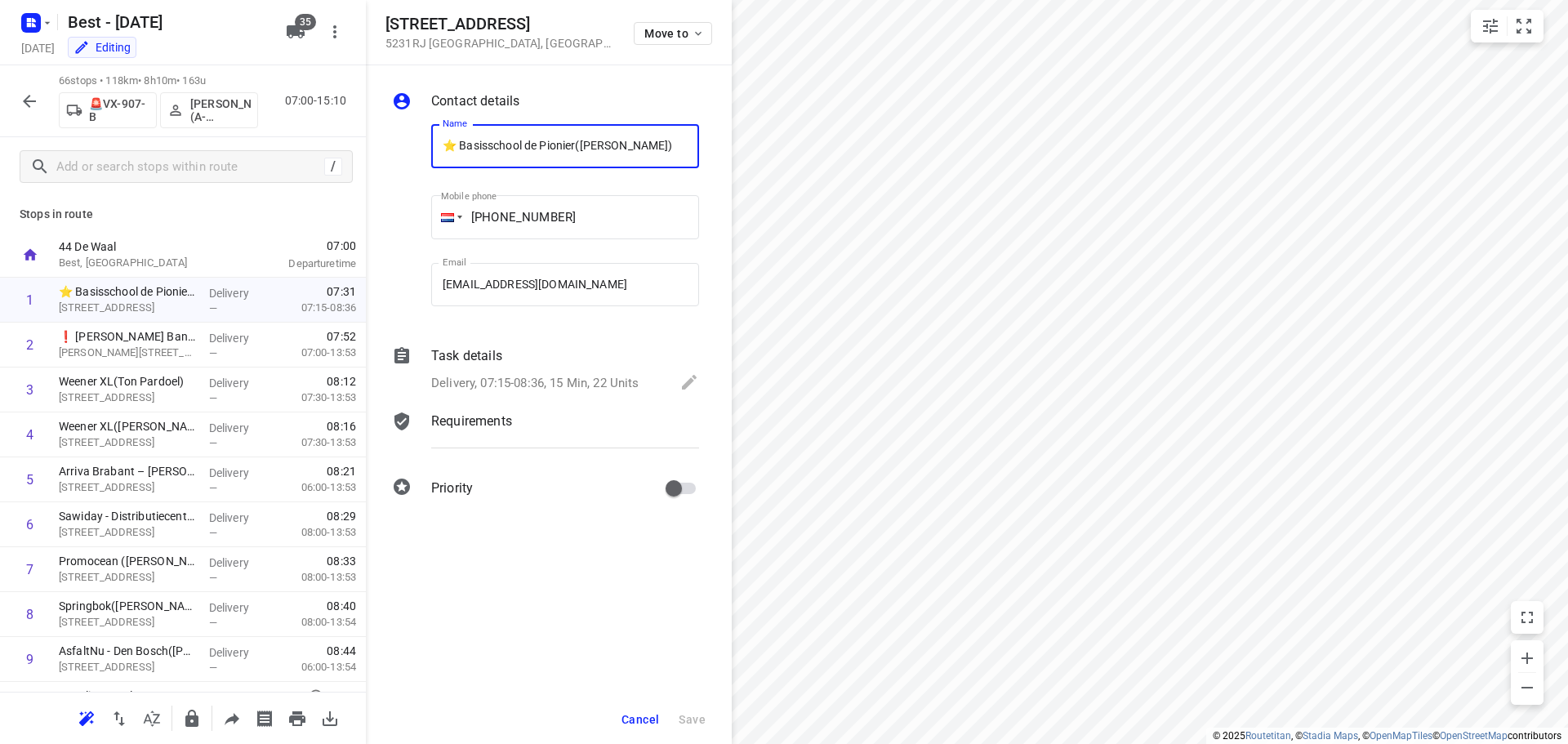
click at [653, 712] on button "Cancel" at bounding box center [641, 719] width 51 height 29
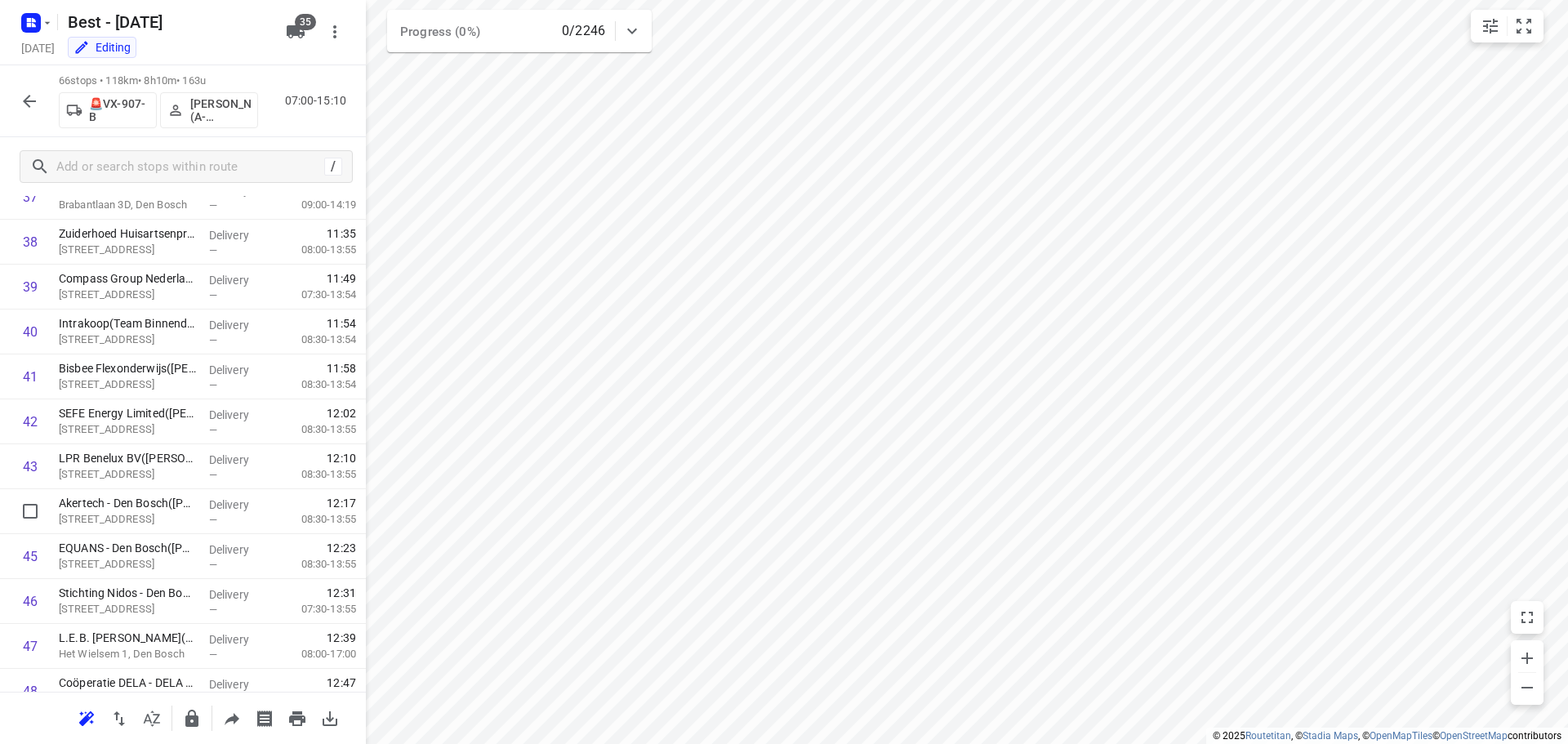
scroll to position [1716, 0]
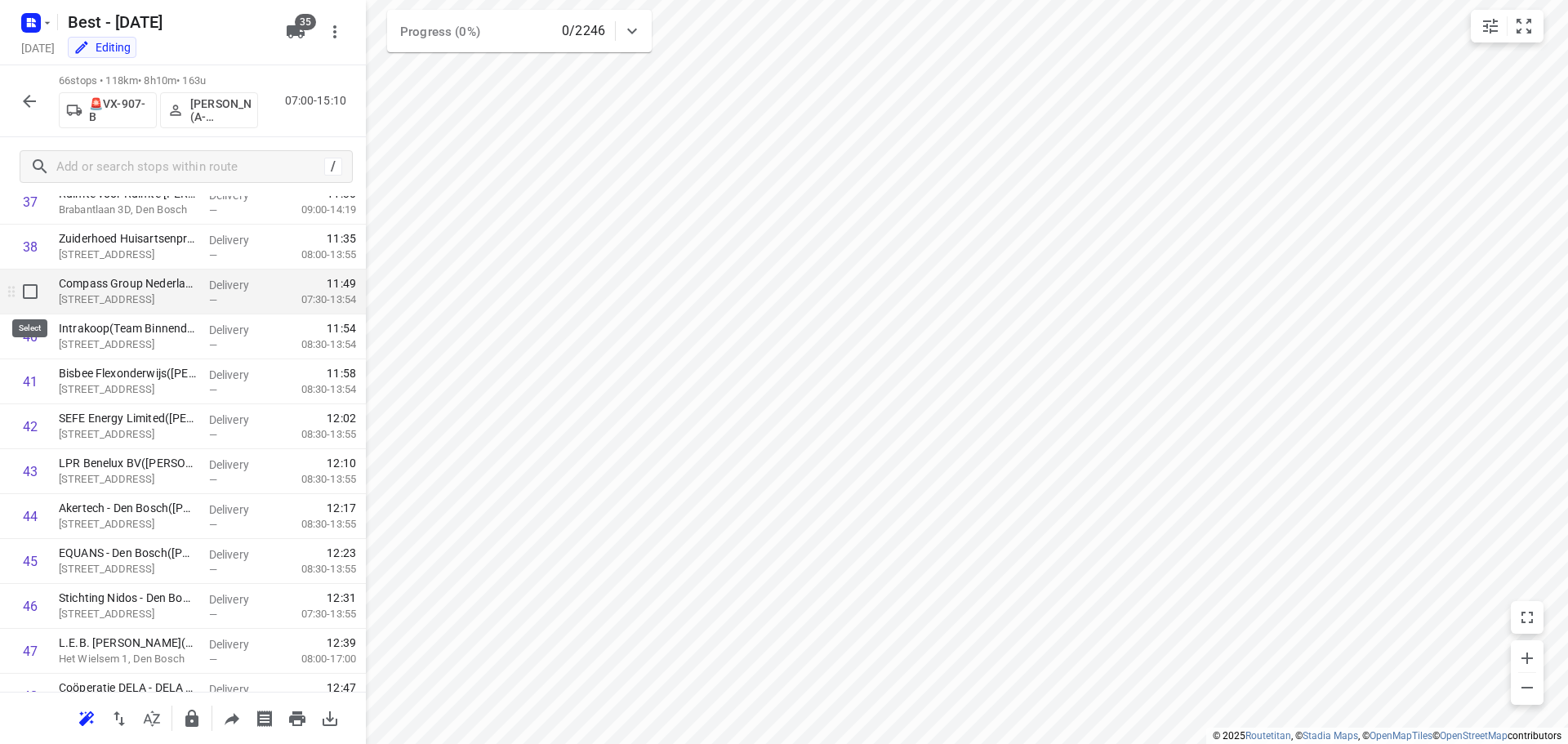
click at [28, 297] on input "checkbox" at bounding box center [30, 291] width 33 height 33
checkbox input "true"
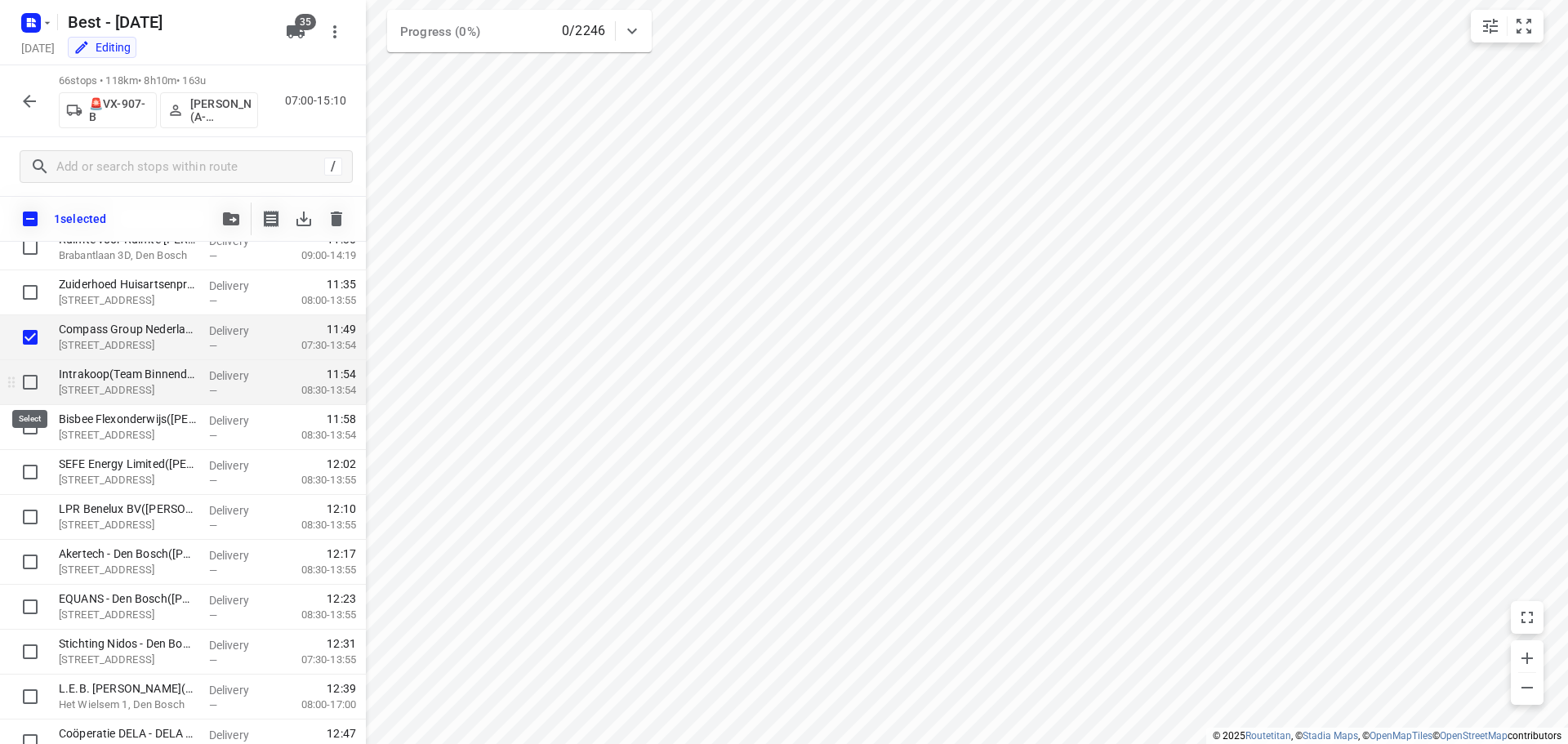
click at [27, 378] on input "checkbox" at bounding box center [30, 382] width 33 height 33
checkbox input "true"
click at [26, 418] on input "checkbox" at bounding box center [30, 427] width 33 height 33
checkbox input "true"
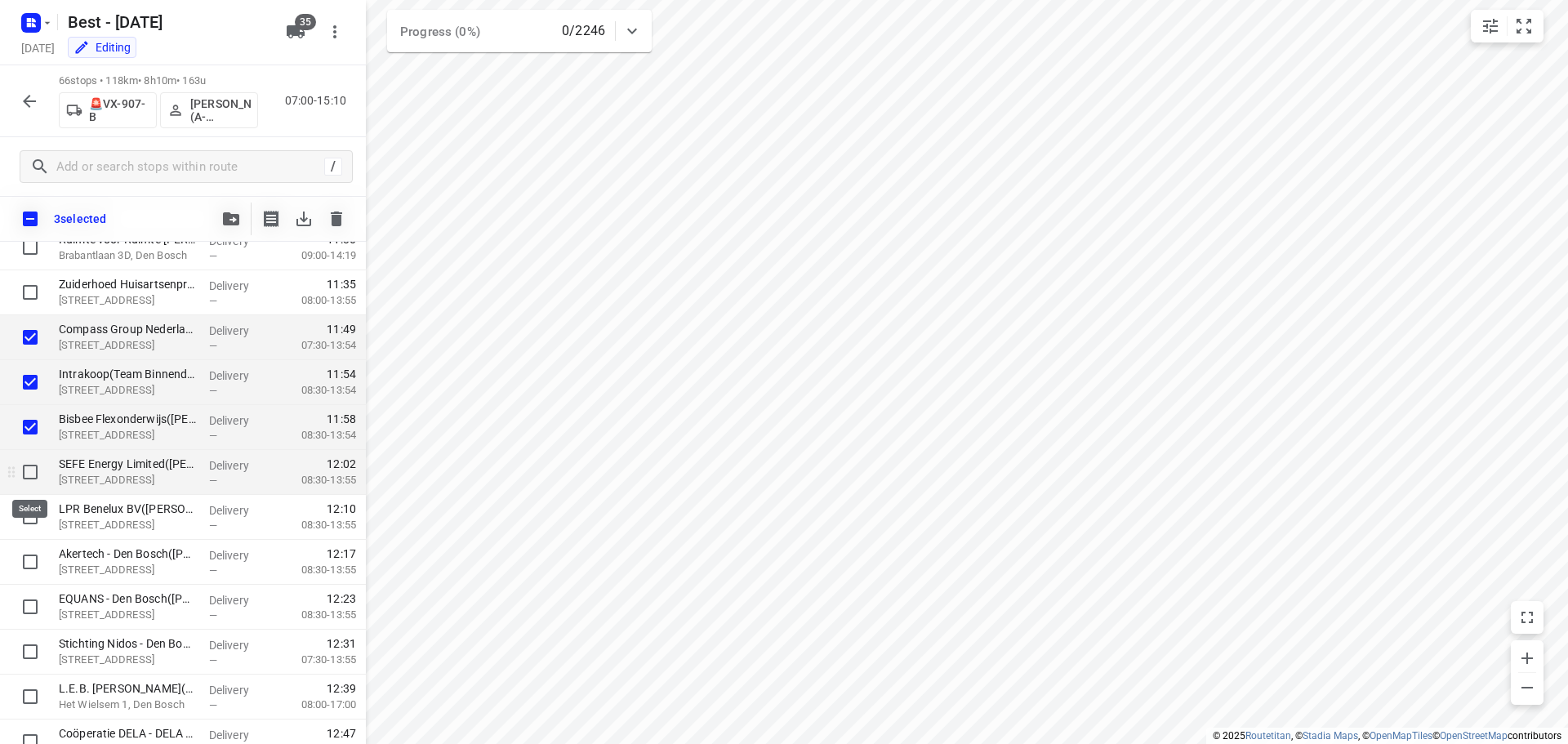
click at [28, 475] on input "checkbox" at bounding box center [30, 473] width 33 height 33
checkbox input "true"
click at [33, 514] on input "checkbox" at bounding box center [30, 517] width 33 height 33
checkbox input "true"
click at [220, 211] on button "button" at bounding box center [231, 219] width 33 height 33
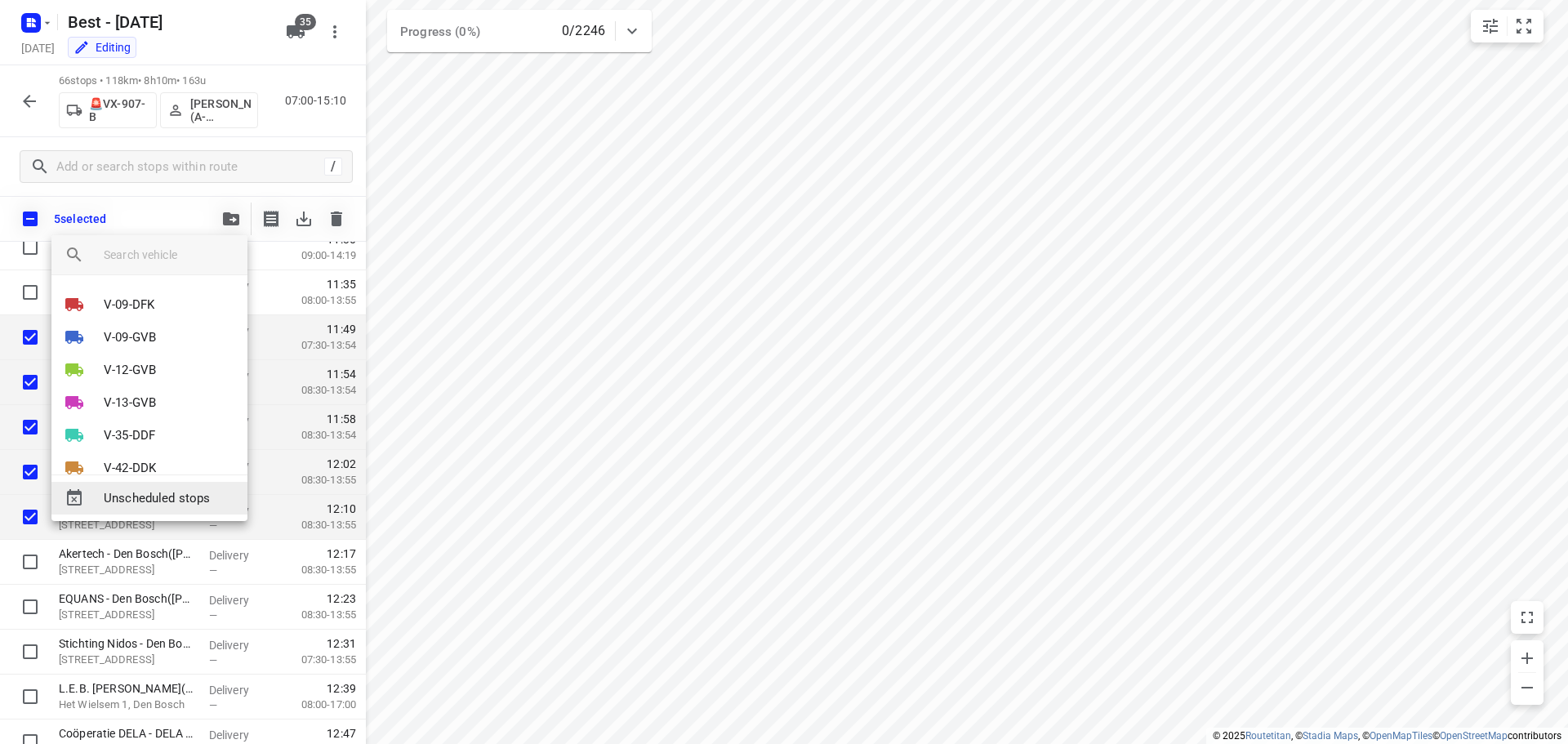
click at [155, 498] on span "Unscheduled stops" at bounding box center [169, 498] width 131 height 19
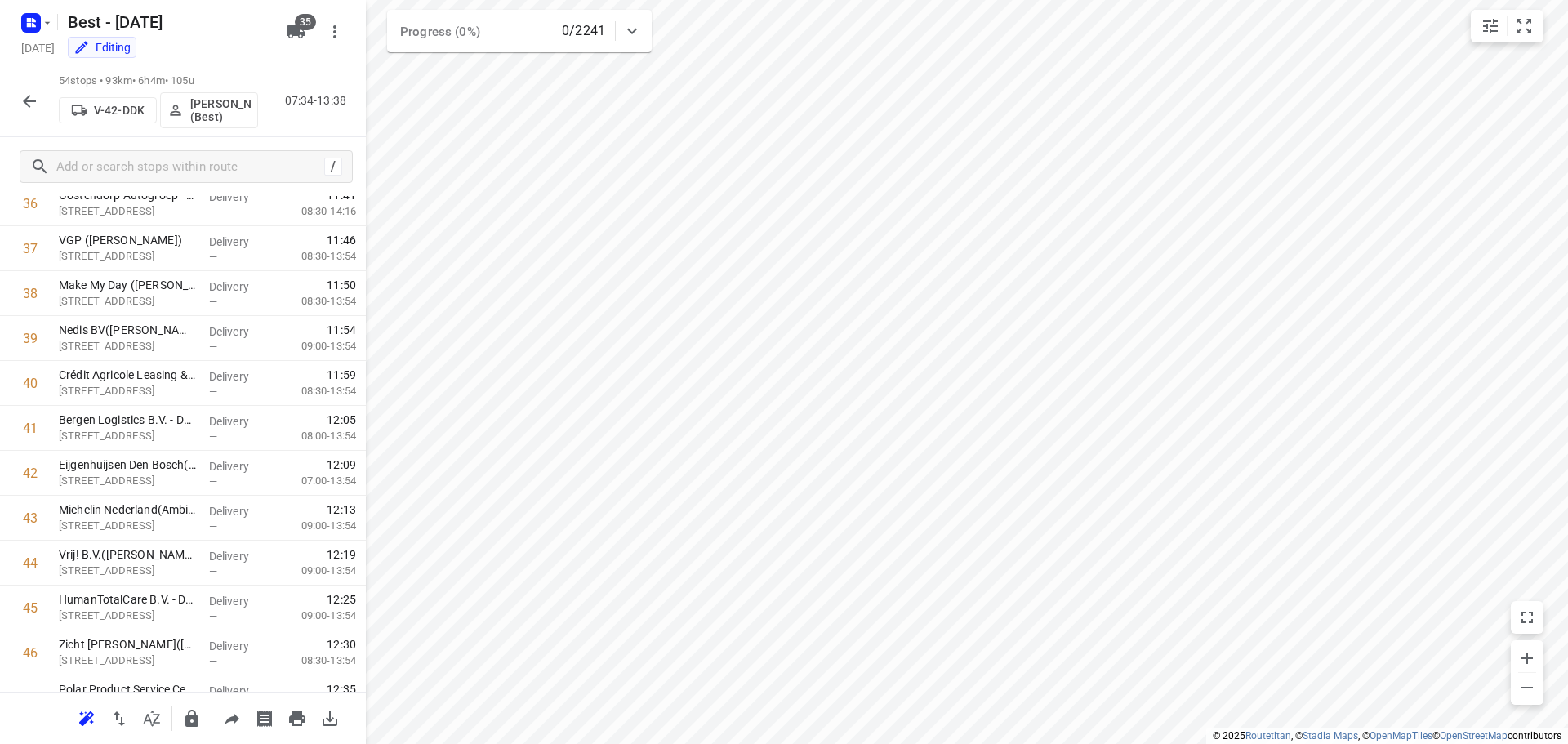
scroll to position [0, 0]
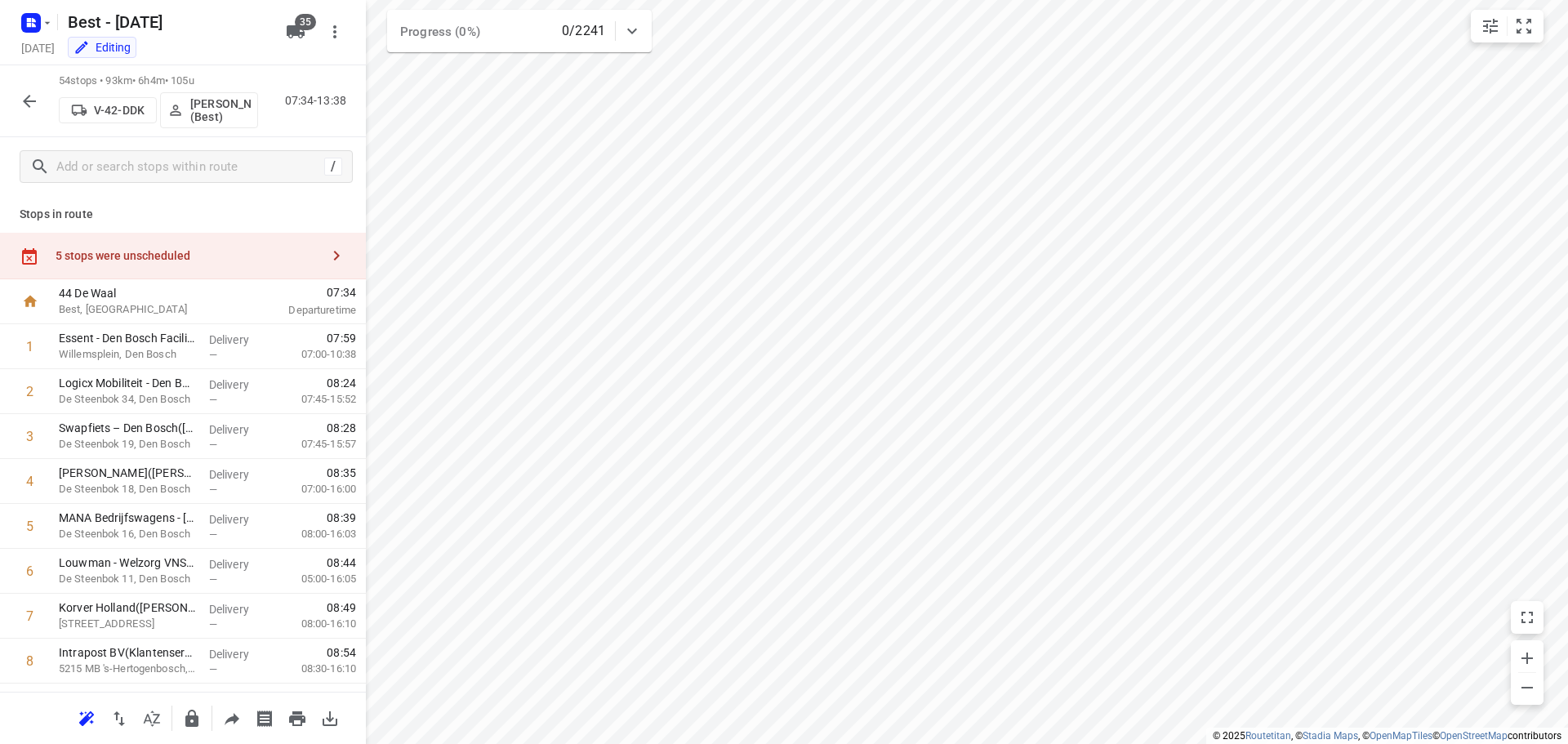
click at [276, 251] on div "5 stops were unscheduled" at bounding box center [187, 256] width 265 height 13
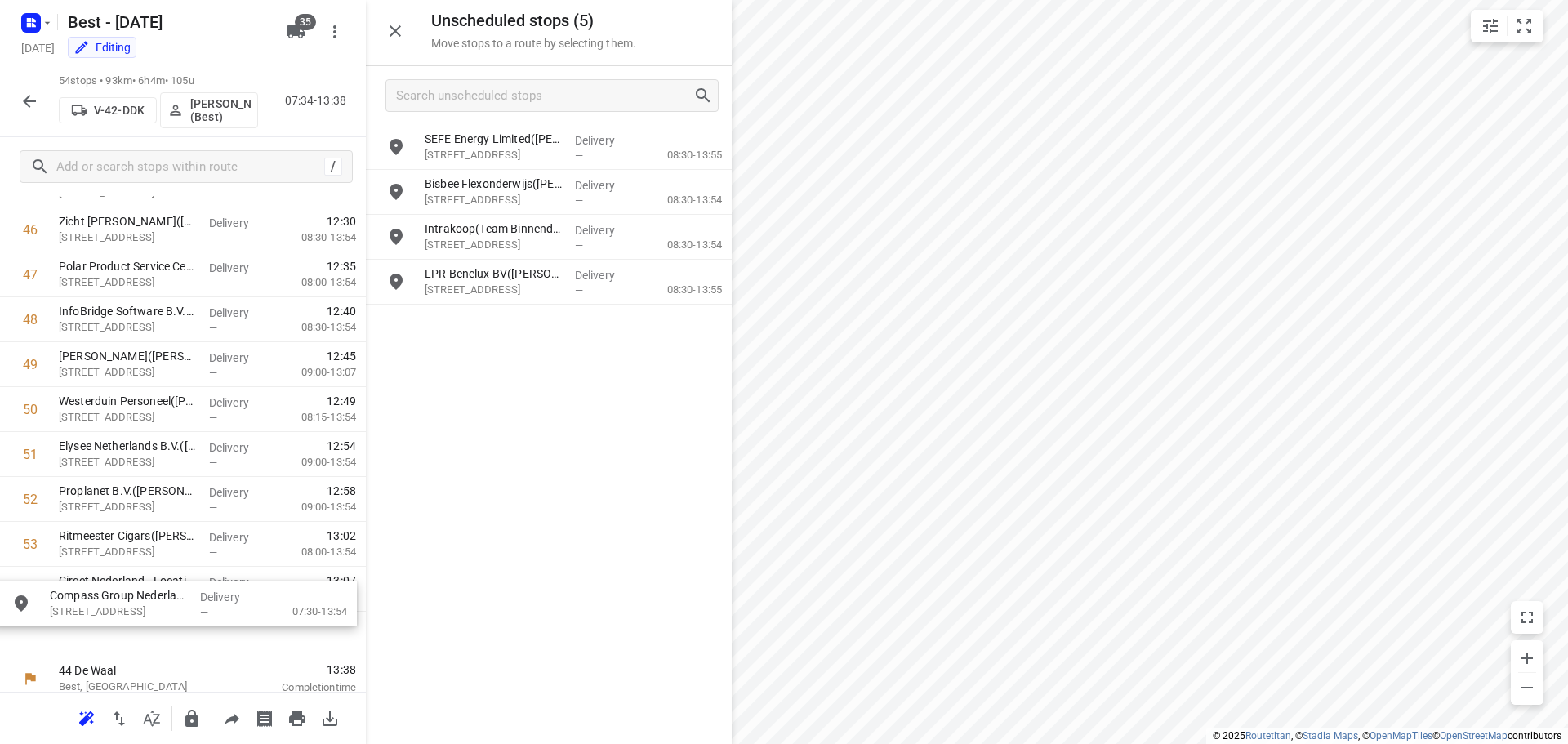
scroll to position [2159, 2]
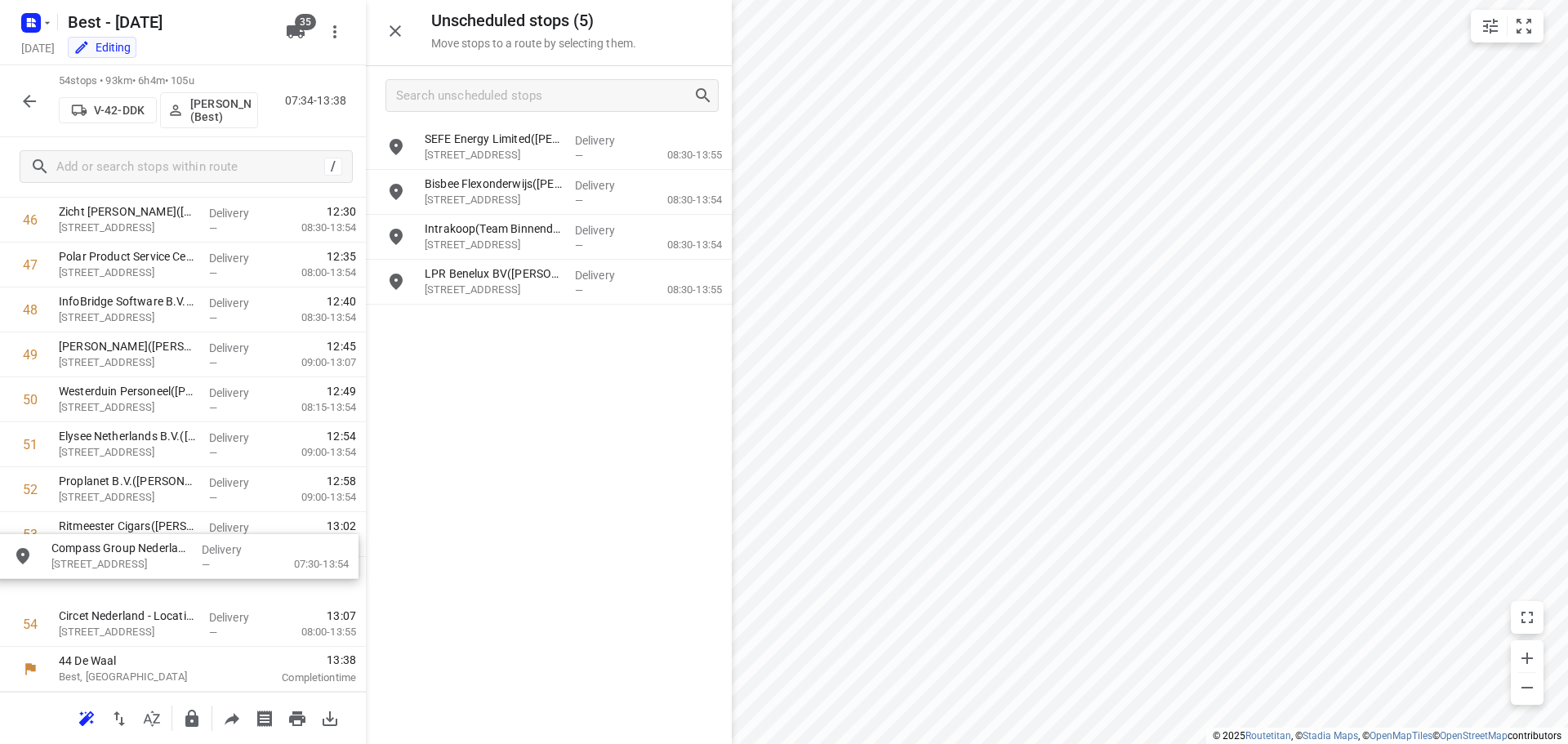
drag, startPoint x: 527, startPoint y: 240, endPoint x: 139, endPoint y: 564, distance: 505.5
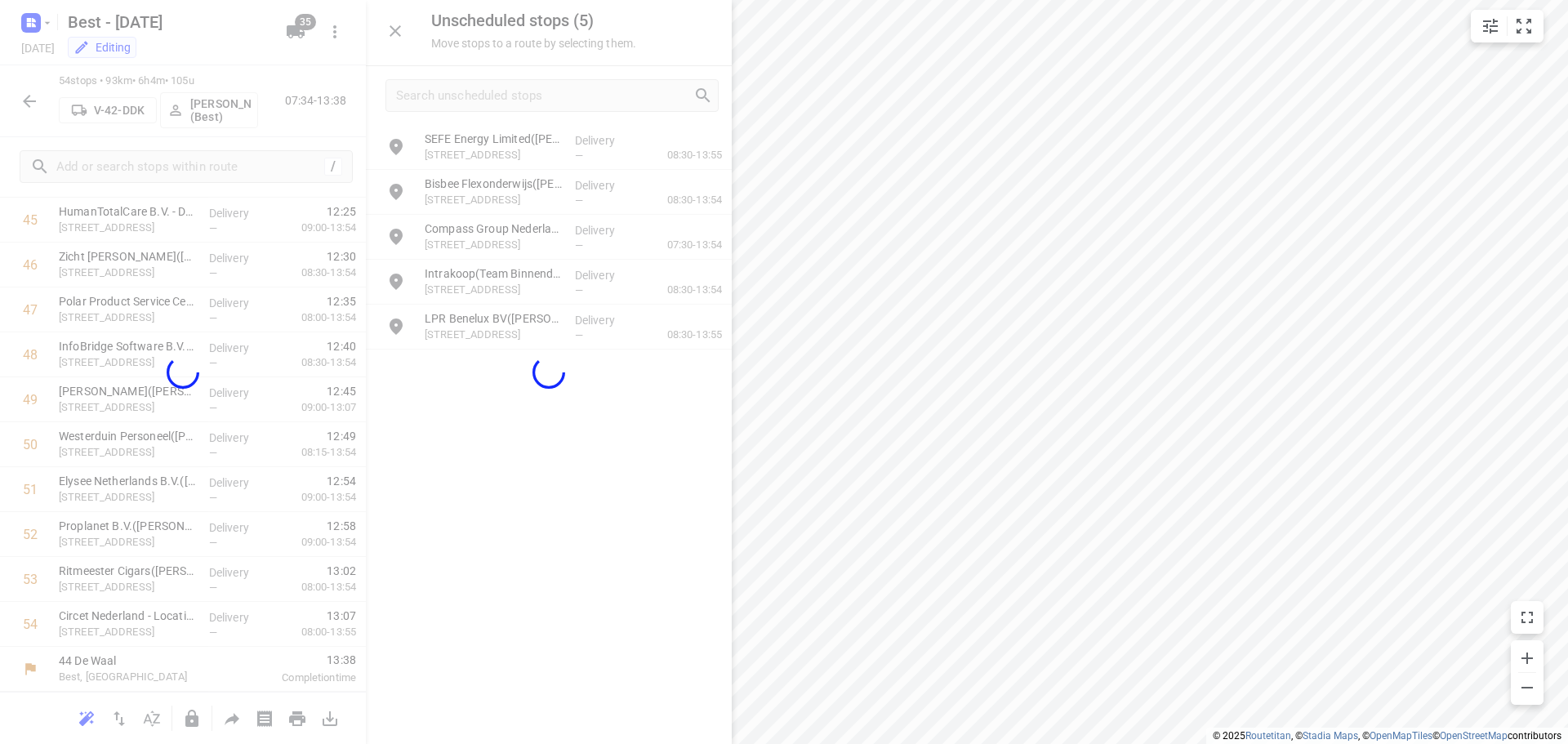
scroll to position [2105, 0]
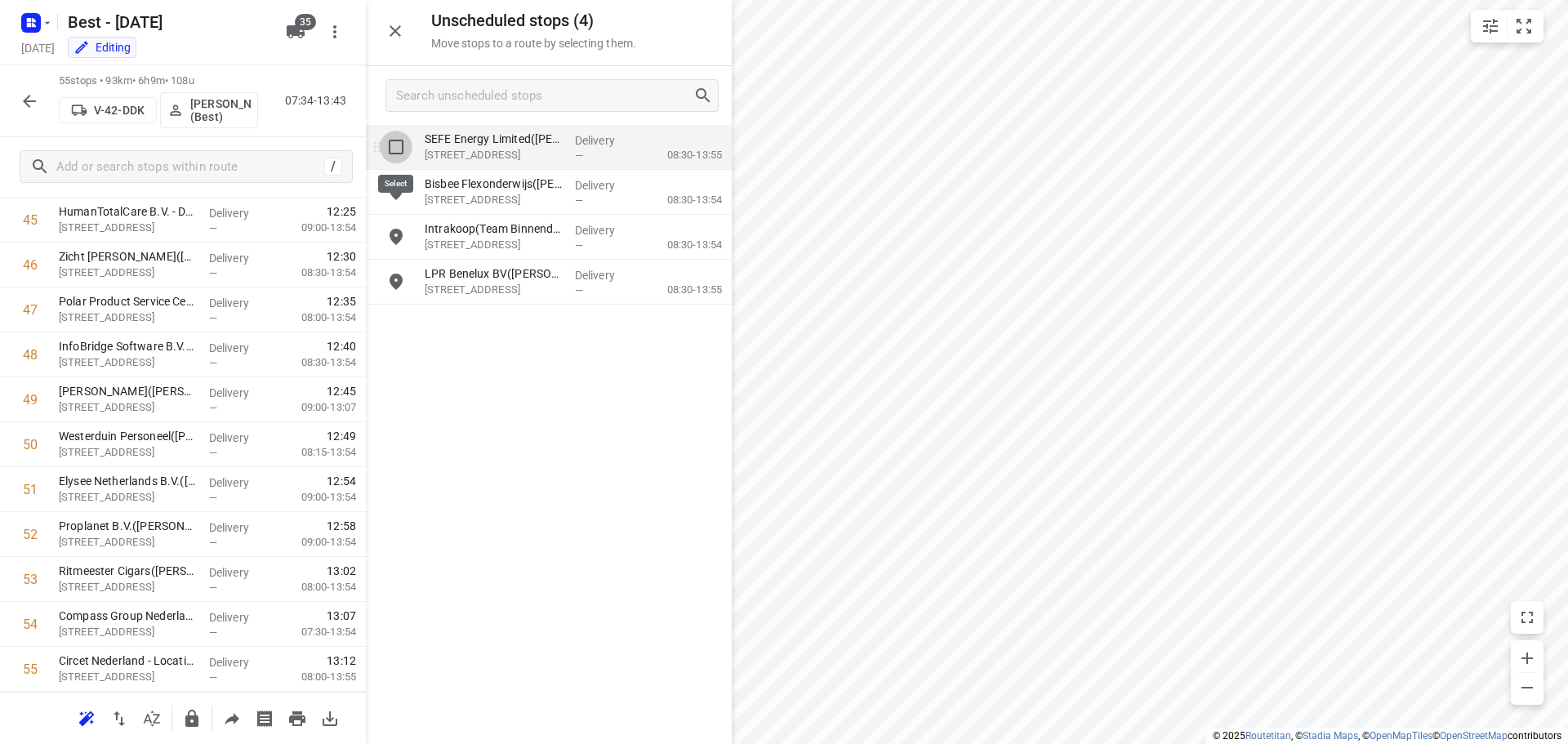
click at [405, 155] on input "grid" at bounding box center [396, 148] width 33 height 33
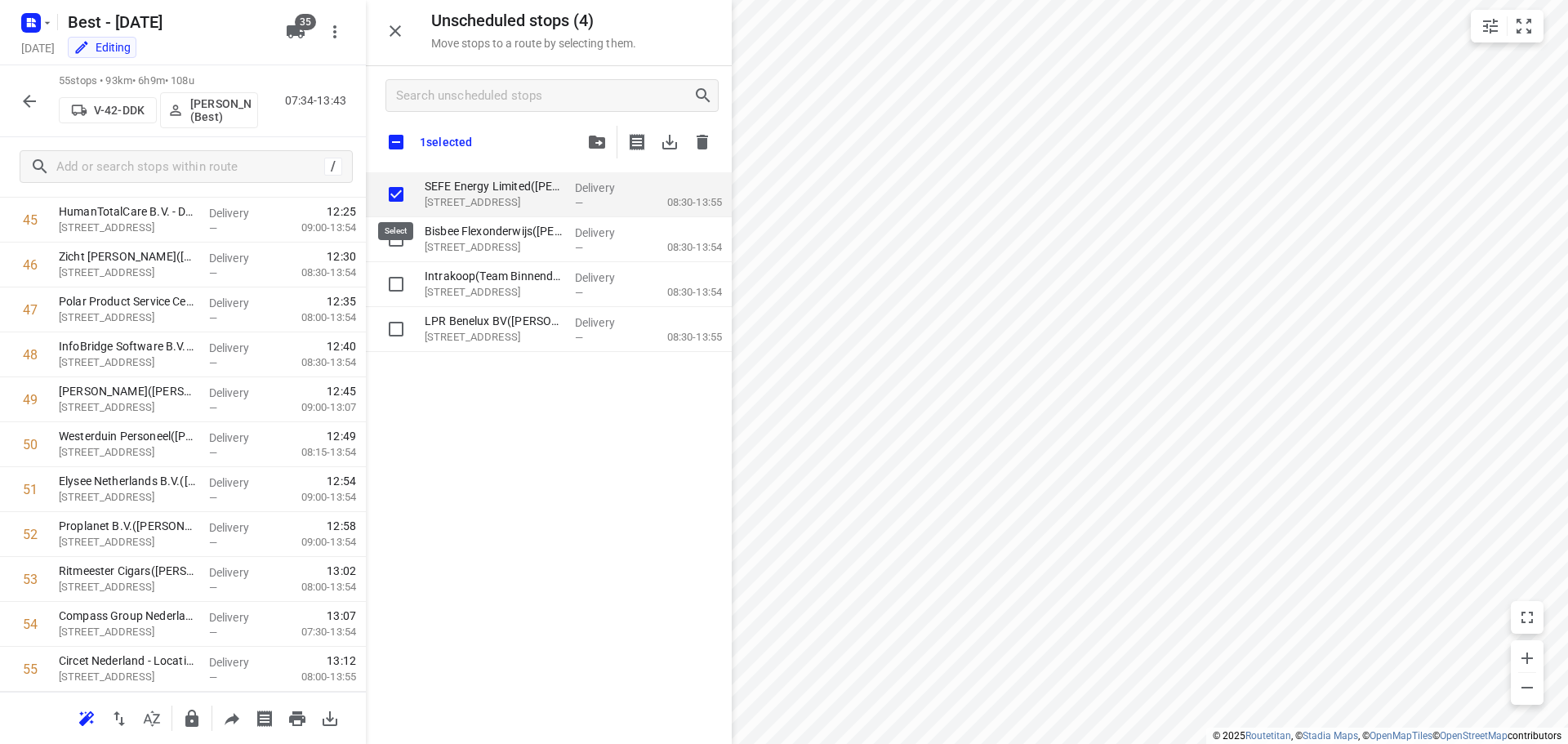
checkbox input "true"
click at [403, 139] on input "checkbox" at bounding box center [396, 142] width 35 height 35
checkbox input "true"
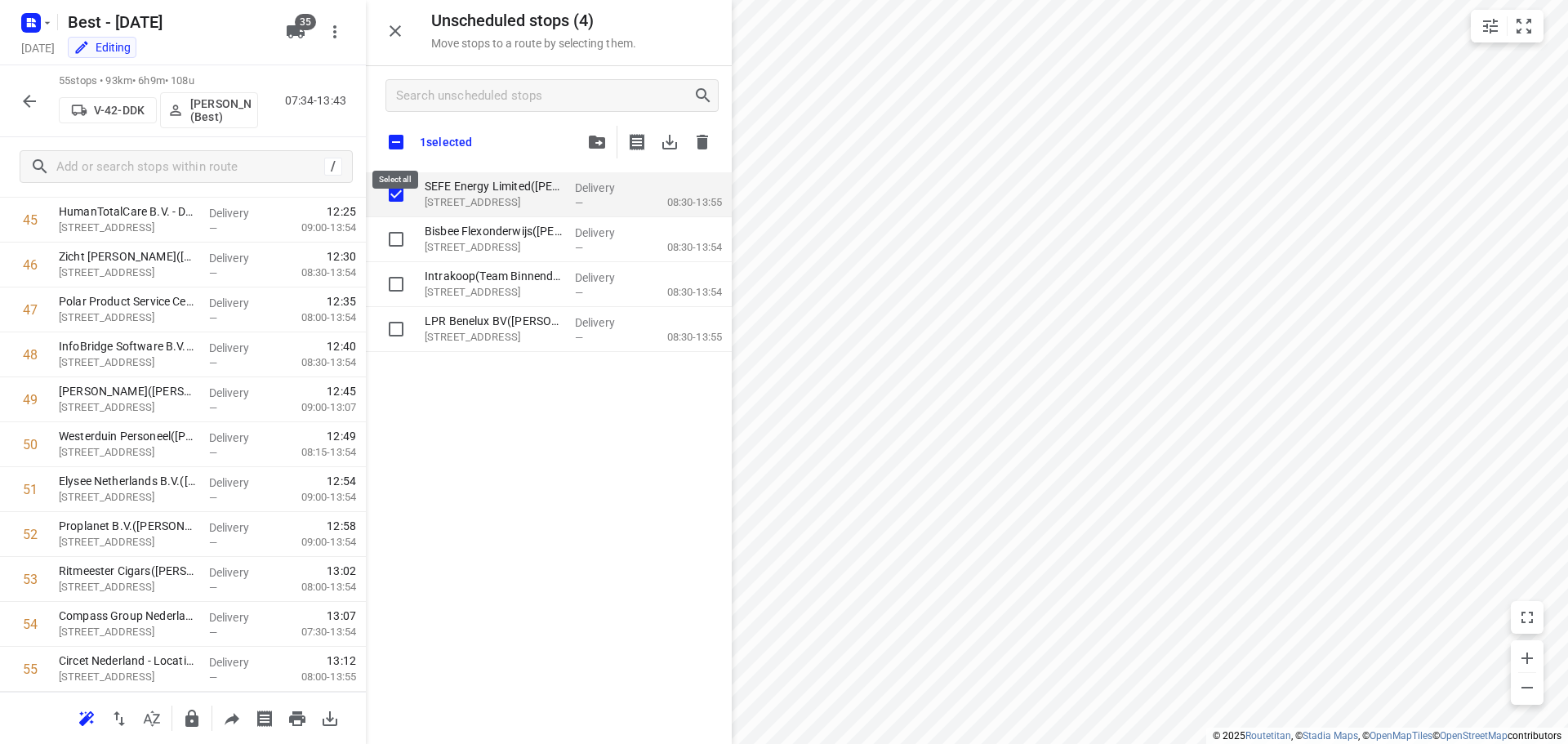
checkbox input "true"
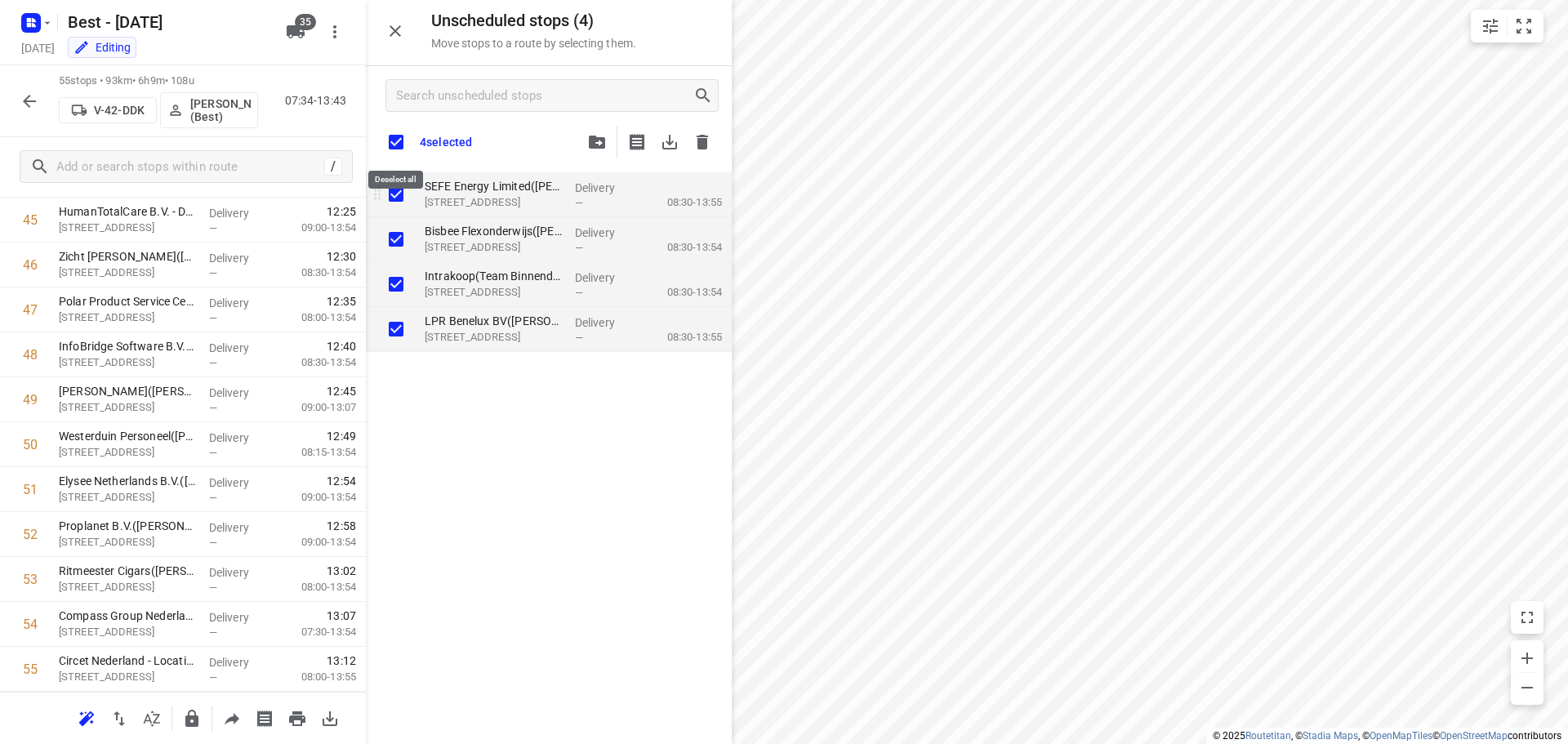
checkbox input "true"
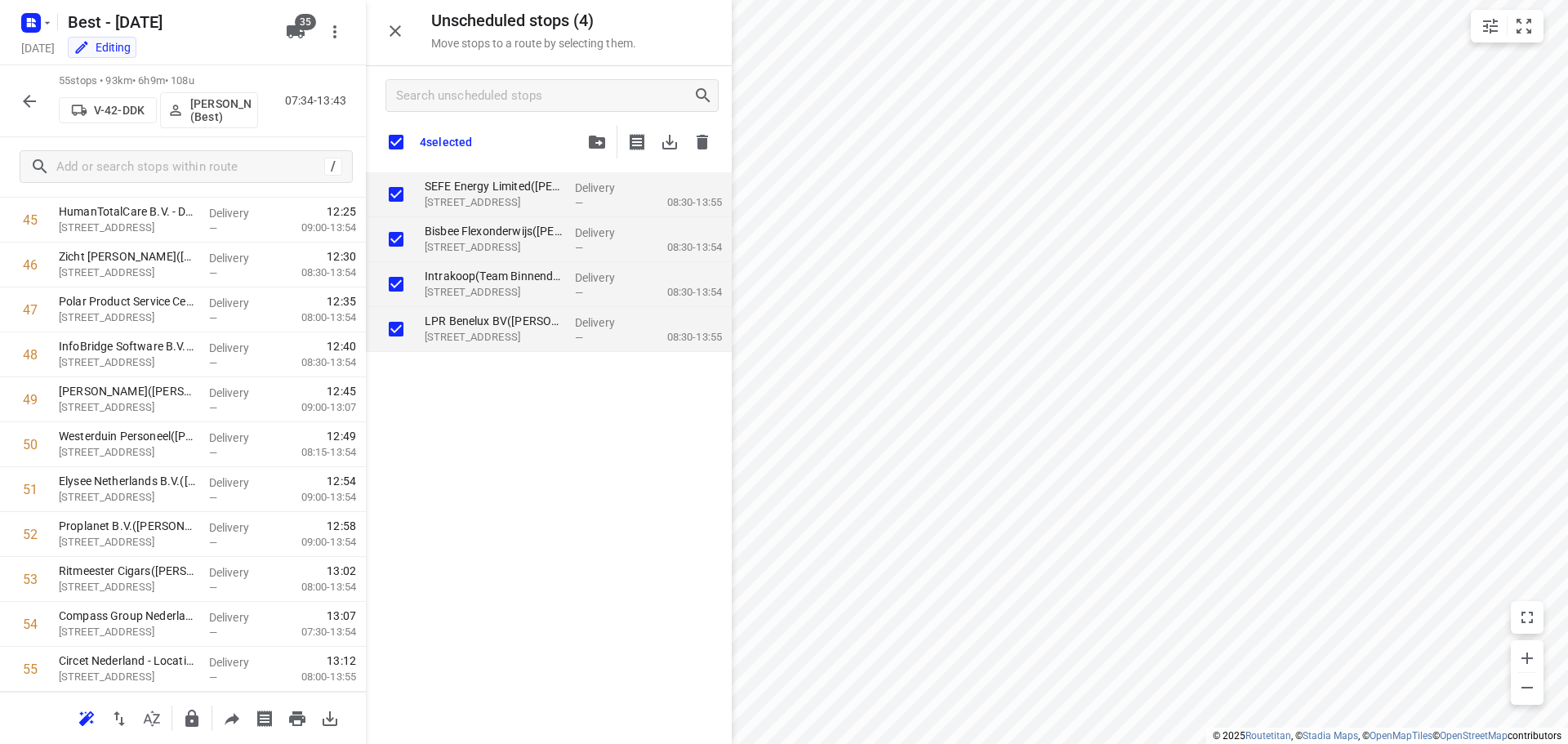
checkbox input "true"
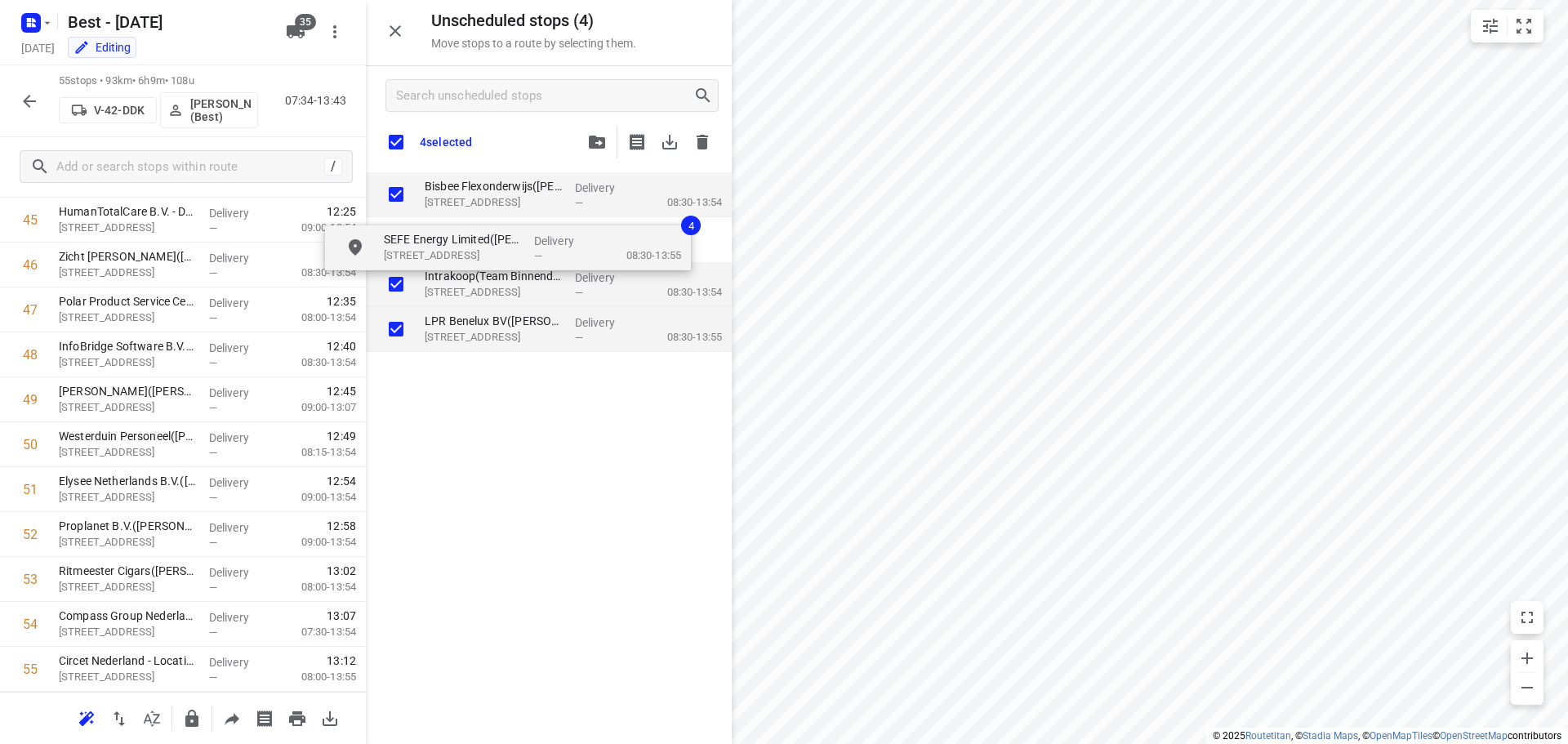
checkbox input "true"
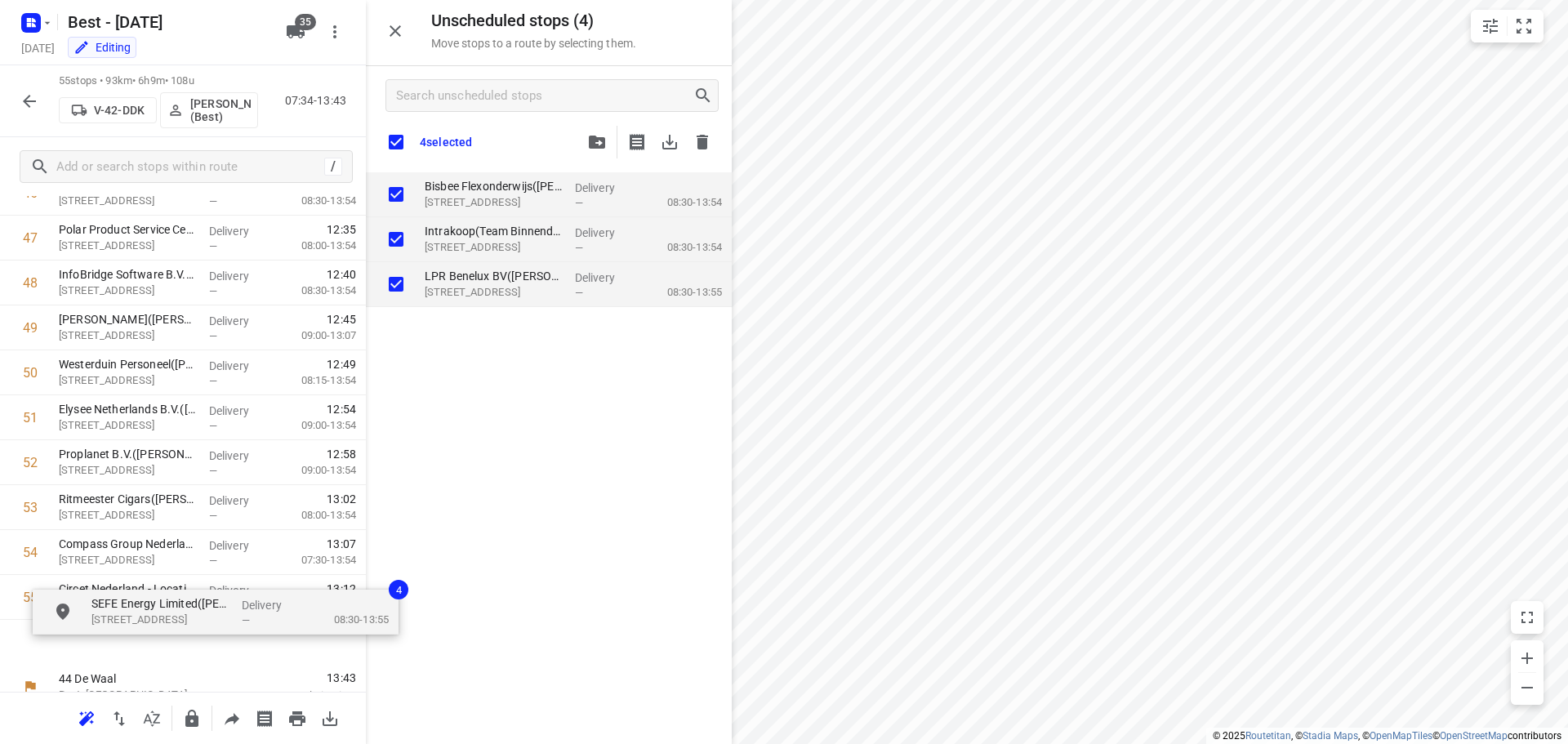
scroll to position [2205, 0]
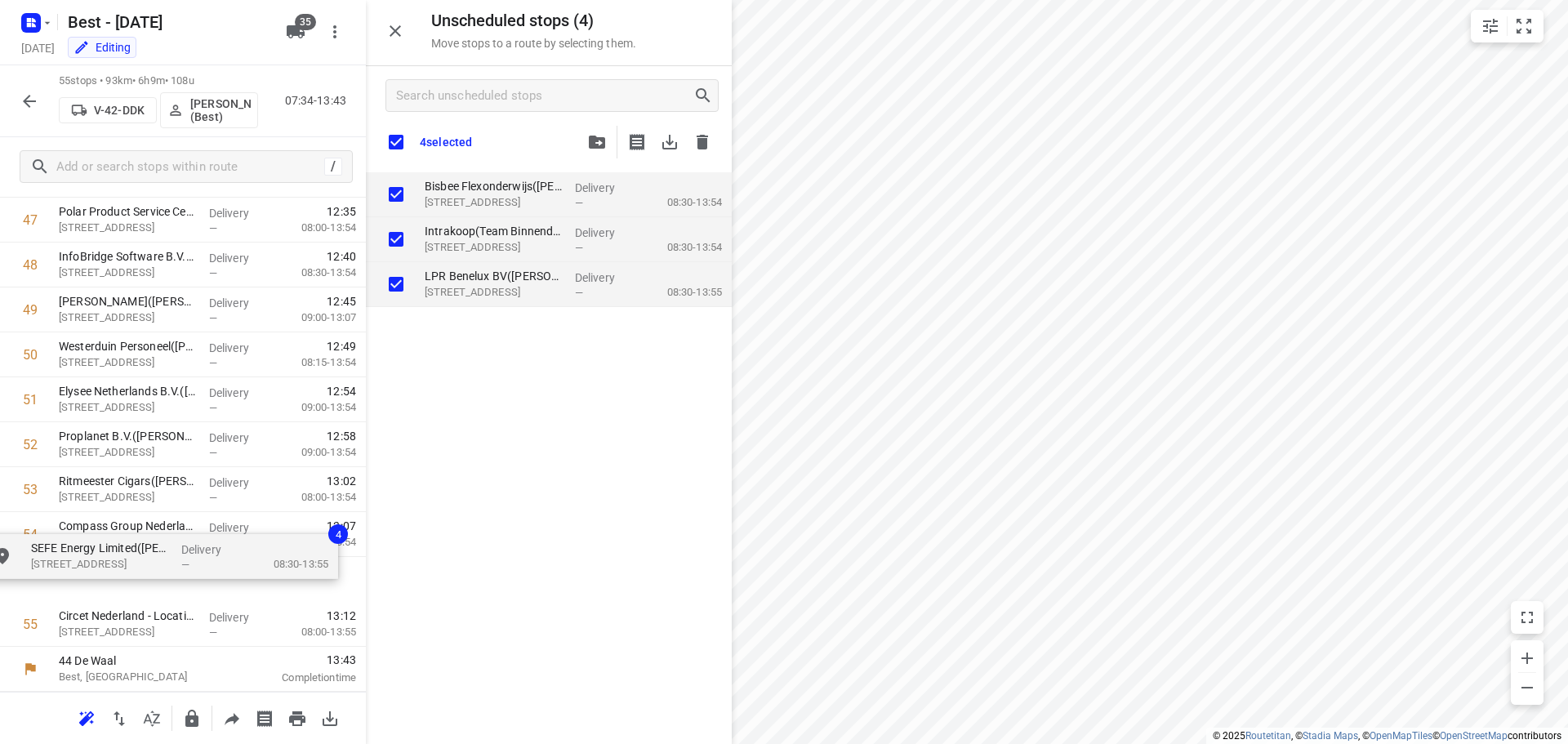
drag, startPoint x: 449, startPoint y: 197, endPoint x: 52, endPoint y: 566, distance: 542.0
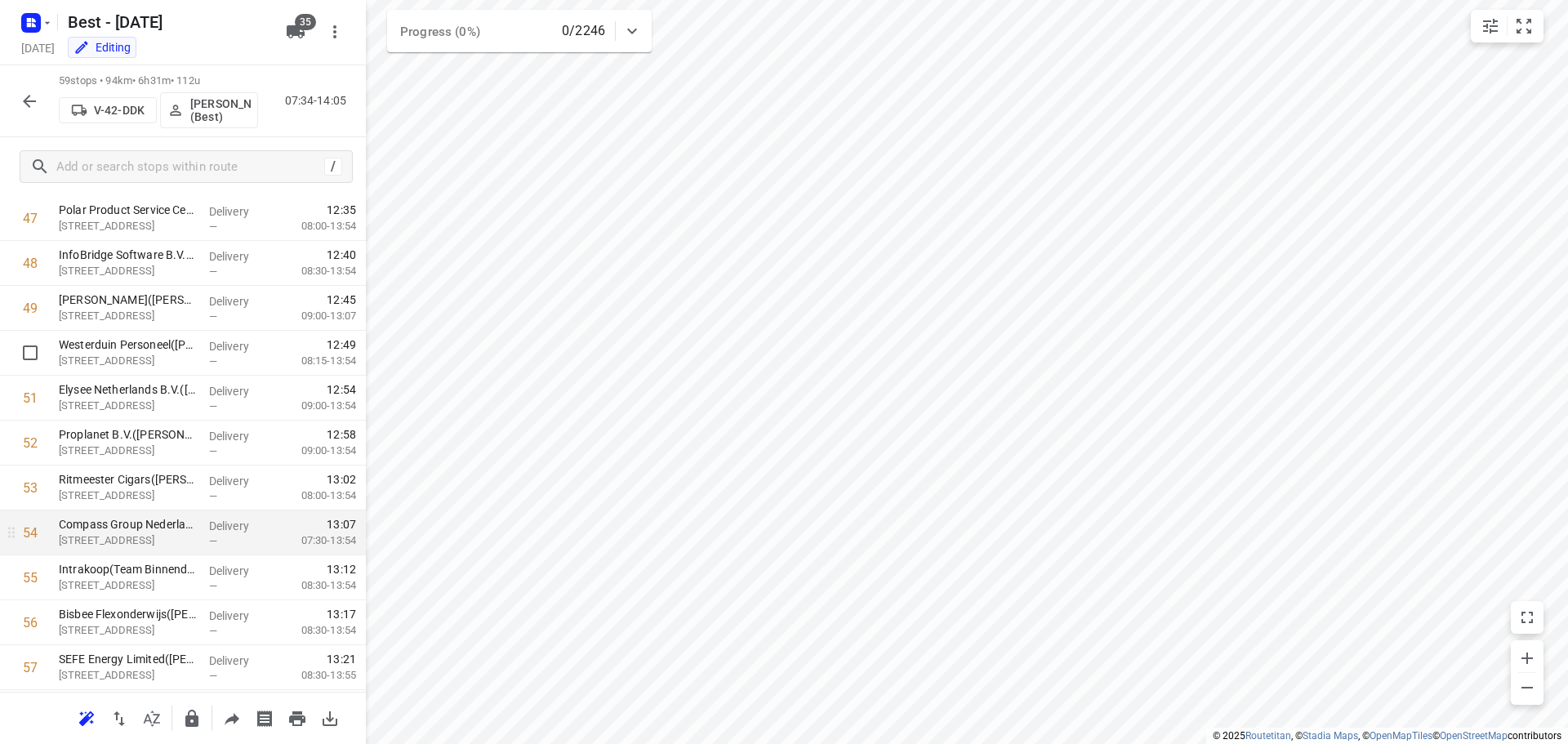
scroll to position [1740, 0]
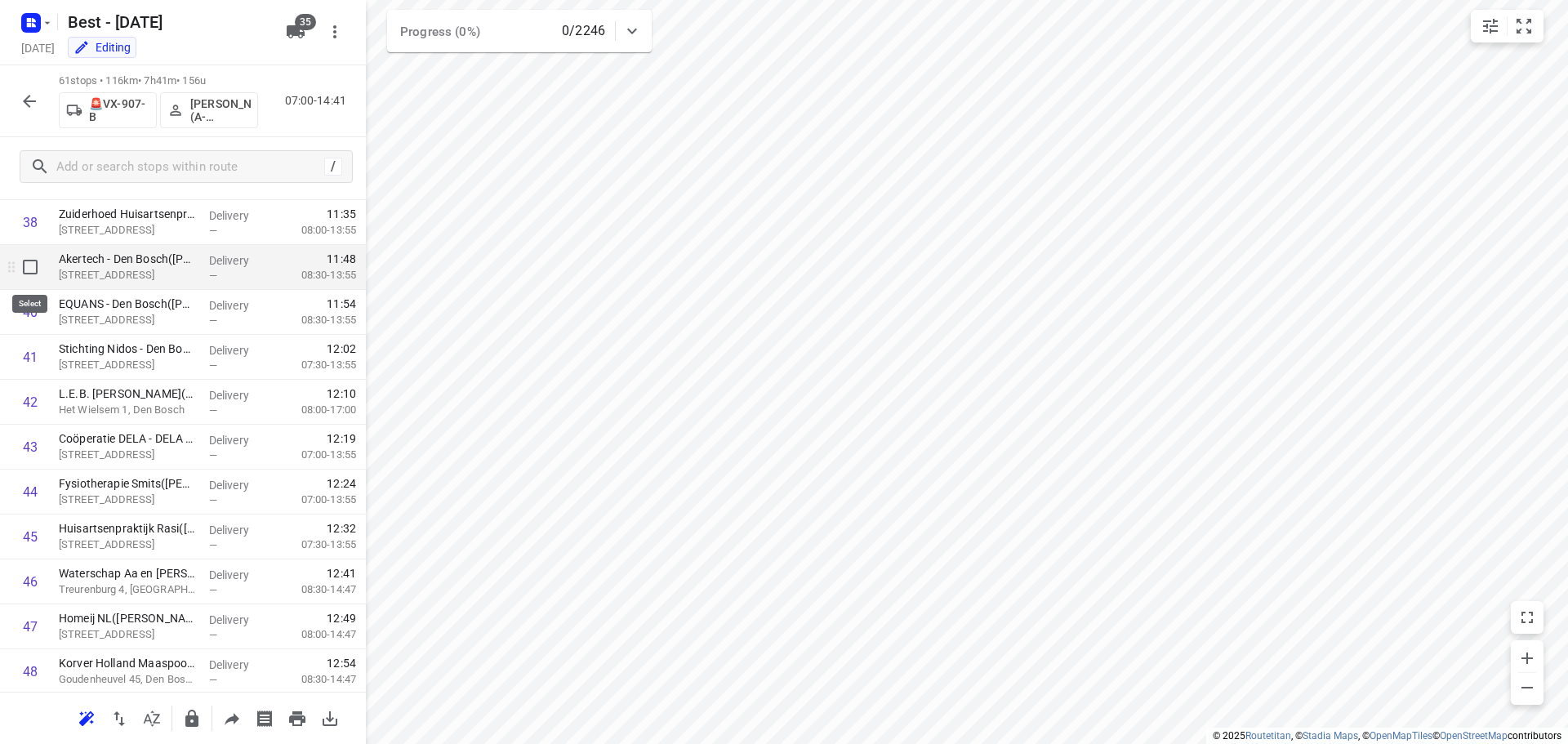
click at [29, 271] on input "checkbox" at bounding box center [30, 267] width 33 height 33
checkbox input "true"
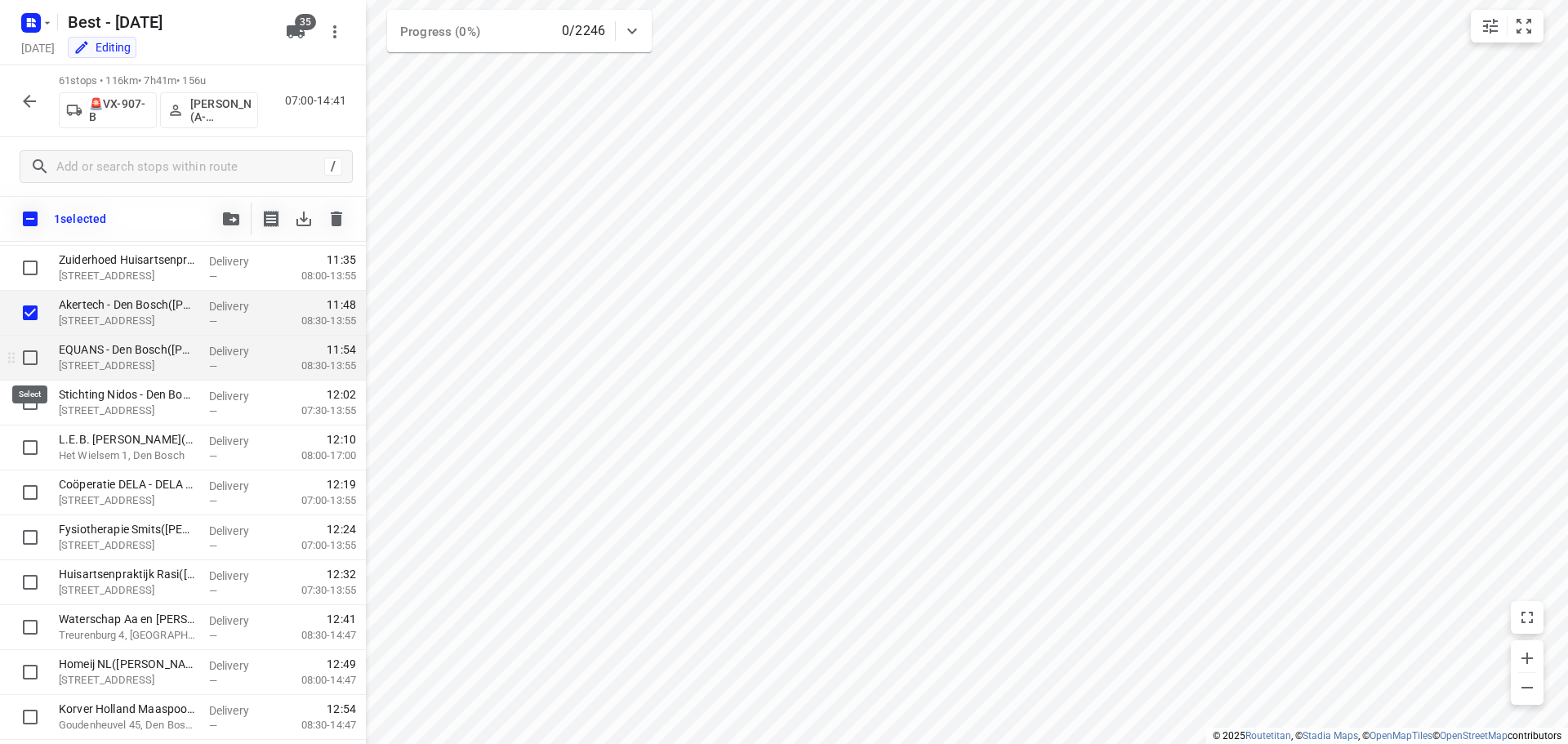
click at [31, 350] on input "checkbox" at bounding box center [30, 358] width 33 height 33
checkbox input "true"
click at [234, 209] on button "button" at bounding box center [231, 219] width 33 height 33
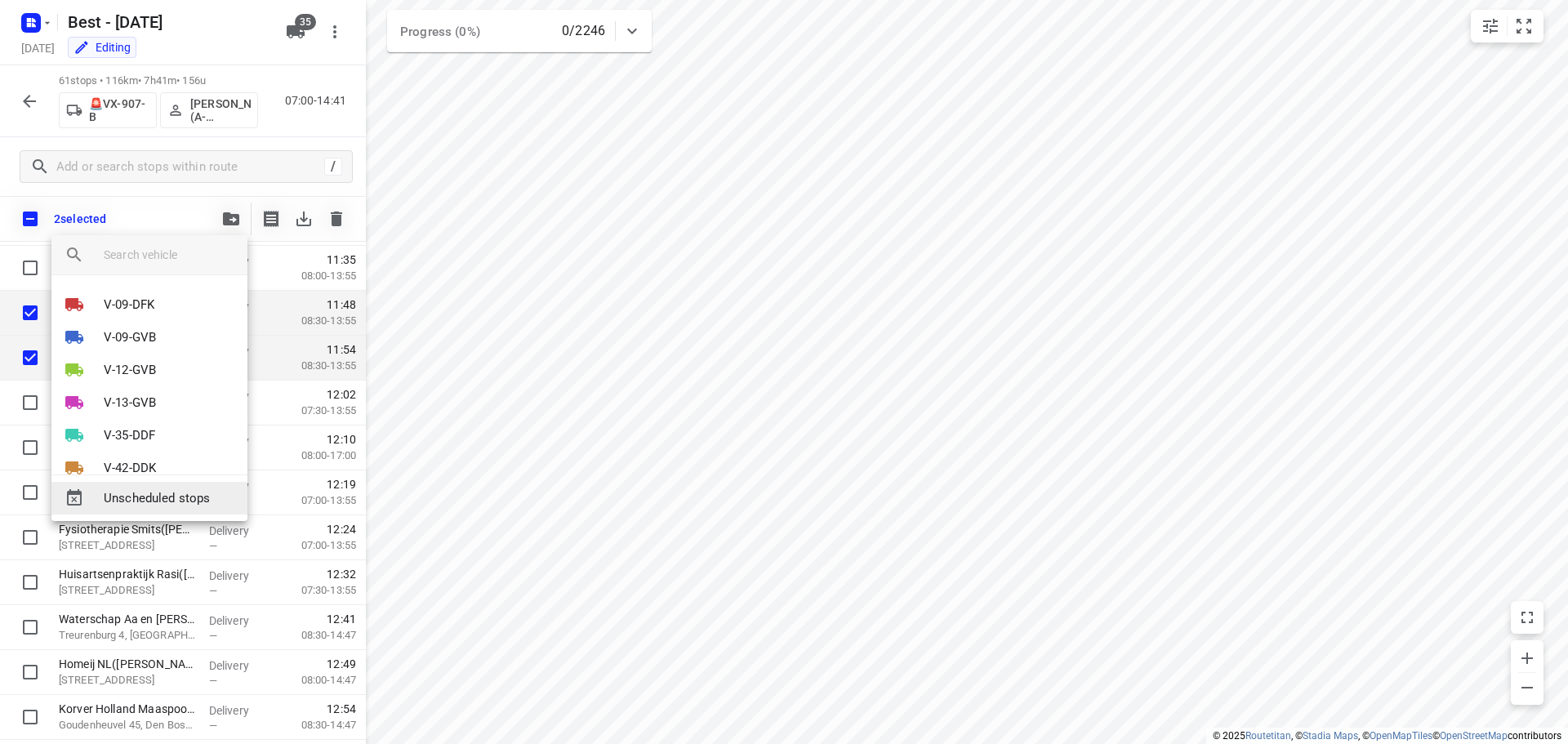
click at [139, 498] on span "Unscheduled stops" at bounding box center [169, 498] width 131 height 19
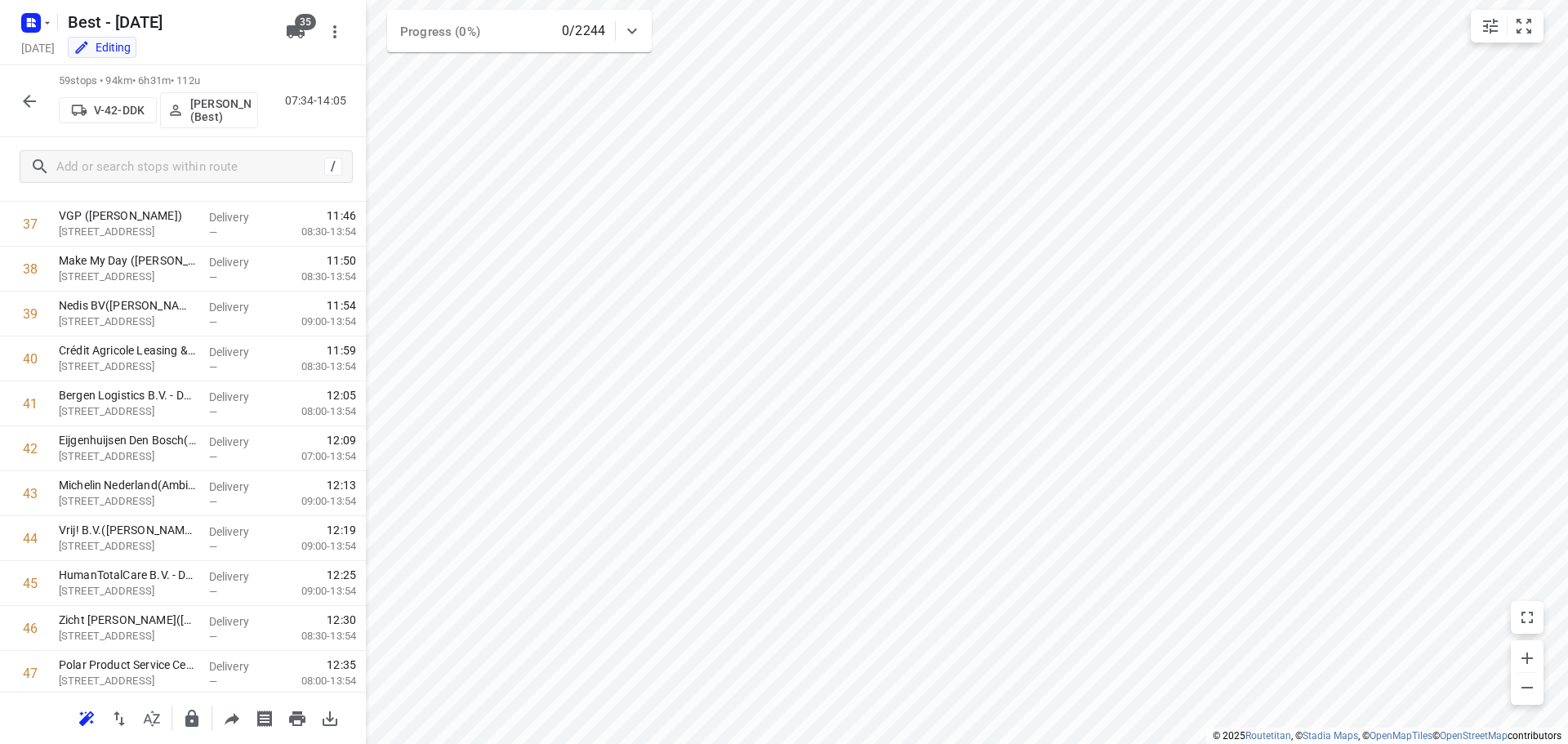
click at [364, 532] on div "i © 2025 Routetitan , © Stadia Maps , © OpenMapTiles © OpenStreetMap contributo…" at bounding box center [784, 372] width 1568 height 744
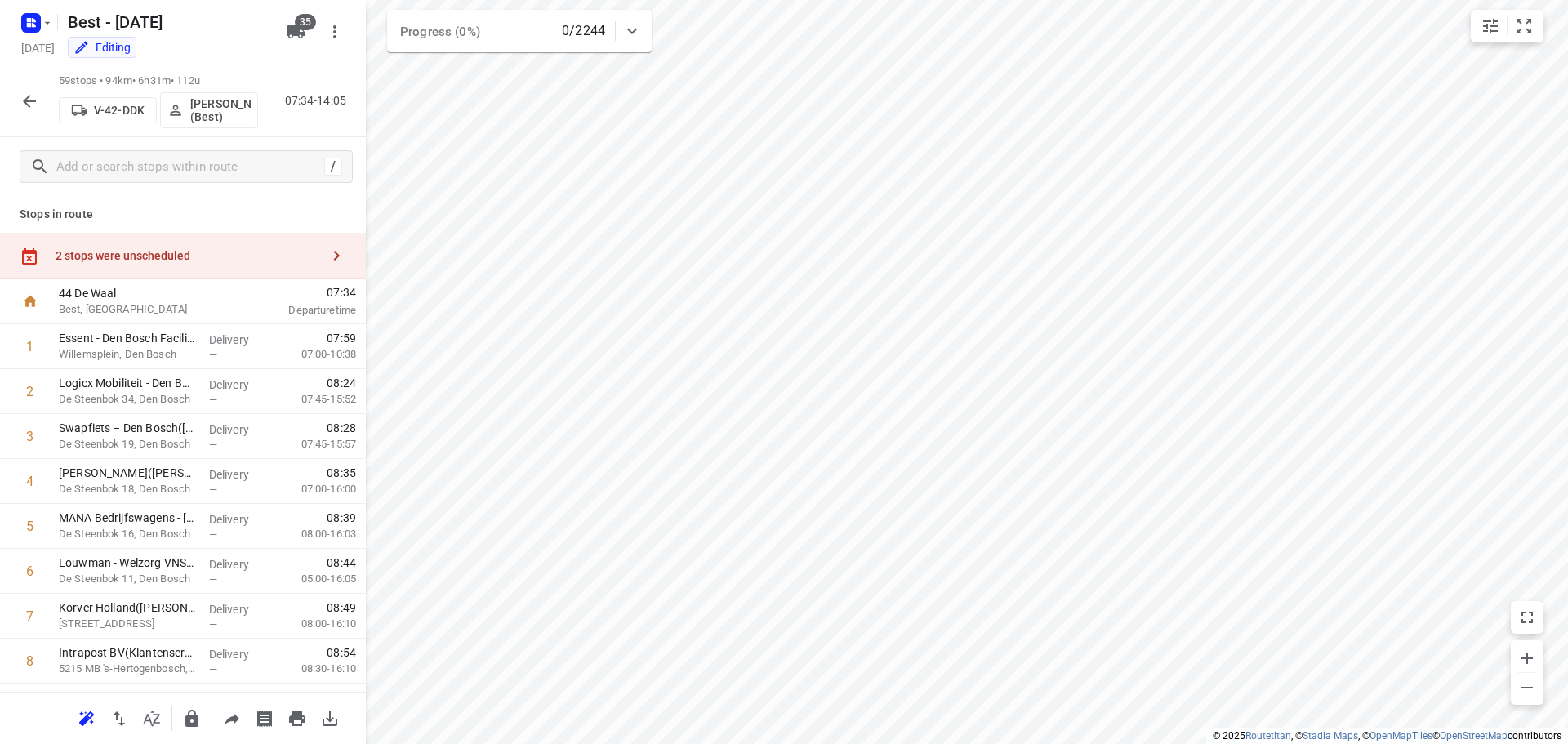
click at [277, 265] on div "2 stops were unscheduled" at bounding box center [183, 256] width 366 height 46
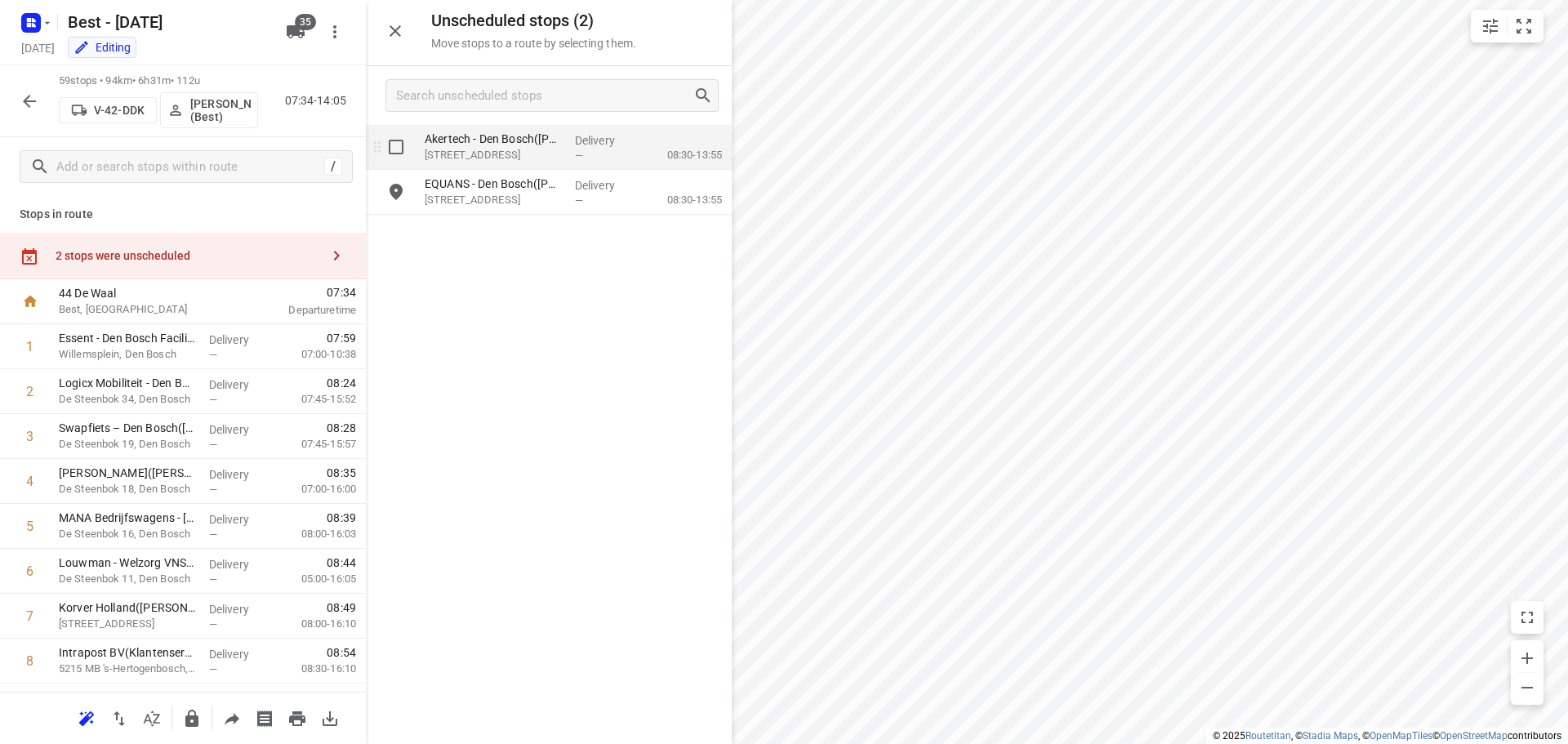
click at [387, 148] on input "grid" at bounding box center [396, 148] width 33 height 33
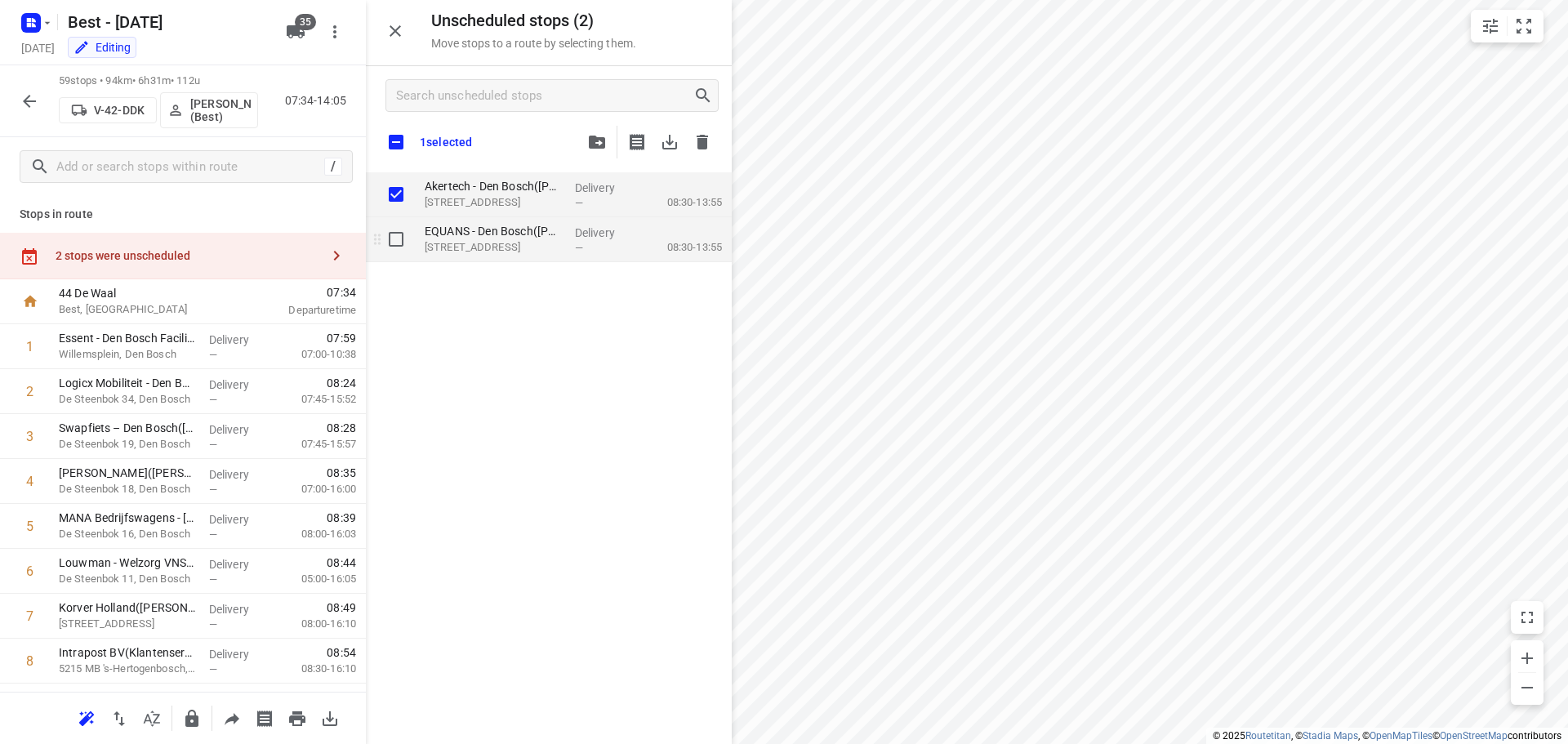
checkbox input "true"
click at [398, 244] on input "grid" at bounding box center [396, 240] width 33 height 33
checkbox input "true"
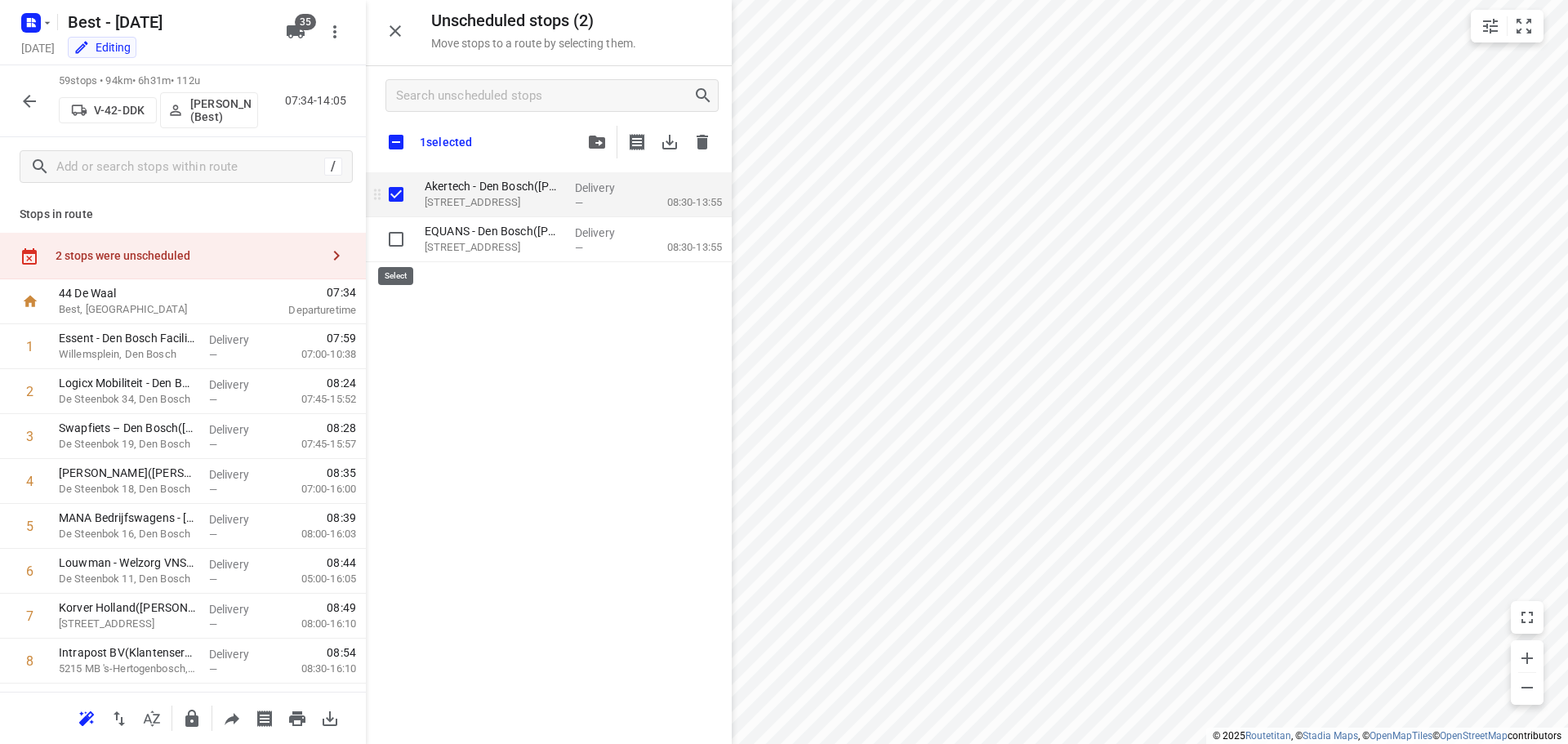
checkbox input "true"
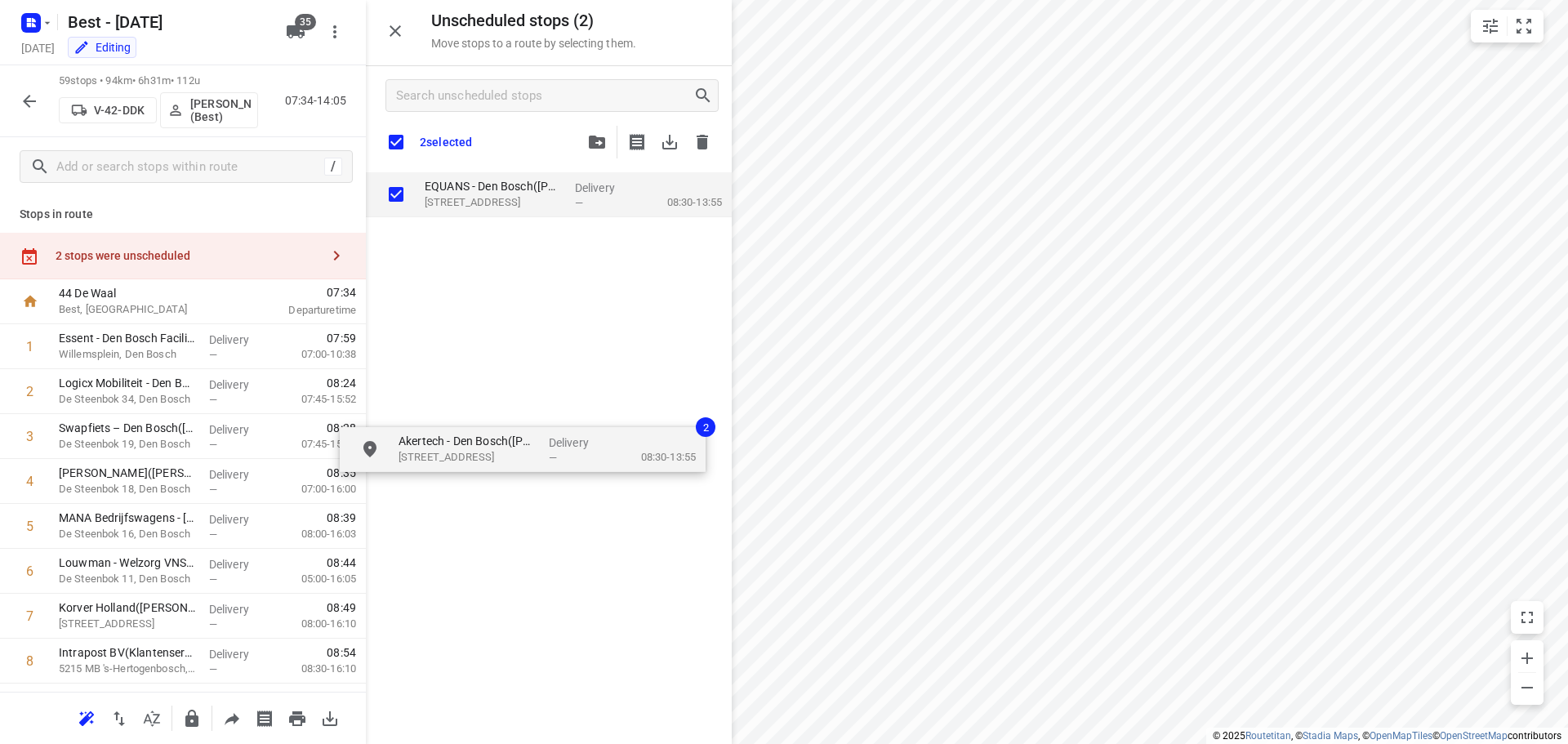
checkbox input "true"
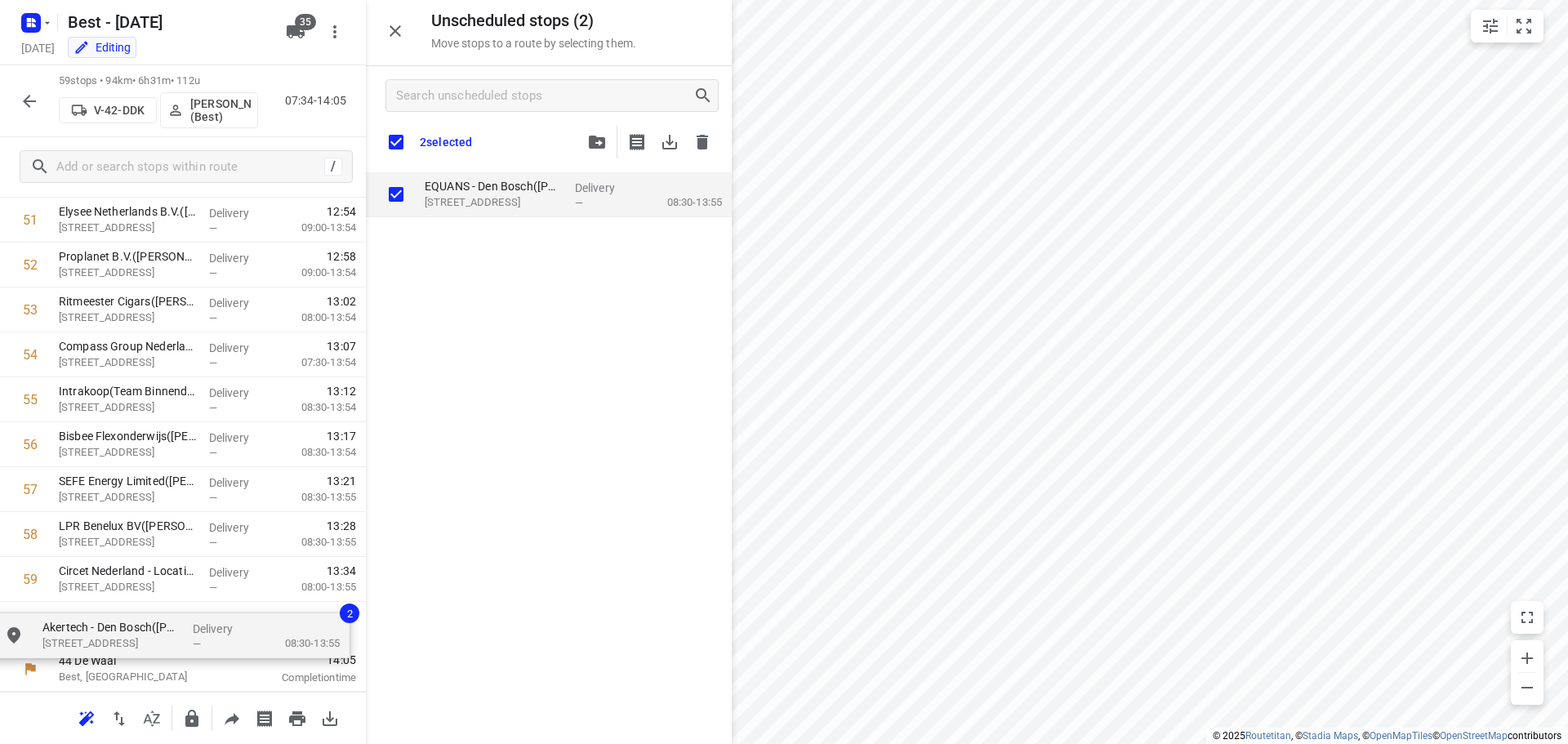
drag, startPoint x: 481, startPoint y: 178, endPoint x: 98, endPoint y: 601, distance: 570.6
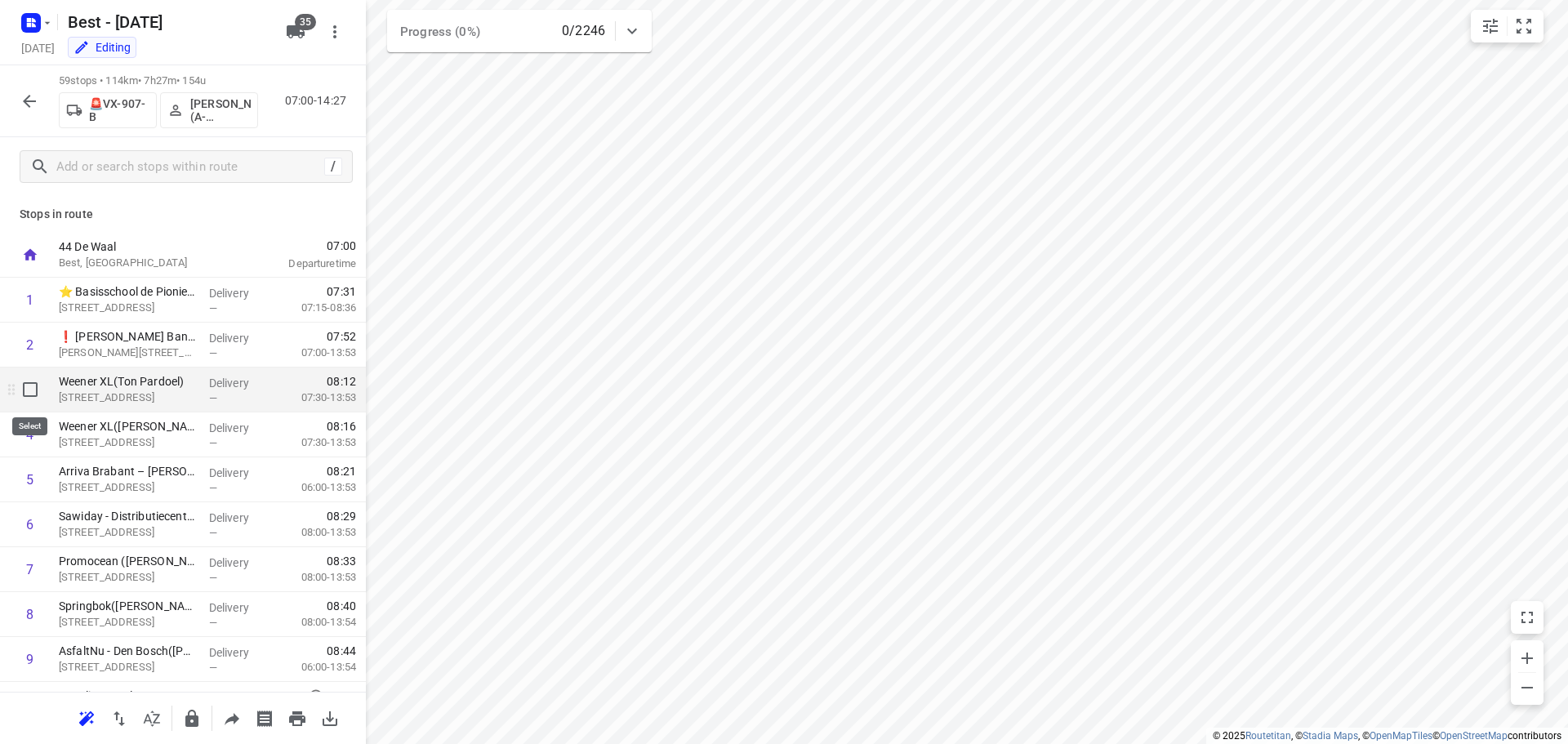
click at [28, 391] on input "checkbox" at bounding box center [30, 390] width 33 height 33
checkbox input "true"
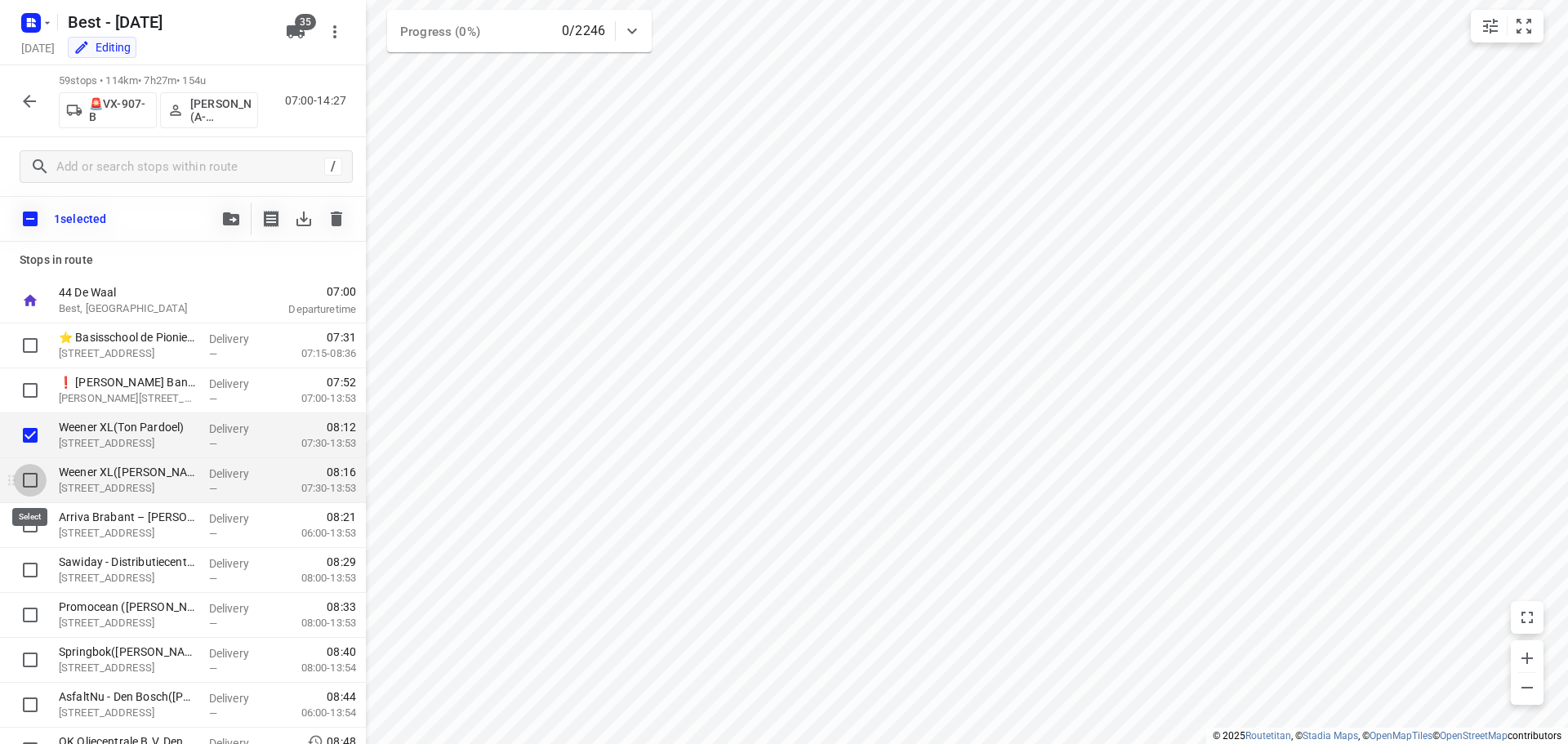
click at [26, 490] on input "checkbox" at bounding box center [30, 481] width 33 height 33
checkbox input "true"
click at [25, 525] on input "checkbox" at bounding box center [30, 525] width 33 height 33
checkbox input "true"
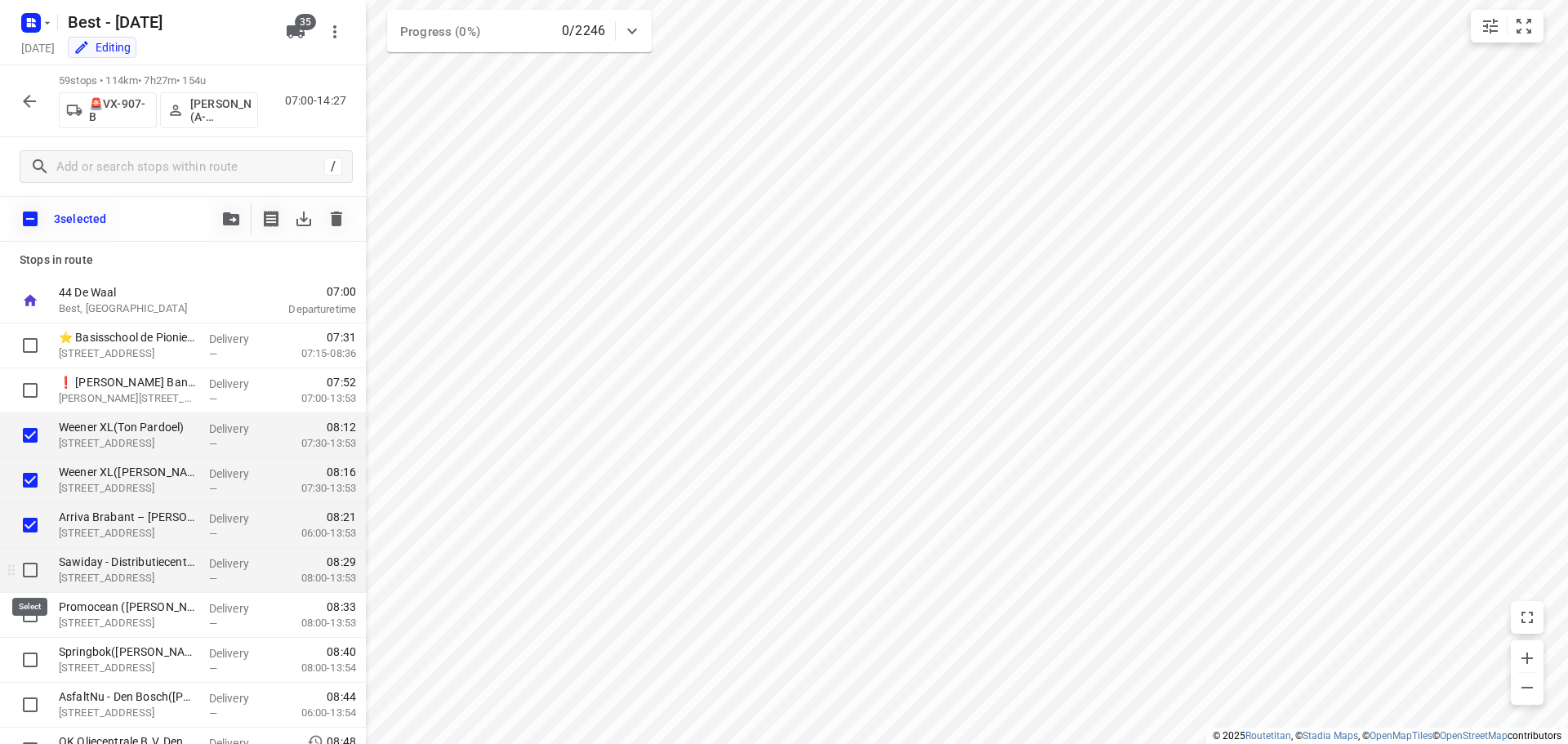
click at [29, 568] on input "checkbox" at bounding box center [30, 570] width 33 height 33
checkbox input "true"
click at [31, 612] on input "checkbox" at bounding box center [30, 616] width 33 height 33
checkbox input "true"
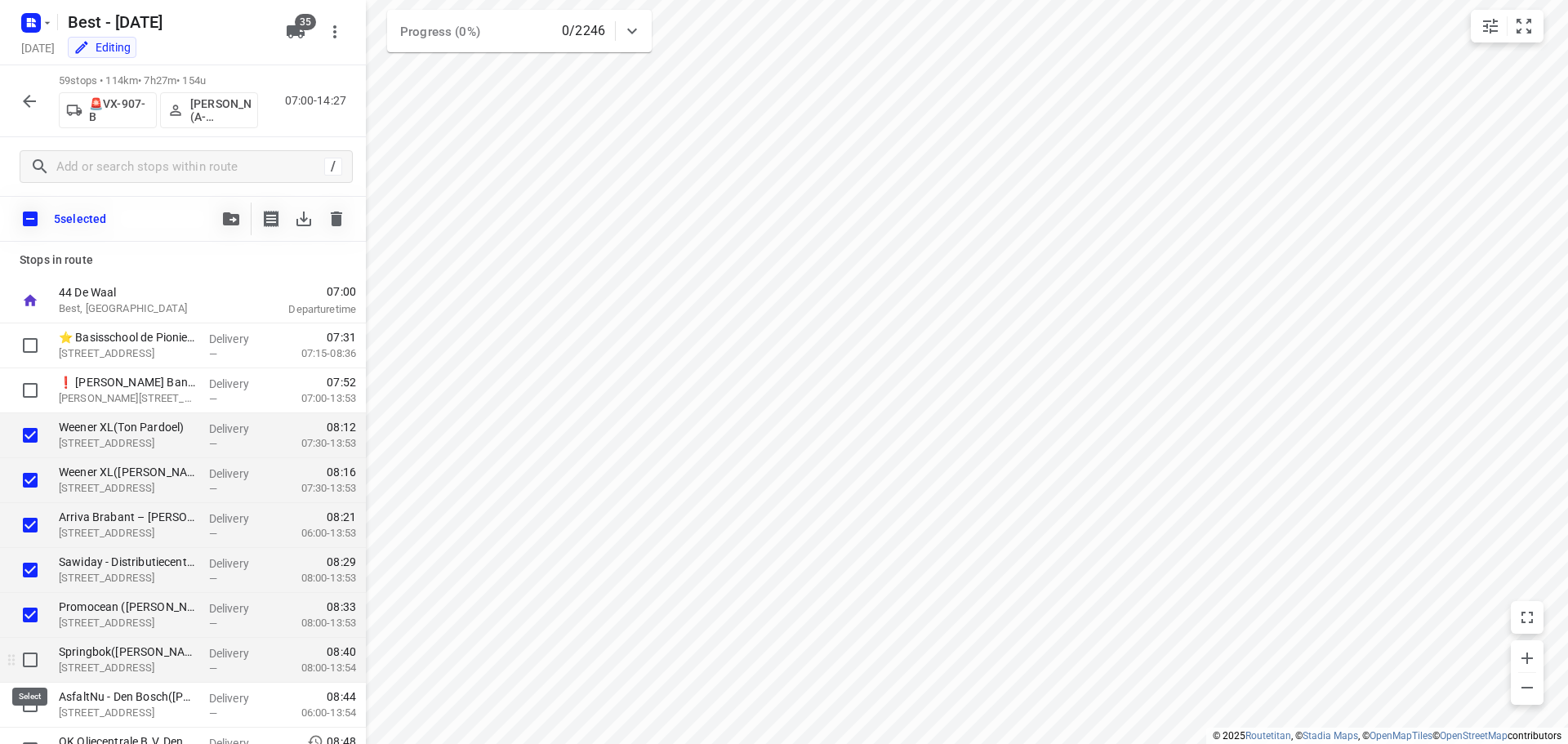
click at [30, 657] on input "checkbox" at bounding box center [30, 660] width 33 height 33
checkbox input "true"
drag, startPoint x: 28, startPoint y: 707, endPoint x: 35, endPoint y: 686, distance: 22.1
click at [28, 708] on input "checkbox" at bounding box center [30, 705] width 33 height 33
checkbox input "true"
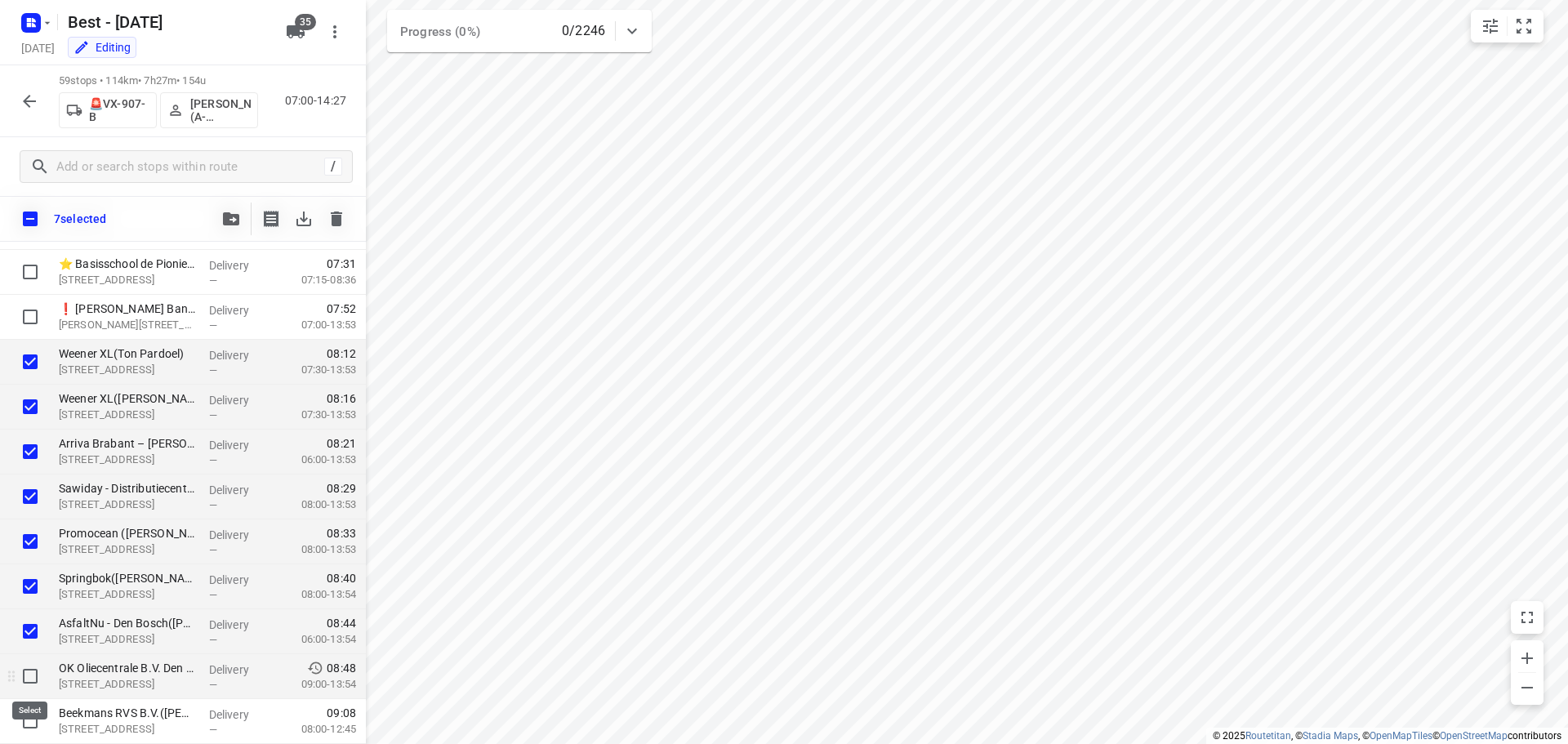
scroll to position [82, 0]
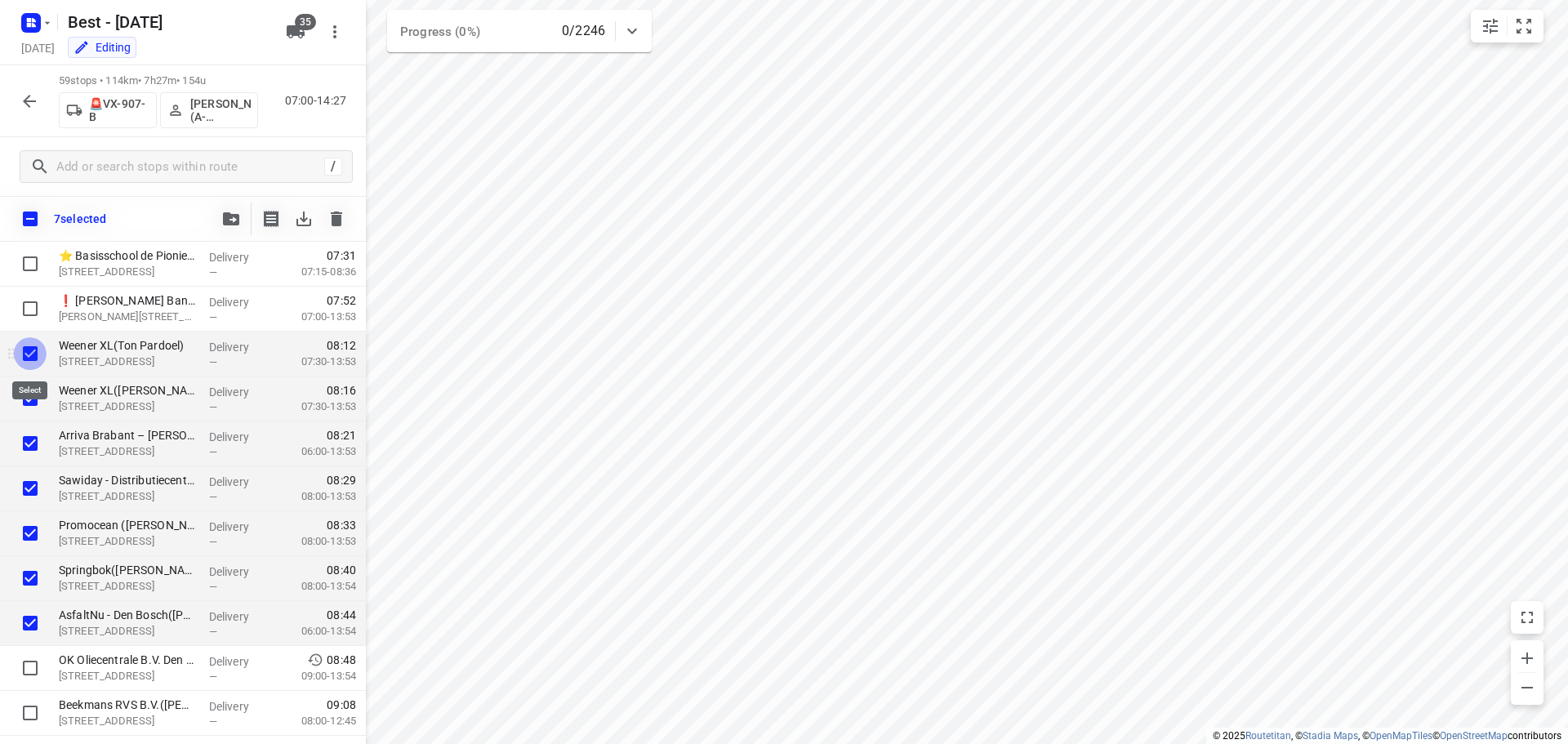
click at [35, 362] on input "checkbox" at bounding box center [30, 354] width 33 height 33
checkbox input "false"
click at [31, 411] on input "checkbox" at bounding box center [30, 399] width 33 height 33
checkbox input "false"
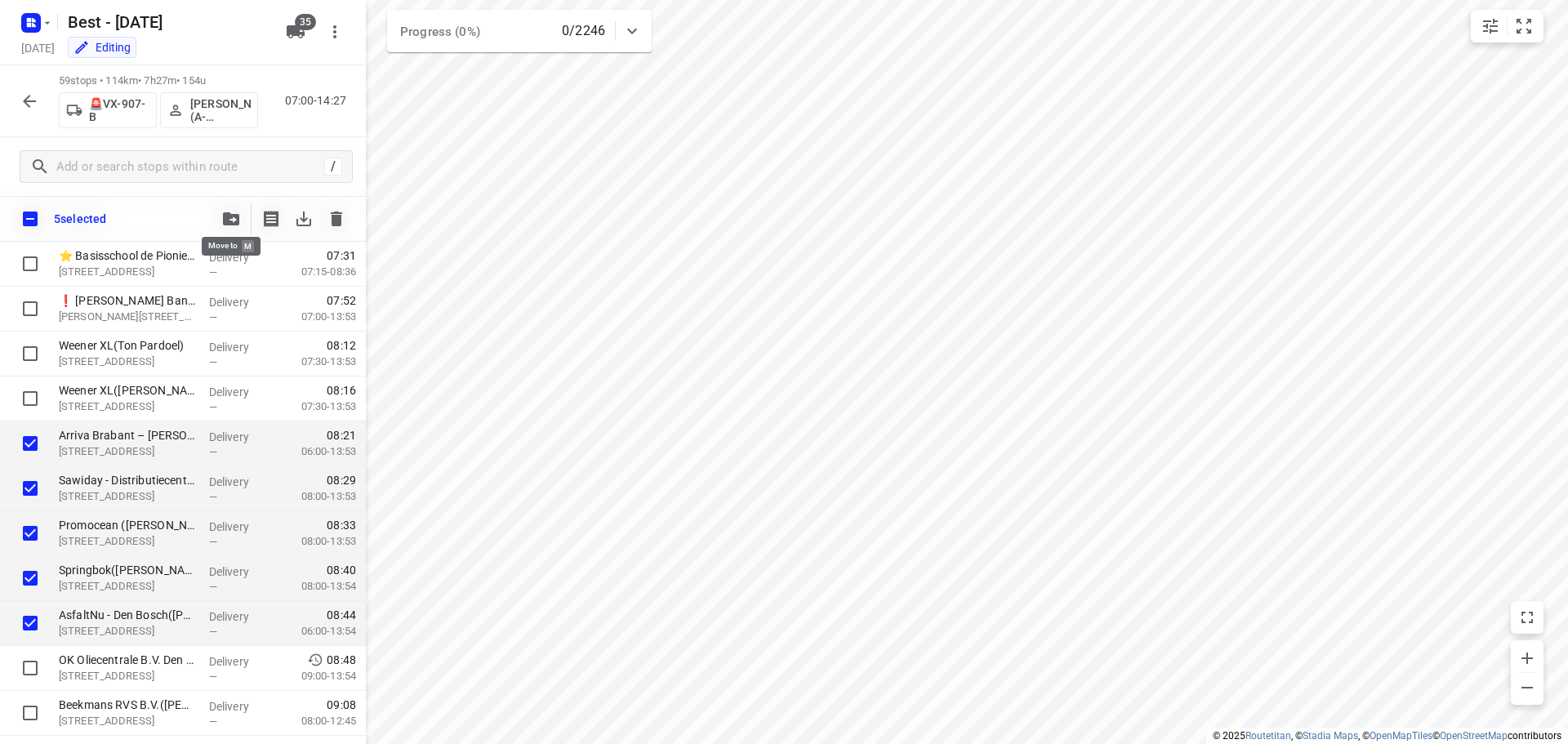
click at [239, 228] on button "button" at bounding box center [231, 219] width 33 height 33
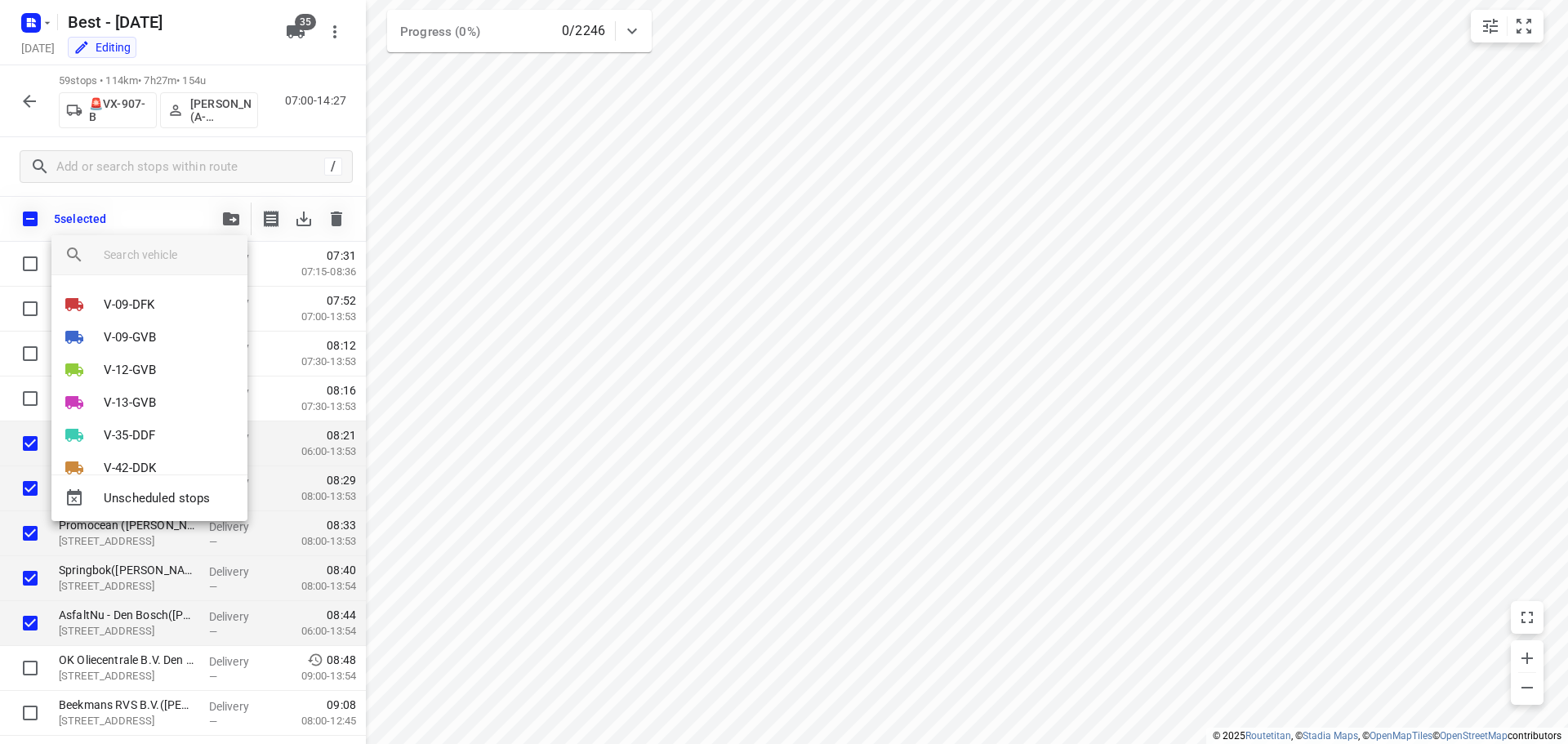
click at [153, 516] on div "Unscheduled stops" at bounding box center [149, 497] width 196 height 46
click at [157, 505] on span "Unscheduled stops" at bounding box center [169, 498] width 131 height 19
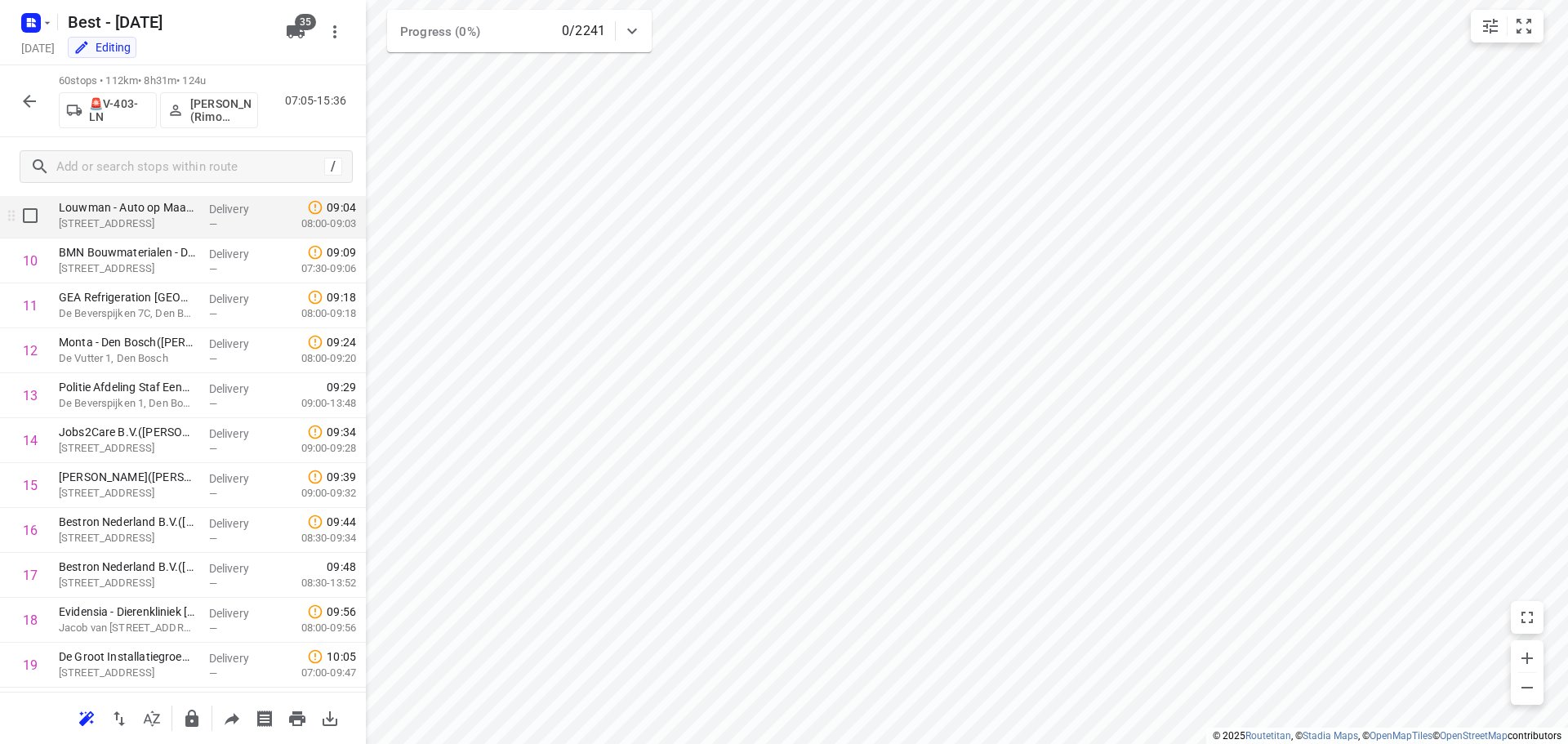
scroll to position [0, 0]
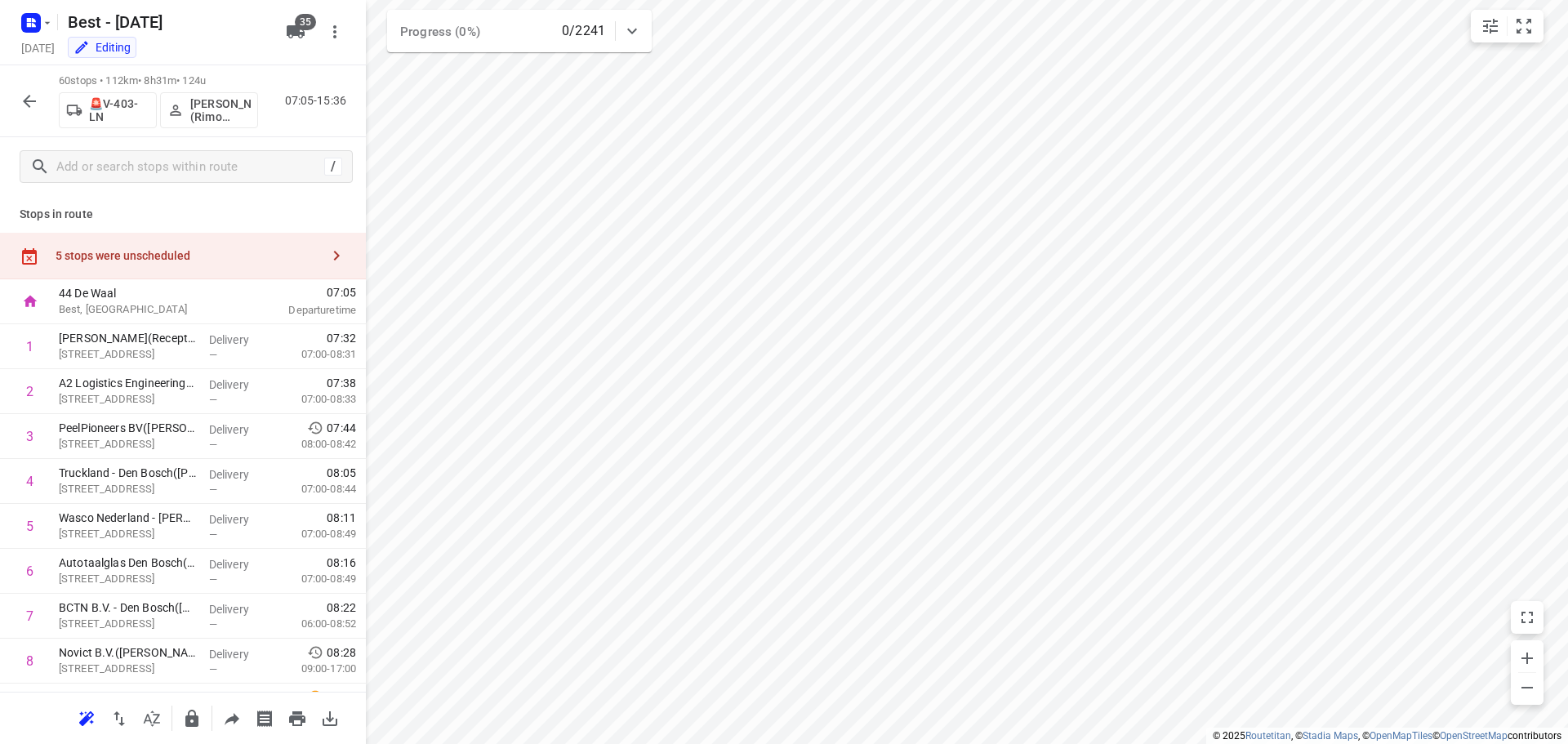
click at [270, 261] on div "5 stops were unscheduled" at bounding box center [187, 256] width 265 height 13
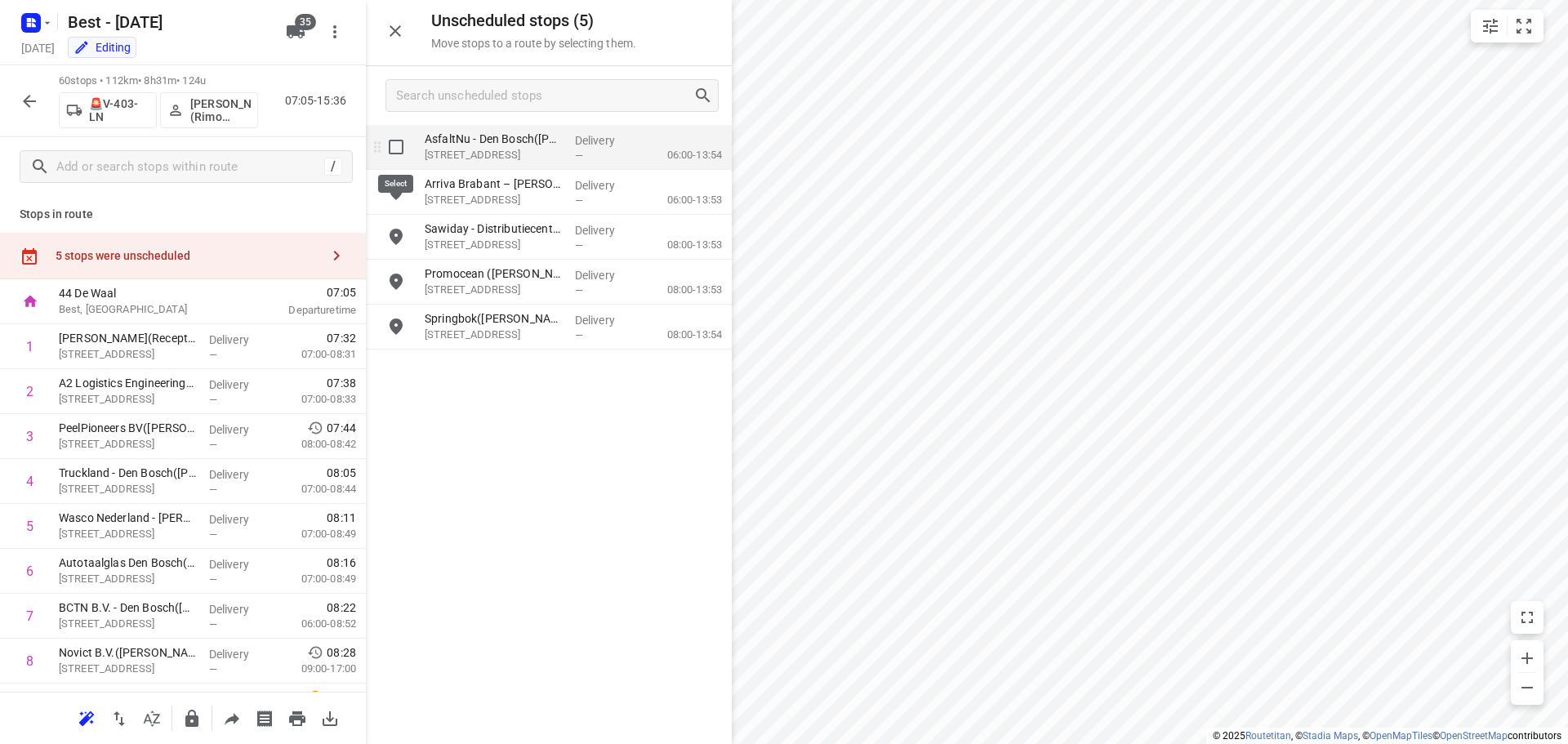
click at [394, 153] on input "grid" at bounding box center [396, 148] width 33 height 33
checkbox input "true"
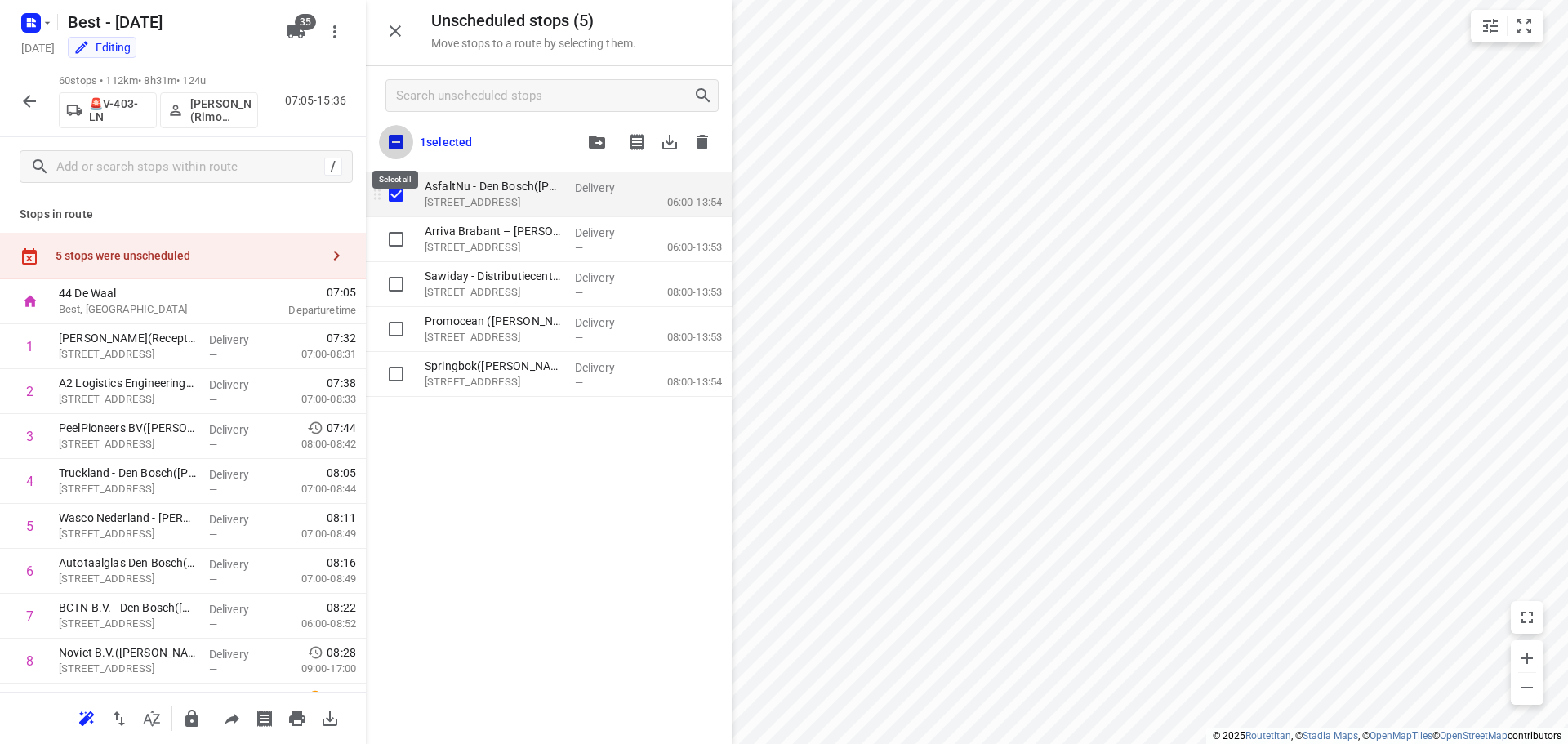
click at [393, 153] on input "checkbox" at bounding box center [396, 142] width 35 height 35
checkbox input "true"
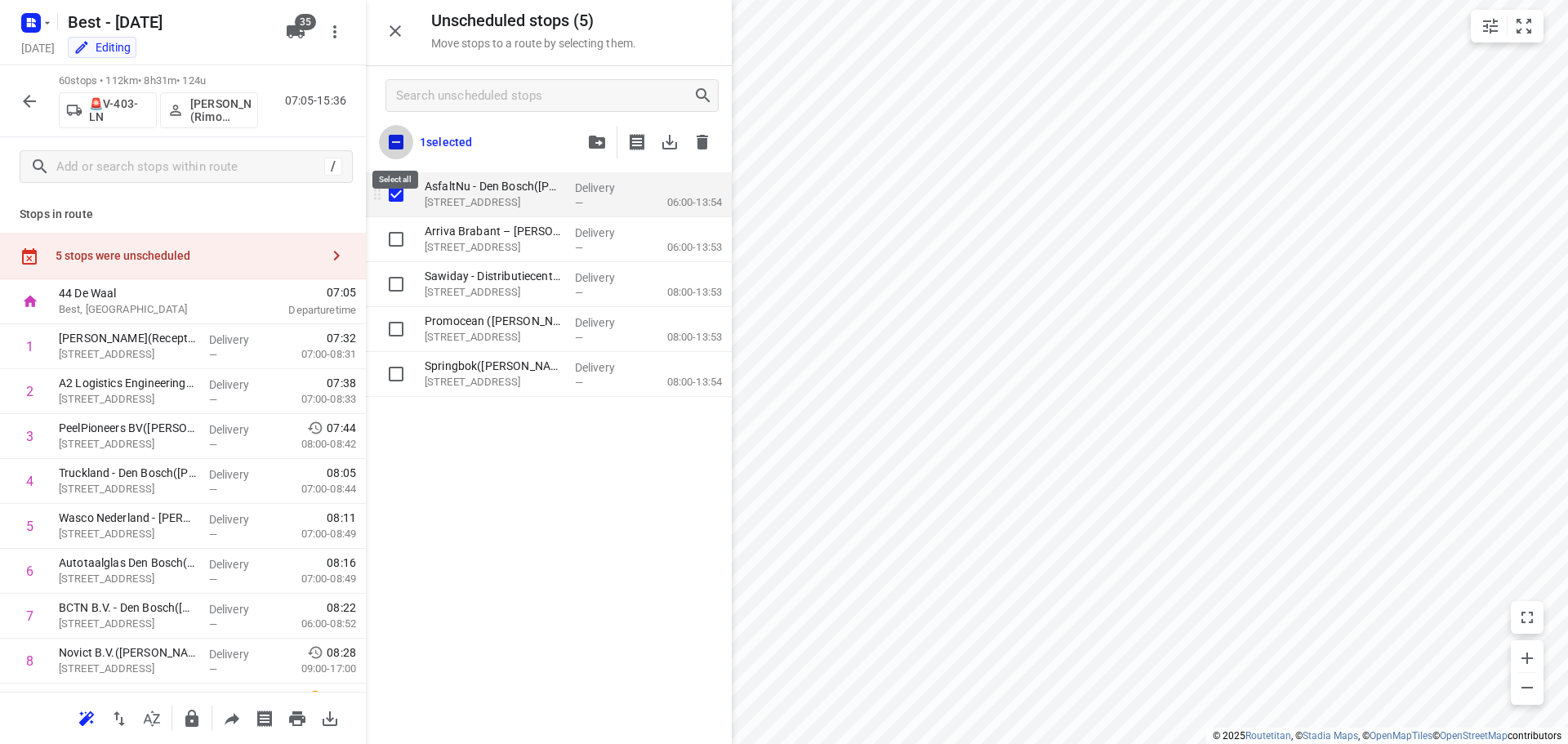
checkbox input "true"
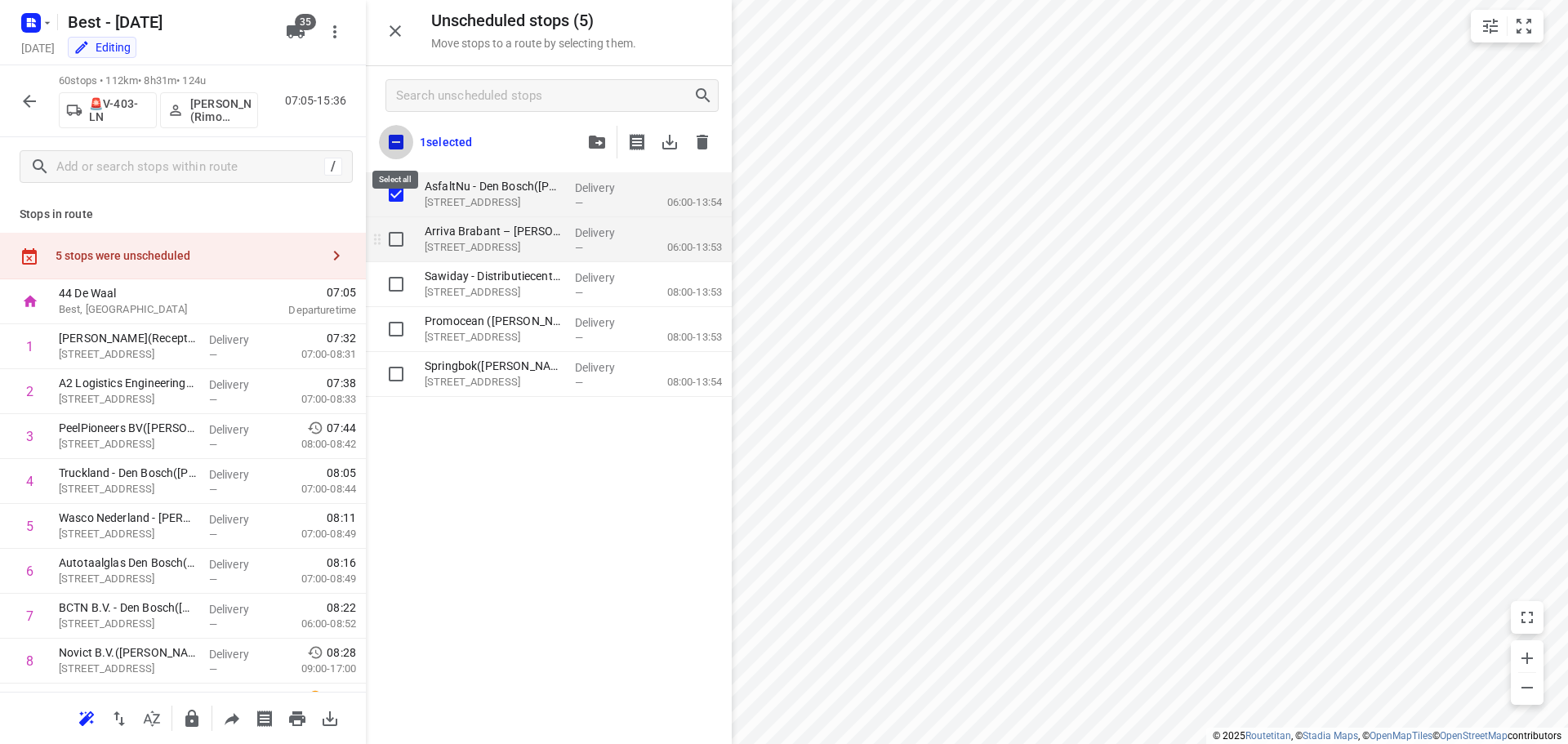
checkbox input "true"
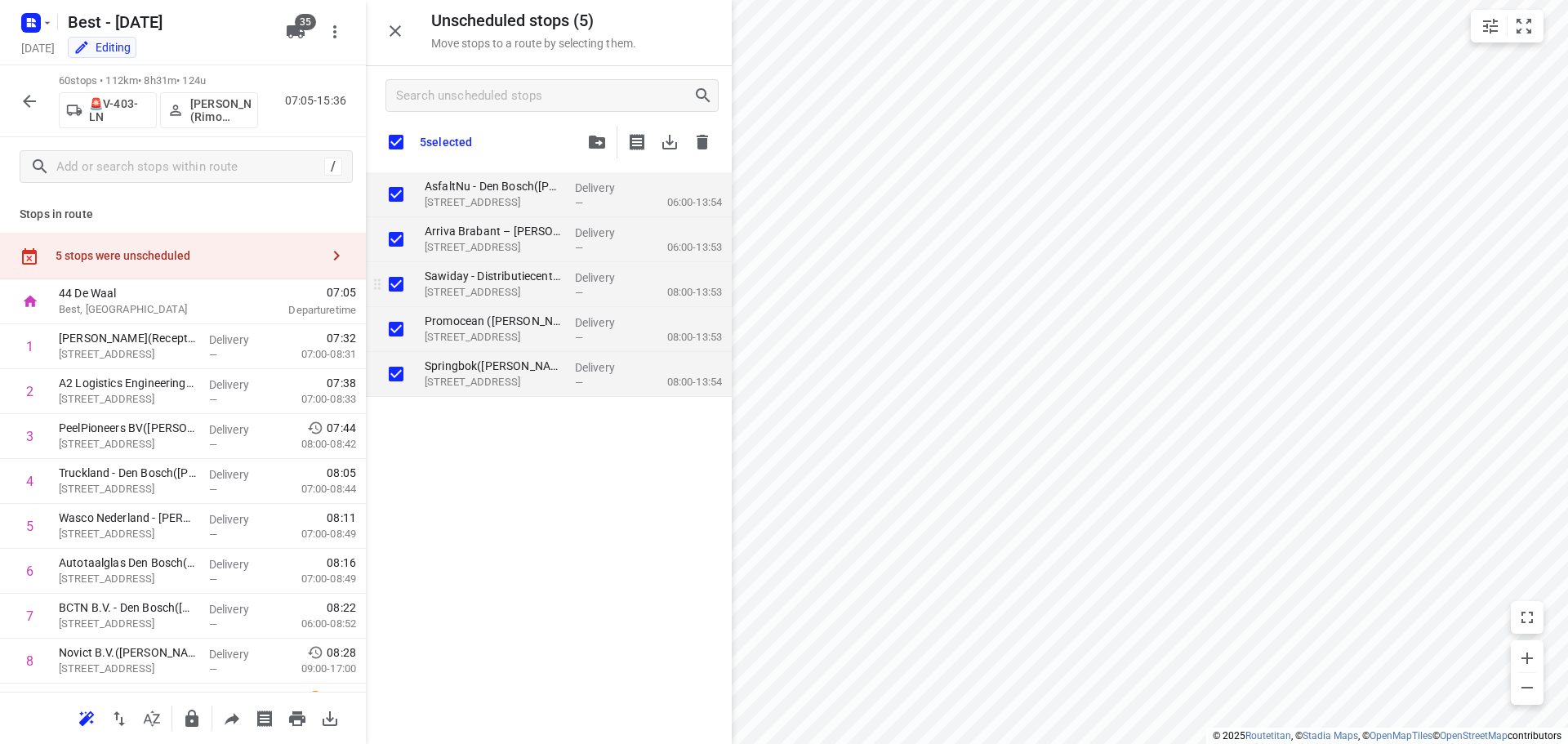
checkbox input "true"
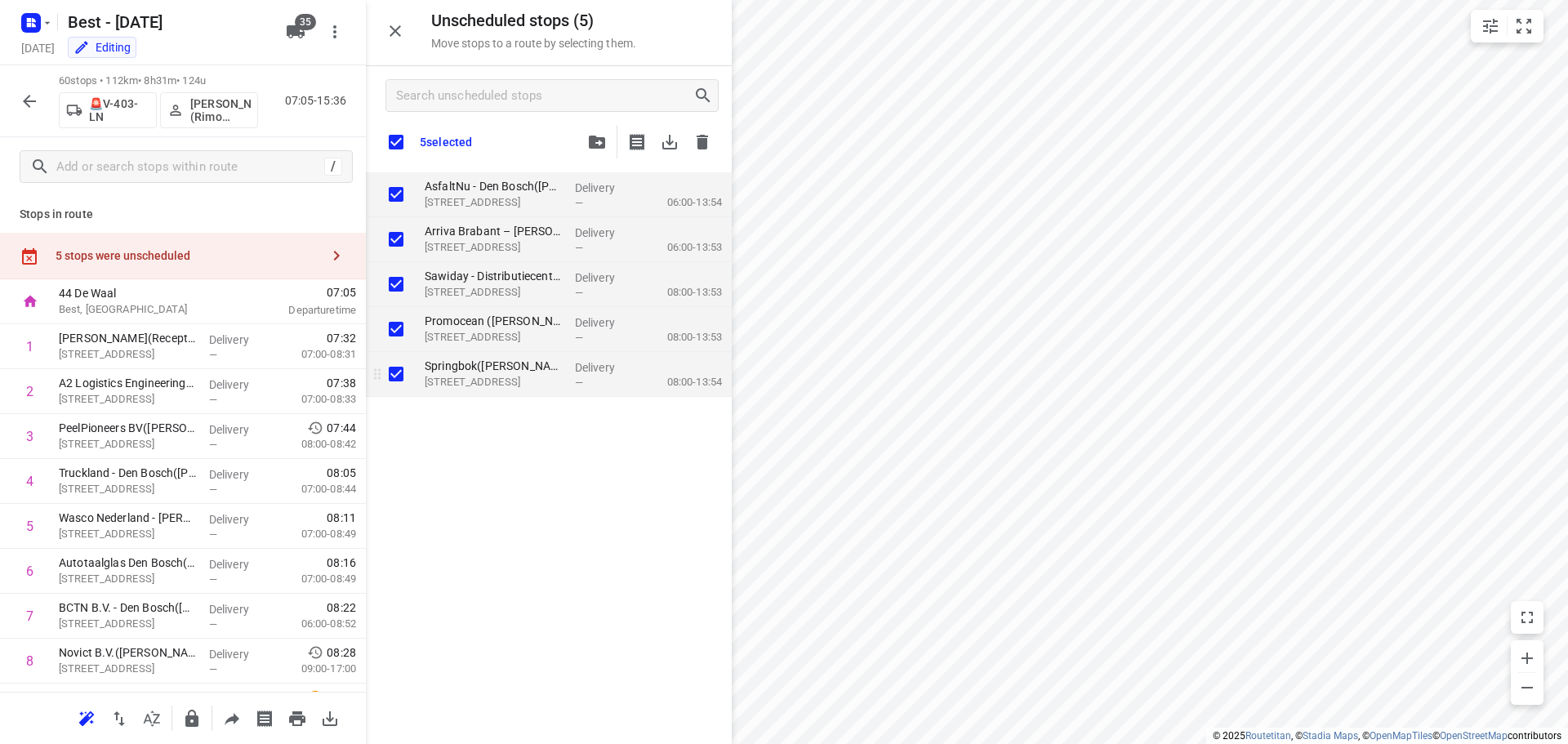
checkbox input "true"
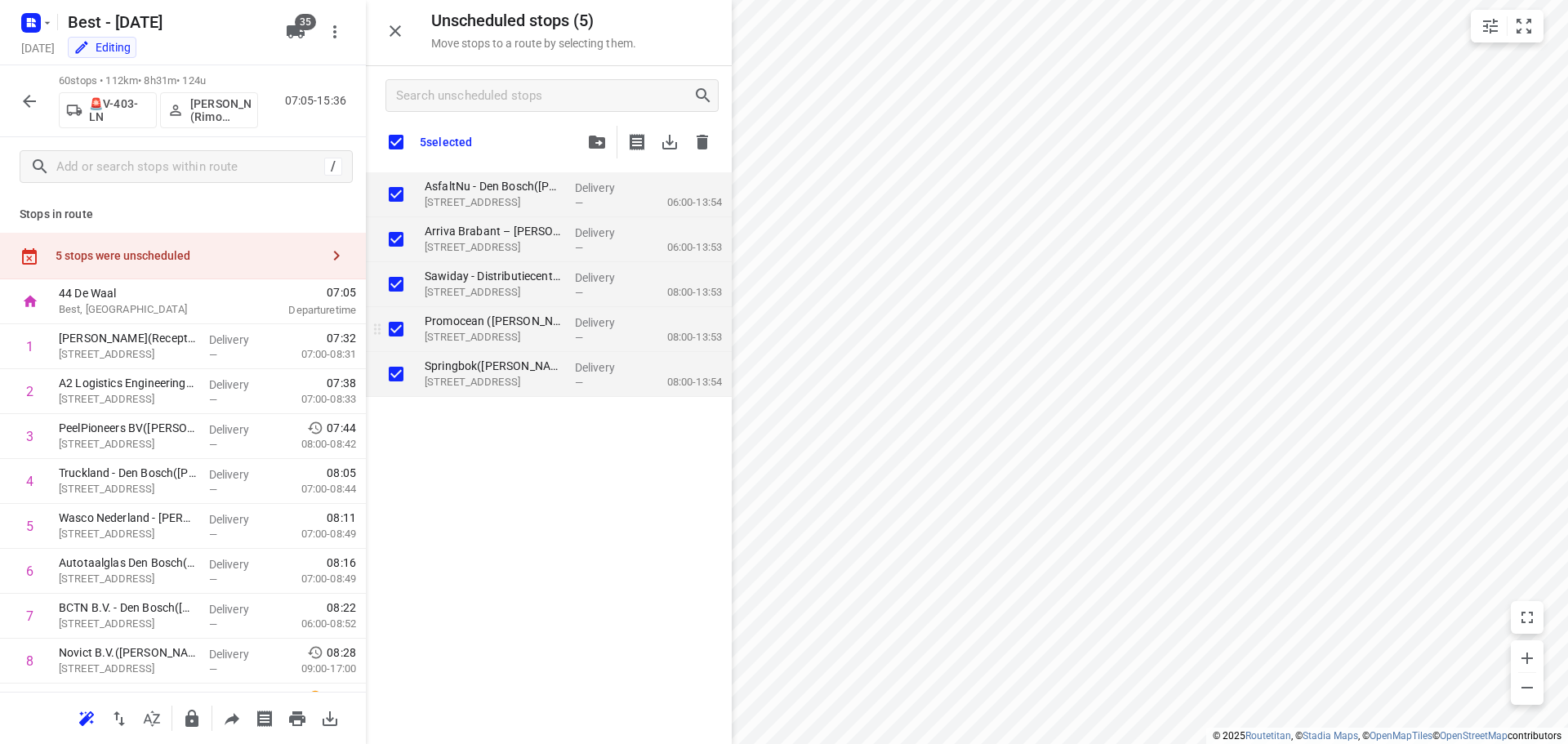
checkbox input "true"
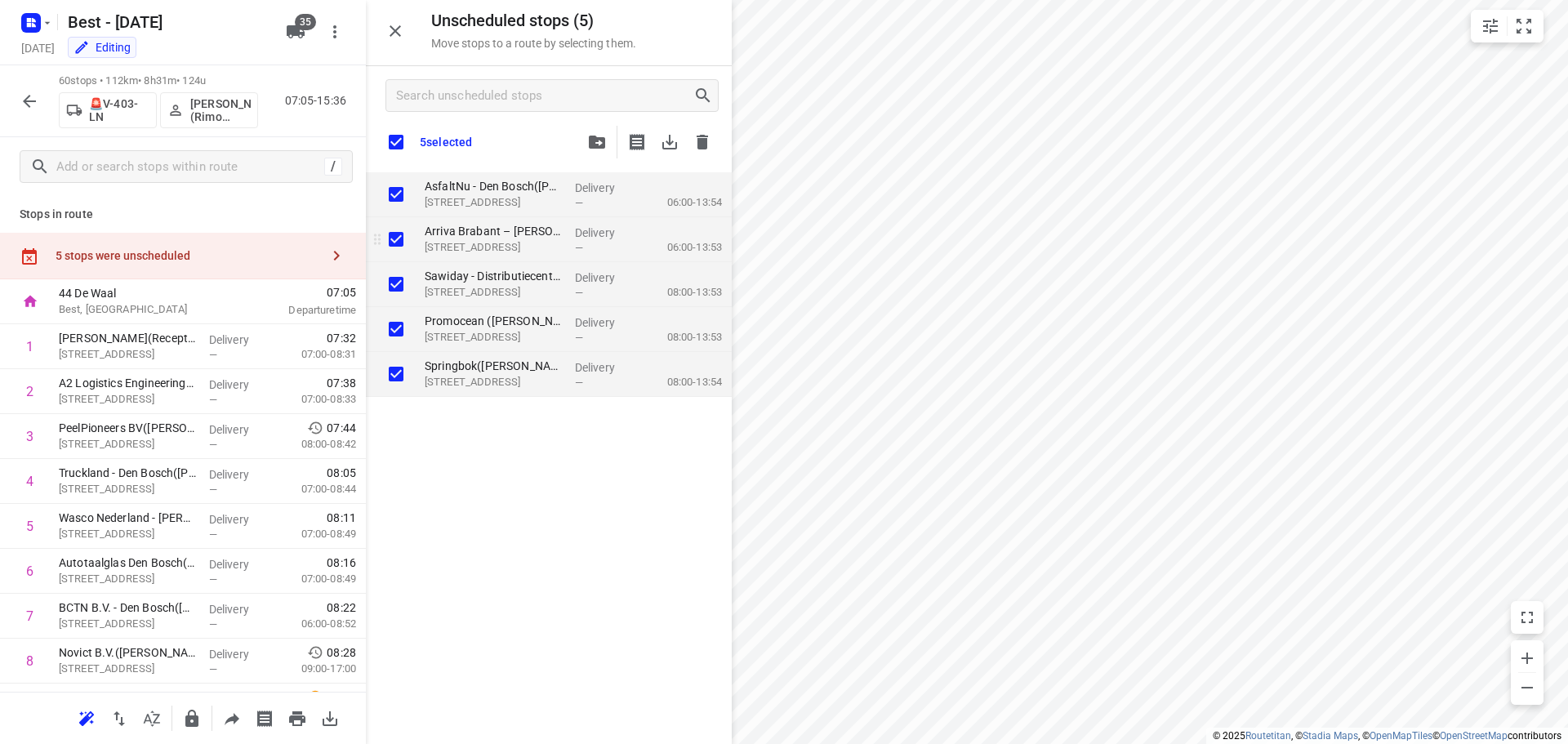
checkbox input "true"
click at [393, 242] on input "grid" at bounding box center [396, 240] width 33 height 33
checkbox input "false"
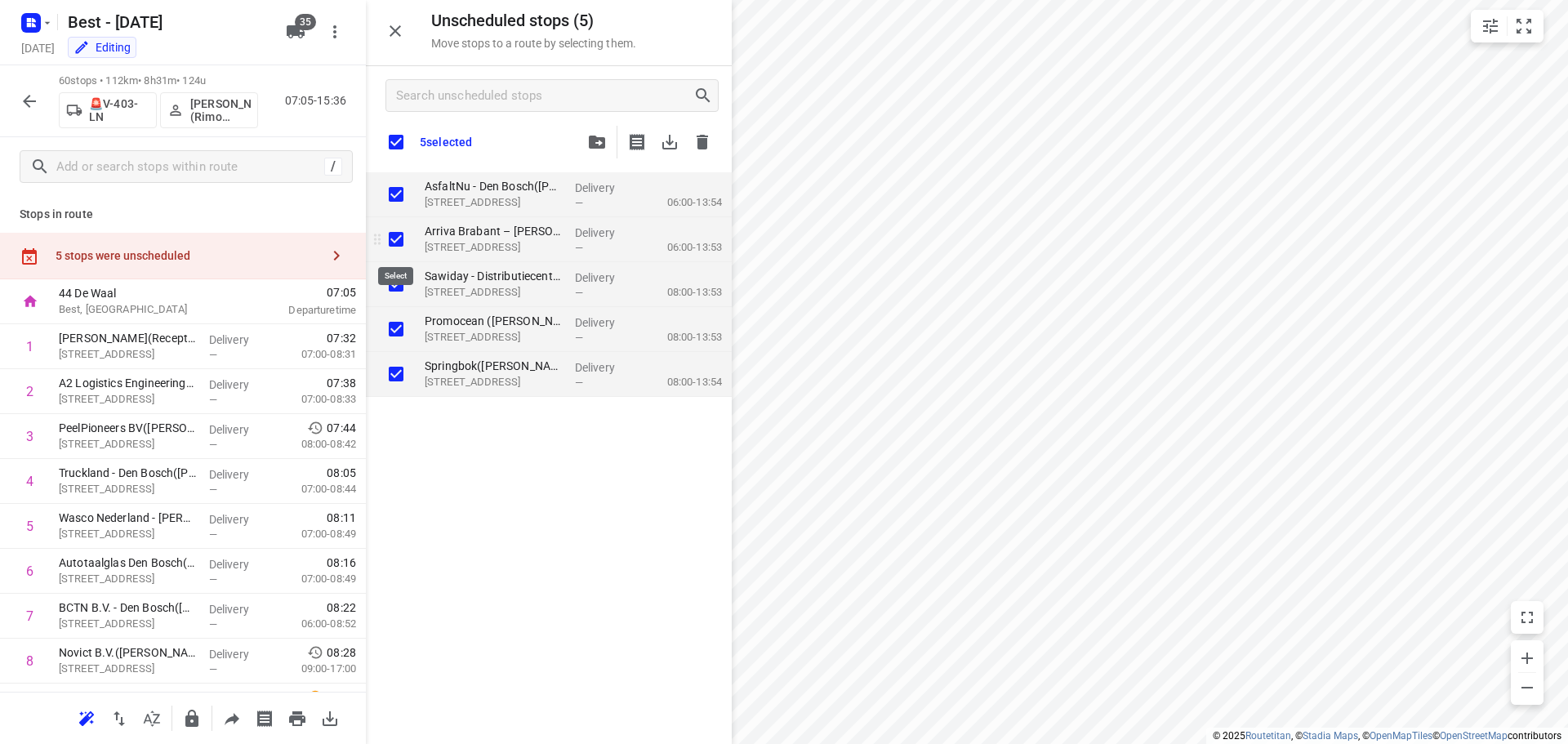
checkbox input "true"
checkbox input "false"
checkbox input "true"
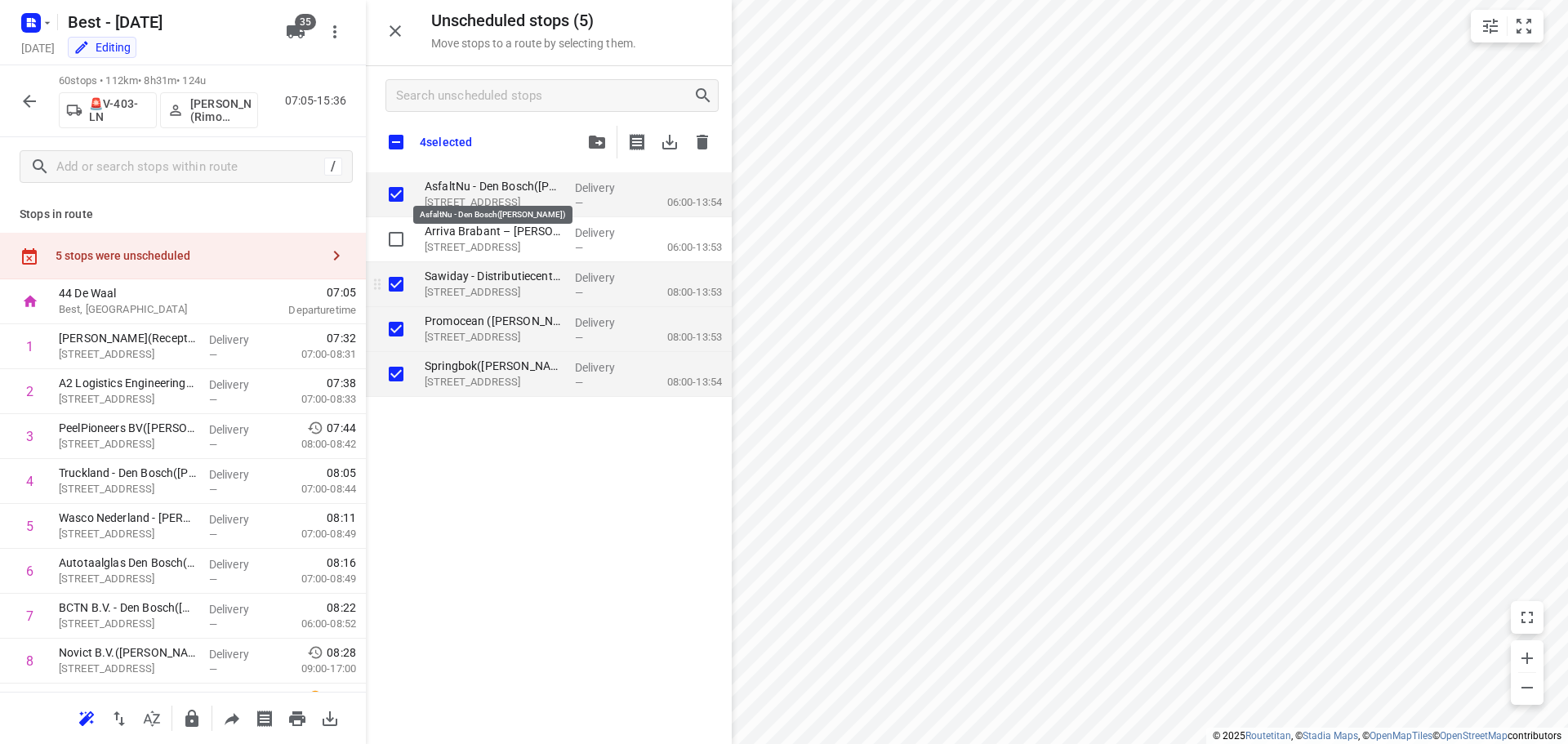
checkbox input "true"
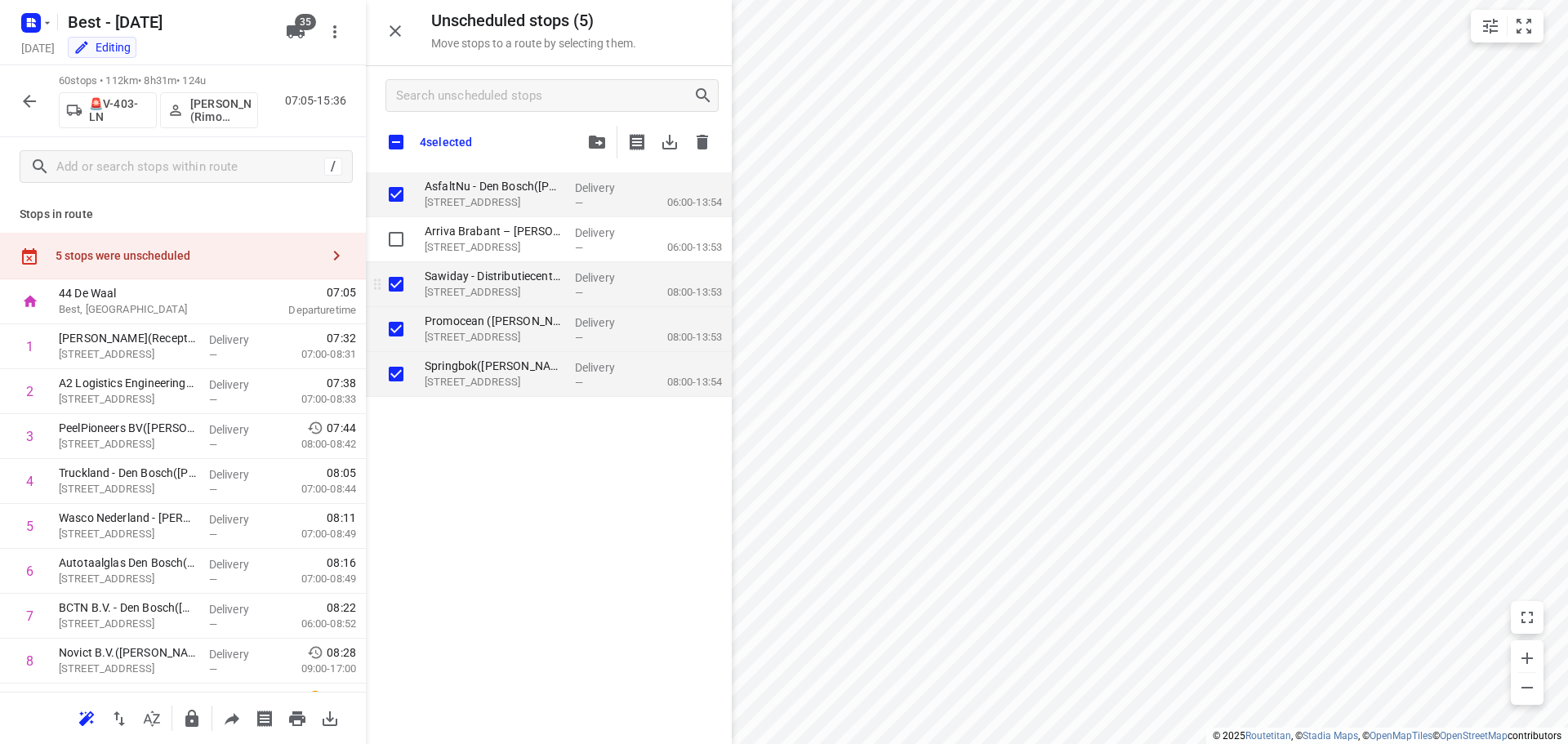
checkbox input "true"
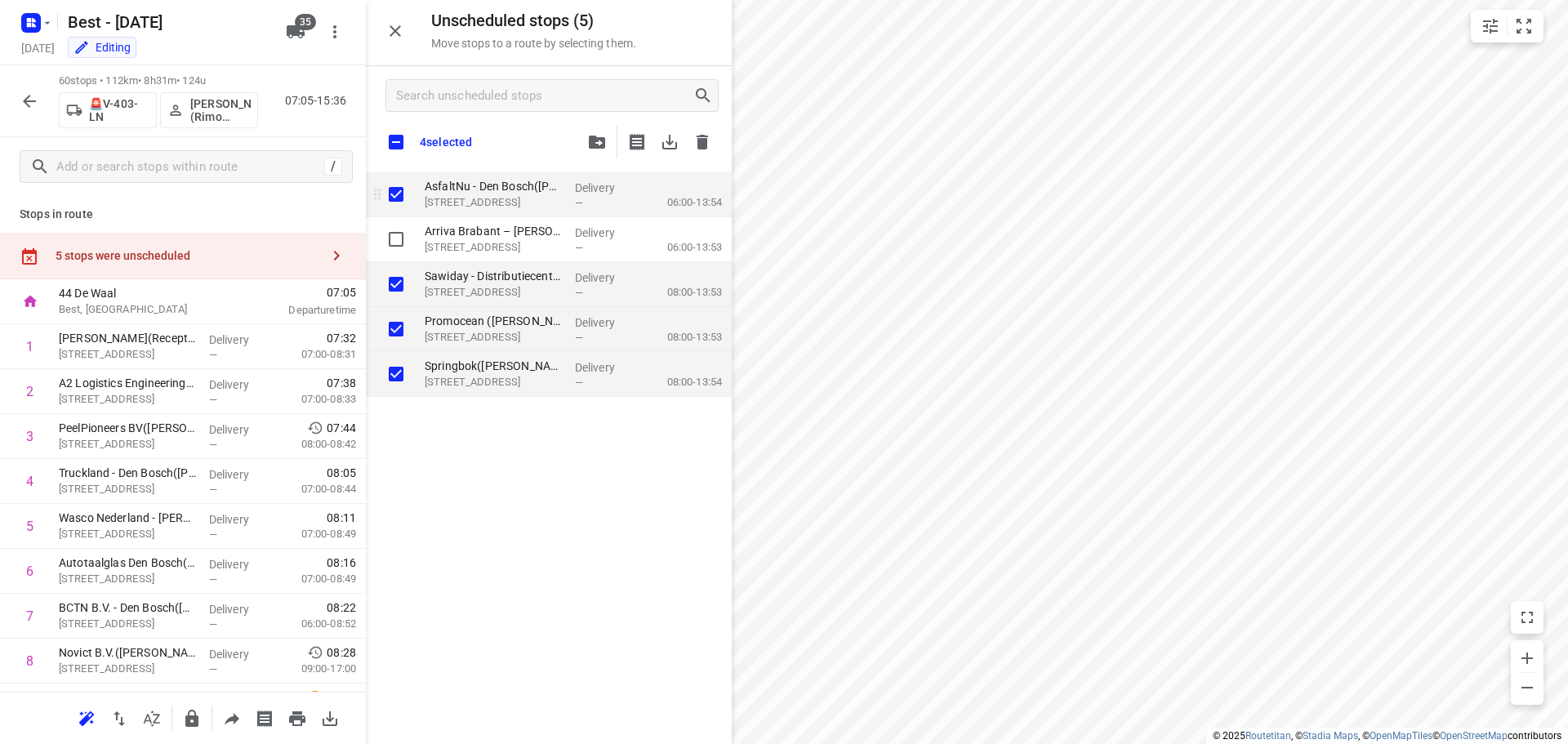
checkbox input "true"
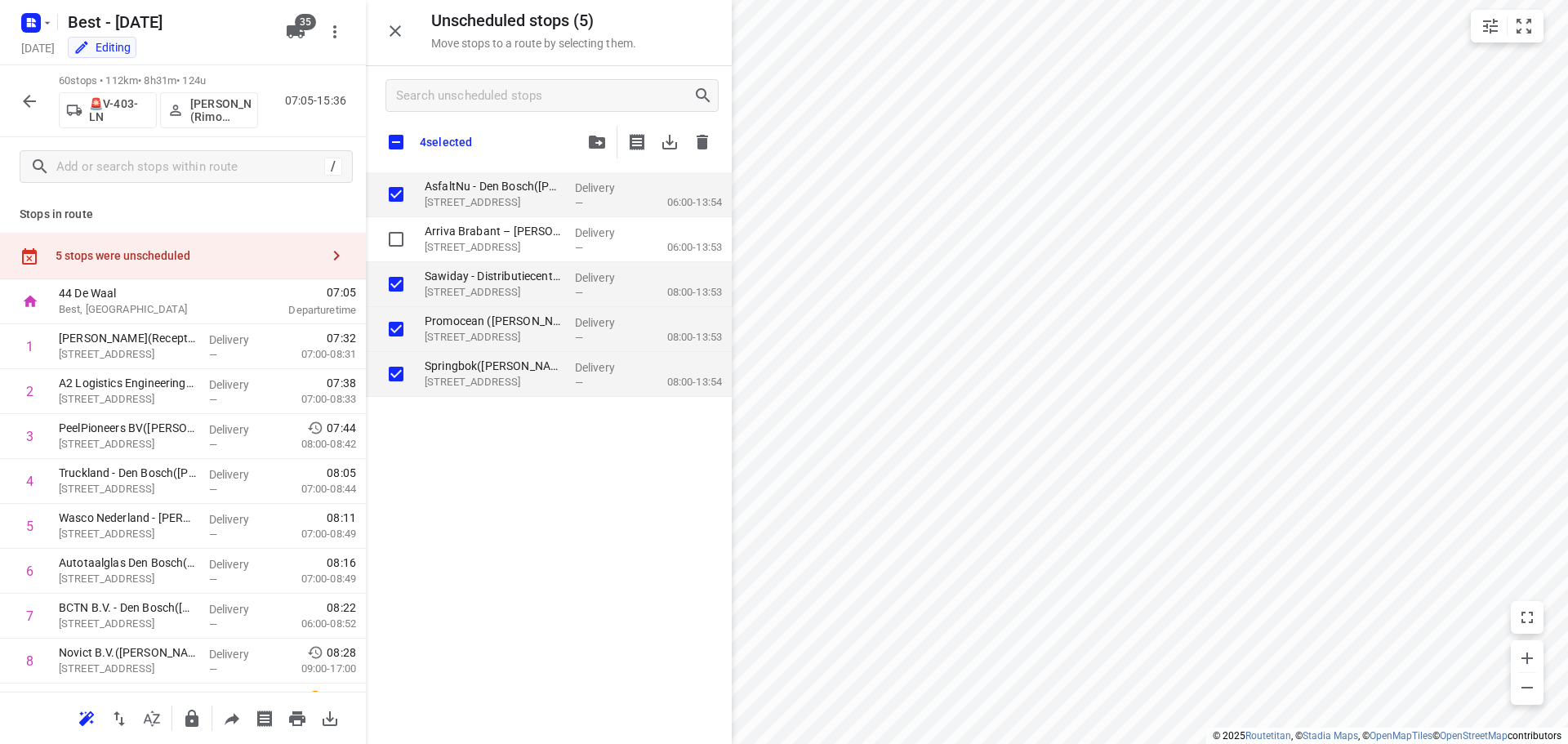
checkbox input "true"
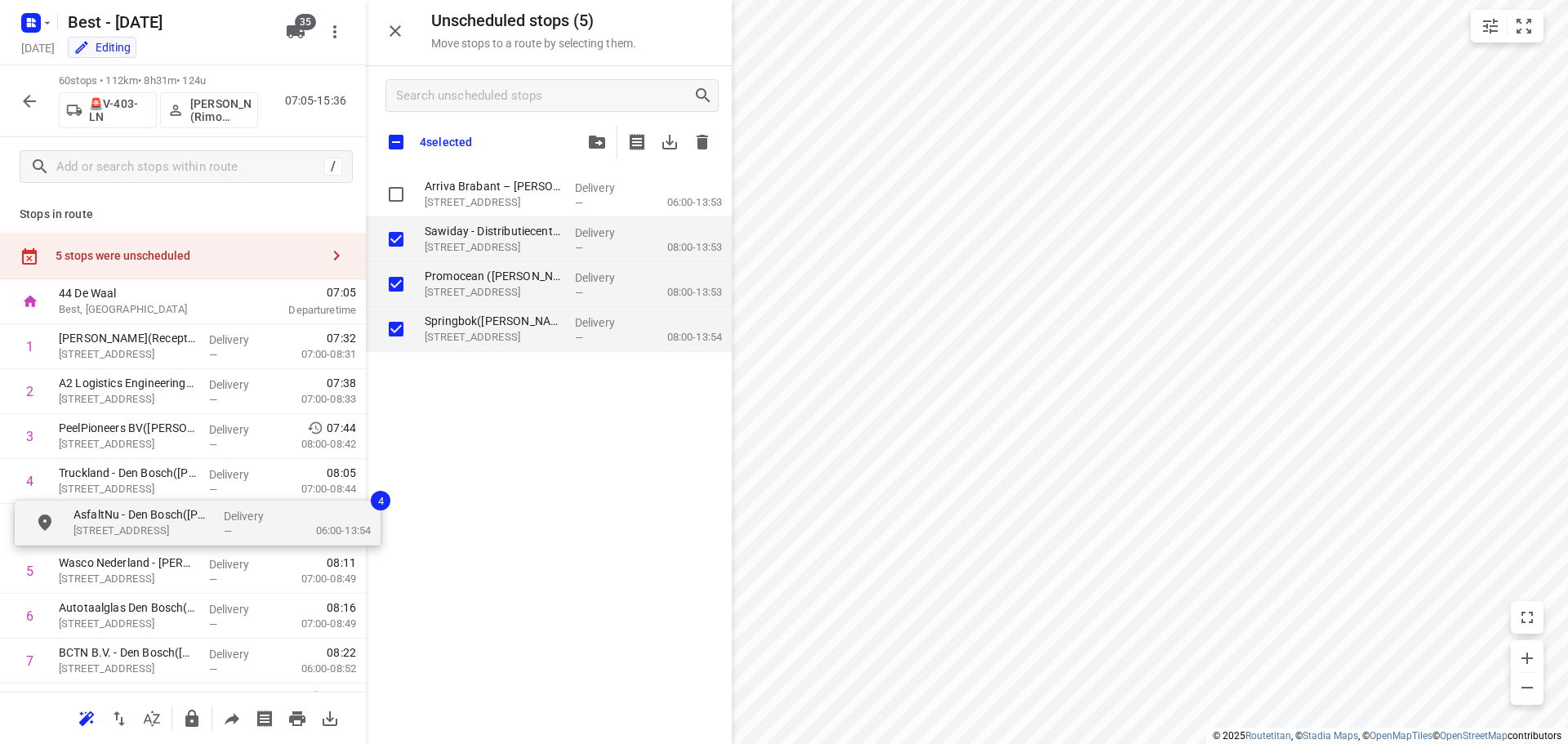
drag, startPoint x: 571, startPoint y: 205, endPoint x: 203, endPoint y: 544, distance: 500.3
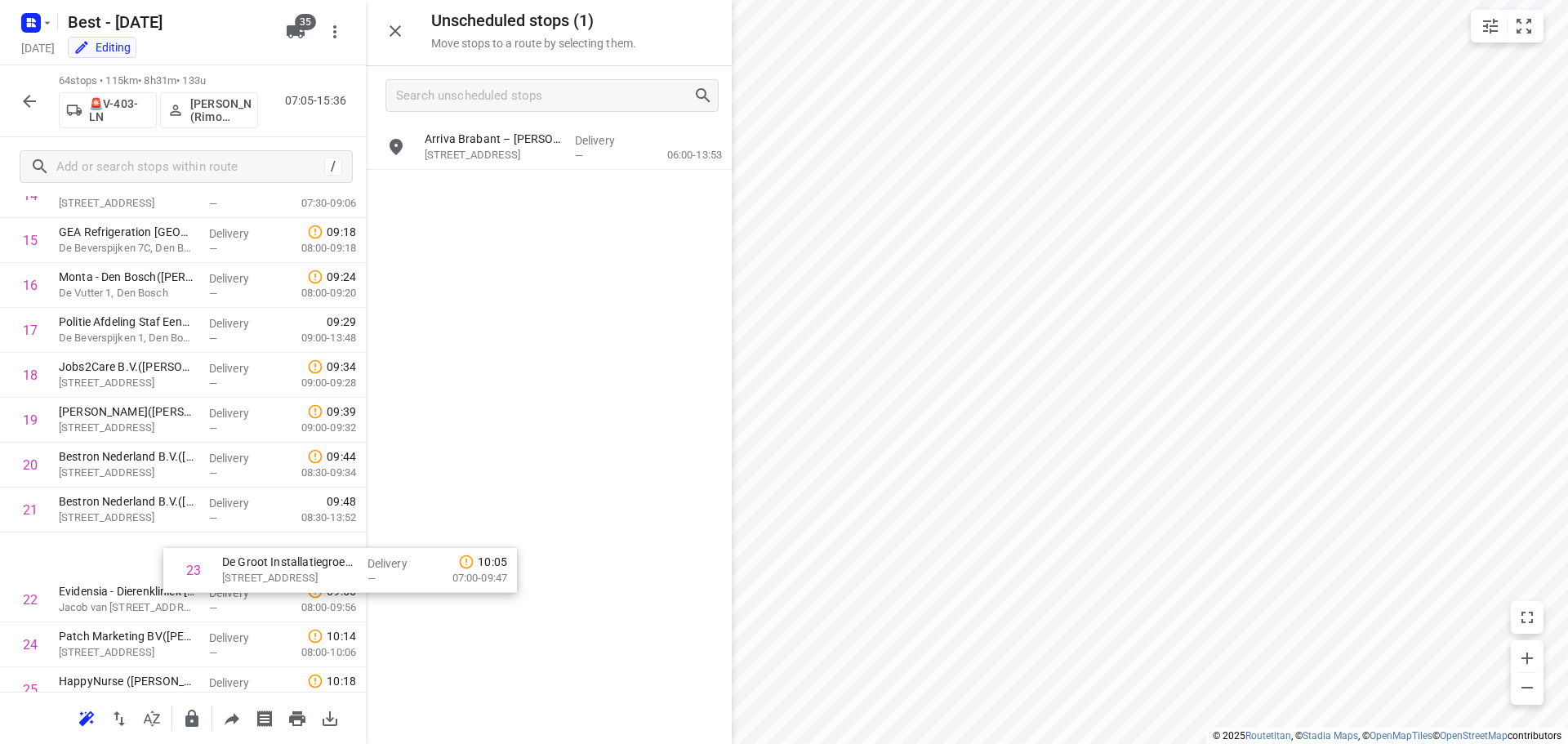
scroll to position [738, 0]
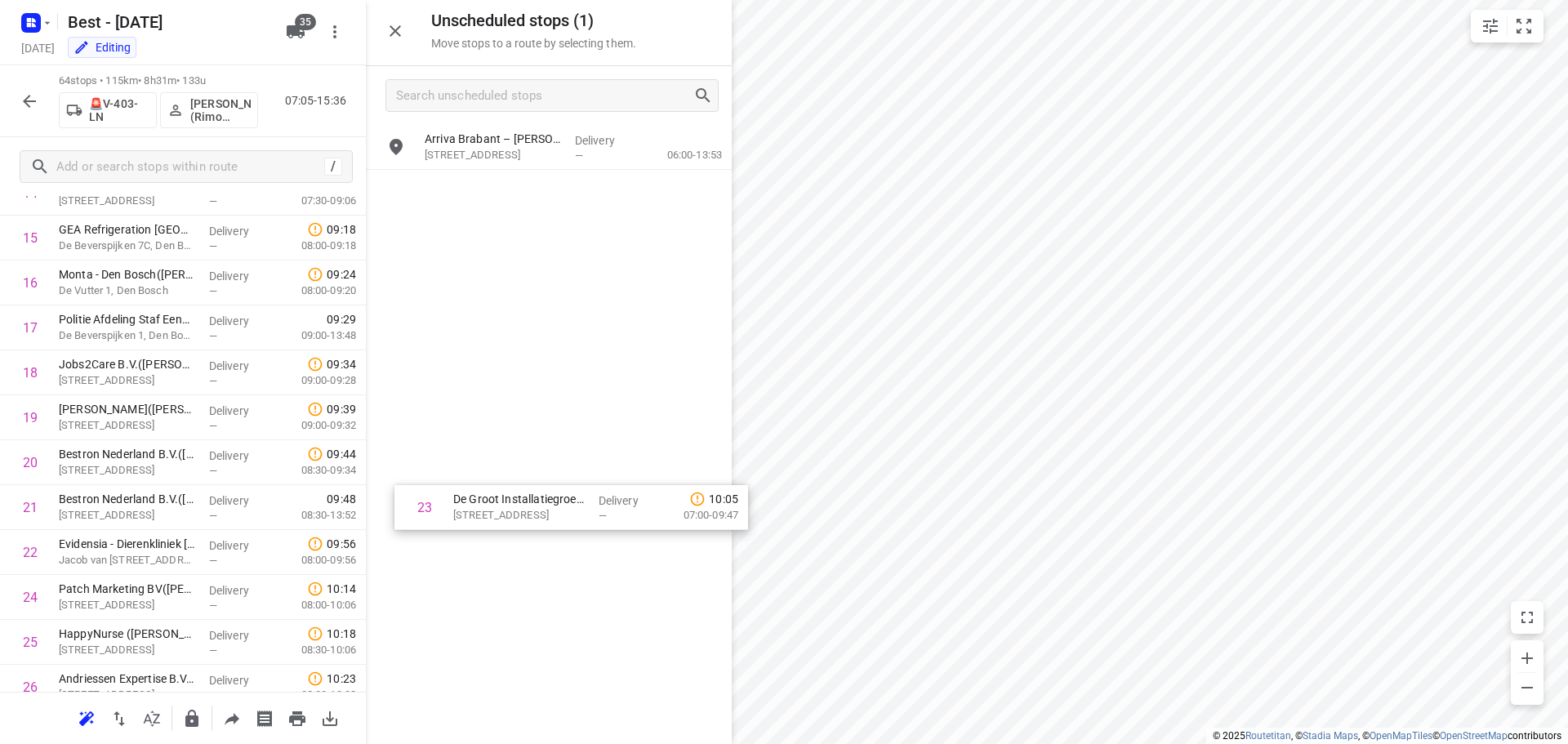
drag, startPoint x: 161, startPoint y: 596, endPoint x: 560, endPoint y: 502, distance: 409.9
click at [366, 502] on div "Unscheduled stops ( 1 ) Move stops to a route by selecting them. Arriva Brabant…" at bounding box center [183, 372] width 366 height 744
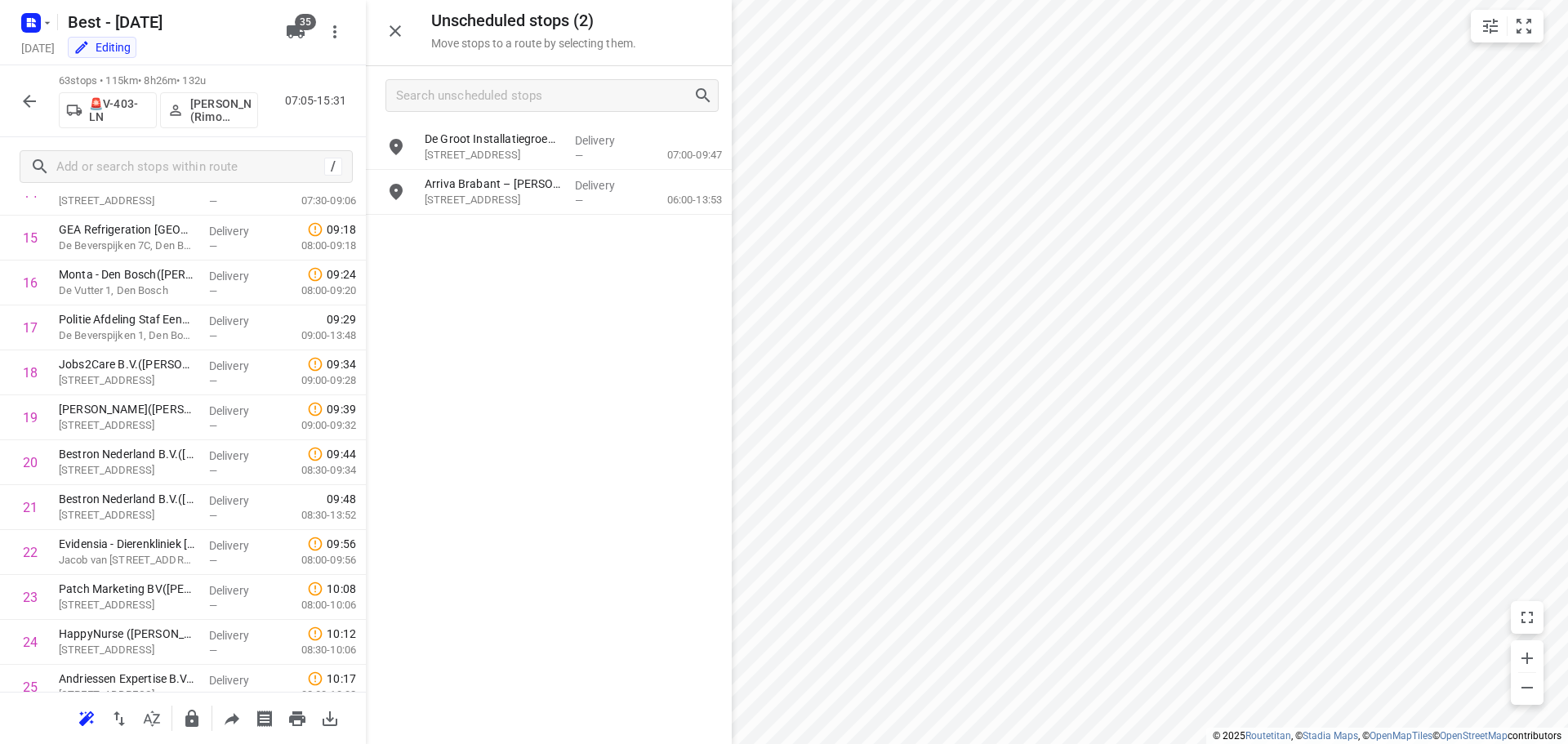
click at [401, 34] on icon "button" at bounding box center [396, 31] width 20 height 20
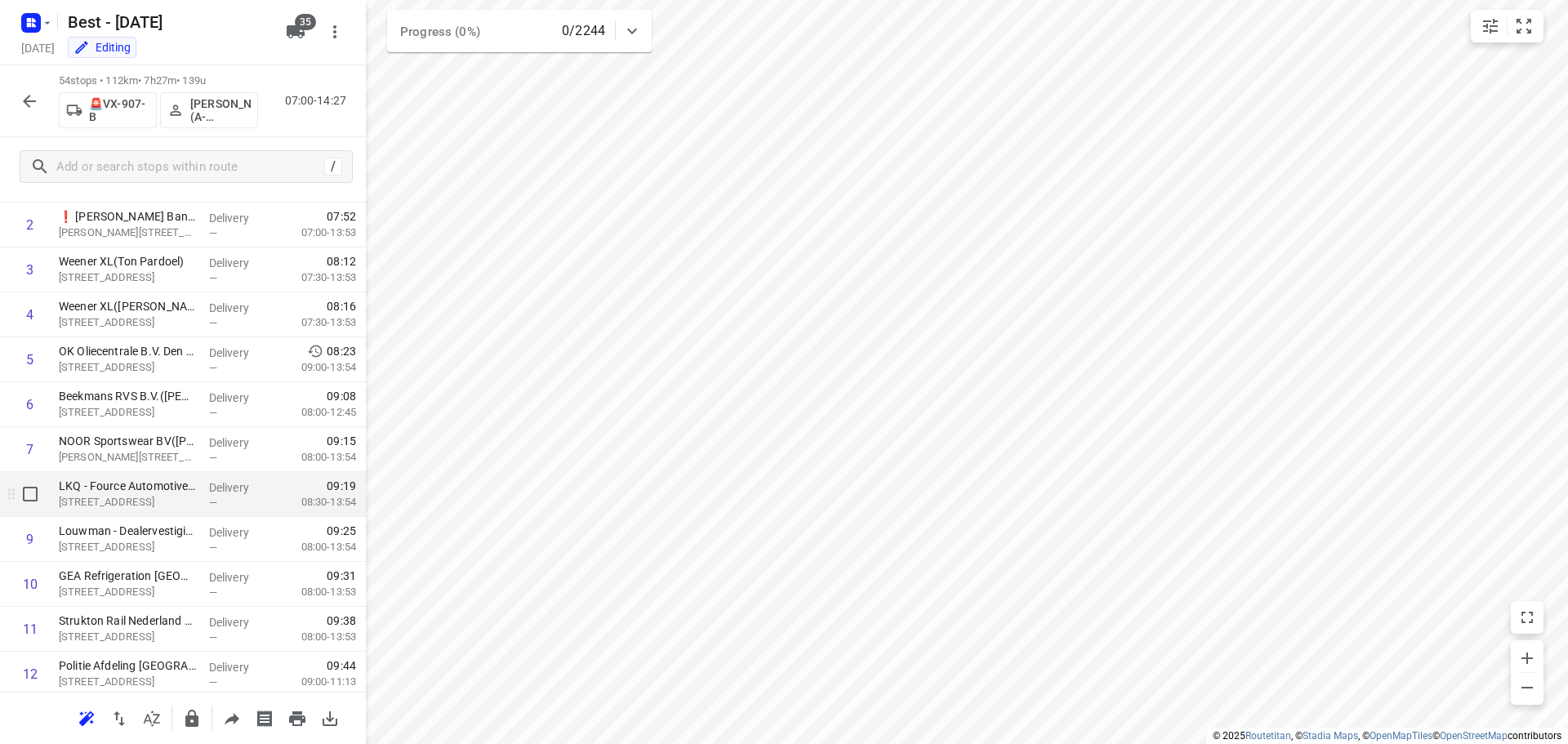
scroll to position [0, 0]
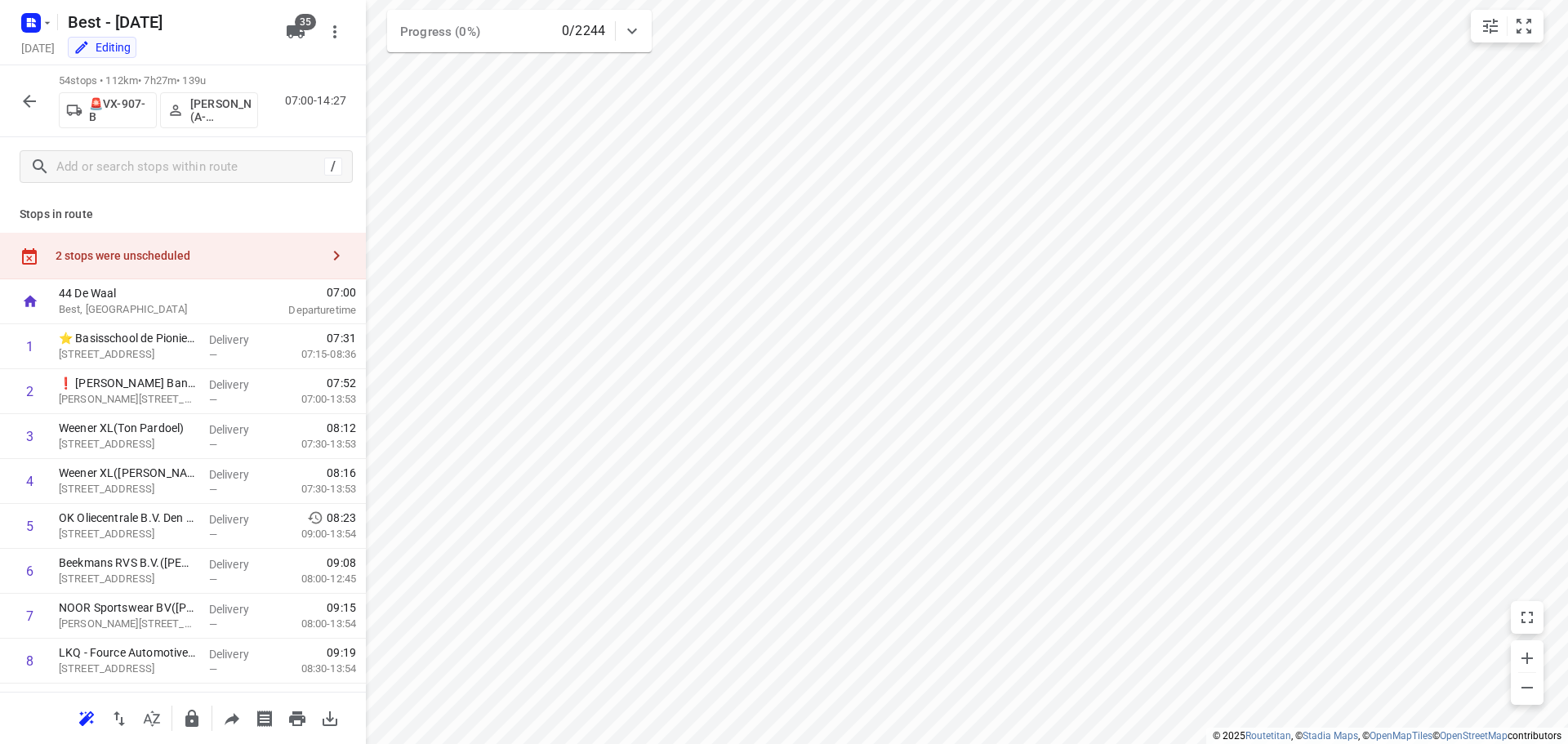
click at [267, 248] on div "2 stops were unscheduled" at bounding box center [183, 256] width 366 height 46
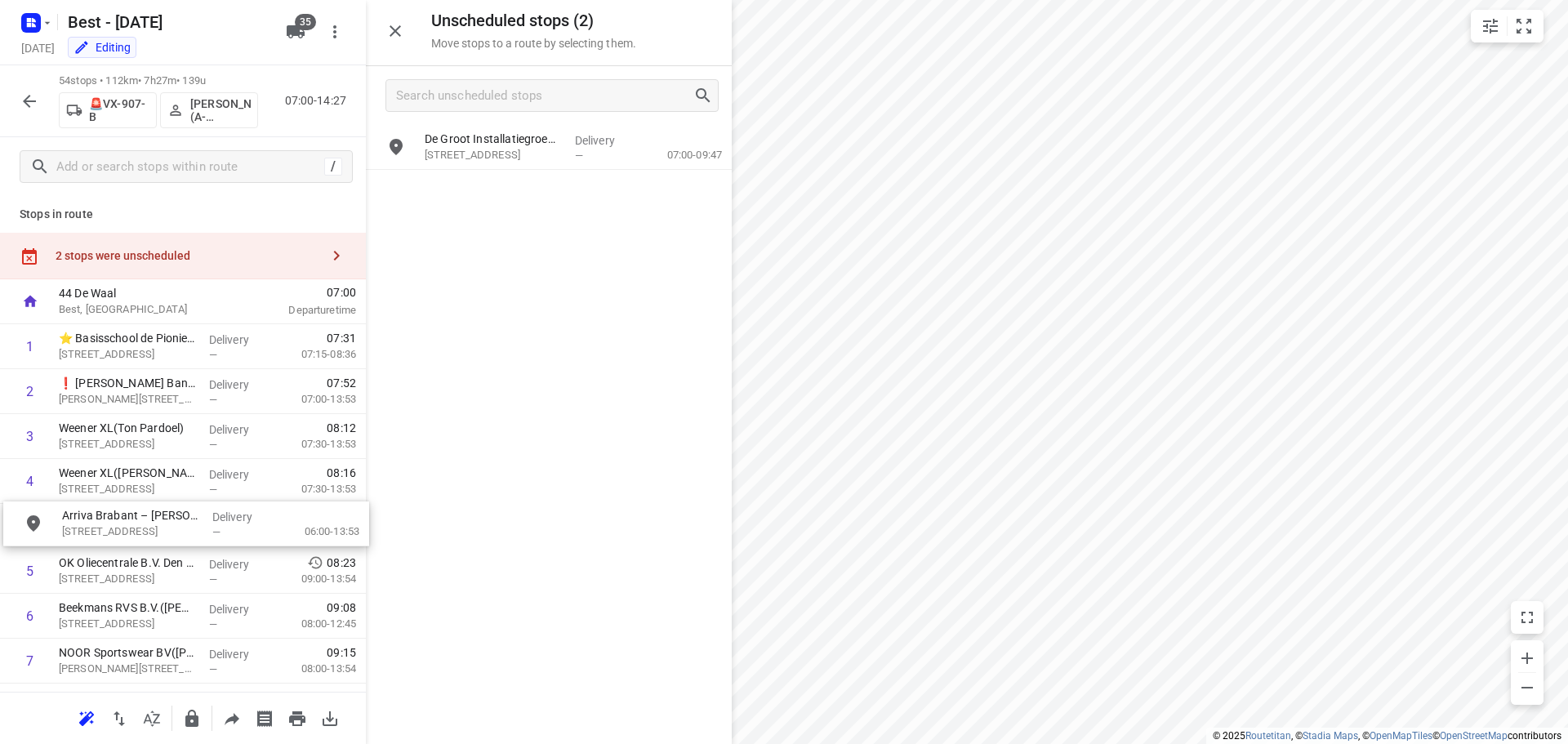
drag, startPoint x: 500, startPoint y: 189, endPoint x: 132, endPoint y: 525, distance: 498.3
drag, startPoint x: 218, startPoint y: 522, endPoint x: 410, endPoint y: 504, distance: 192.8
click at [366, 507] on div "Unscheduled stops ( 1 ) Move stops to a route by selecting them. De Groot Insta…" at bounding box center [183, 372] width 366 height 744
drag, startPoint x: 500, startPoint y: 197, endPoint x: 128, endPoint y: 525, distance: 496.0
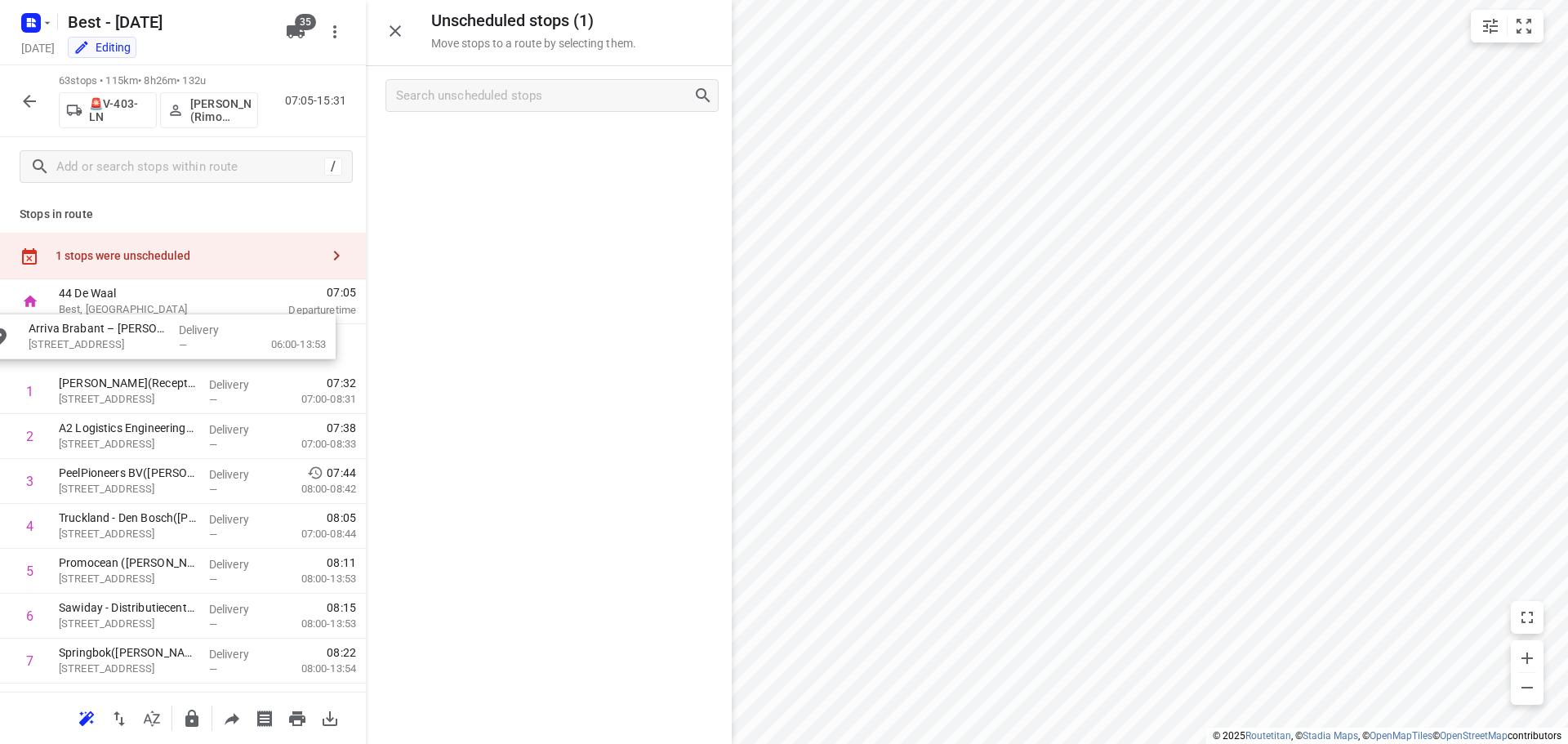
drag, startPoint x: 529, startPoint y: 147, endPoint x: 131, endPoint y: 339, distance: 441.9
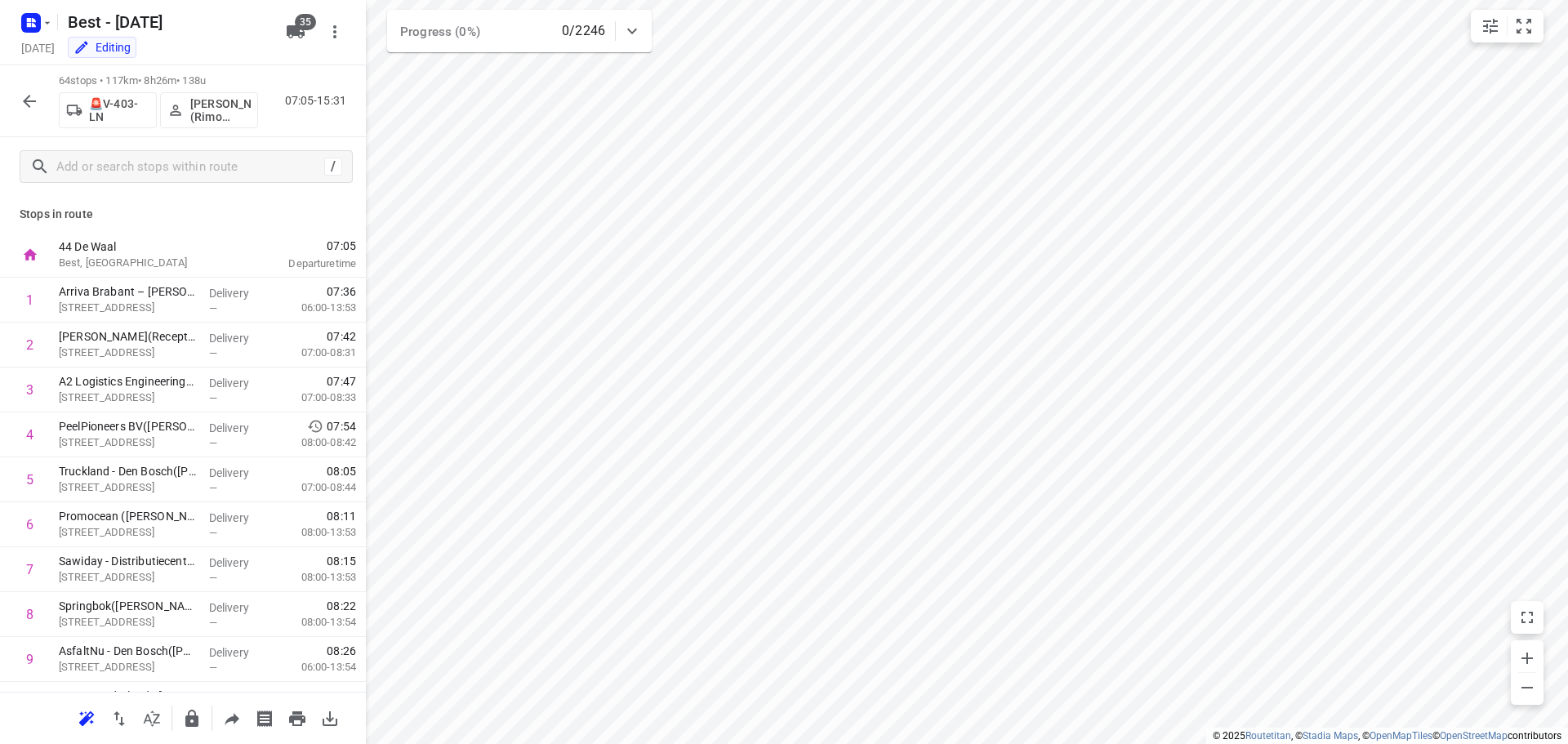
click at [22, 108] on icon "button" at bounding box center [30, 101] width 20 height 20
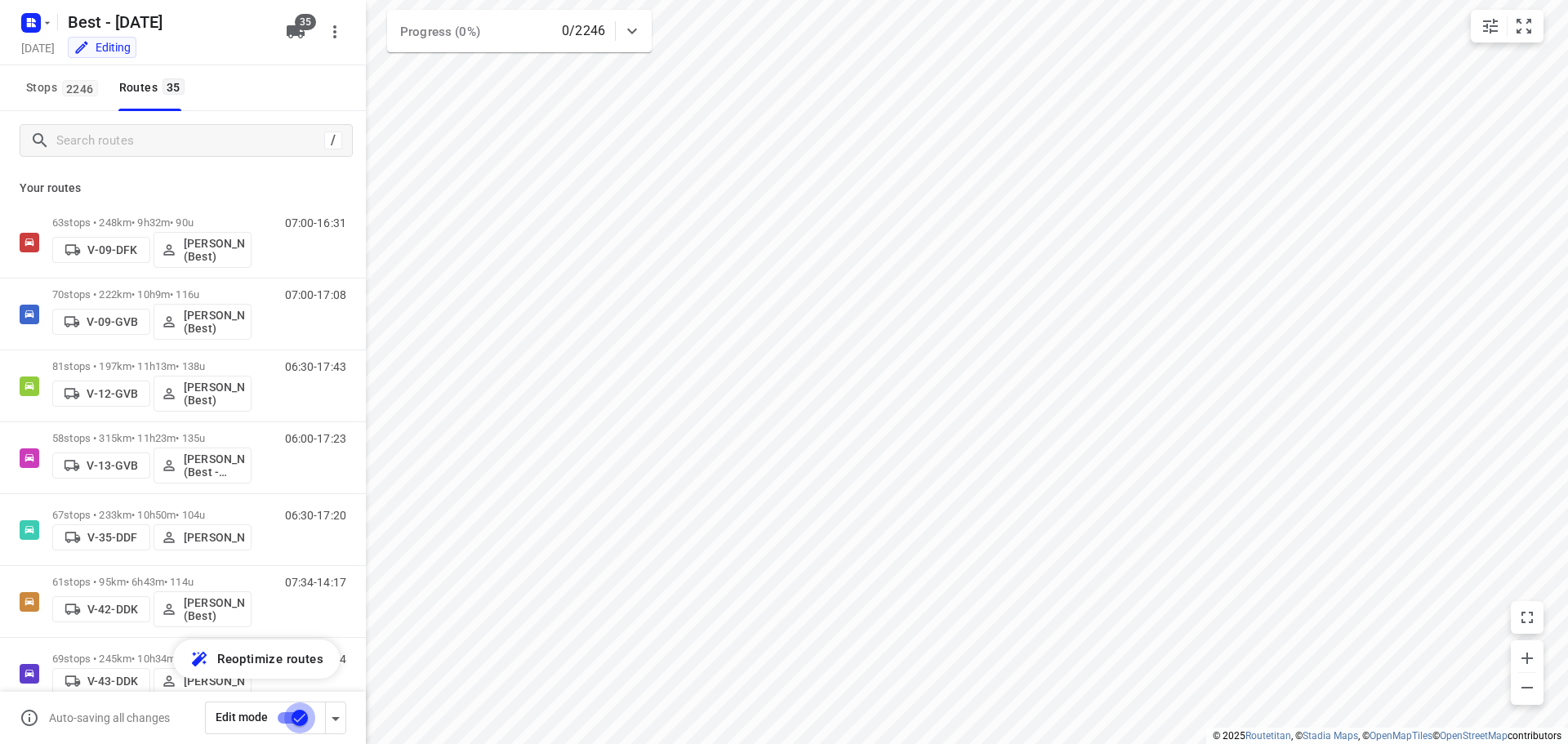
click at [293, 716] on input "checkbox" at bounding box center [299, 719] width 93 height 31
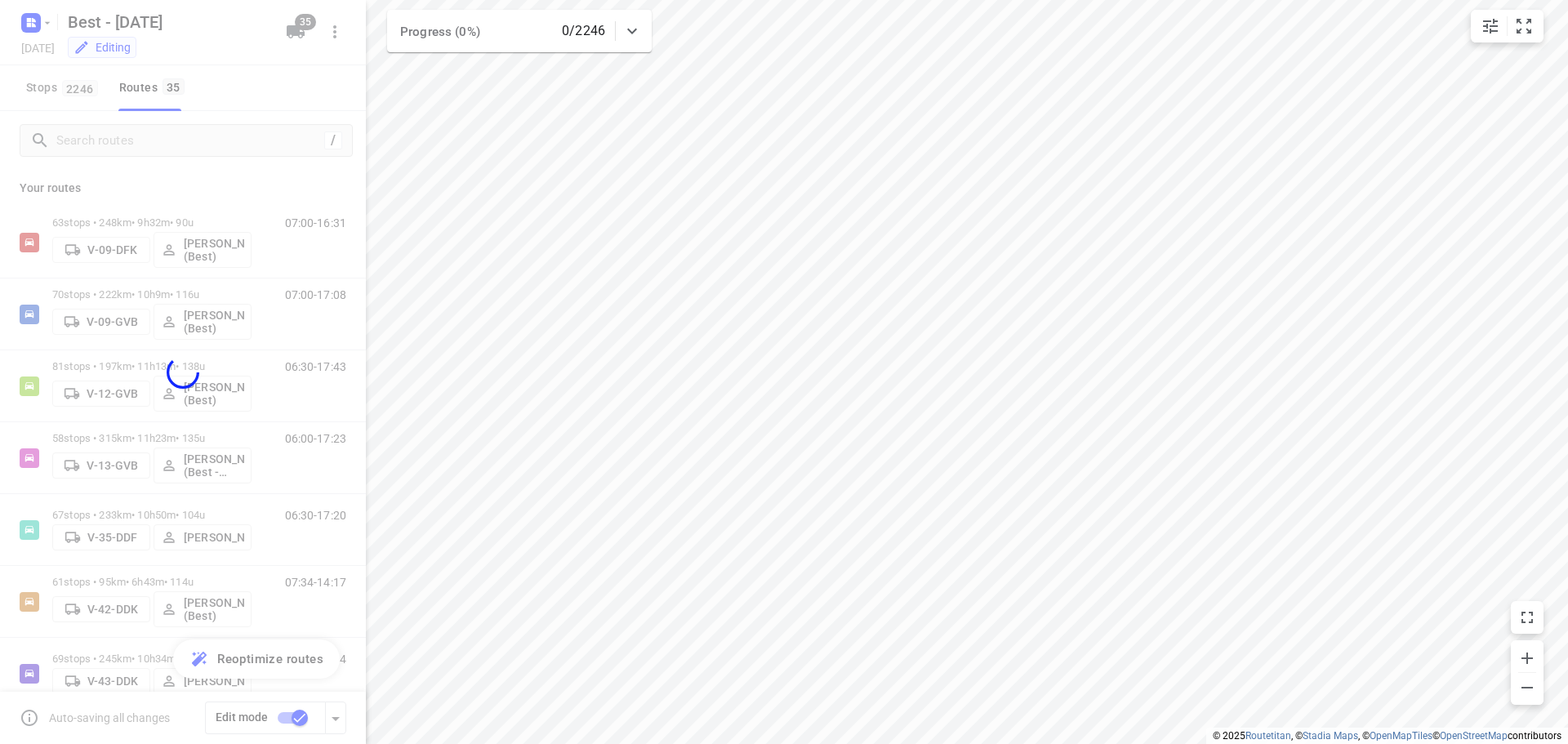
checkbox input "false"
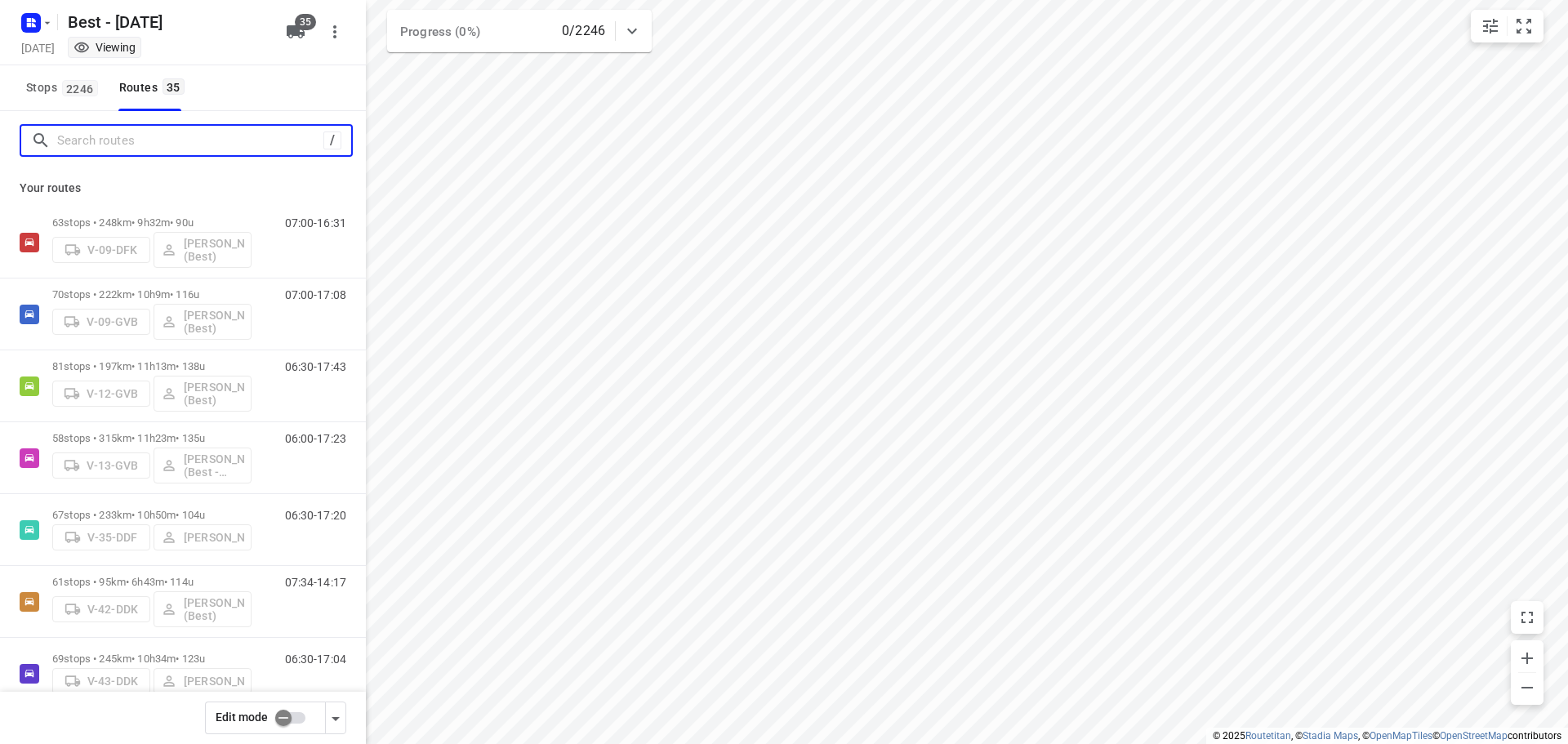
click at [134, 128] on input "Search routes" at bounding box center [190, 141] width 267 height 25
type input "s"
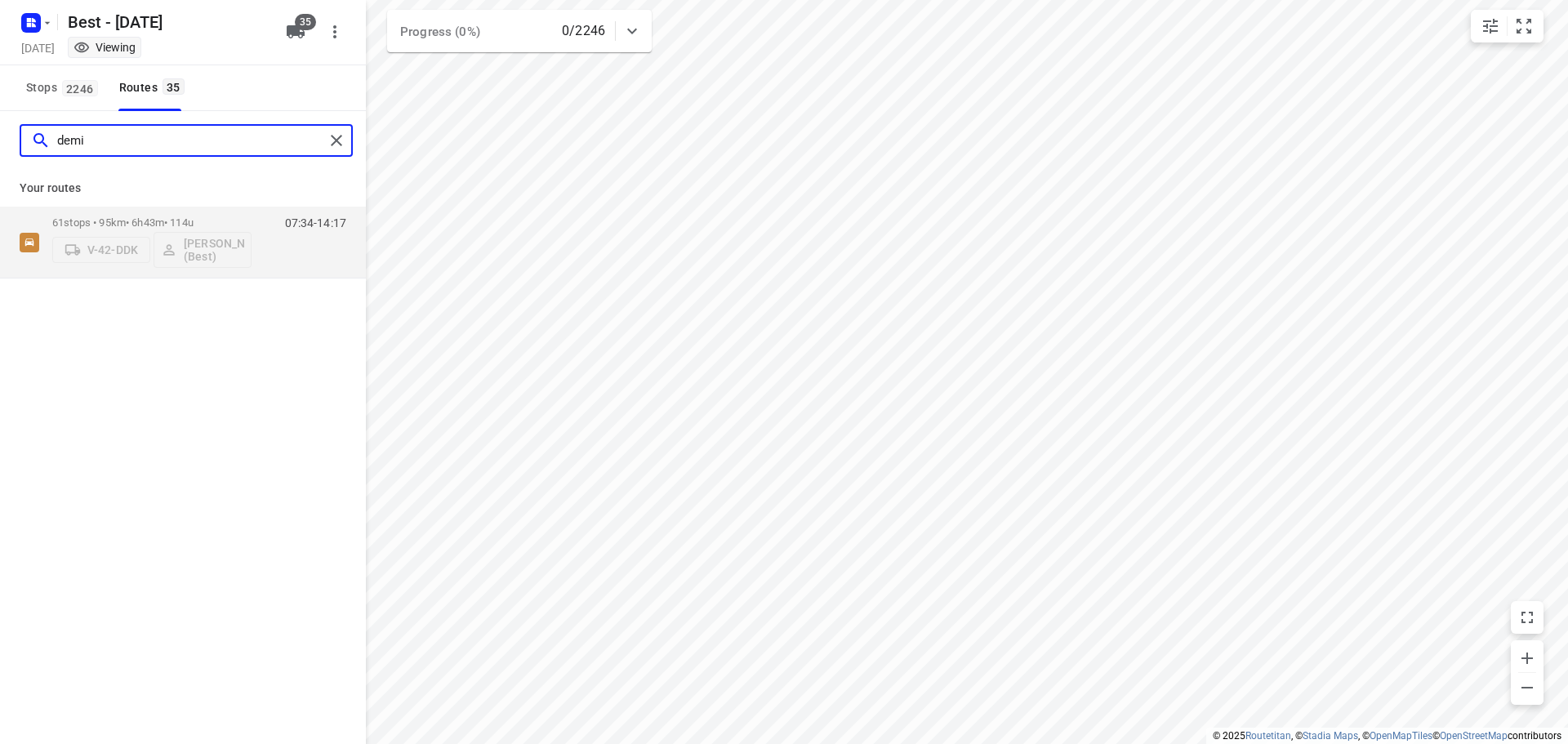
type input "demi"
